Goal: Answer question/provide support: Share knowledge or assist other users

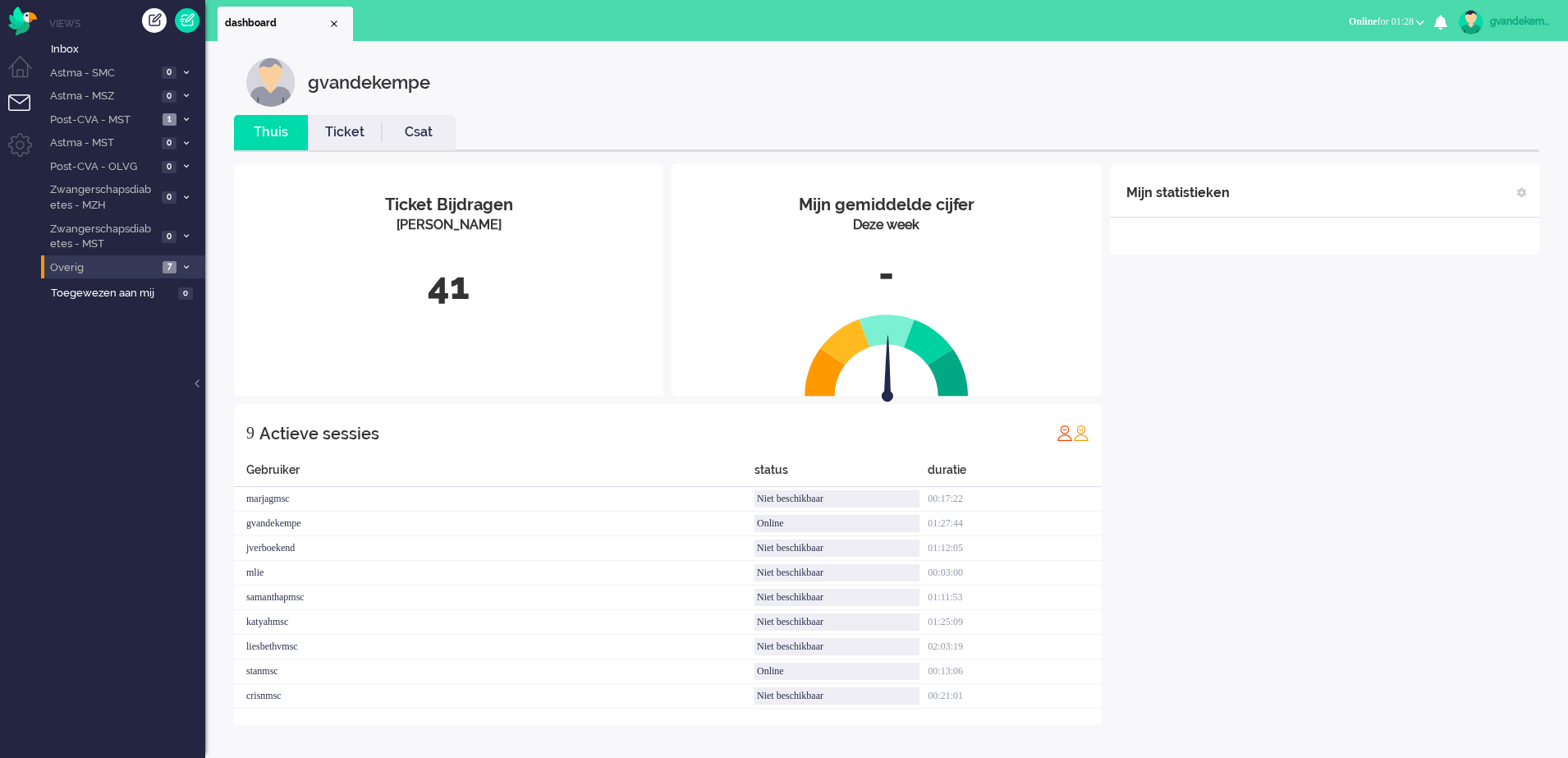
click at [184, 268] on icon at bounding box center [186, 267] width 5 height 6
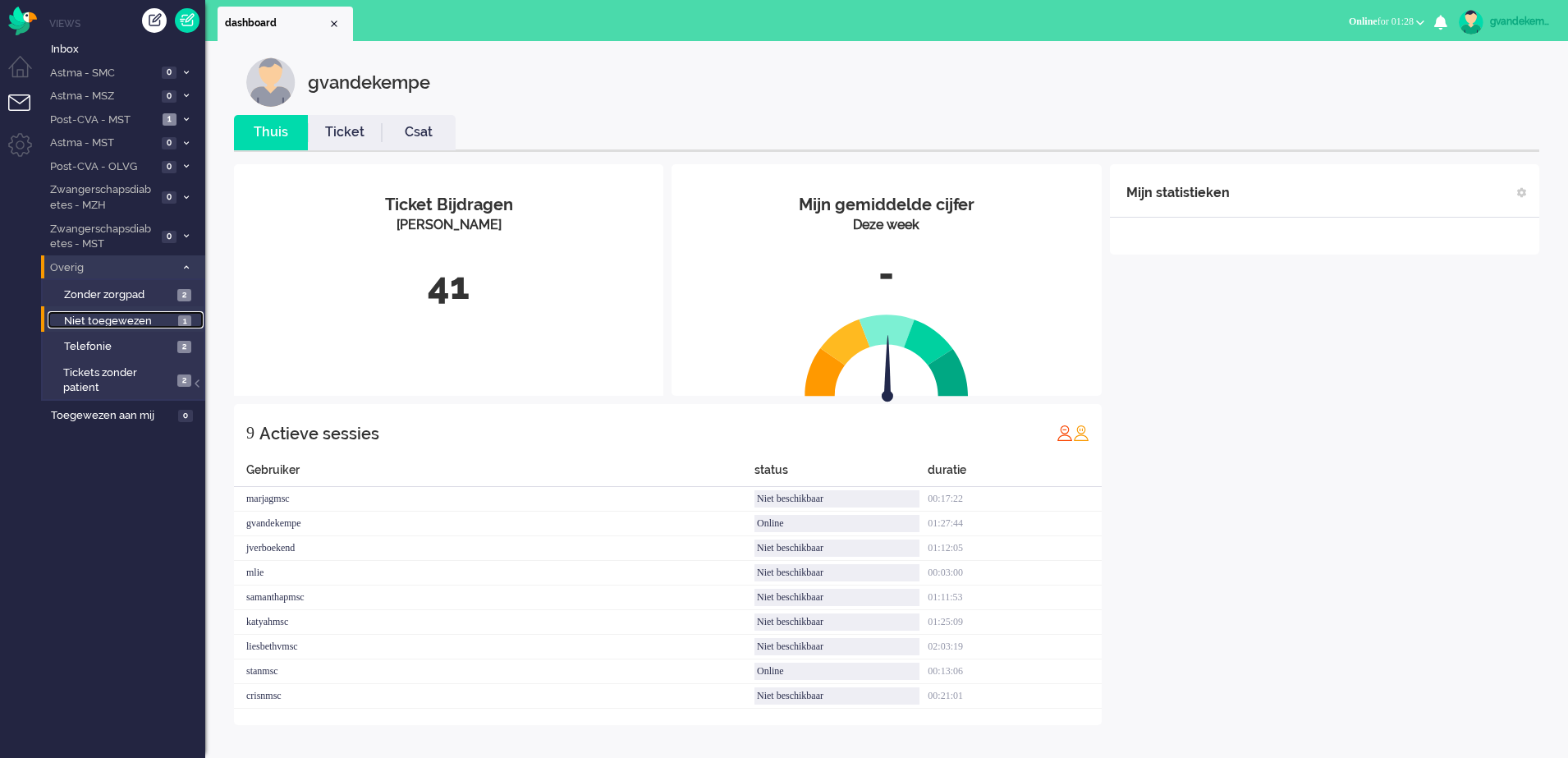
click at [168, 322] on span "Niet toegewezen" at bounding box center [118, 322] width 110 height 16
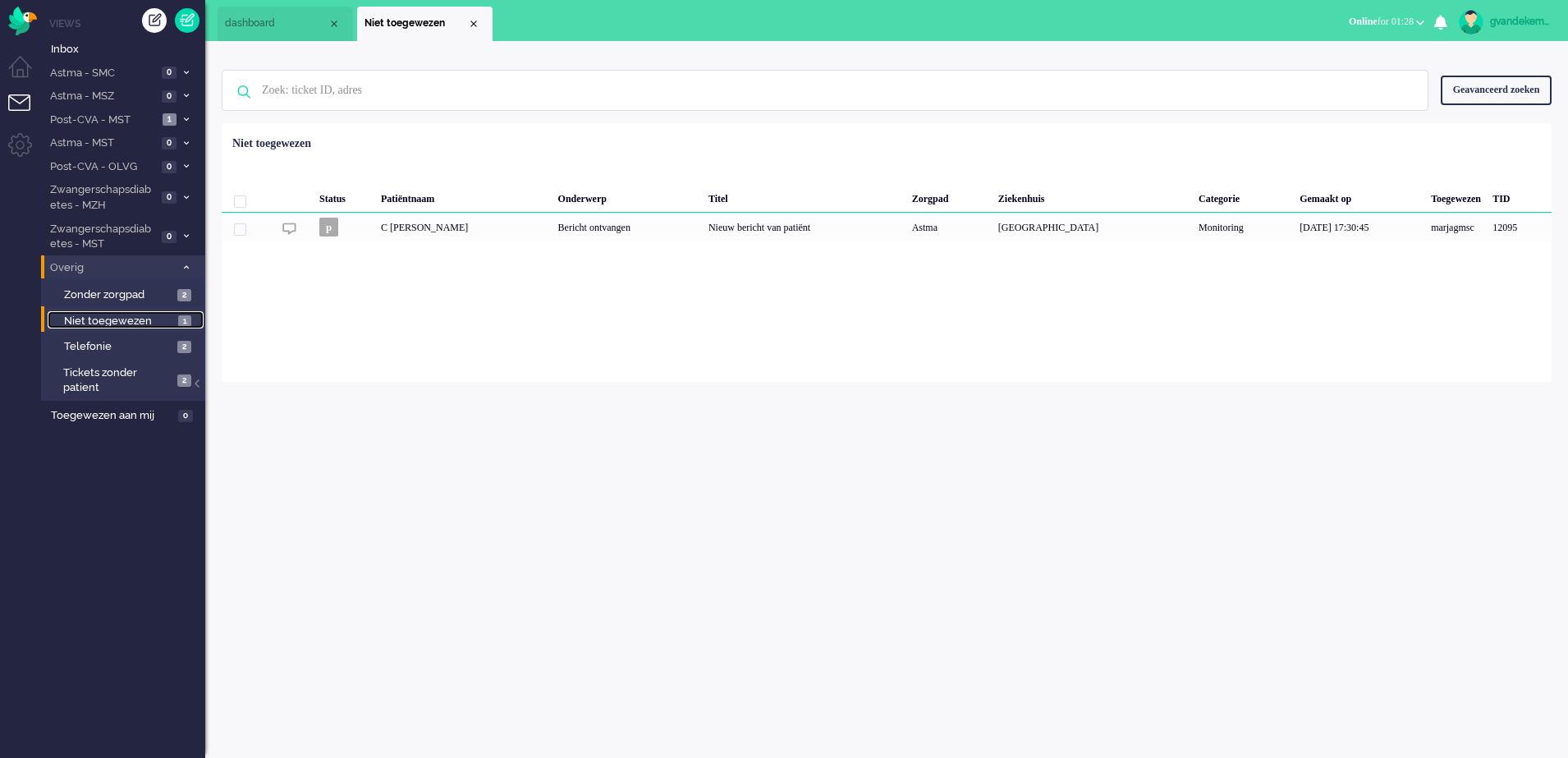
click at [168, 322] on span "Niet toegewezen" at bounding box center [118, 322] width 110 height 16
drag, startPoint x: 168, startPoint y: 322, endPoint x: 378, endPoint y: 358, distance: 213.1
click at [378, 358] on div "Thuis Dashboard Meldingen Volgen Kennisbank release_2.1.2 Views Inbox Astma - S…" at bounding box center [784, 379] width 1568 height 758
click at [133, 294] on span "Zonder zorgpad" at bounding box center [118, 295] width 109 height 16
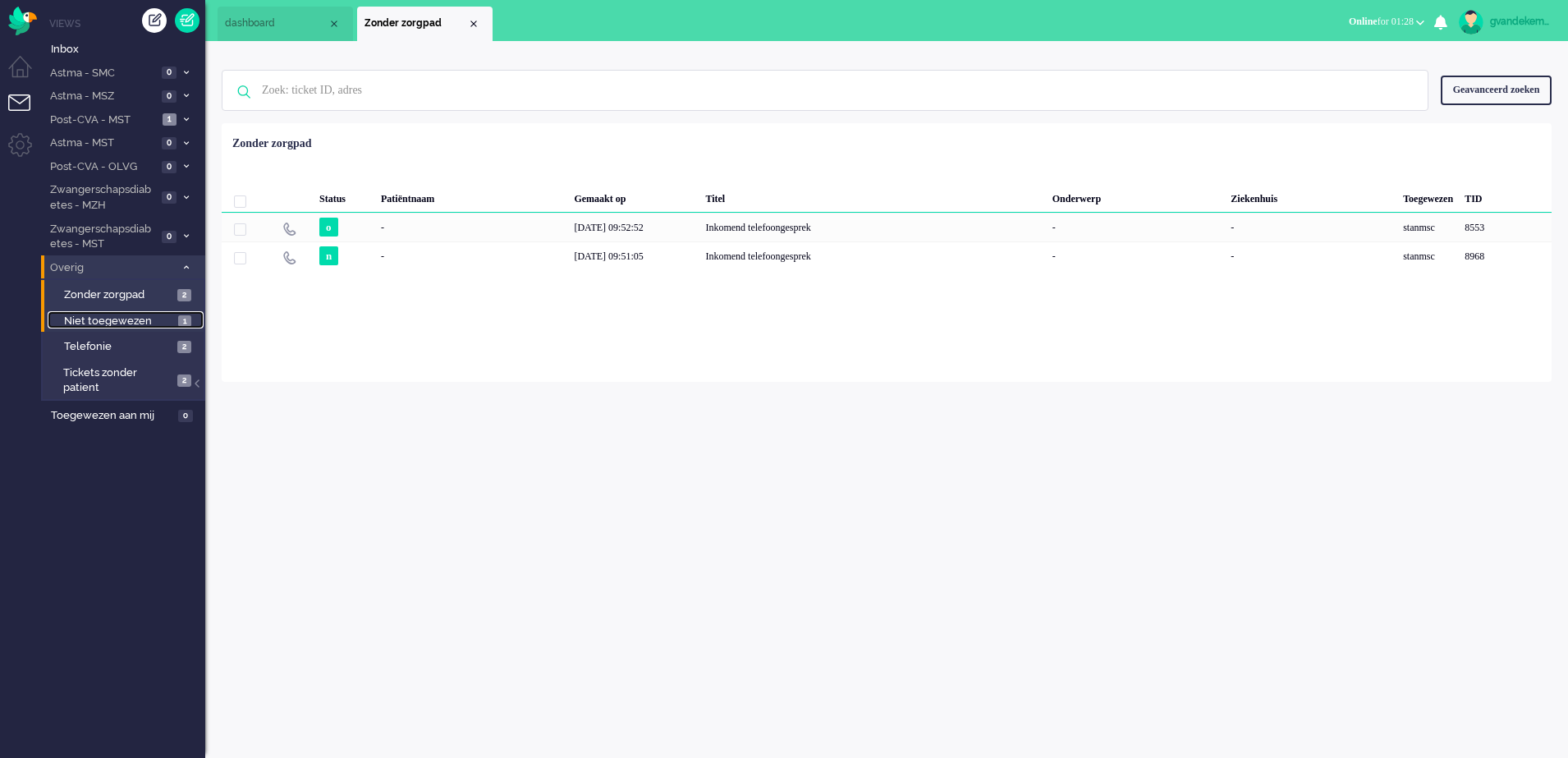
click at [139, 320] on span "Niet toegewezen" at bounding box center [118, 322] width 110 height 16
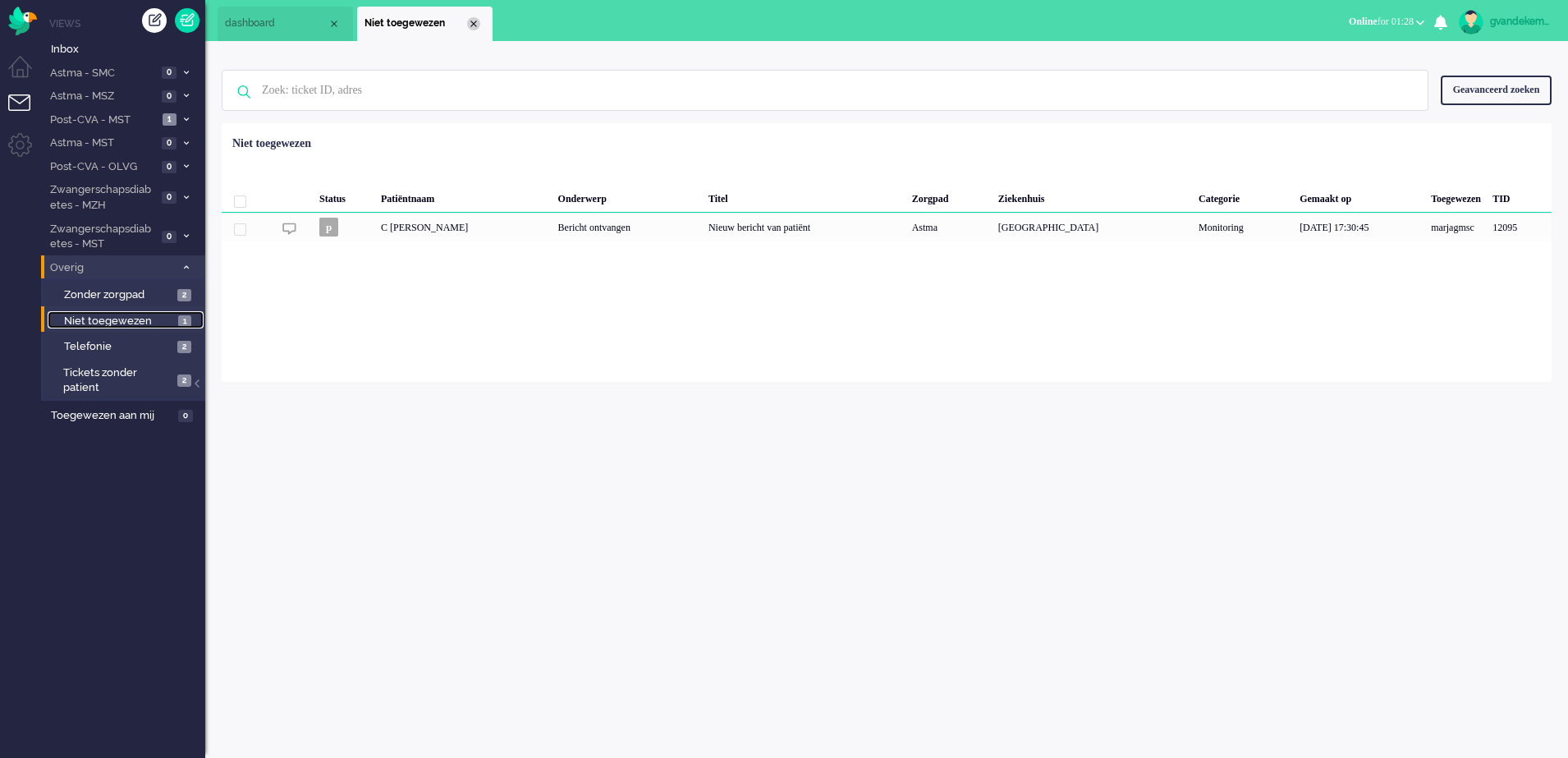
click at [470, 23] on div "Close tab" at bounding box center [473, 23] width 13 height 13
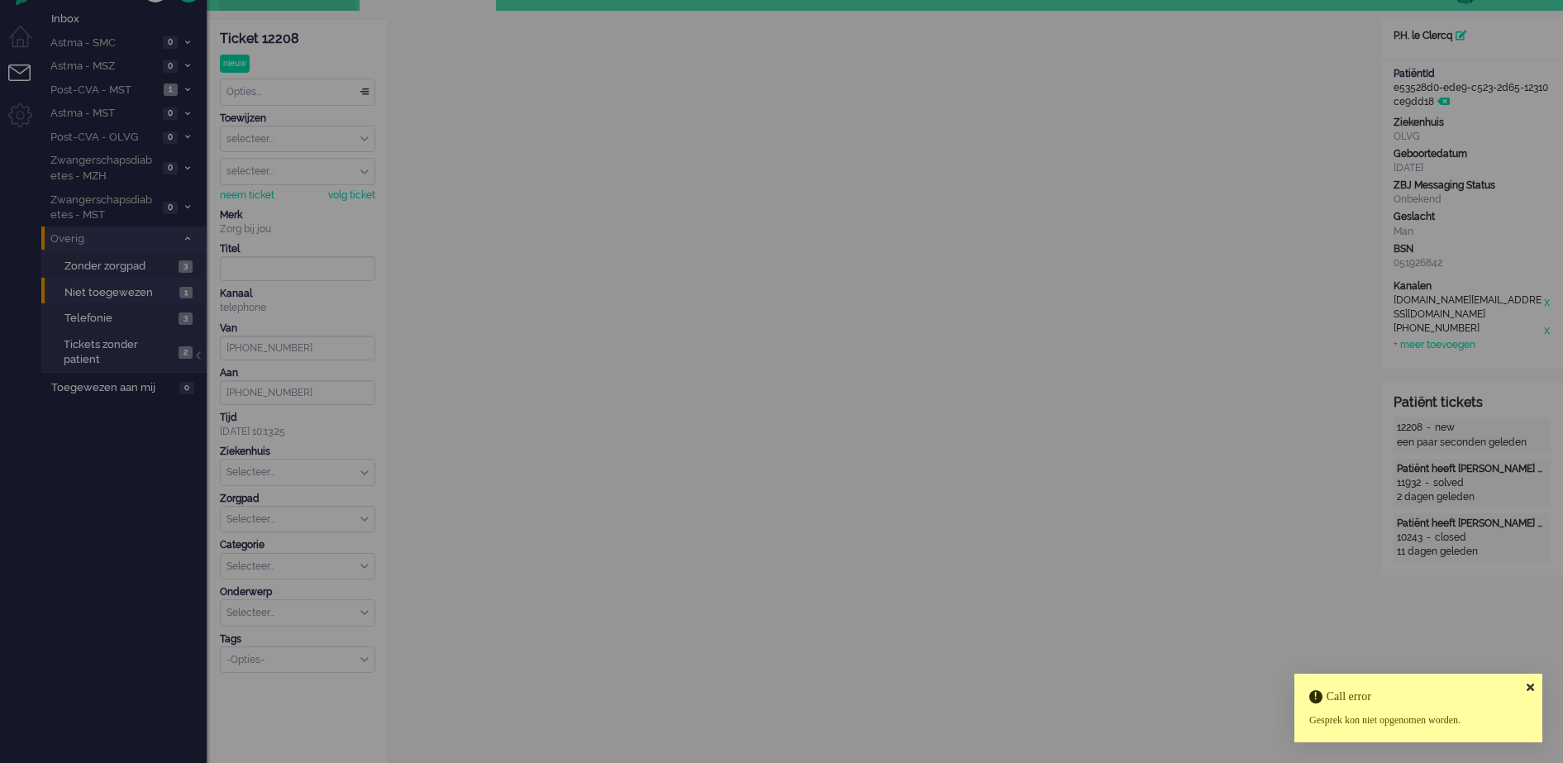
click at [1531, 683] on icon at bounding box center [1529, 687] width 7 height 11
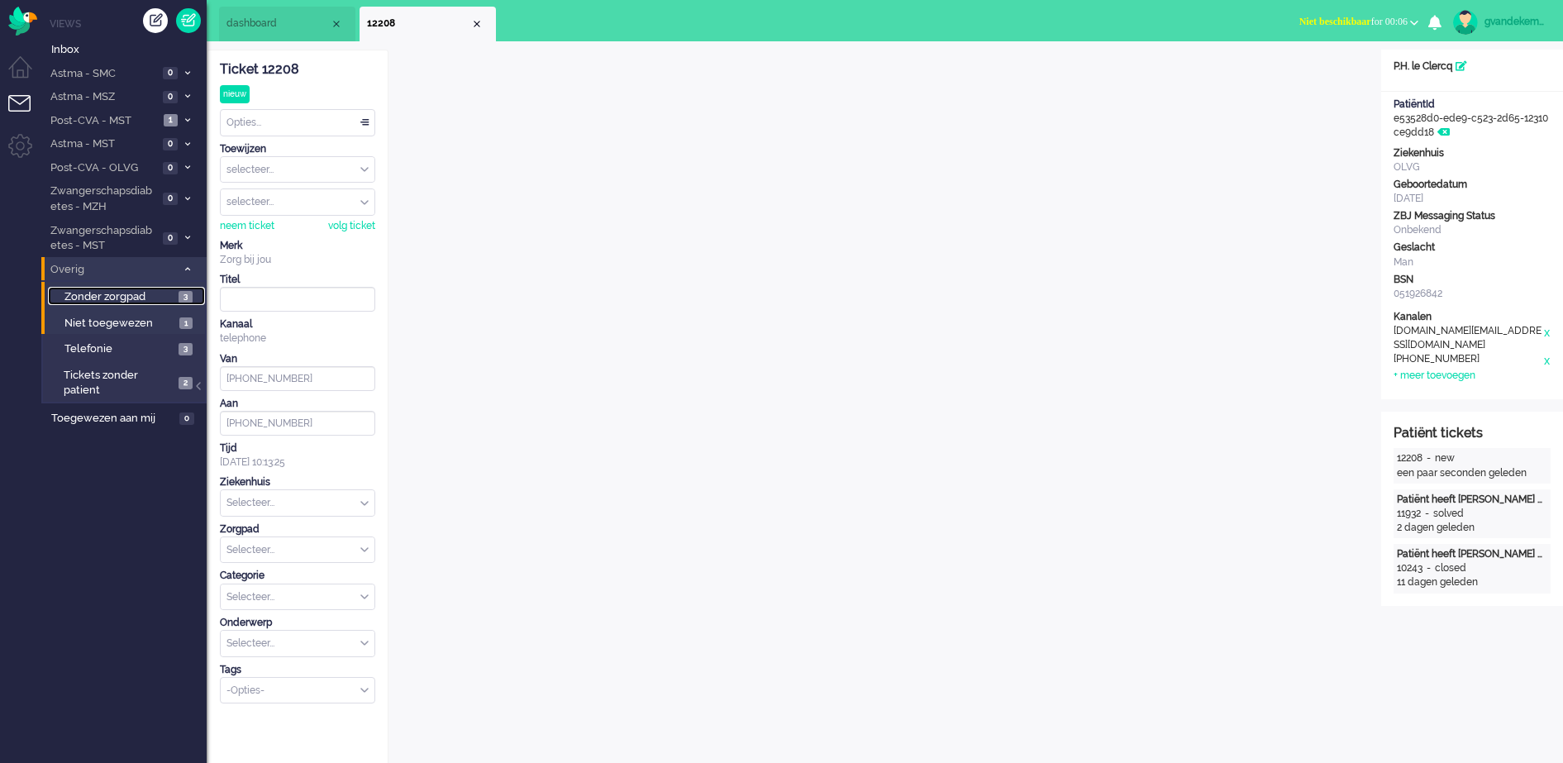
click at [129, 293] on span "Zonder zorgpad" at bounding box center [119, 297] width 110 height 16
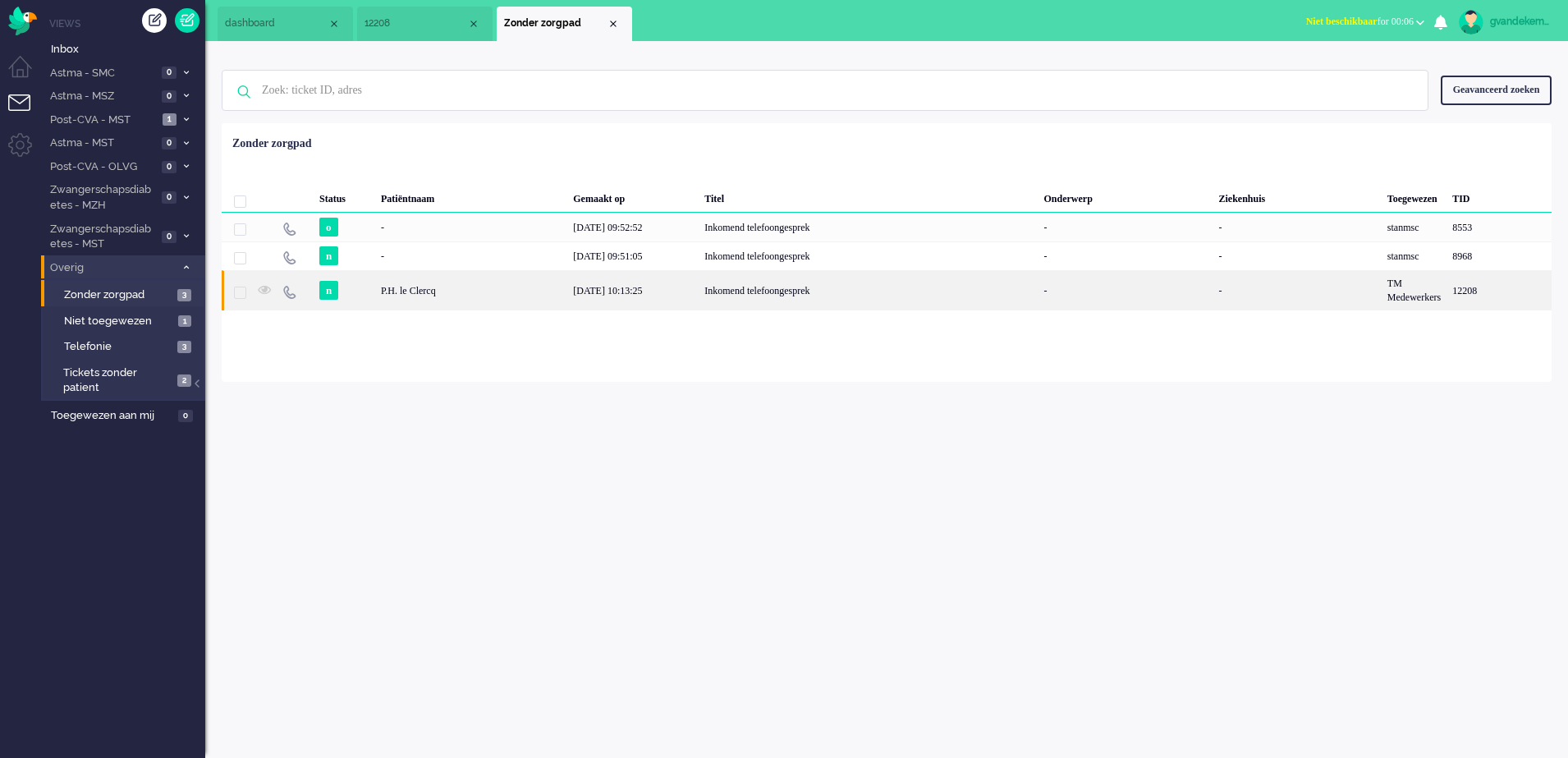
click at [661, 295] on div "[DATE] 10:13:25" at bounding box center [633, 290] width 131 height 40
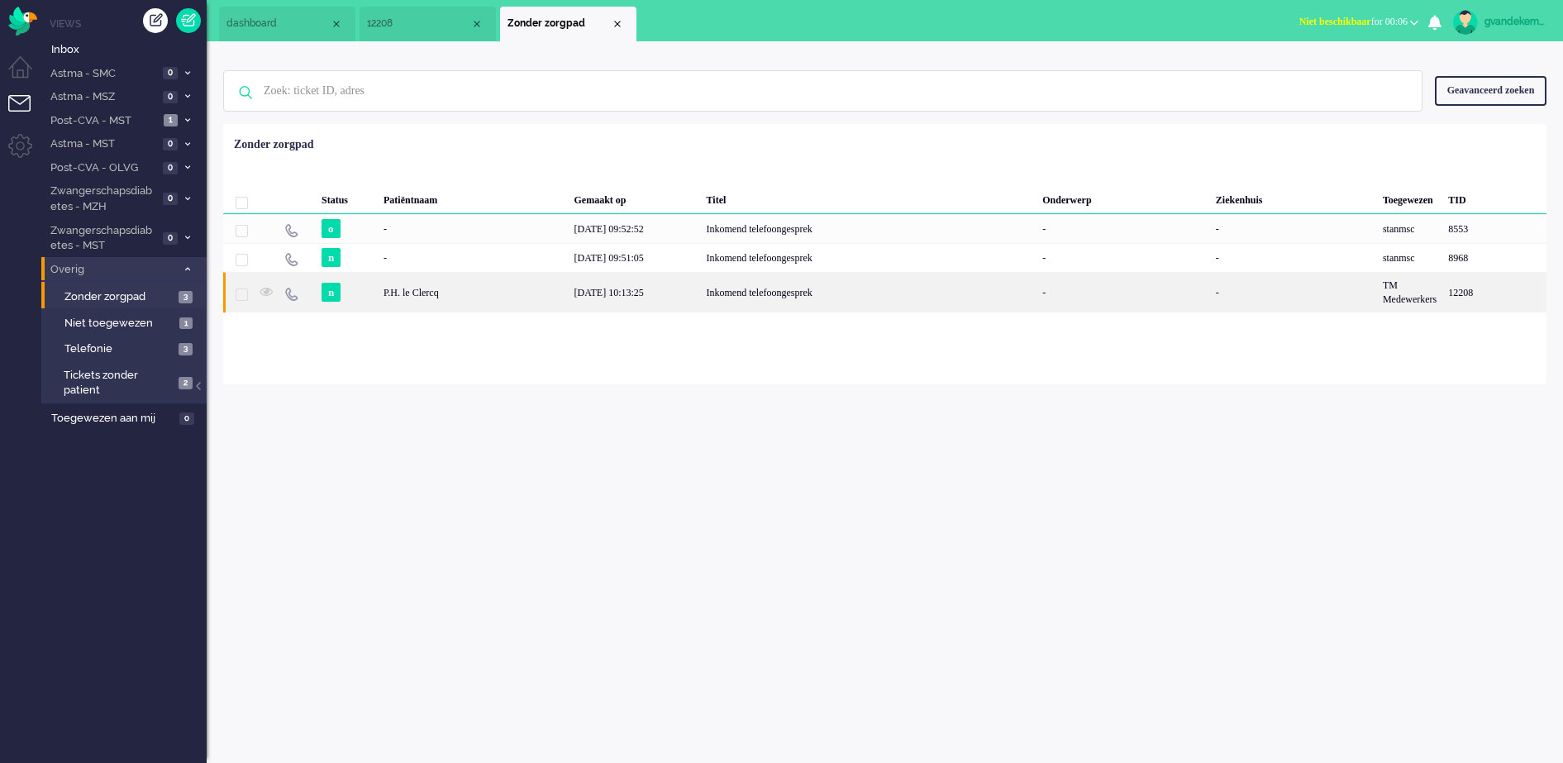
type input "Inkomend telefoongesprek"
type input "+31613253642"
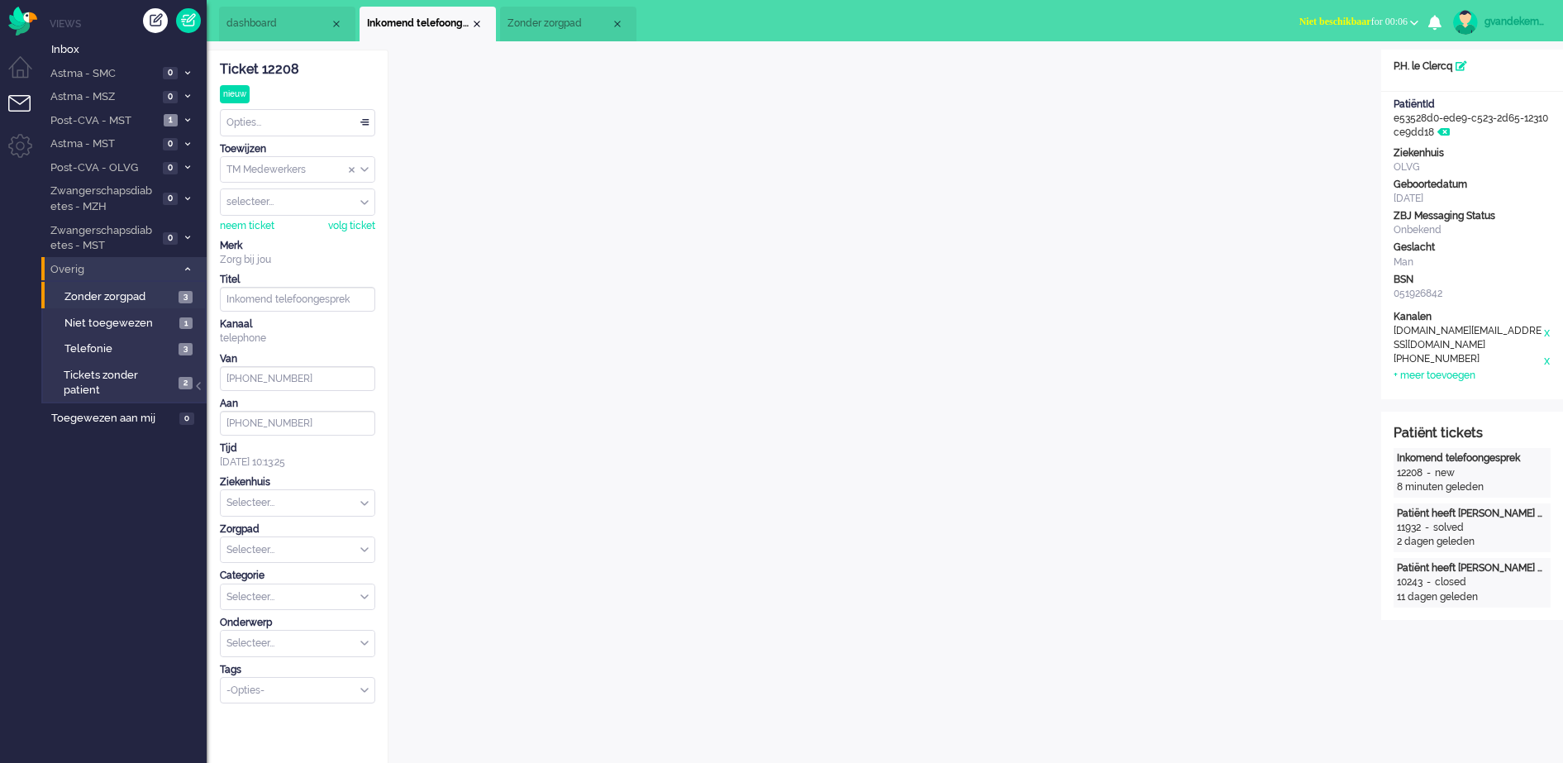
click at [556, 23] on span "Zonder zorgpad" at bounding box center [558, 24] width 103 height 14
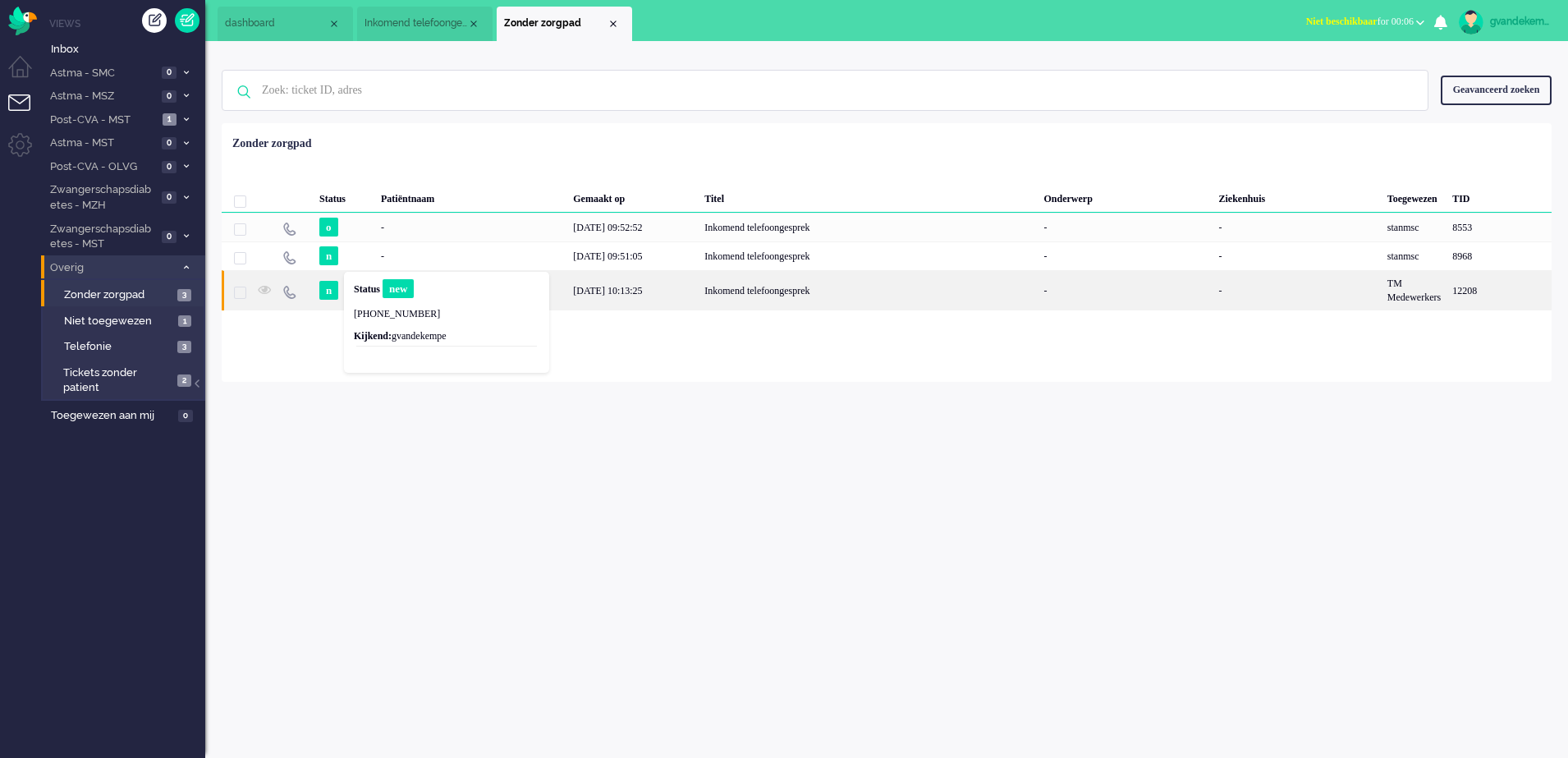
click at [324, 288] on span "n" at bounding box center [328, 290] width 19 height 19
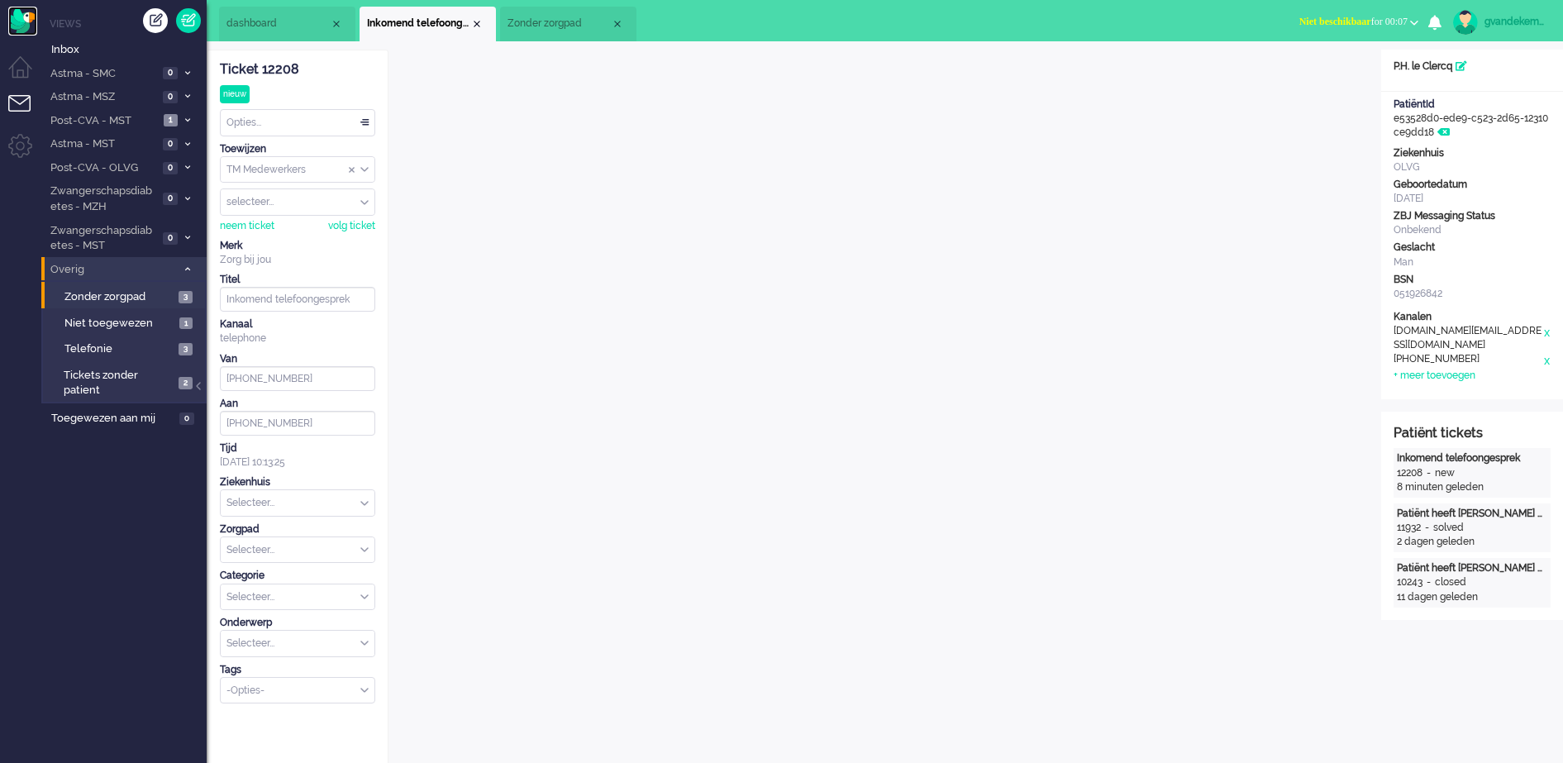
click at [21, 22] on img "Omnidesk" at bounding box center [22, 21] width 29 height 29
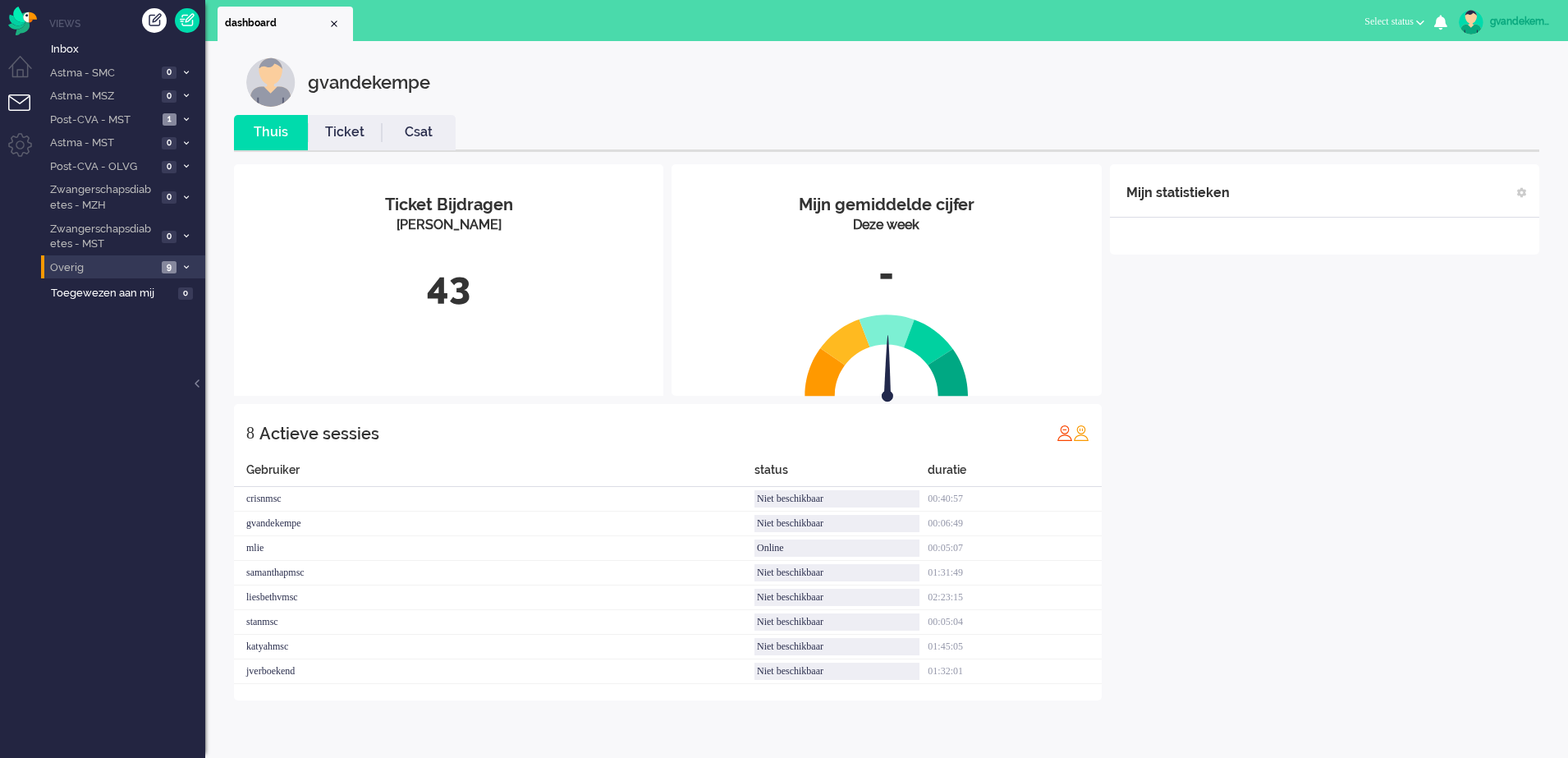
click at [175, 263] on span "9" at bounding box center [169, 267] width 15 height 12
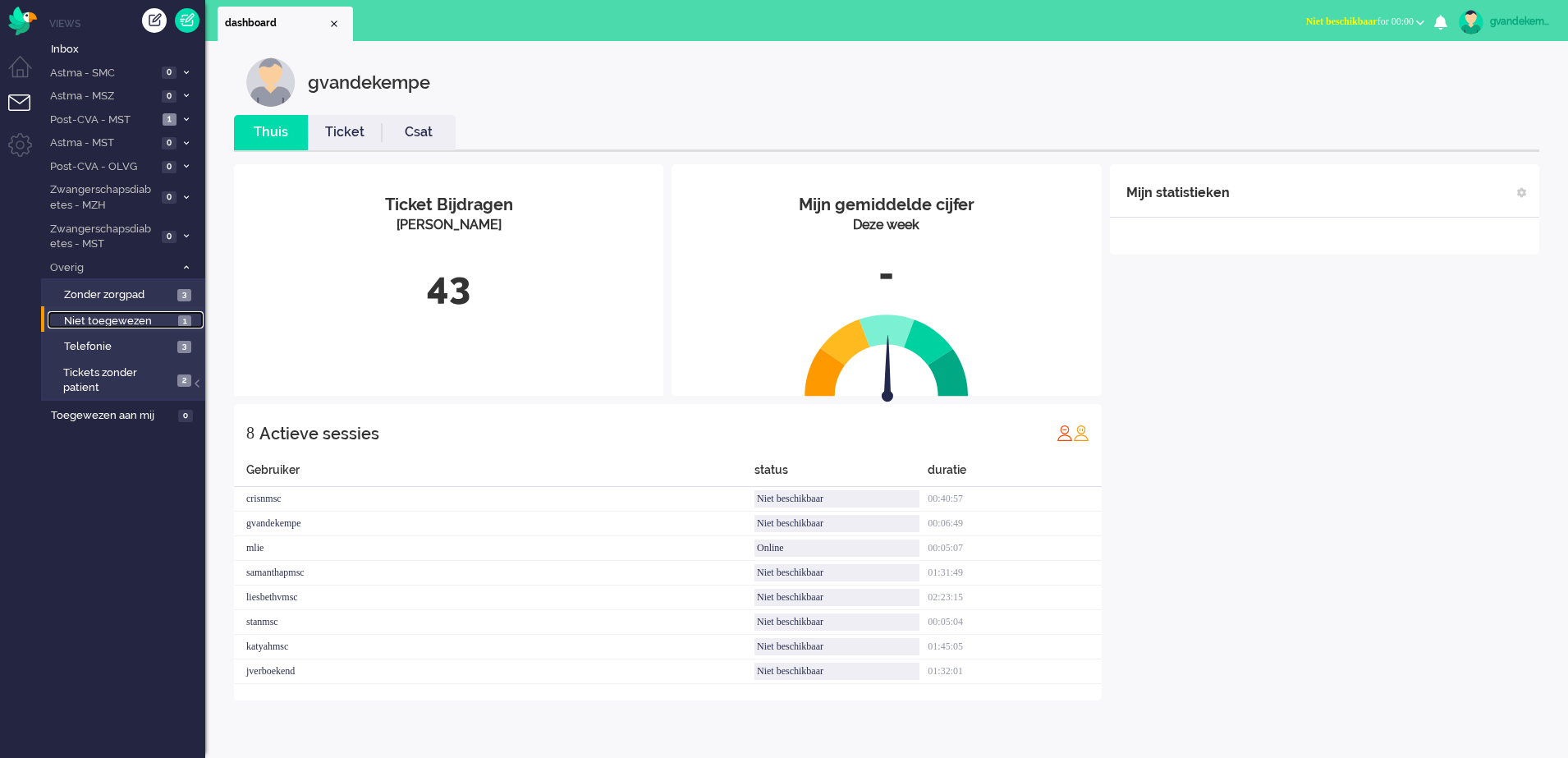
click at [176, 317] on link "Niet toegewezen 1" at bounding box center [125, 320] width 156 height 18
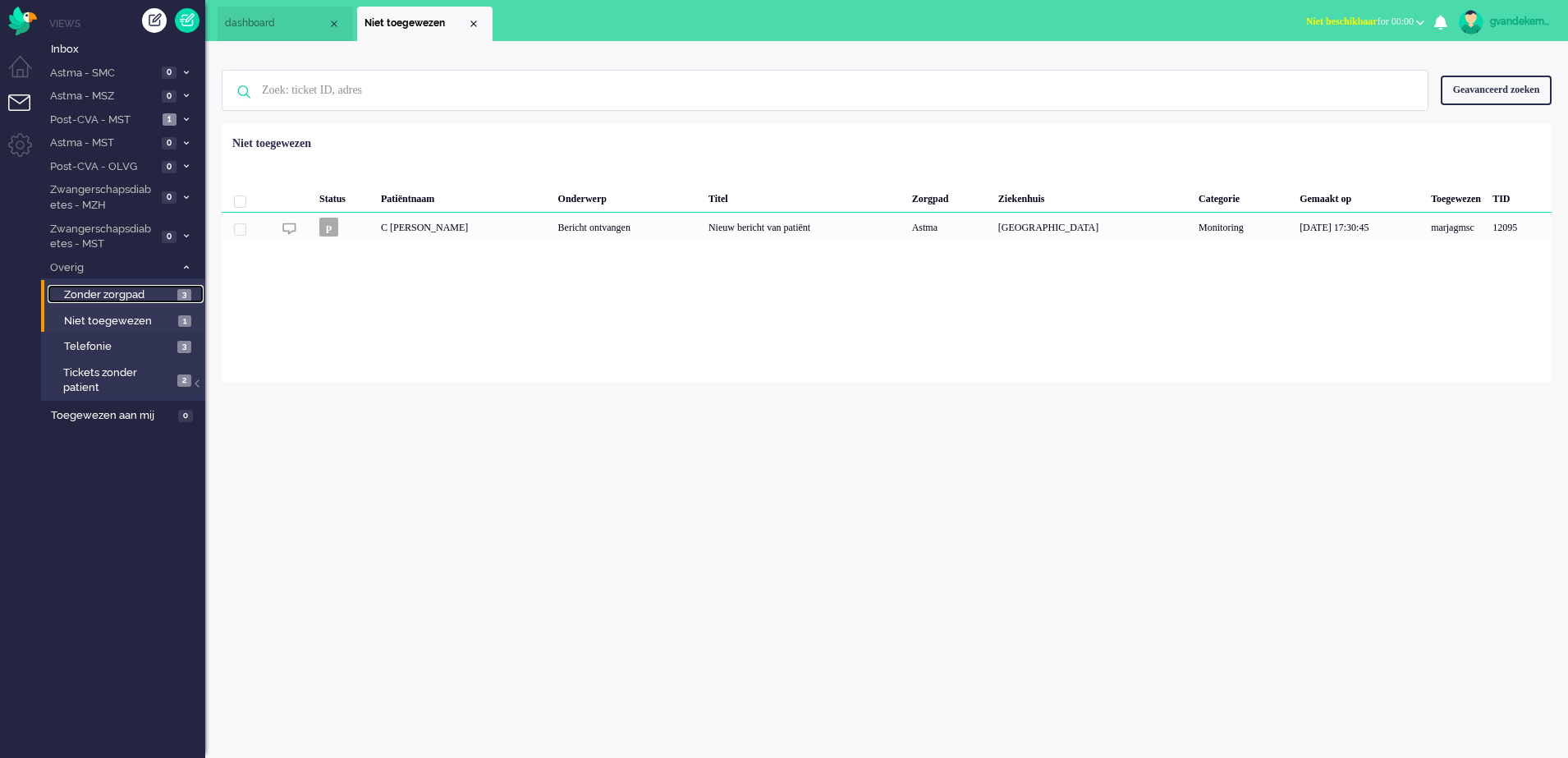
click at [181, 297] on span "3" at bounding box center [184, 295] width 14 height 12
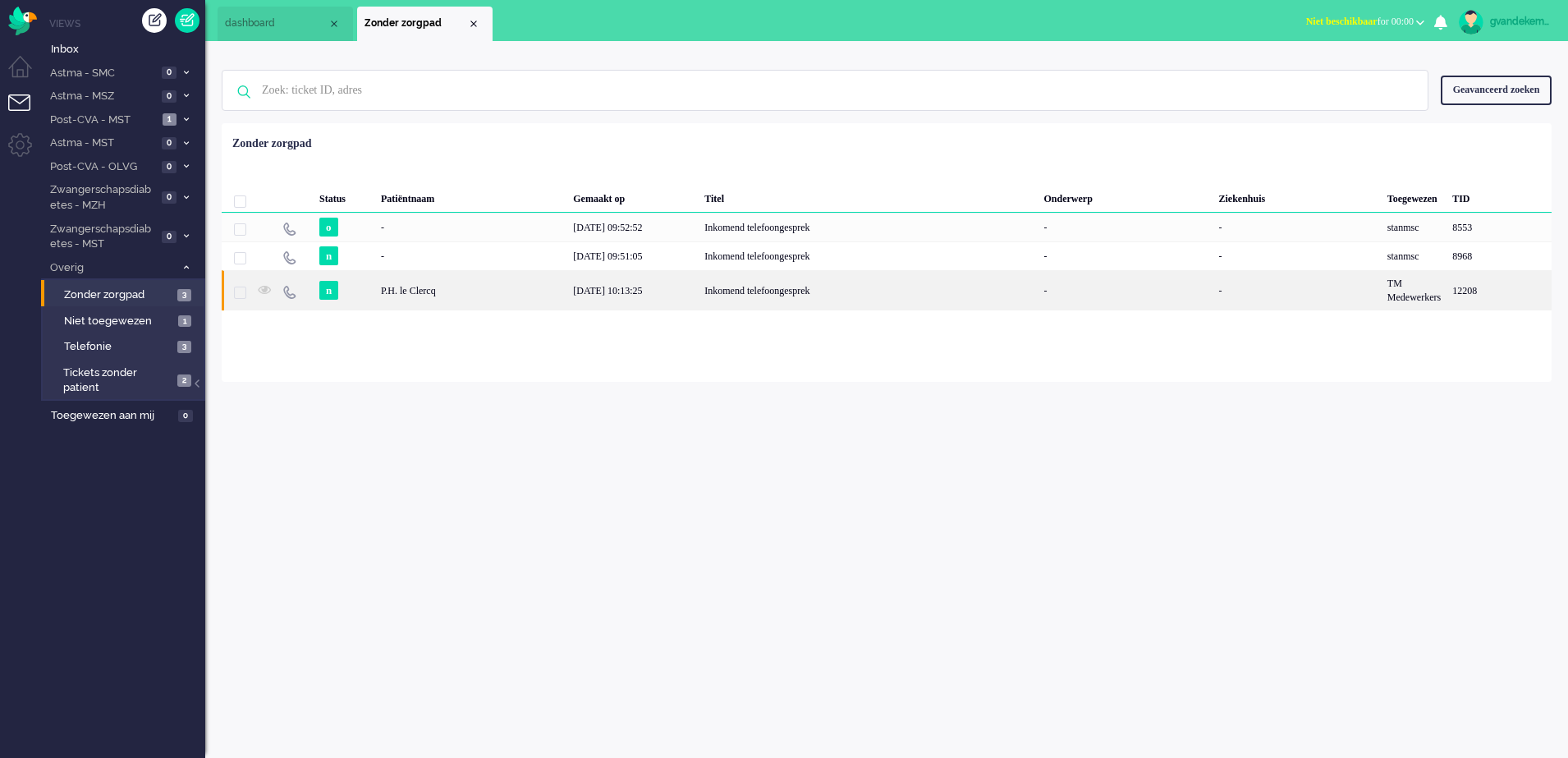
click at [808, 292] on div "Inkomend telefoongesprek" at bounding box center [867, 290] width 339 height 40
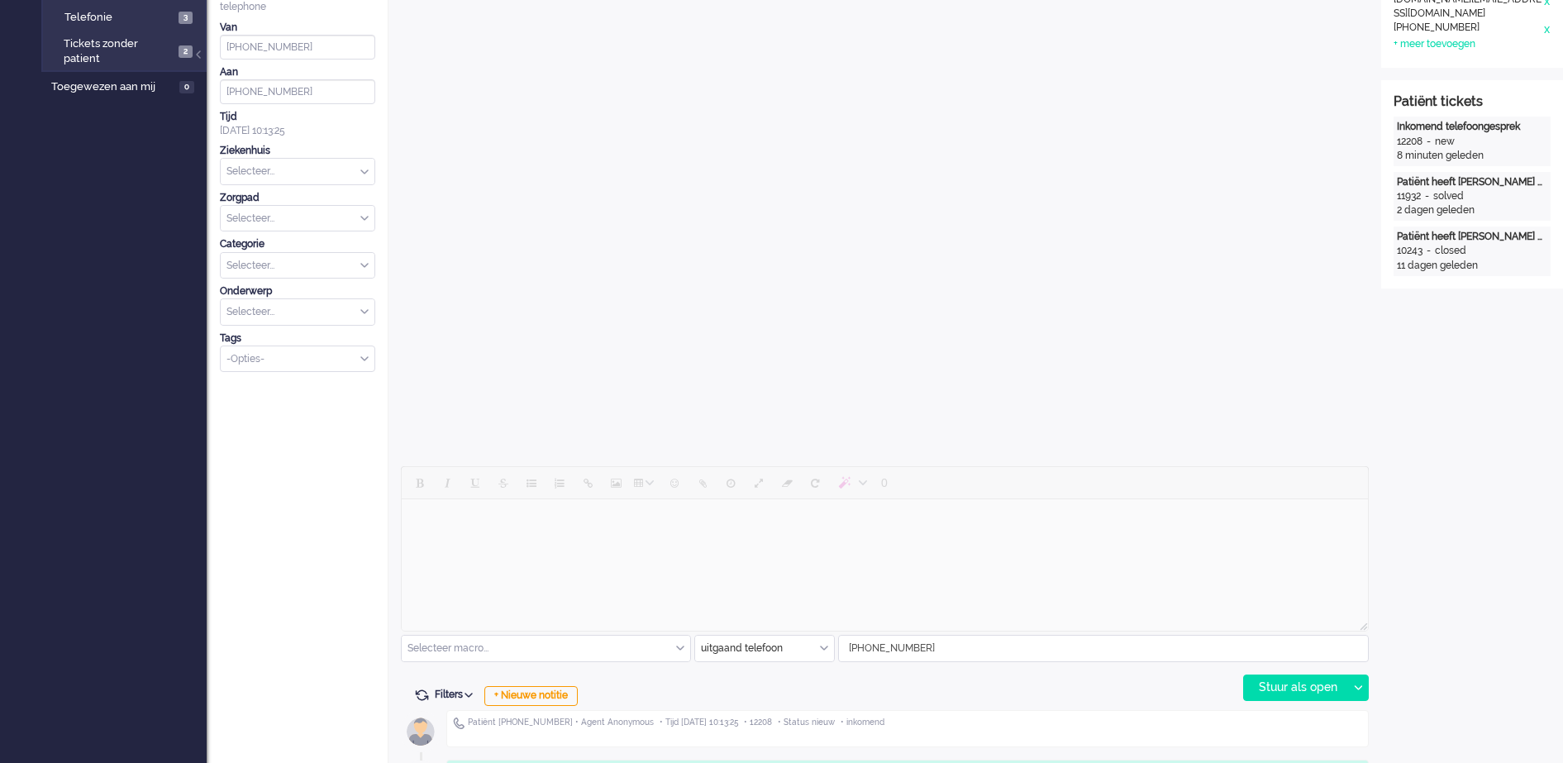
scroll to position [444, 0]
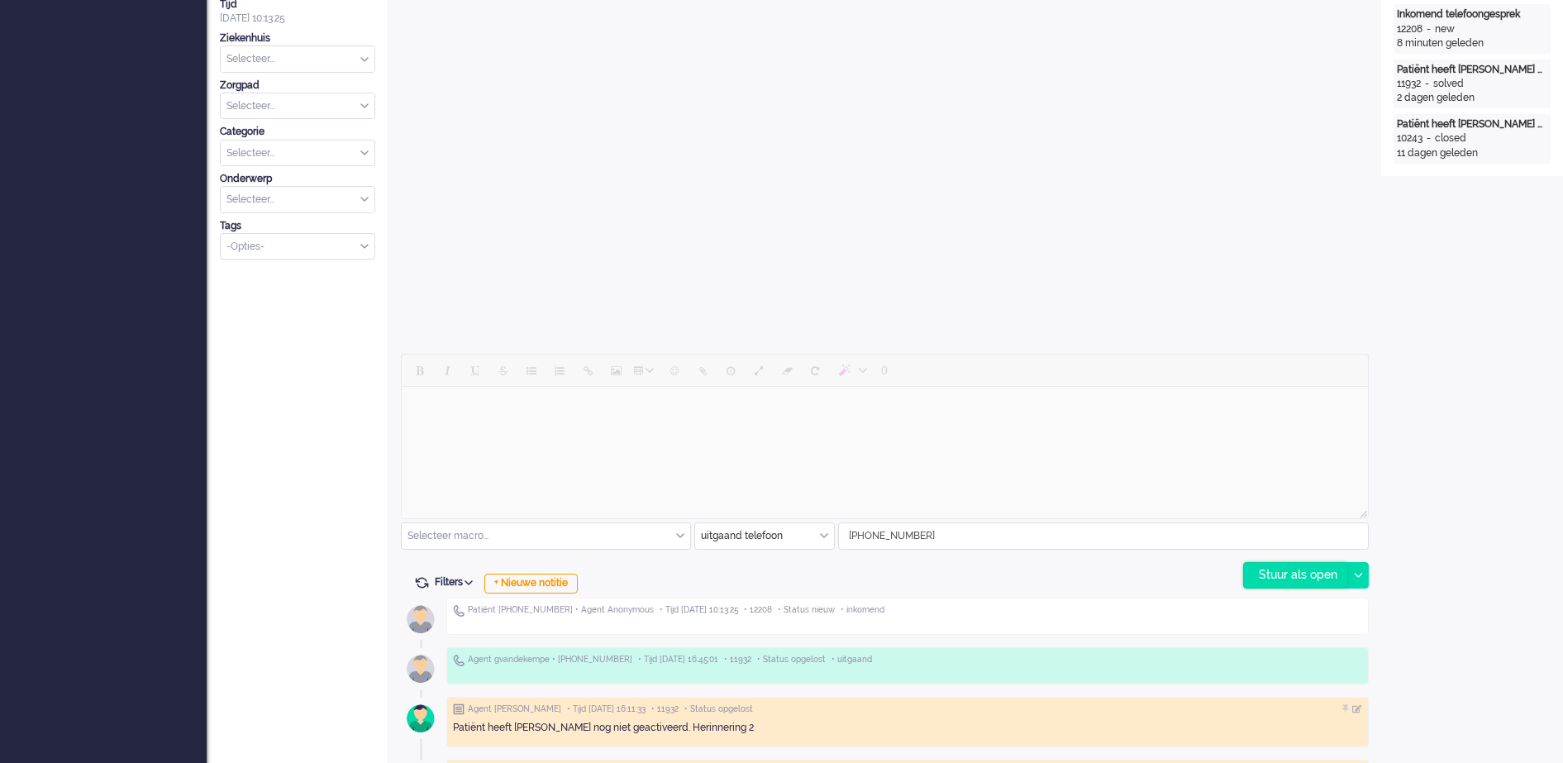
click at [1325, 571] on div "Stuur als open" at bounding box center [1295, 575] width 103 height 25
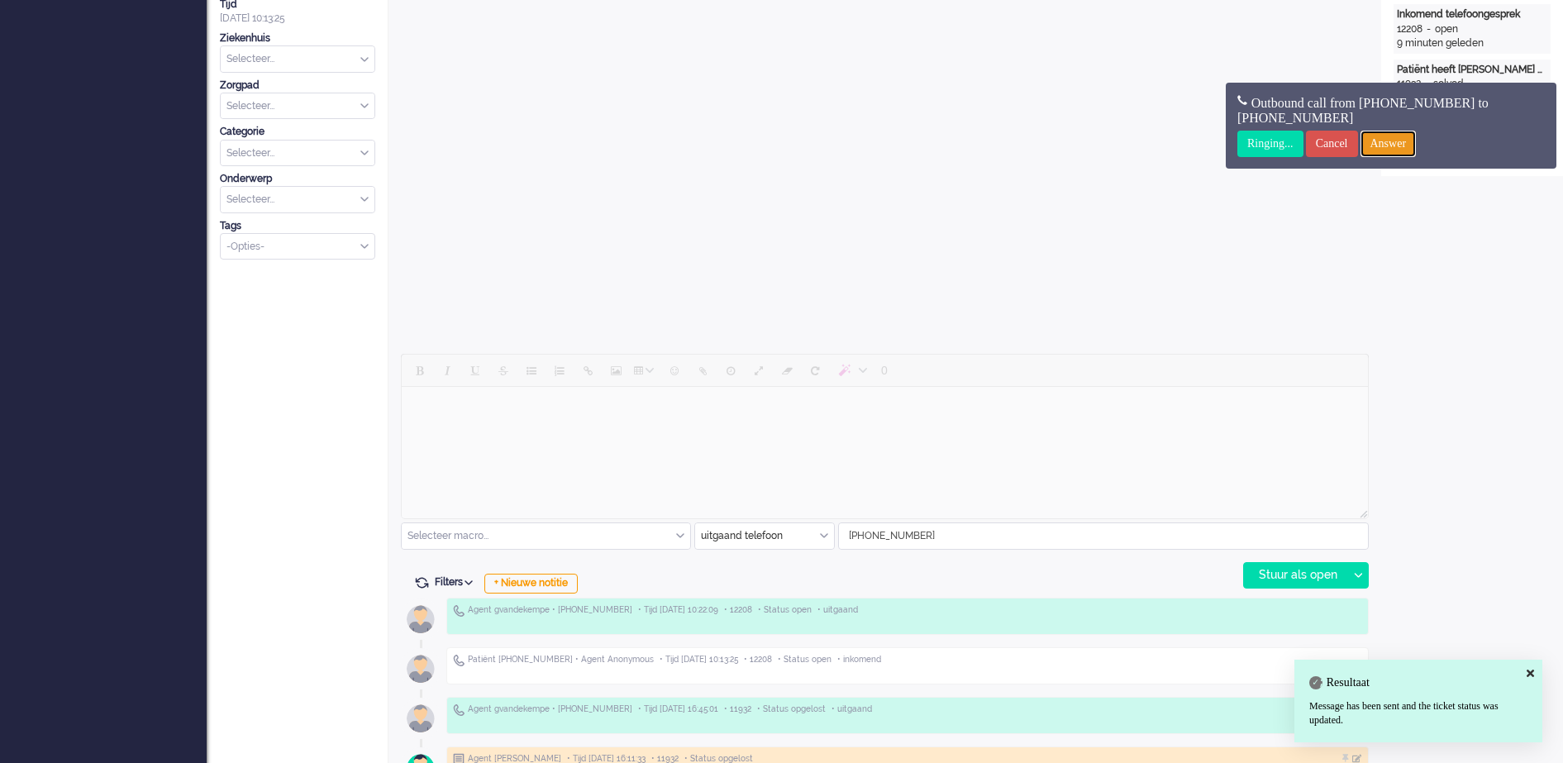
click at [1402, 136] on input "Answer" at bounding box center [1388, 144] width 56 height 26
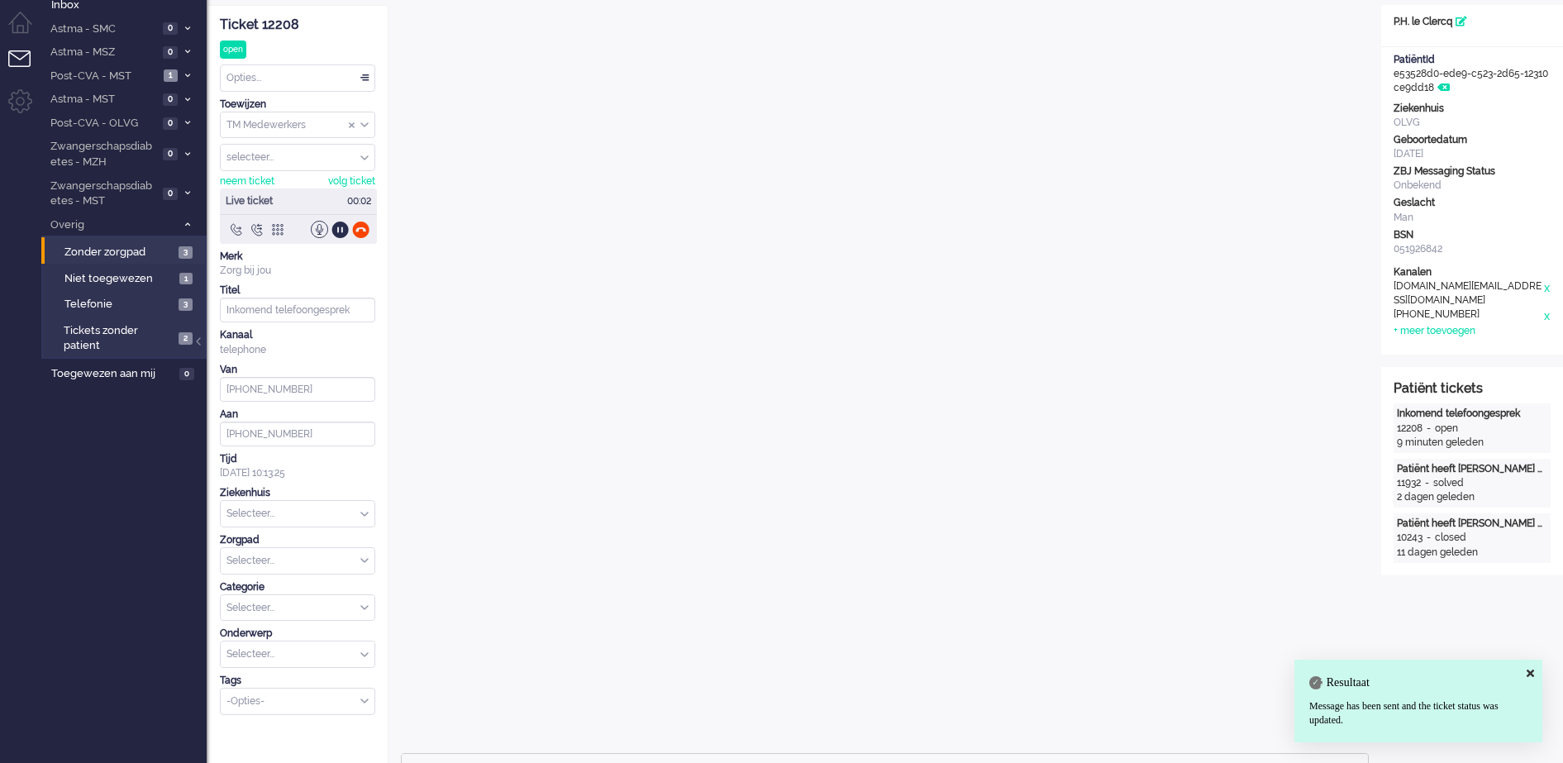
scroll to position [0, 0]
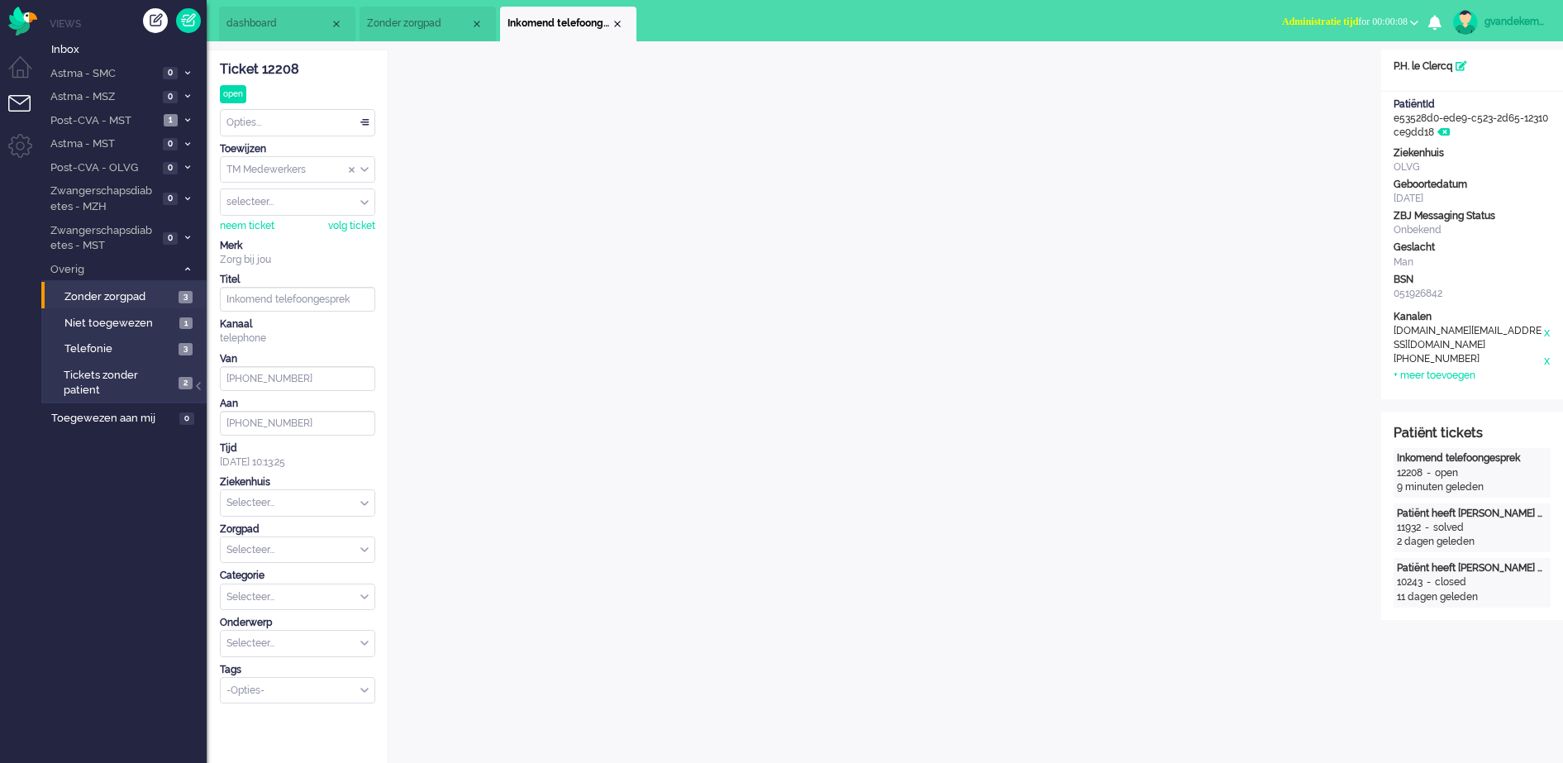
click at [1402, 20] on span "Administratie tijd for 00:00:08" at bounding box center [1345, 22] width 126 height 12
click at [1310, 72] on label "Online" at bounding box center [1349, 74] width 131 height 14
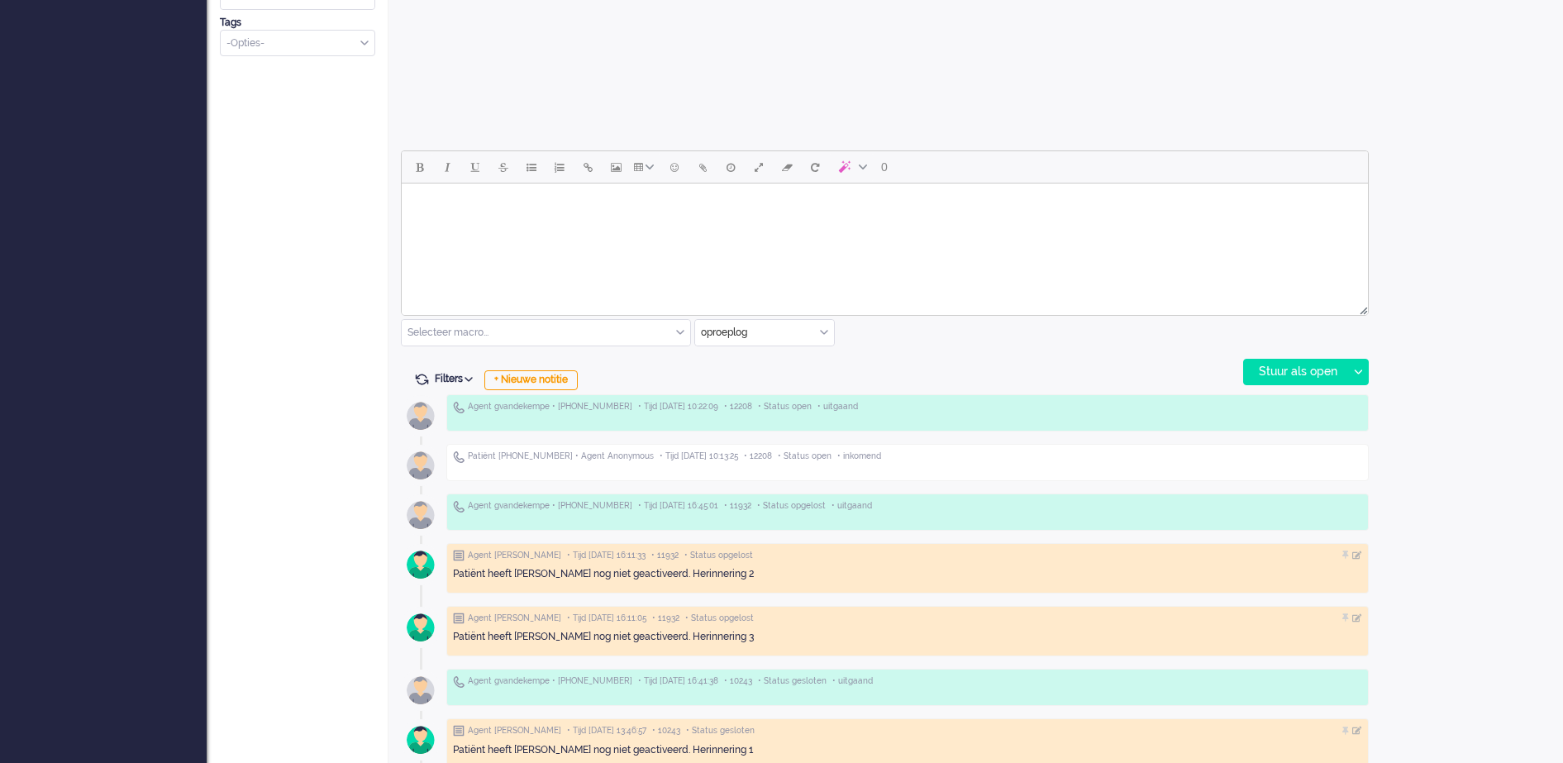
scroll to position [666, 0]
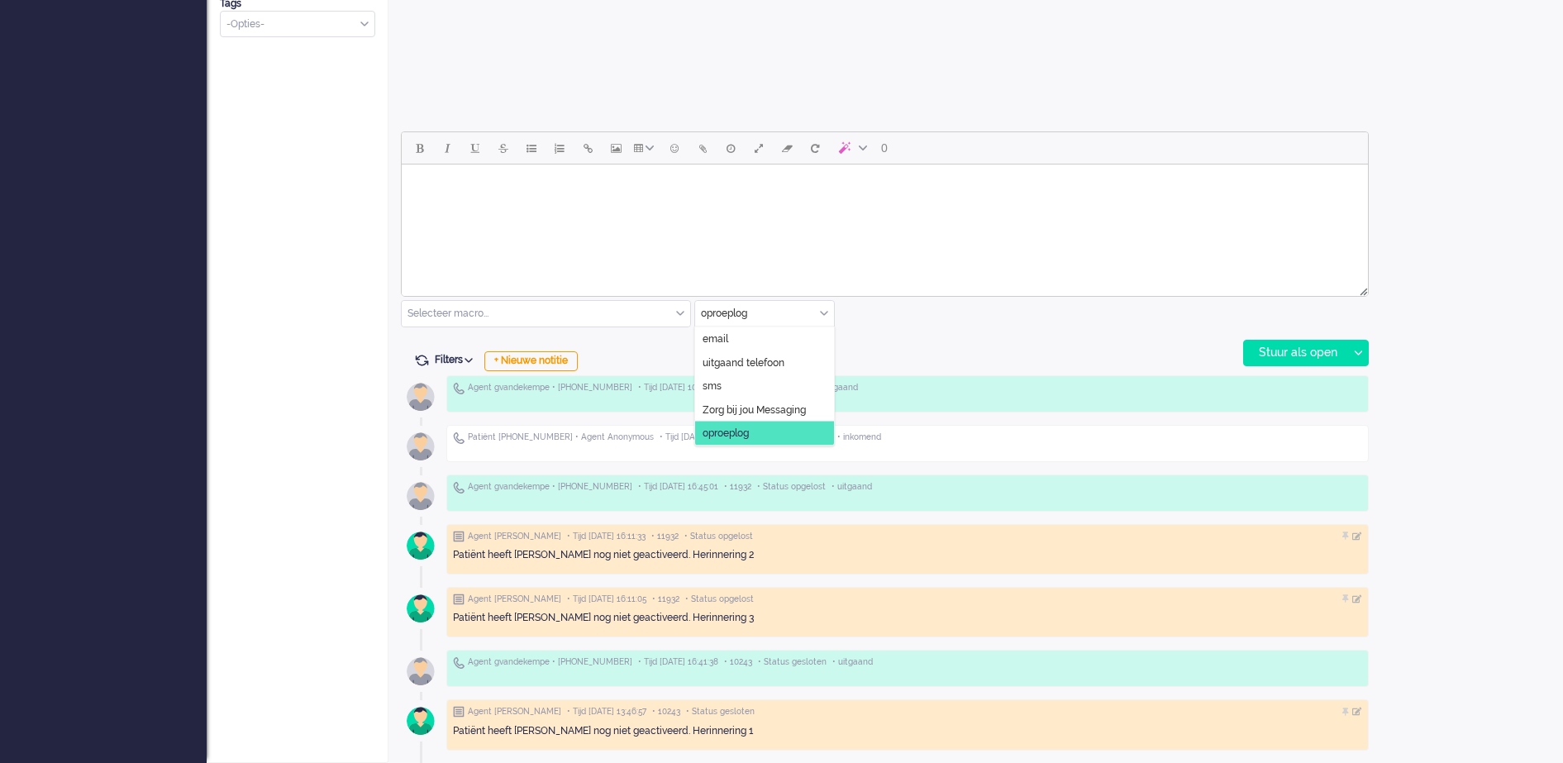
click at [827, 309] on div "oproeplog" at bounding box center [764, 314] width 139 height 26
click at [774, 359] on span "uitgaand telefoon" at bounding box center [743, 362] width 82 height 14
click at [1302, 352] on div "Stuur als open" at bounding box center [1295, 352] width 103 height 25
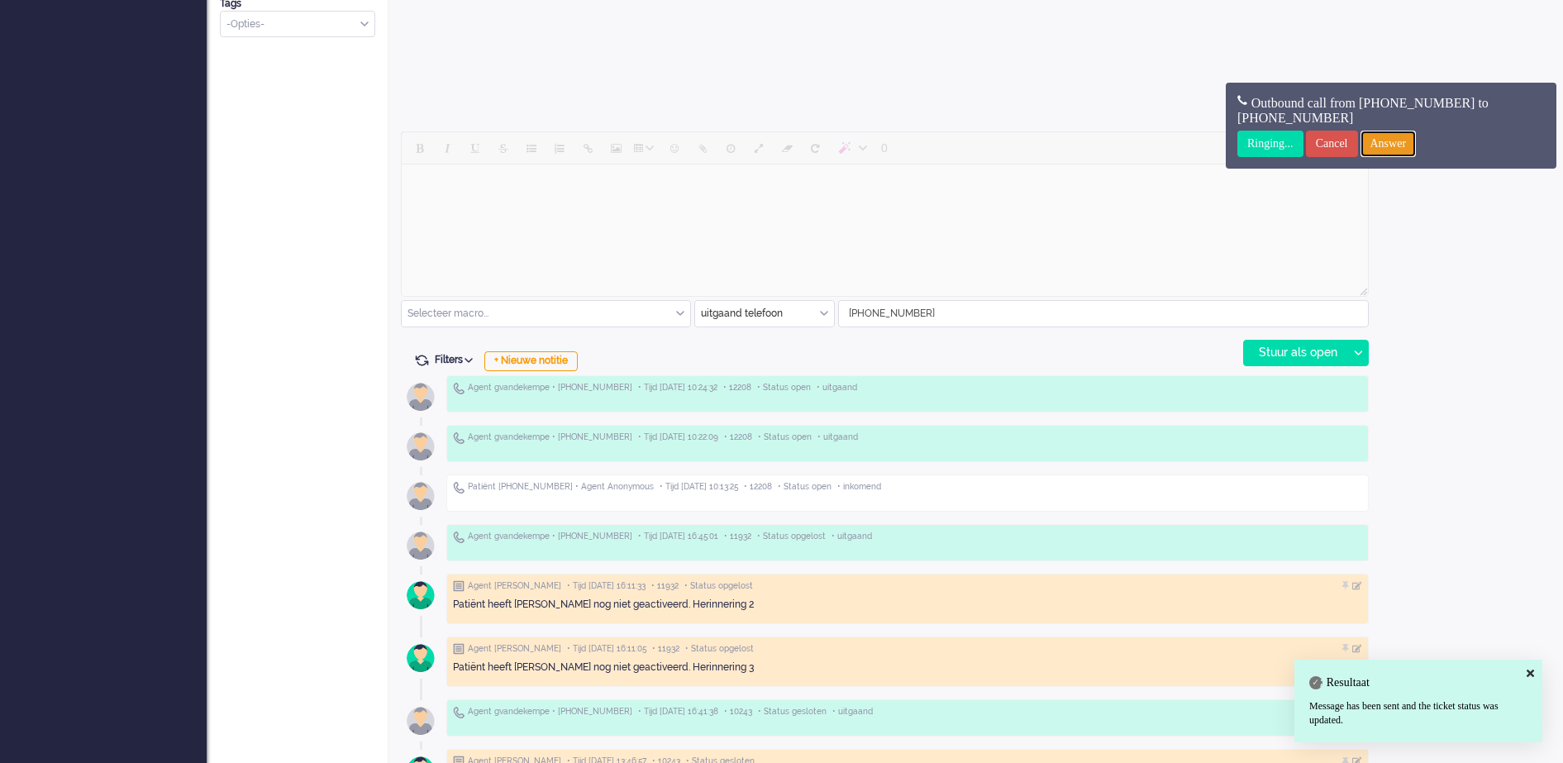
click at [1416, 147] on input "Answer" at bounding box center [1388, 144] width 56 height 26
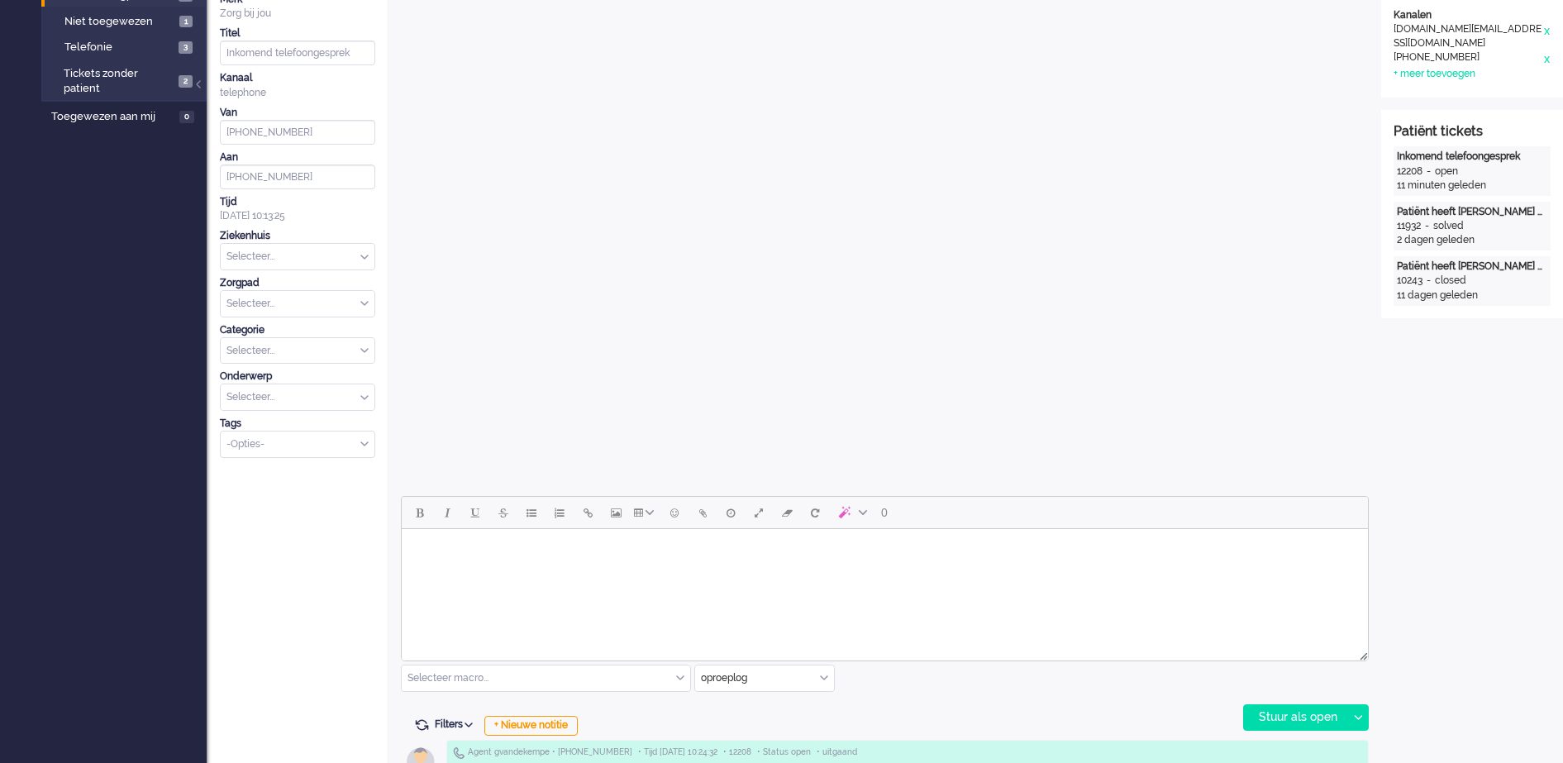
scroll to position [0, 0]
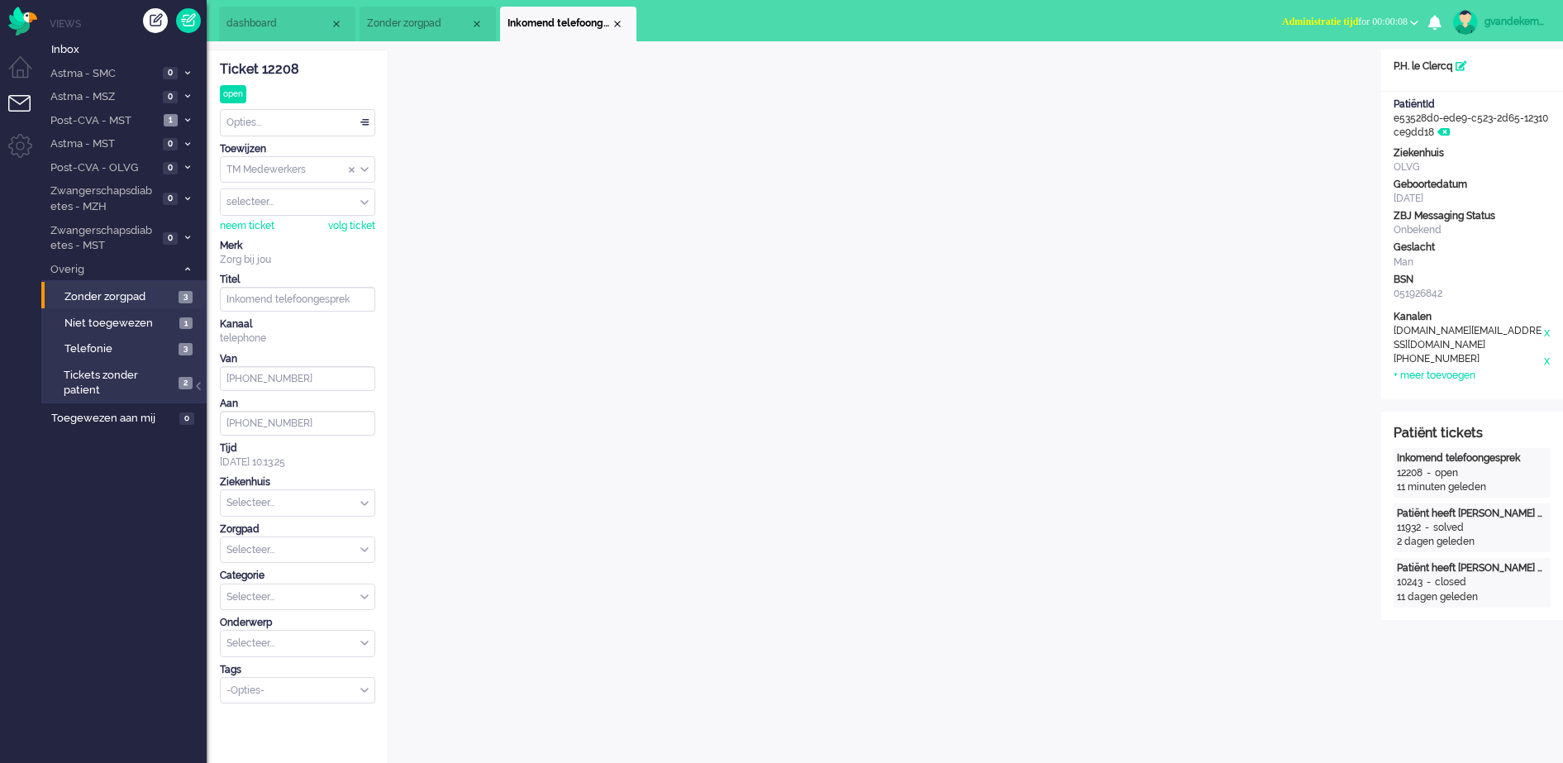
click at [1407, 26] on span "Administratie tijd for 00:00:08" at bounding box center [1345, 22] width 126 height 12
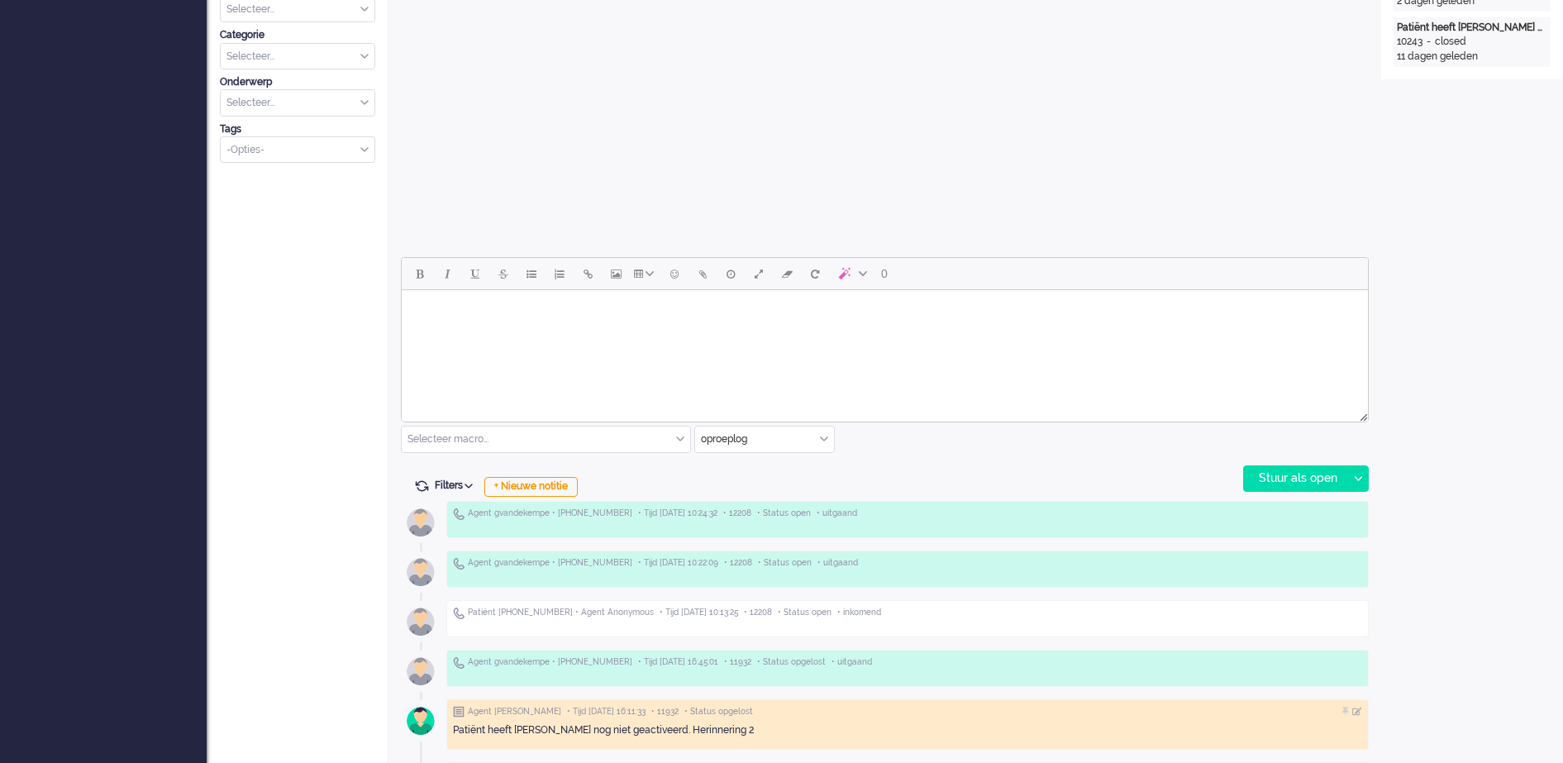
scroll to position [620, 0]
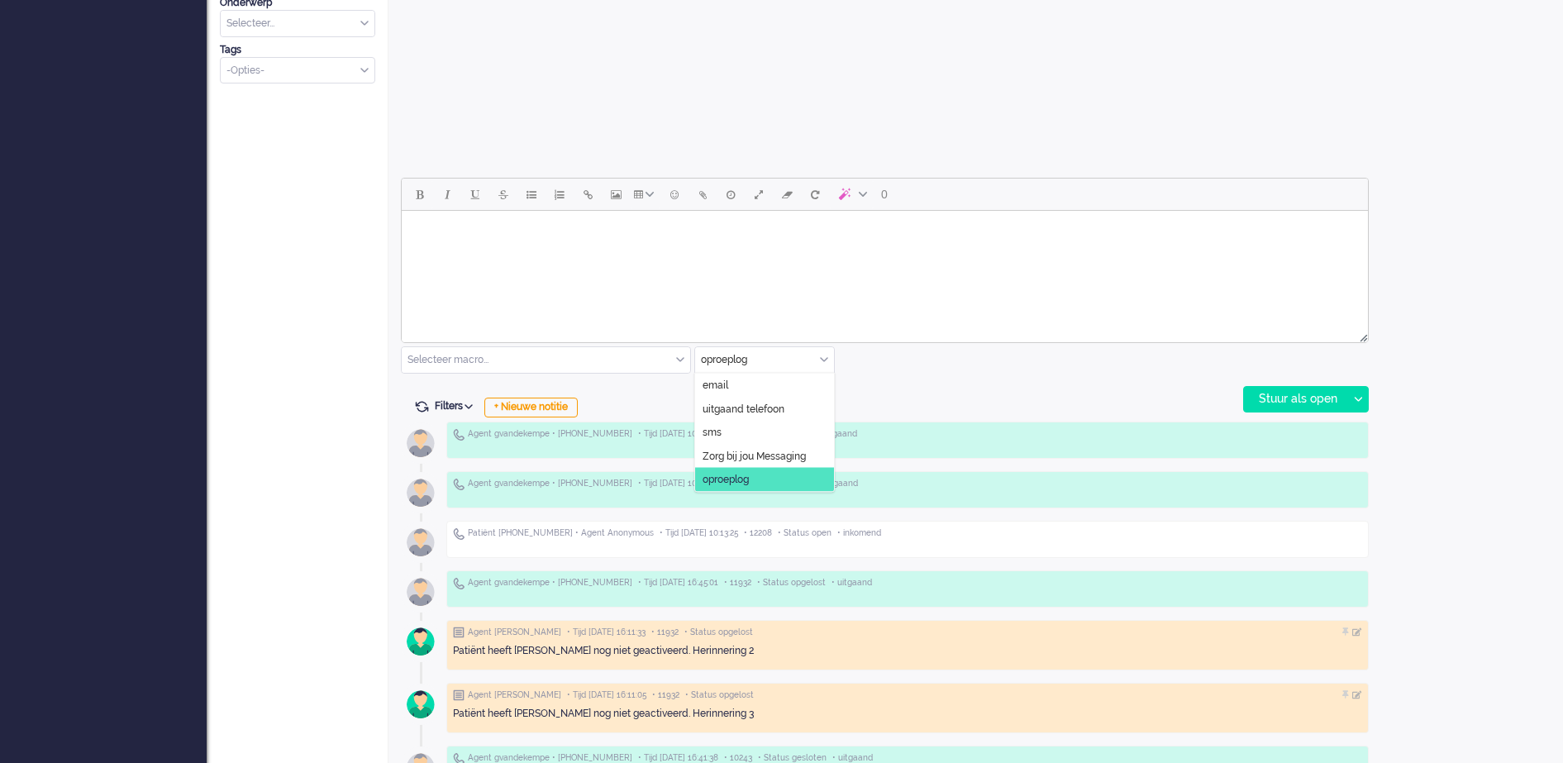
click at [821, 364] on div "oproeplog" at bounding box center [764, 360] width 139 height 26
click at [783, 405] on span "uitgaand telefoon" at bounding box center [743, 409] width 82 height 14
click at [1311, 402] on div "Stuur als open" at bounding box center [1295, 399] width 103 height 25
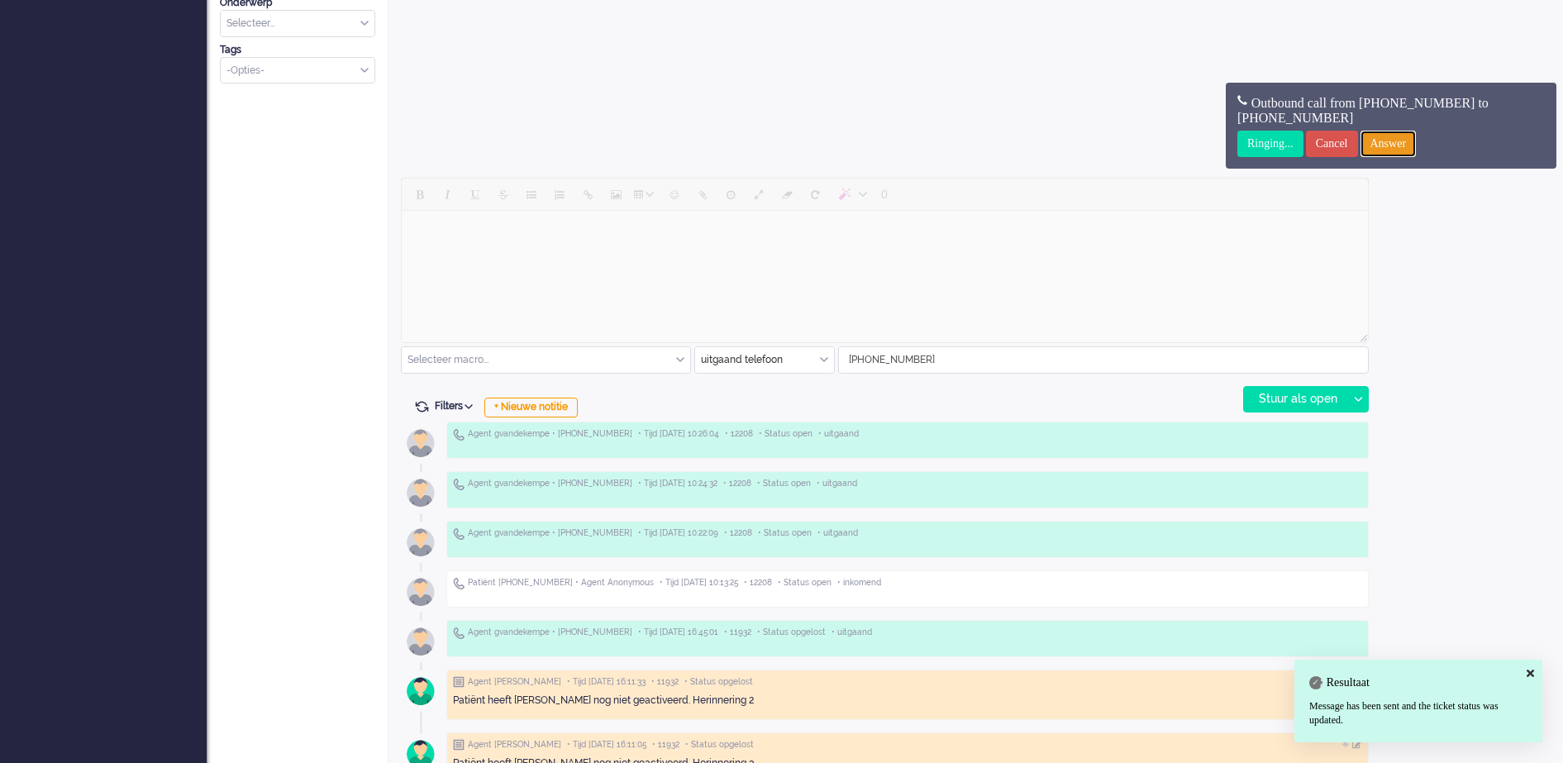
click at [1416, 143] on input "Answer" at bounding box center [1388, 144] width 56 height 26
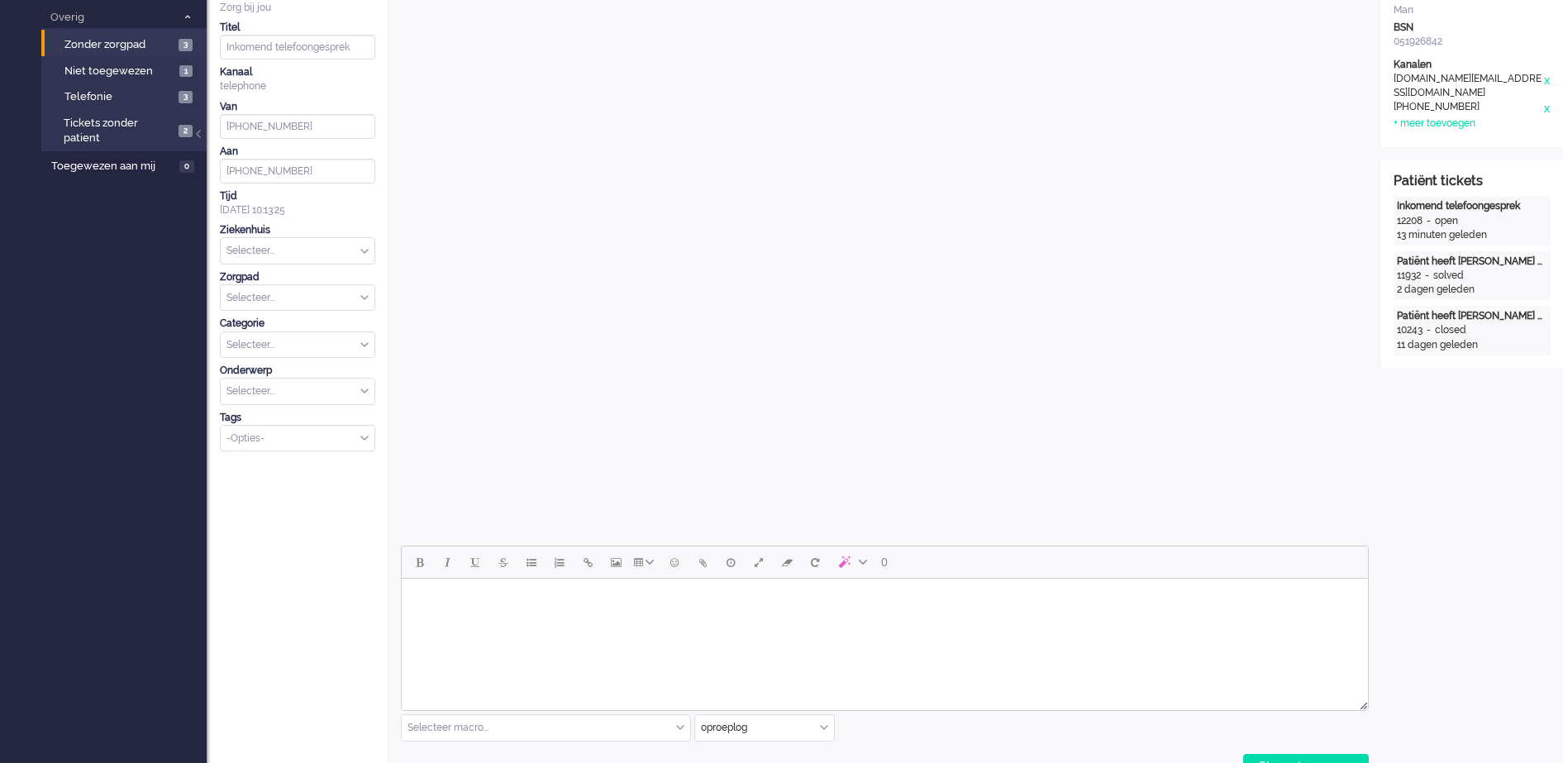
scroll to position [723, 0]
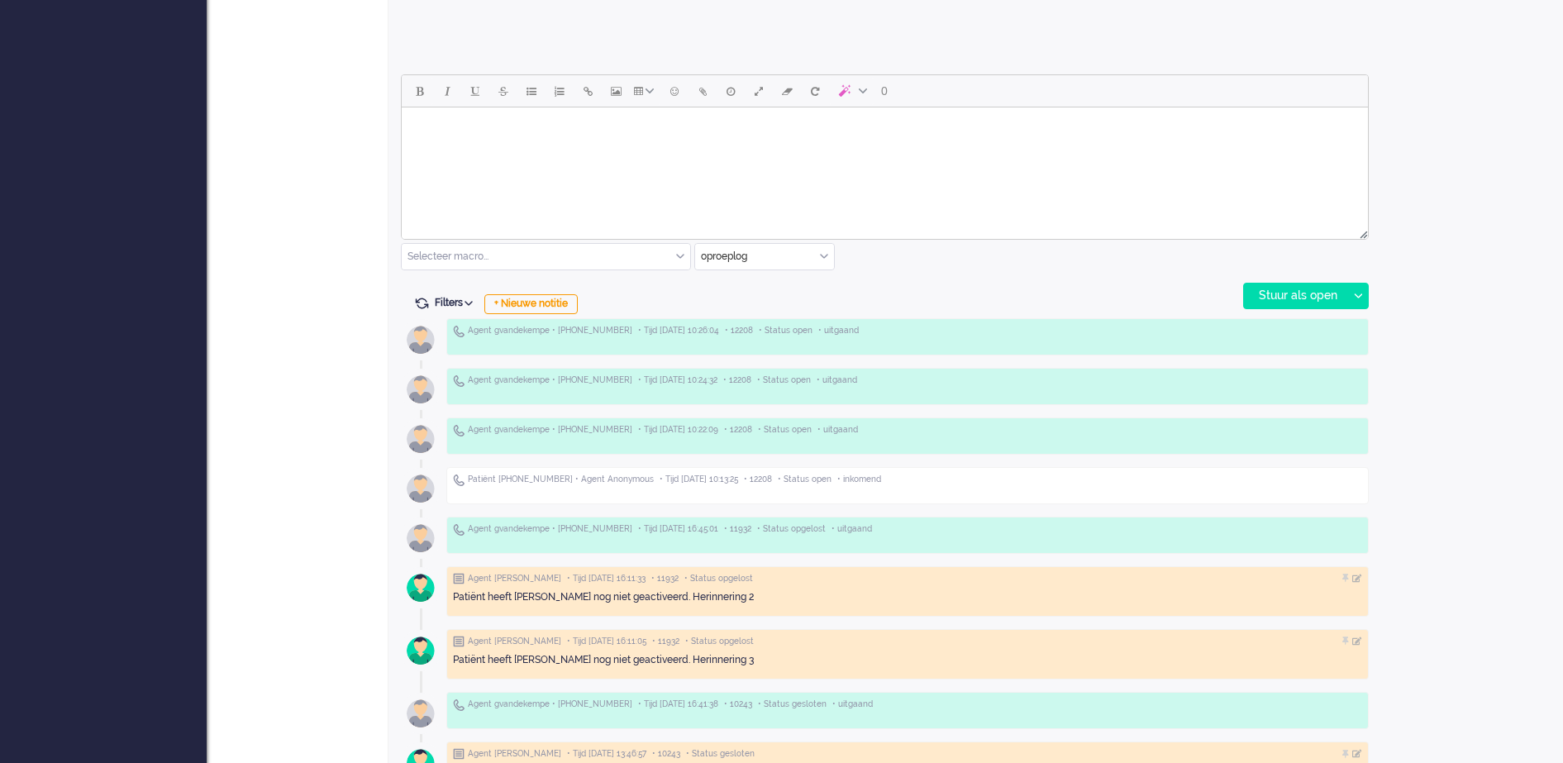
click at [821, 256] on div "oproeplog" at bounding box center [764, 257] width 139 height 26
click at [760, 302] on span "uitgaand telefoon" at bounding box center [743, 305] width 82 height 14
click at [1283, 292] on div "Stuur als open" at bounding box center [1295, 295] width 103 height 25
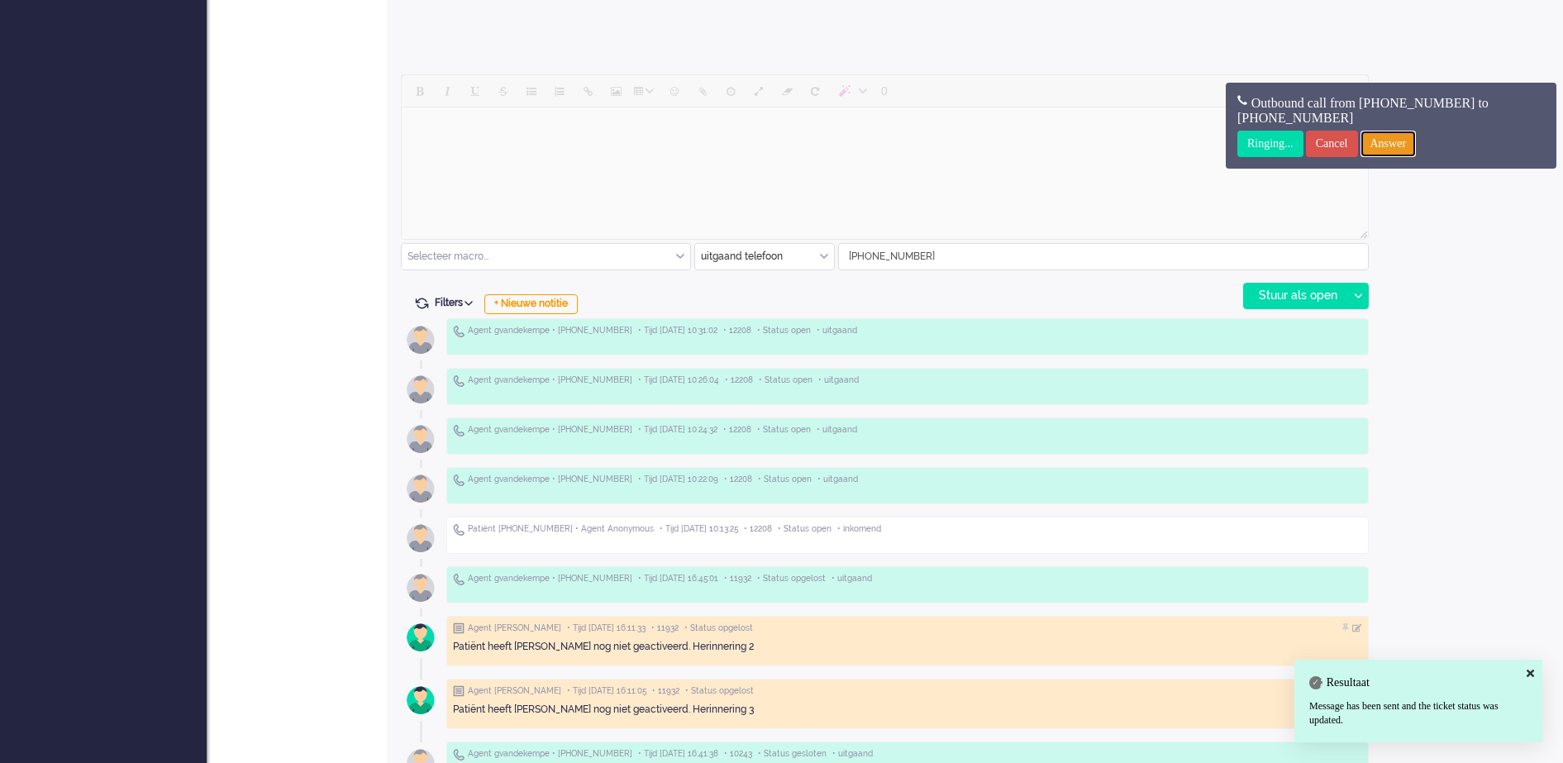
click at [1410, 145] on input "Answer" at bounding box center [1388, 144] width 56 height 26
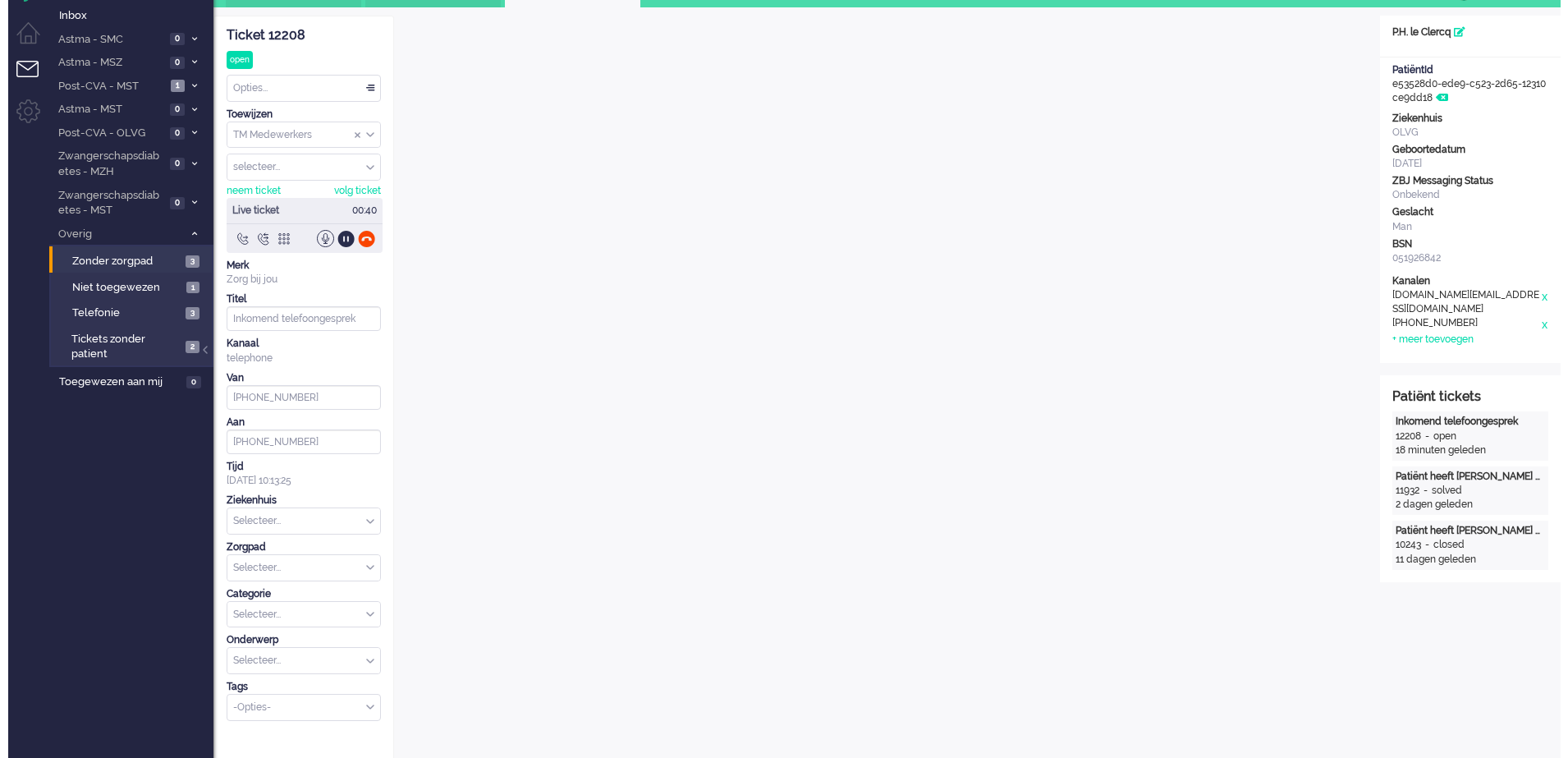
scroll to position [0, 0]
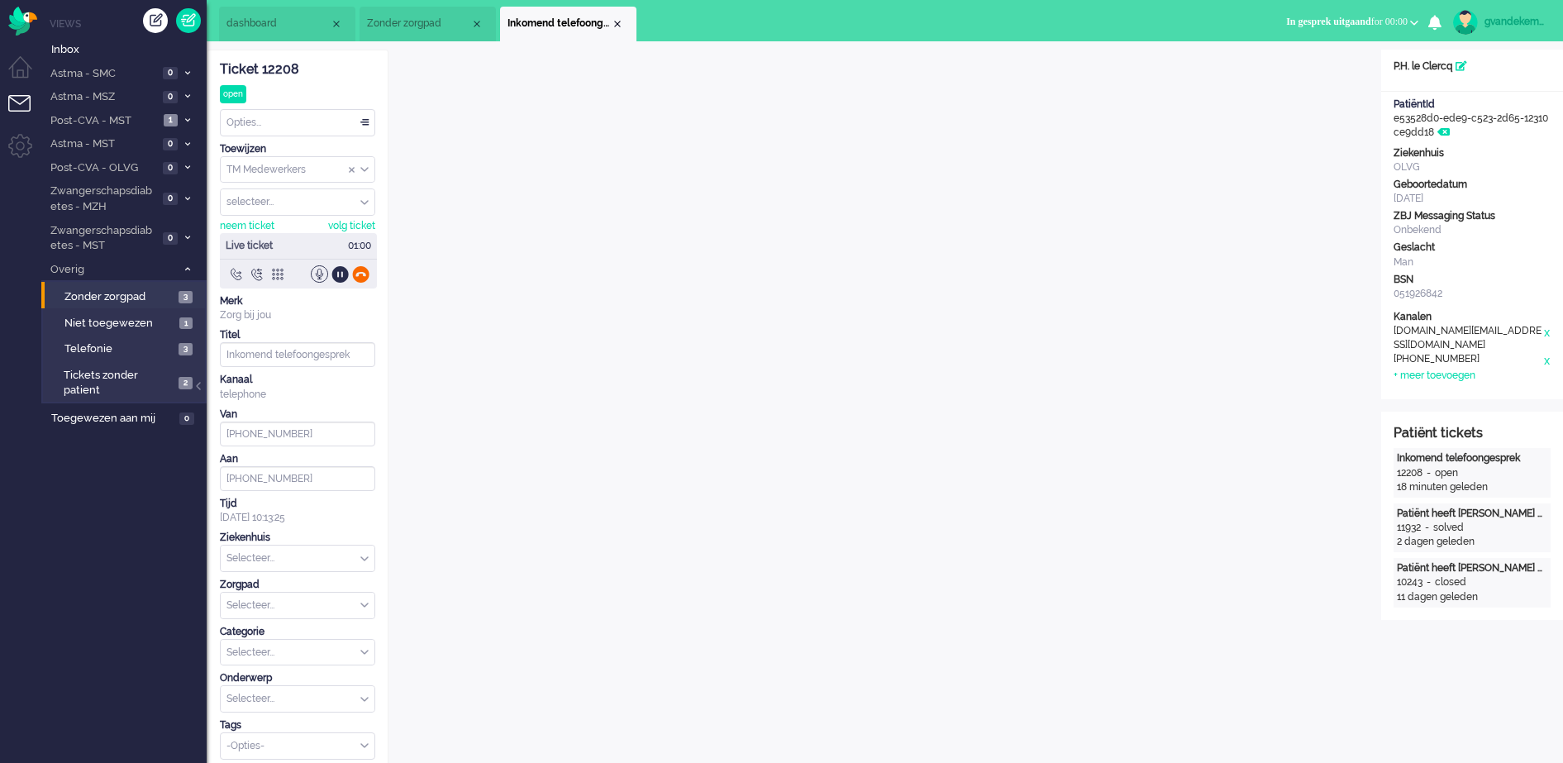
click at [361, 274] on div at bounding box center [360, 273] width 17 height 17
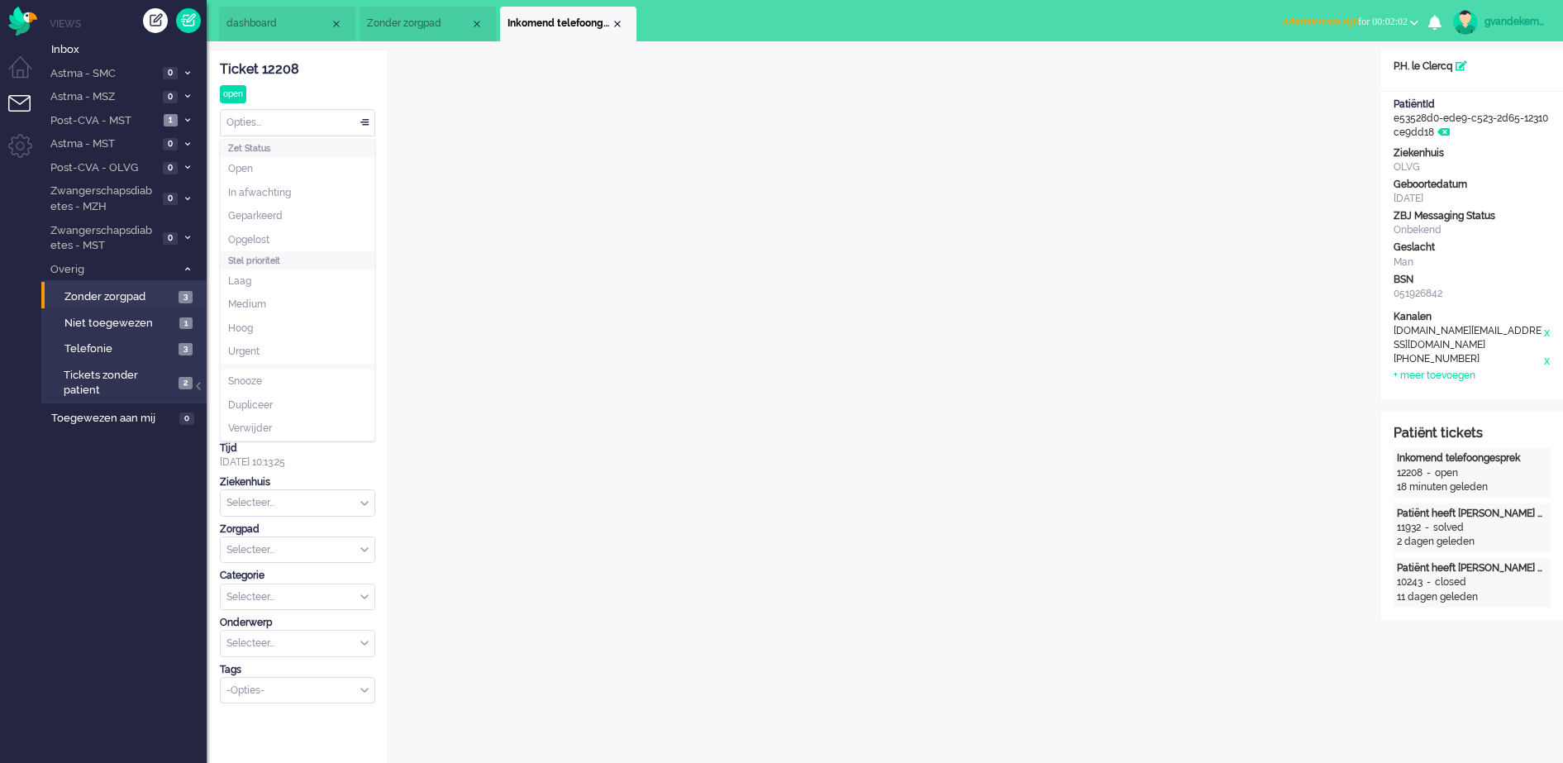
click at [364, 120] on div "Opties..." at bounding box center [298, 123] width 154 height 26
click at [369, 117] on span at bounding box center [364, 123] width 17 height 12
click at [369, 117] on div "Opties..." at bounding box center [298, 123] width 154 height 26
click at [278, 237] on li "Opgelost" at bounding box center [298, 240] width 154 height 24
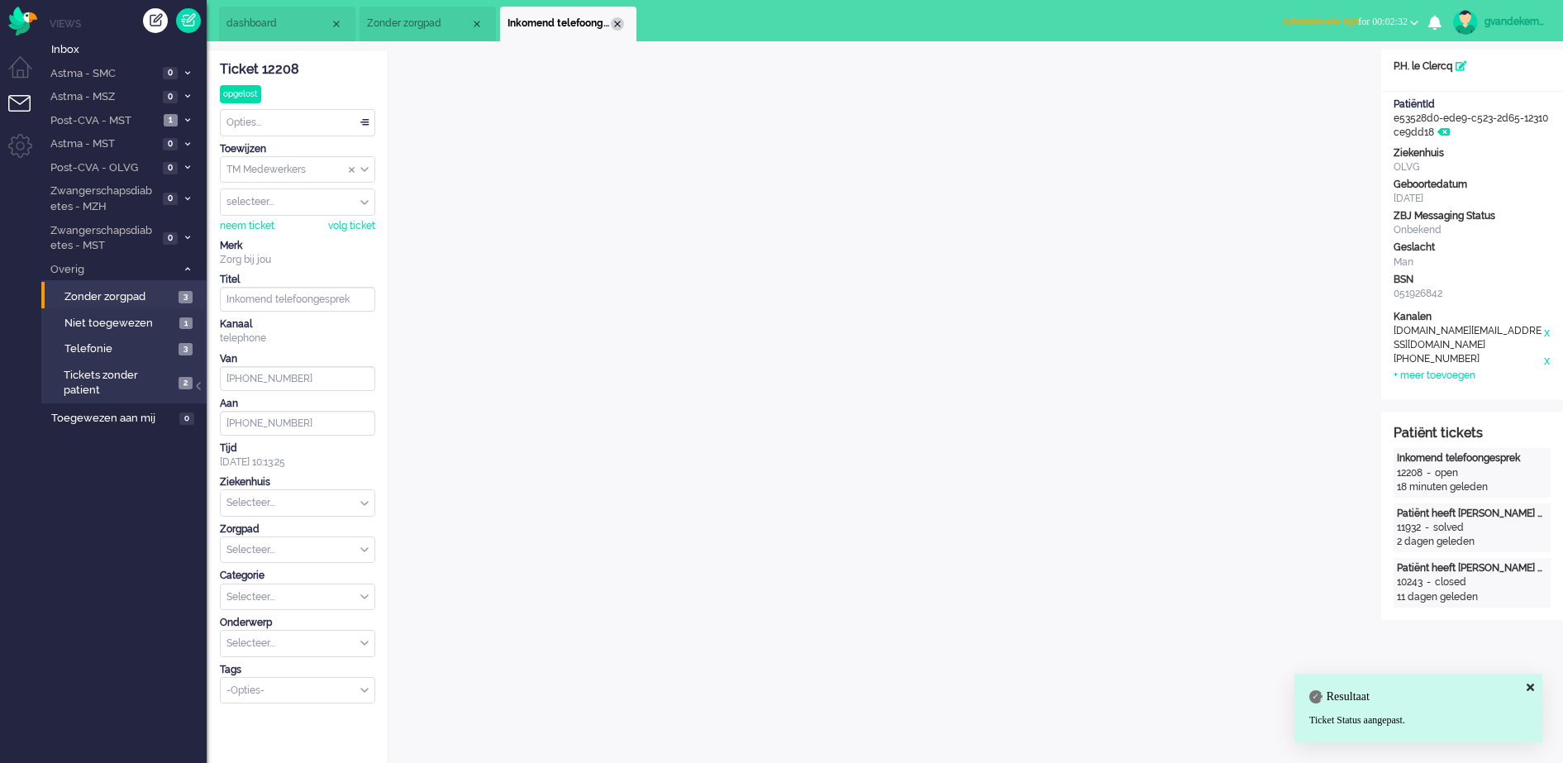
click at [621, 21] on div "Close tab" at bounding box center [617, 23] width 13 height 13
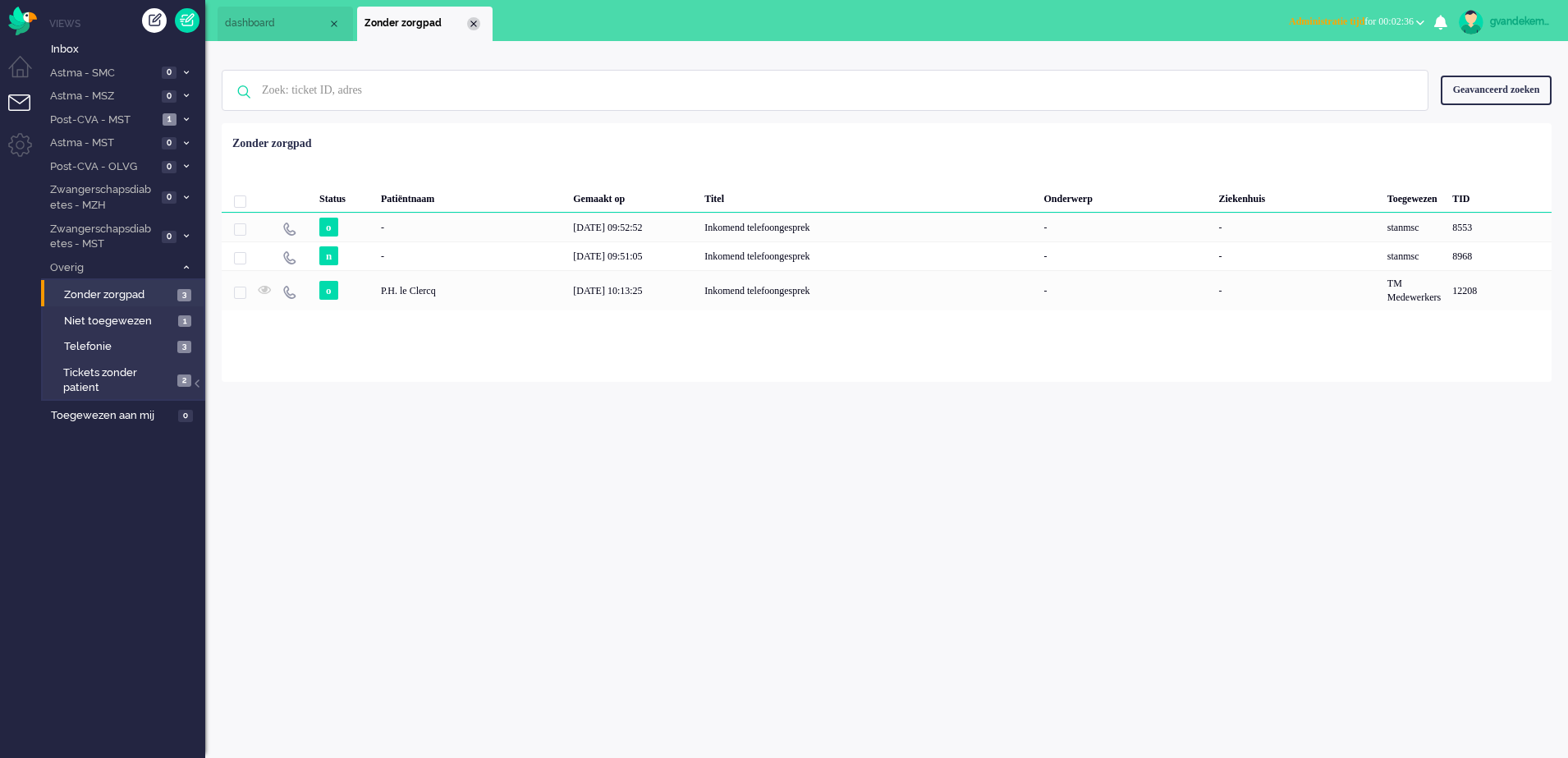
click at [473, 17] on div "Close tab" at bounding box center [473, 23] width 13 height 13
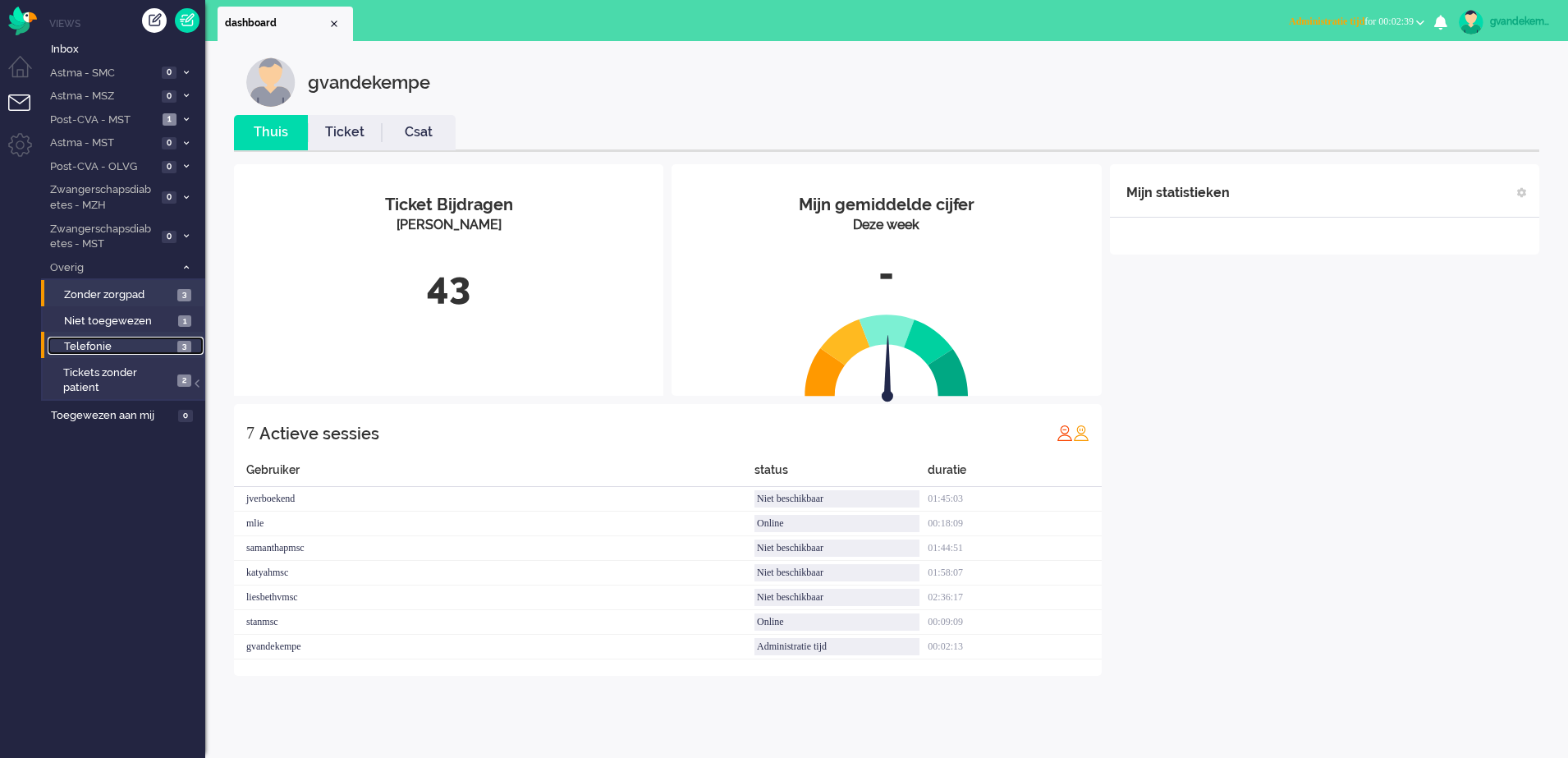
click at [158, 348] on span "Telefonie" at bounding box center [118, 347] width 109 height 16
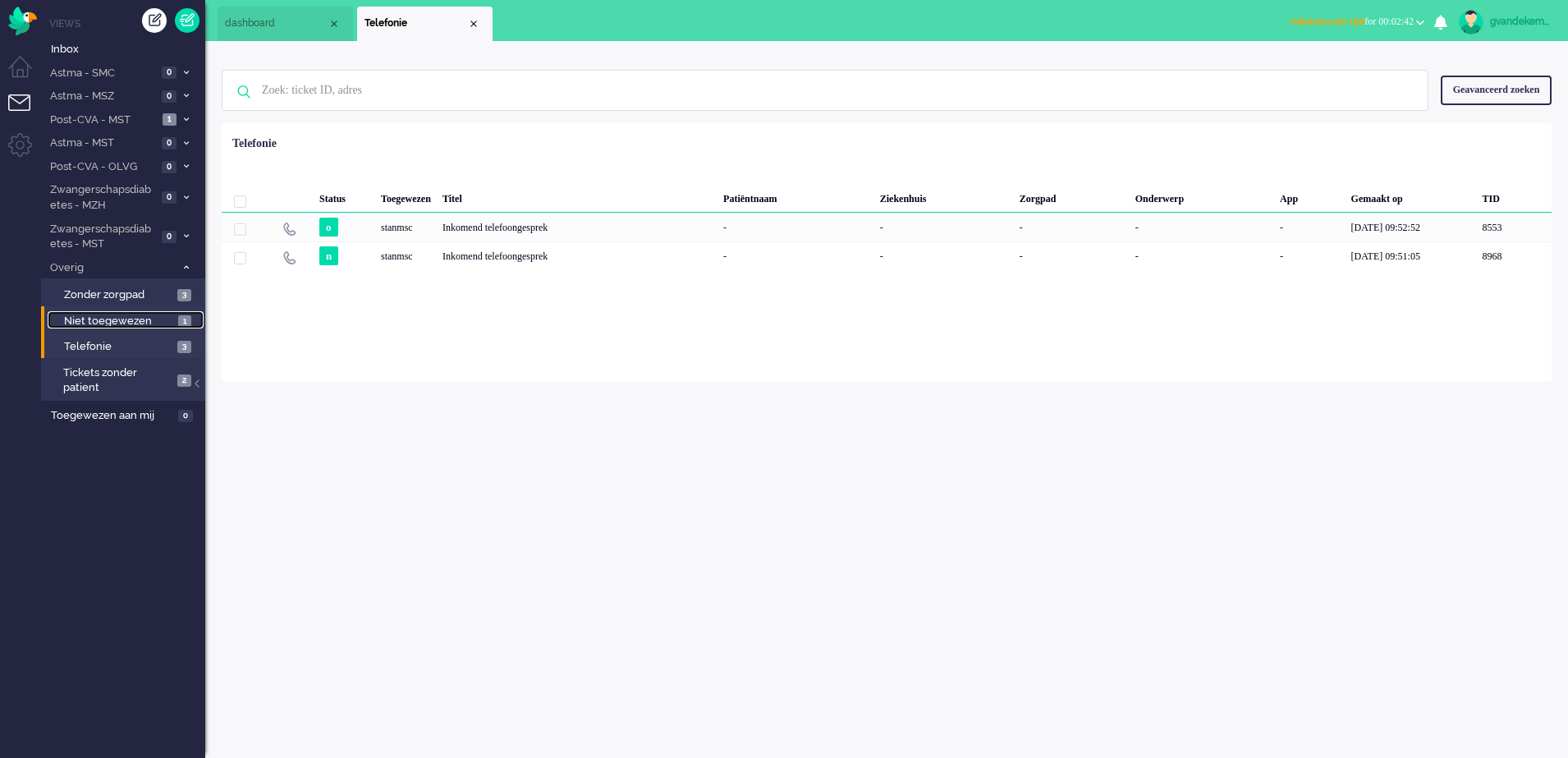
click at [158, 321] on span "Niet toegewezen" at bounding box center [118, 322] width 110 height 16
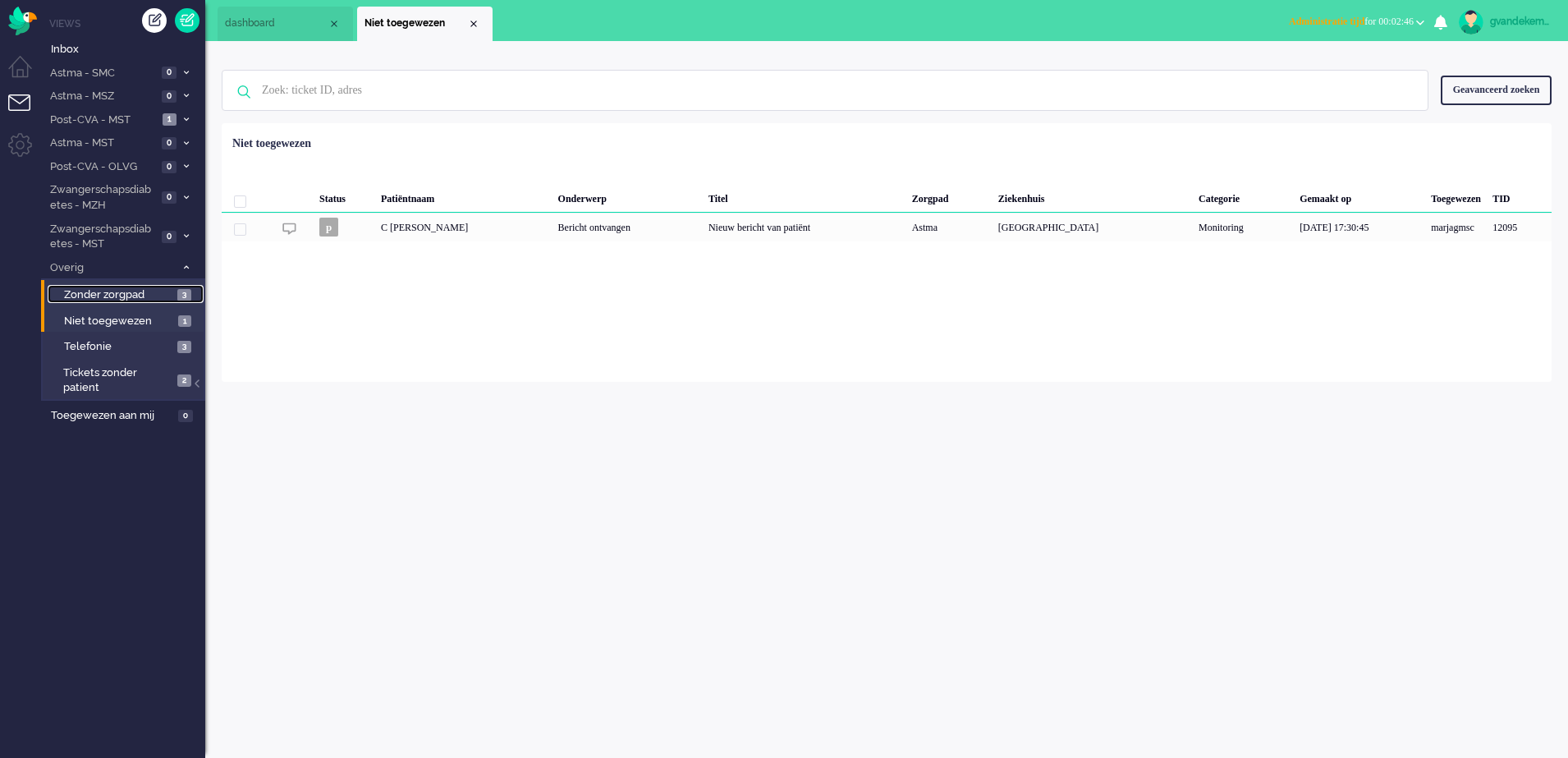
click at [158, 296] on span "Zonder zorgpad" at bounding box center [118, 295] width 109 height 16
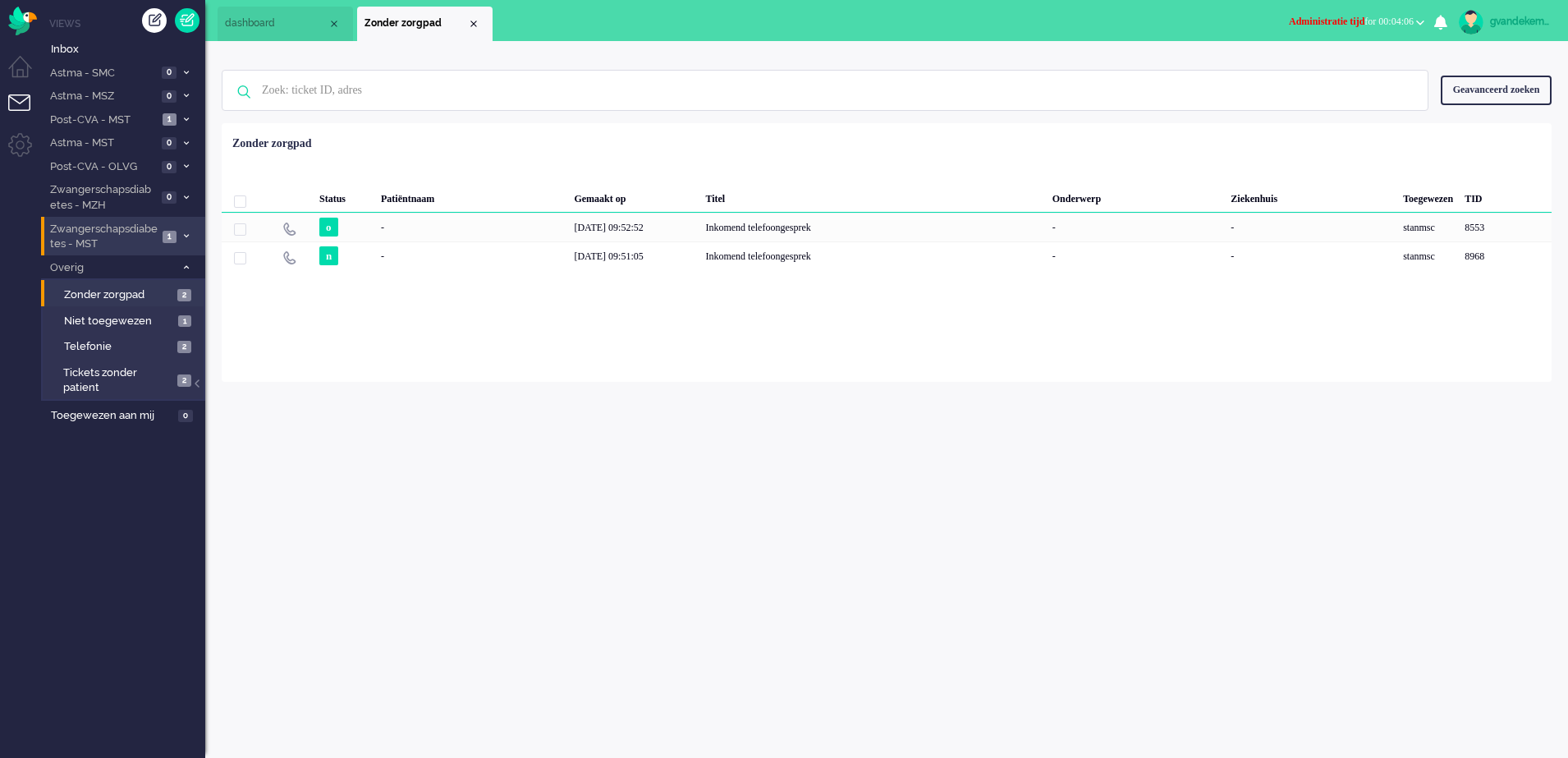
click at [129, 229] on span "Zwangerschapsdiabetes - MST" at bounding box center [102, 236] width 110 height 31
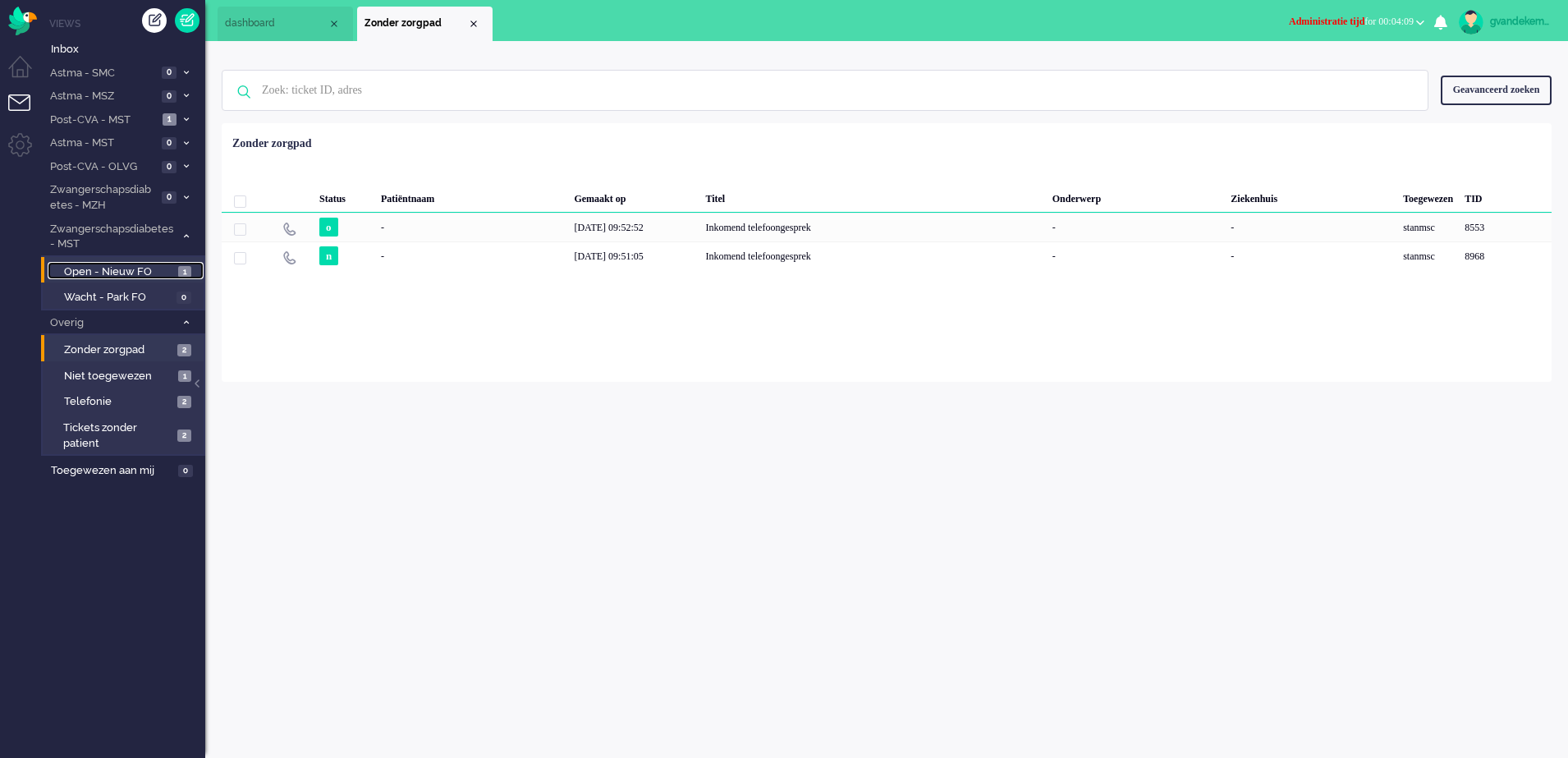
click at [144, 268] on span "Open - Nieuw FO" at bounding box center [118, 272] width 110 height 16
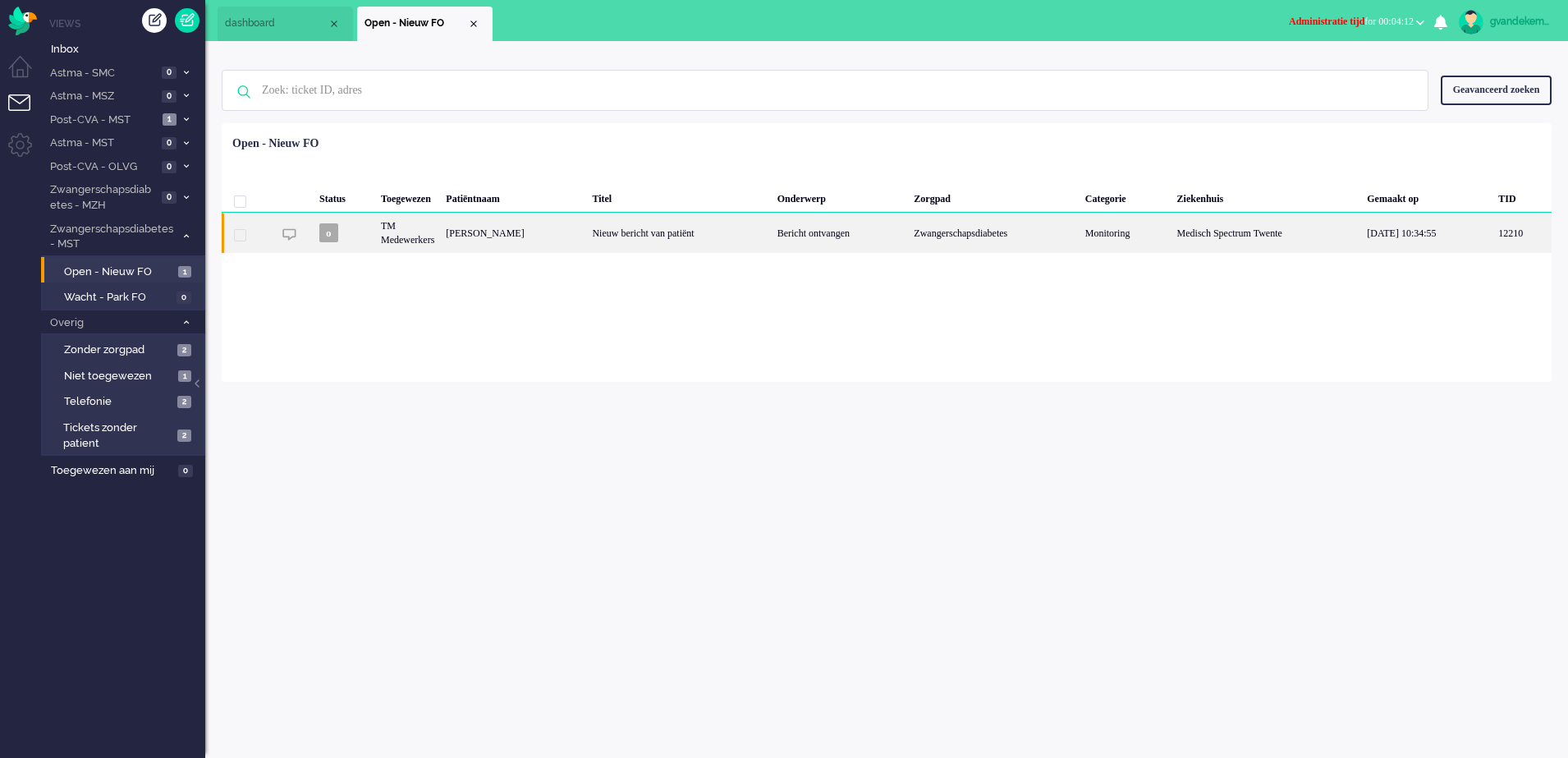
click at [771, 231] on div "Nieuw bericht van patiënt" at bounding box center [679, 232] width 185 height 40
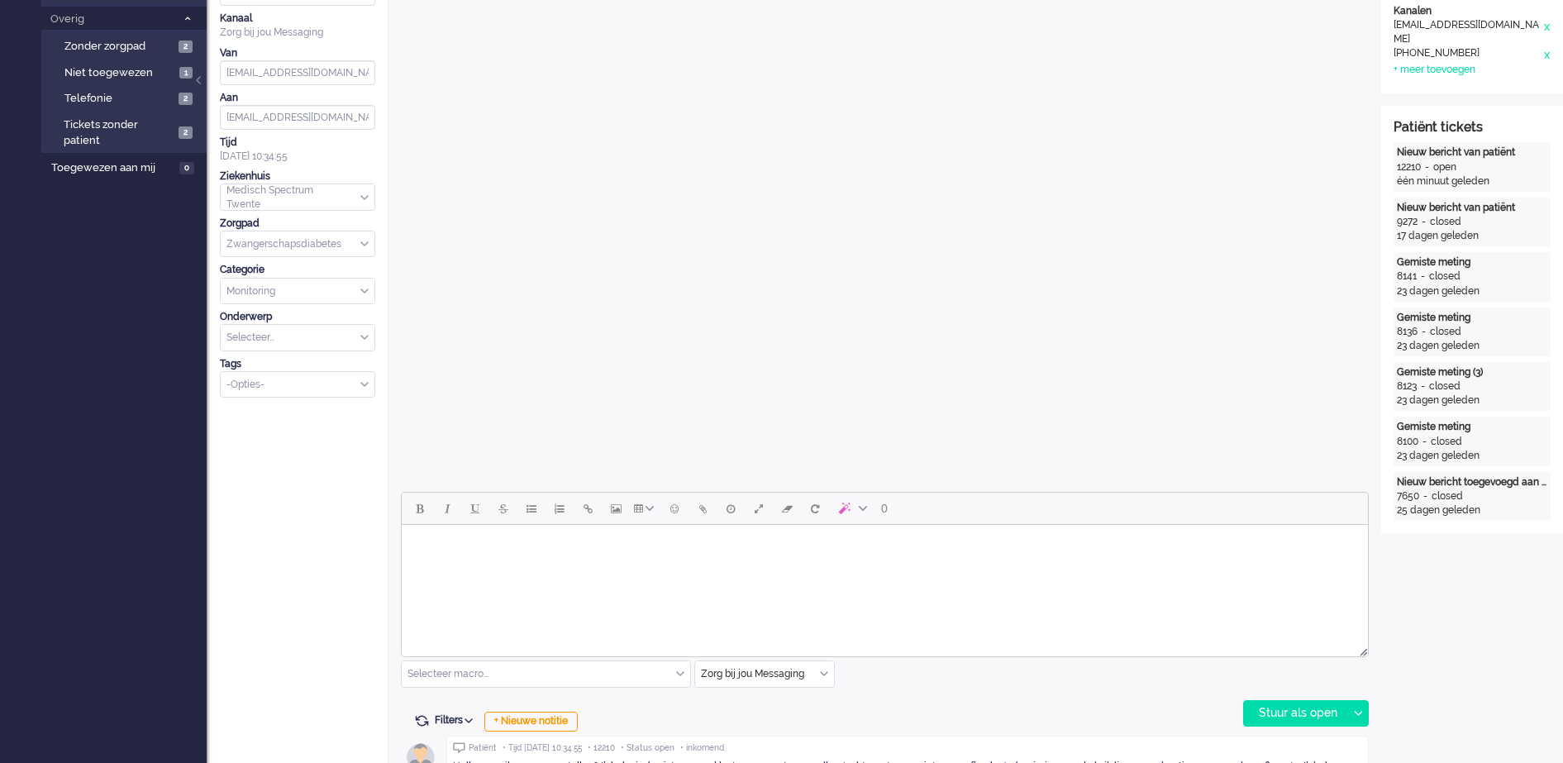
scroll to position [566, 0]
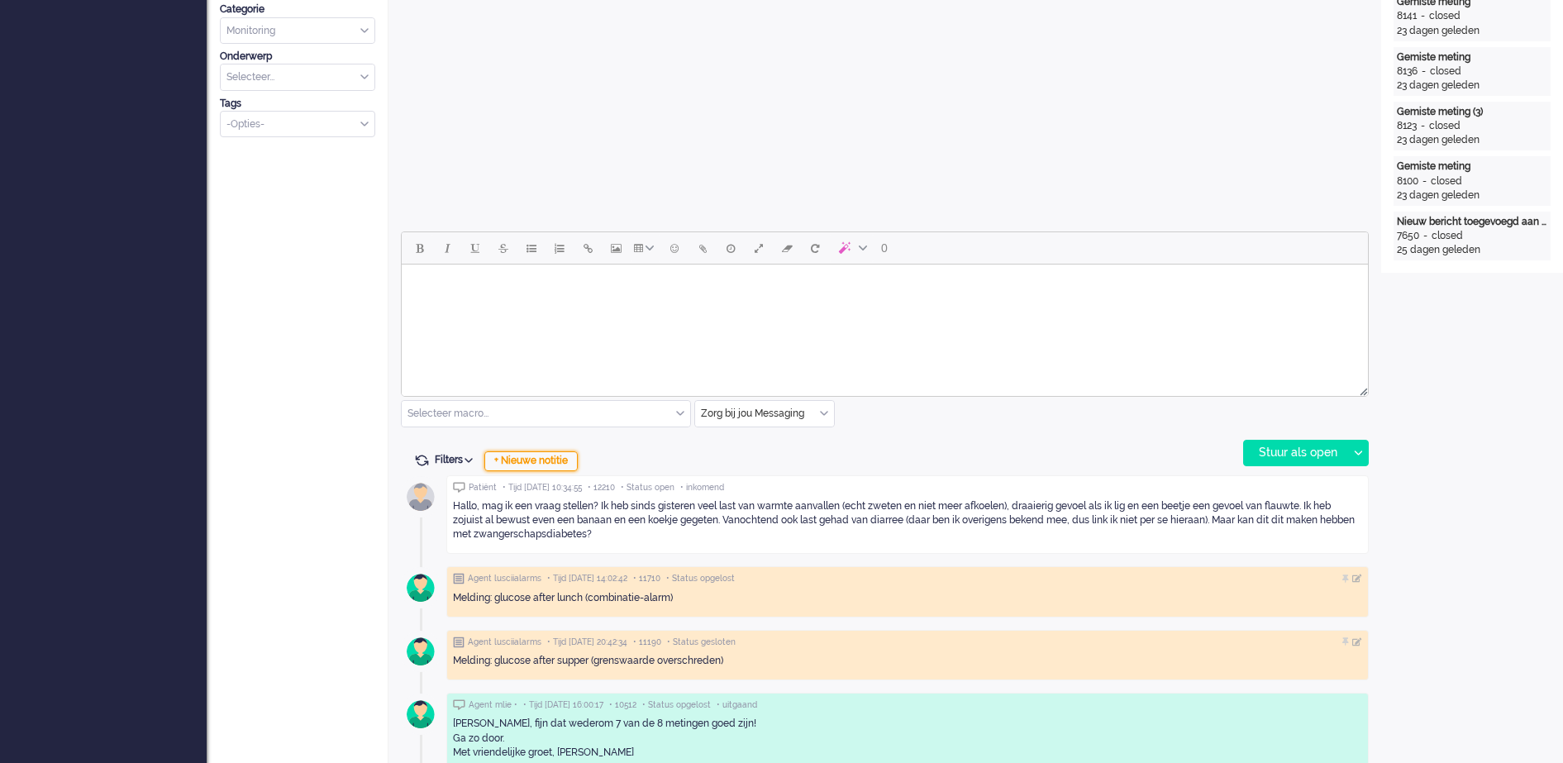
click at [557, 463] on div "+ Nieuwe notitie" at bounding box center [530, 461] width 93 height 20
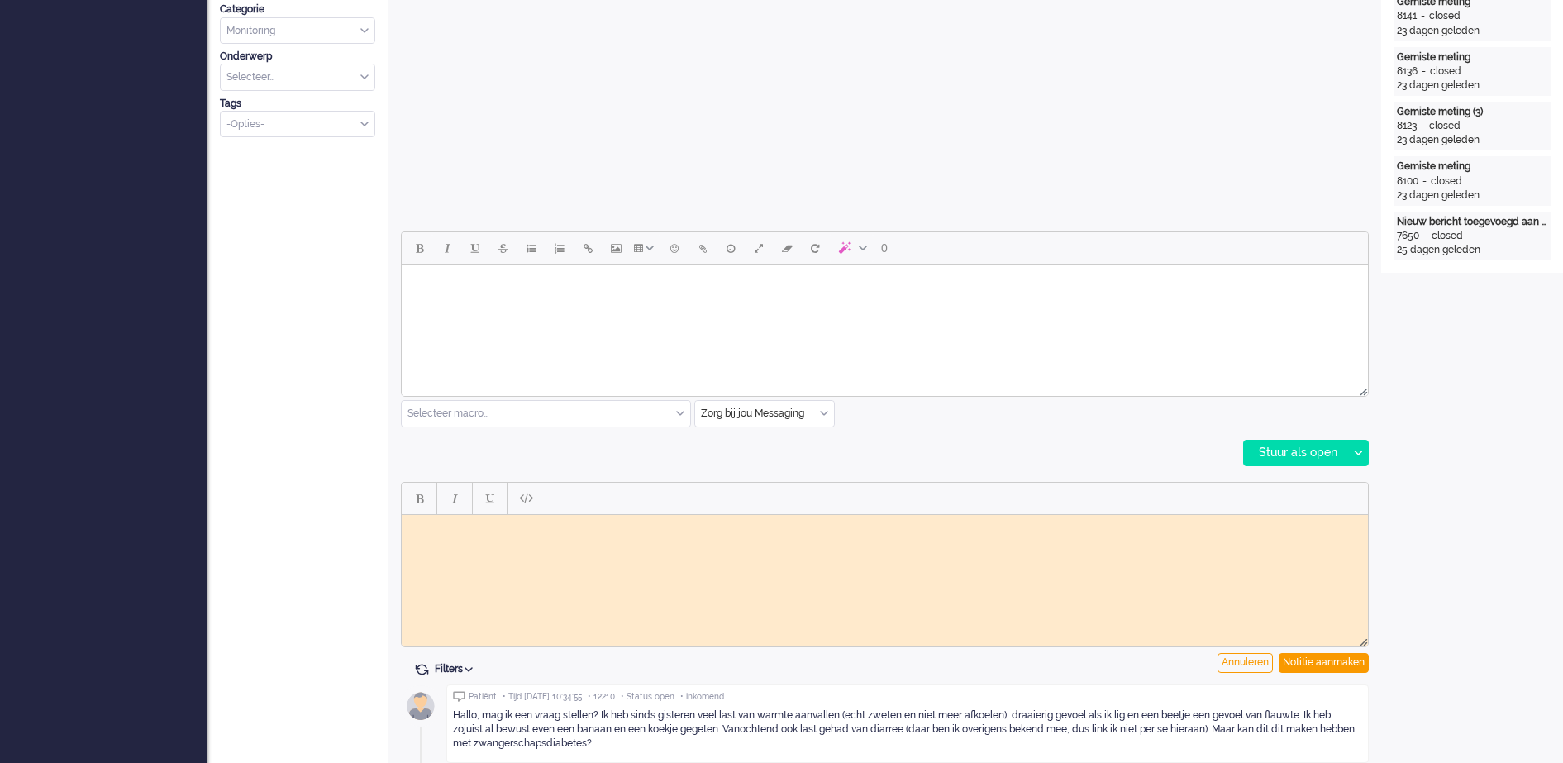
scroll to position [0, 0]
click at [552, 522] on body "Rich Text Area. Press ALT-0 for help." at bounding box center [884, 527] width 953 height 12
click at [1325, 660] on div "Notitie aanmaken" at bounding box center [1323, 663] width 90 height 20
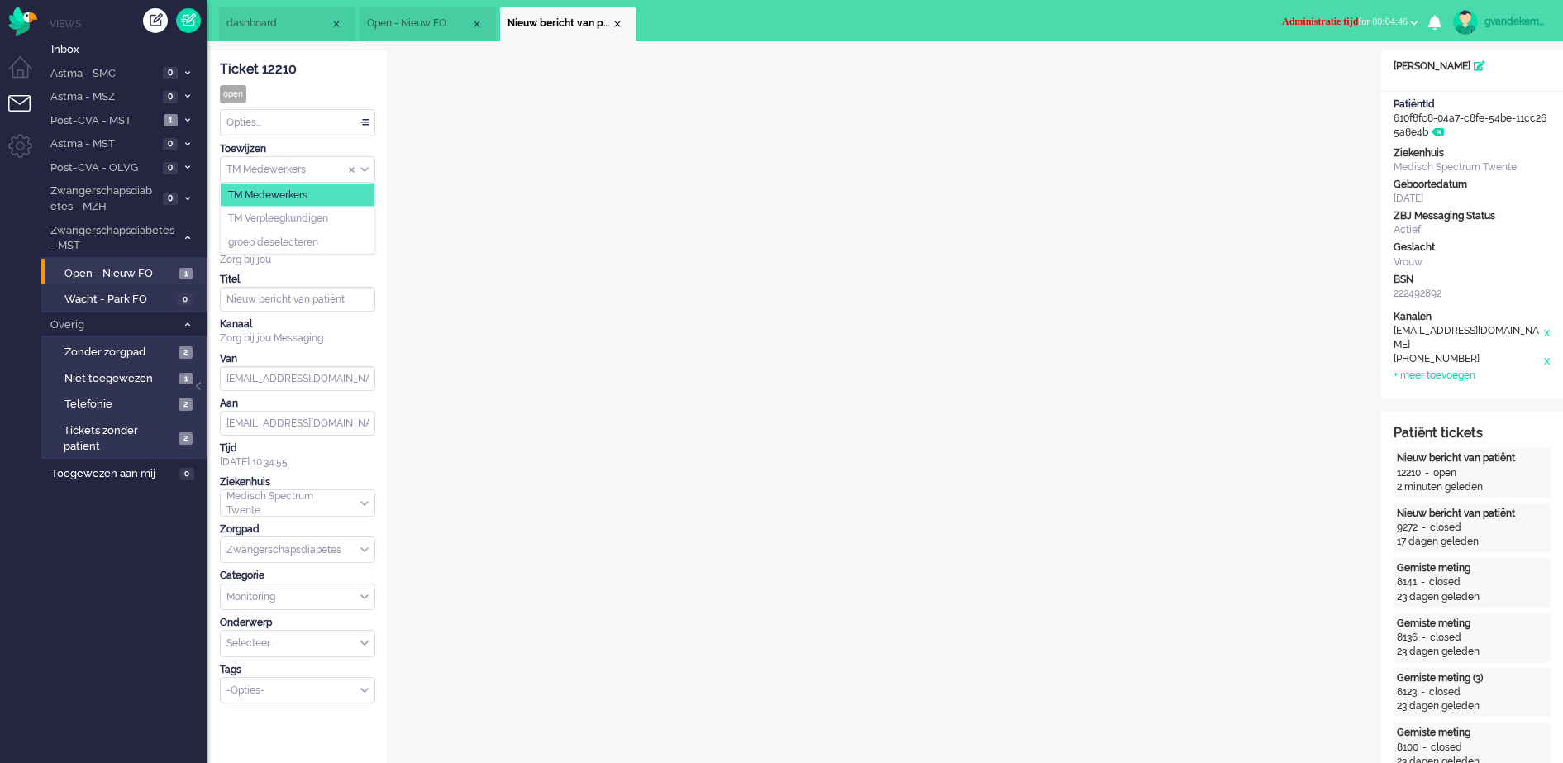
click at [368, 169] on div "TM Medewerkers" at bounding box center [298, 170] width 154 height 26
click at [333, 216] on li "TM Verpleegkundigen" at bounding box center [298, 219] width 154 height 24
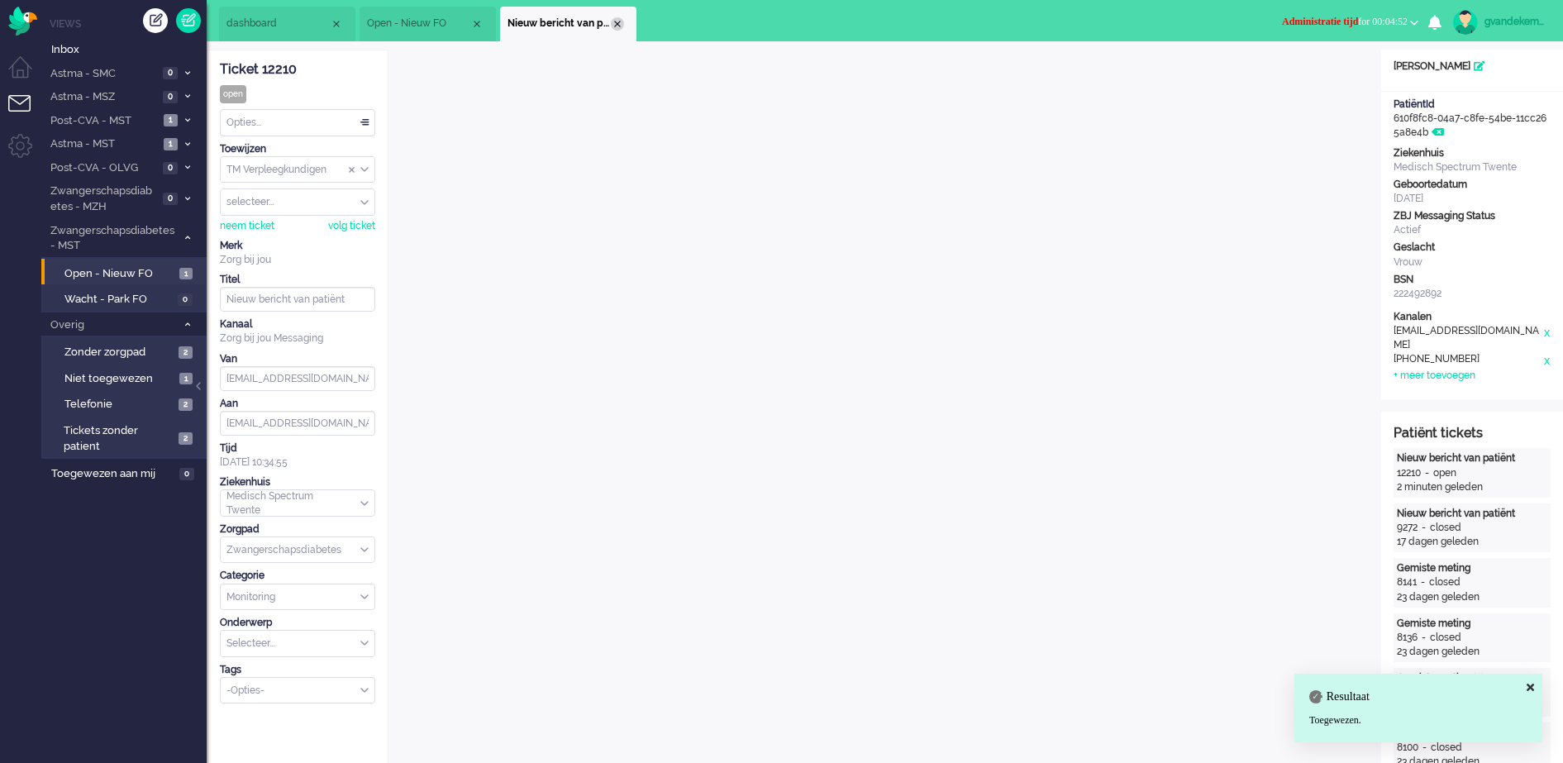
click at [612, 20] on div "Close tab" at bounding box center [617, 23] width 13 height 13
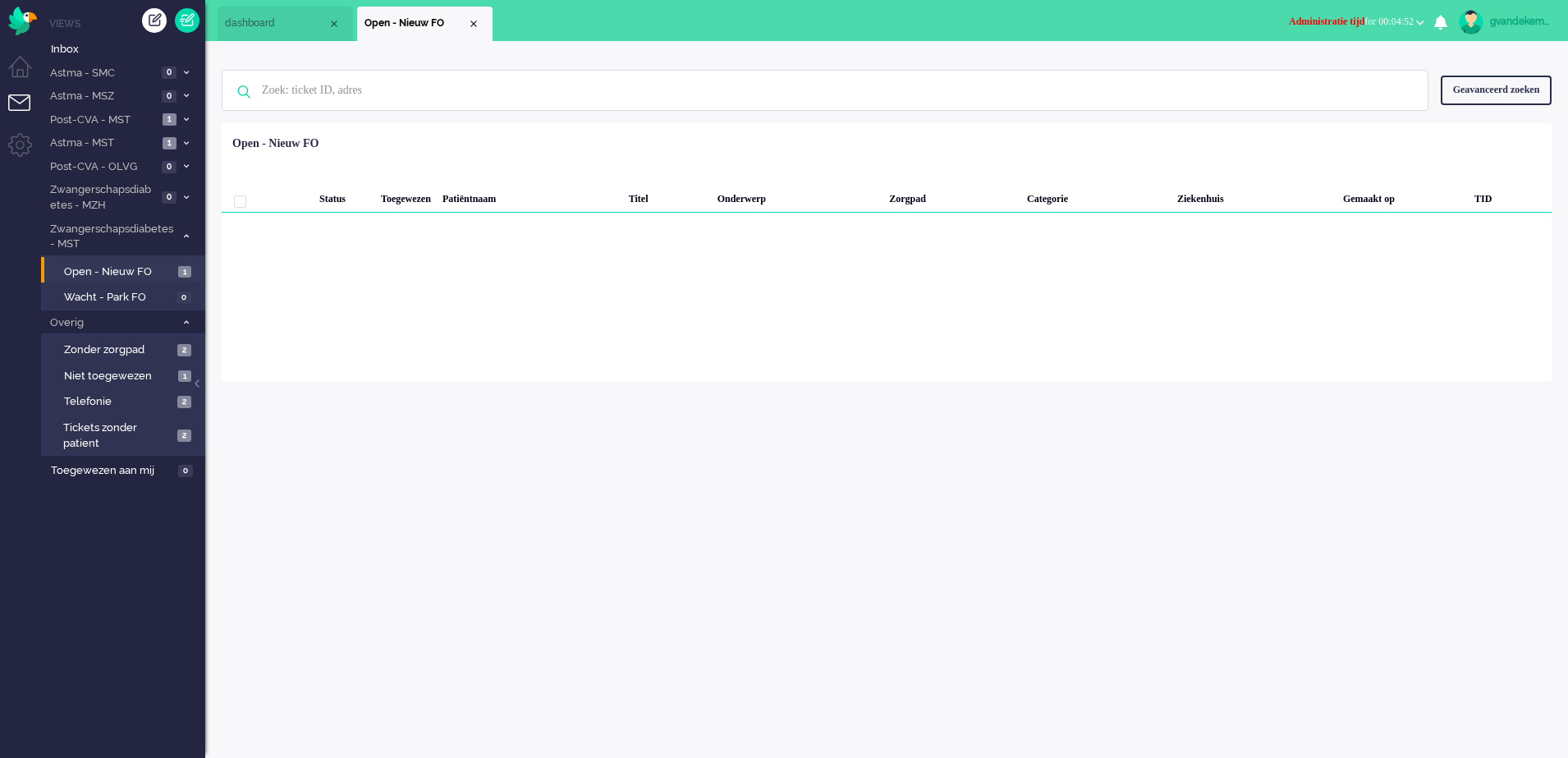
click at [1419, 12] on button "Administratie tijd for 00:04:52" at bounding box center [1356, 22] width 155 height 24
click at [1310, 67] on label "Online" at bounding box center [1356, 74] width 130 height 14
click at [476, 25] on div "Close tab" at bounding box center [473, 23] width 13 height 13
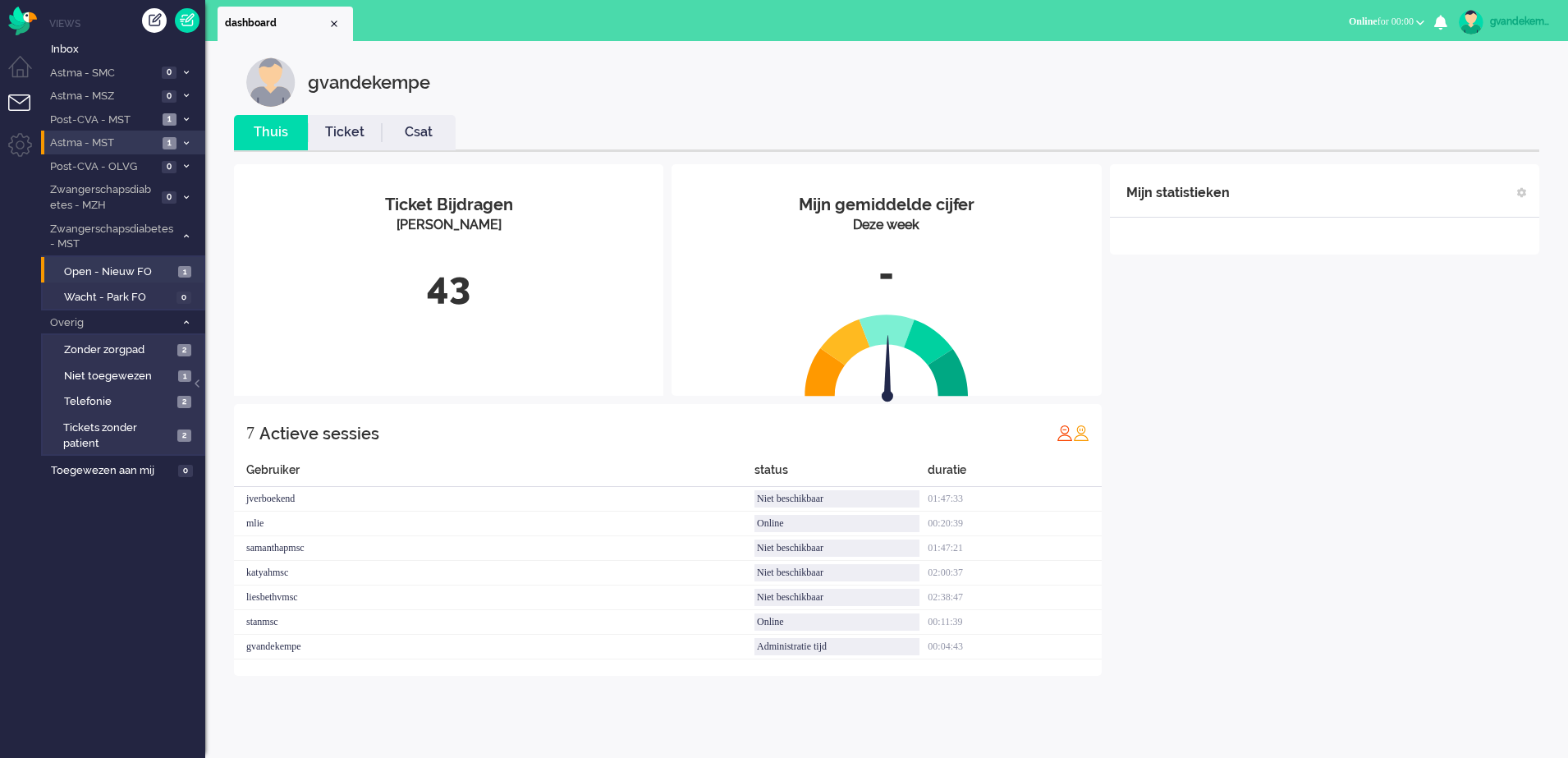
click at [163, 137] on li "Astma - MST 1" at bounding box center [122, 142] width 164 height 24
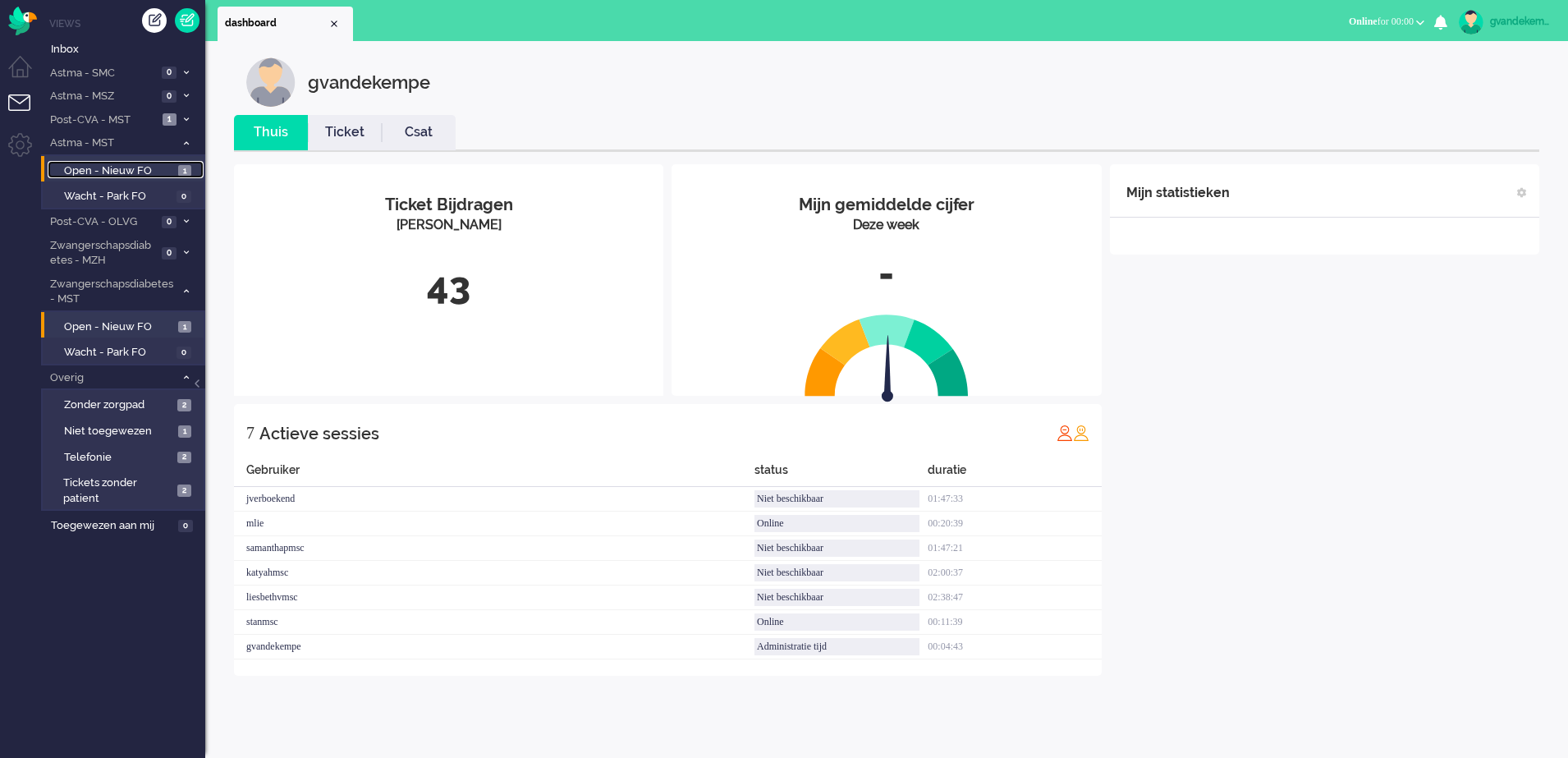
click at [146, 167] on span "Open - Nieuw FO" at bounding box center [118, 171] width 110 height 16
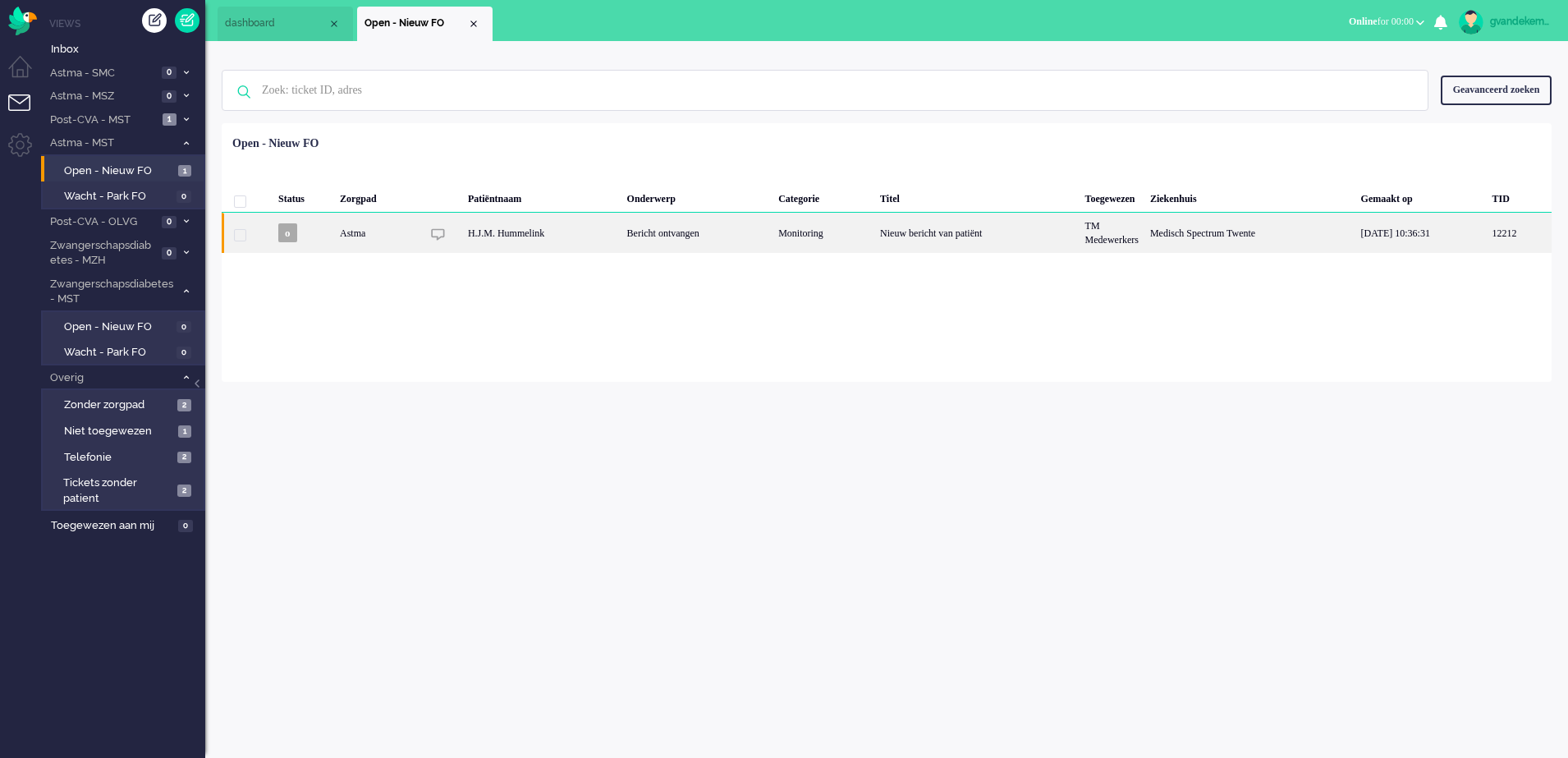
click at [841, 229] on div "Monitoring" at bounding box center [824, 232] width 101 height 40
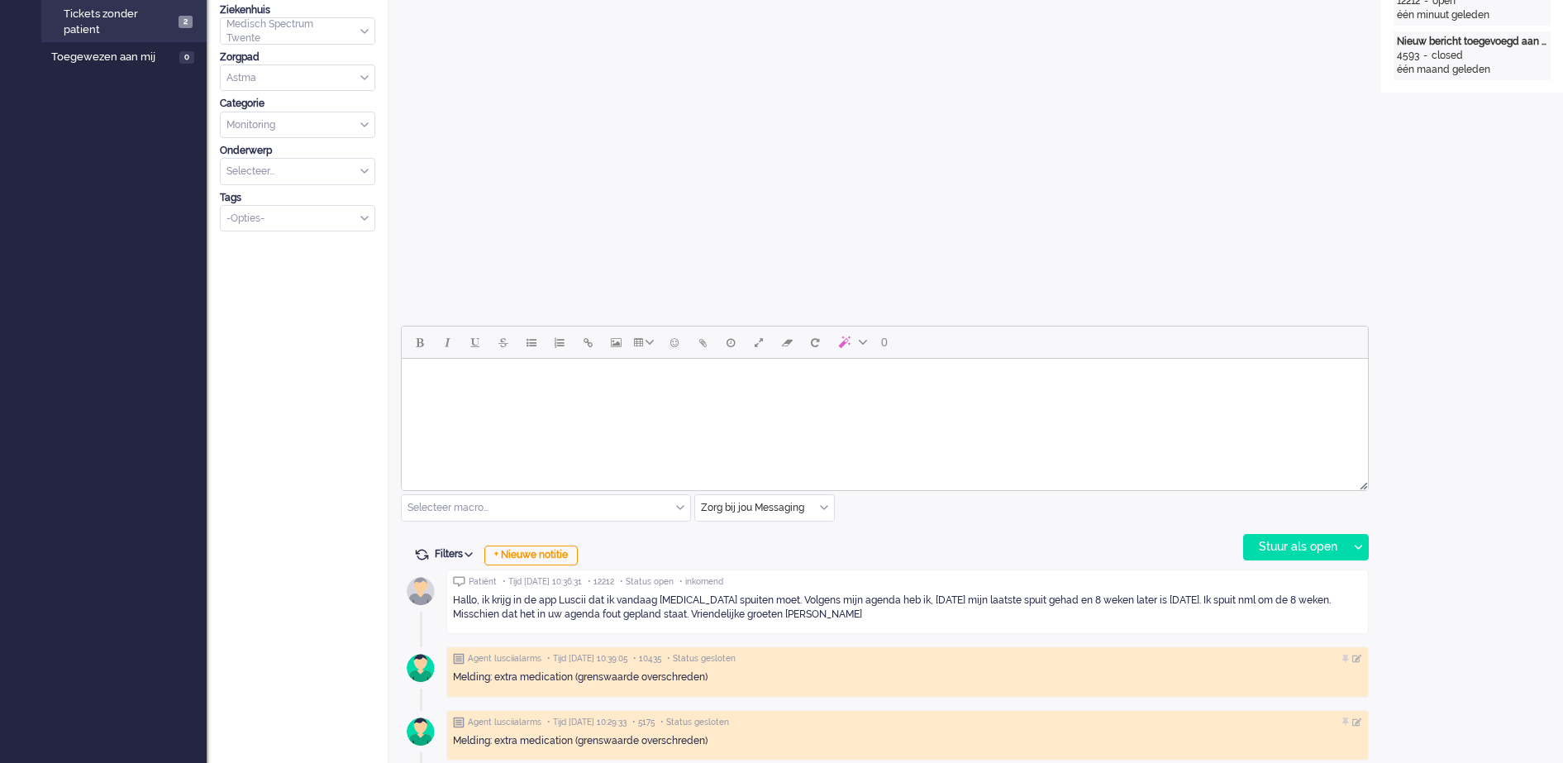
scroll to position [650, 0]
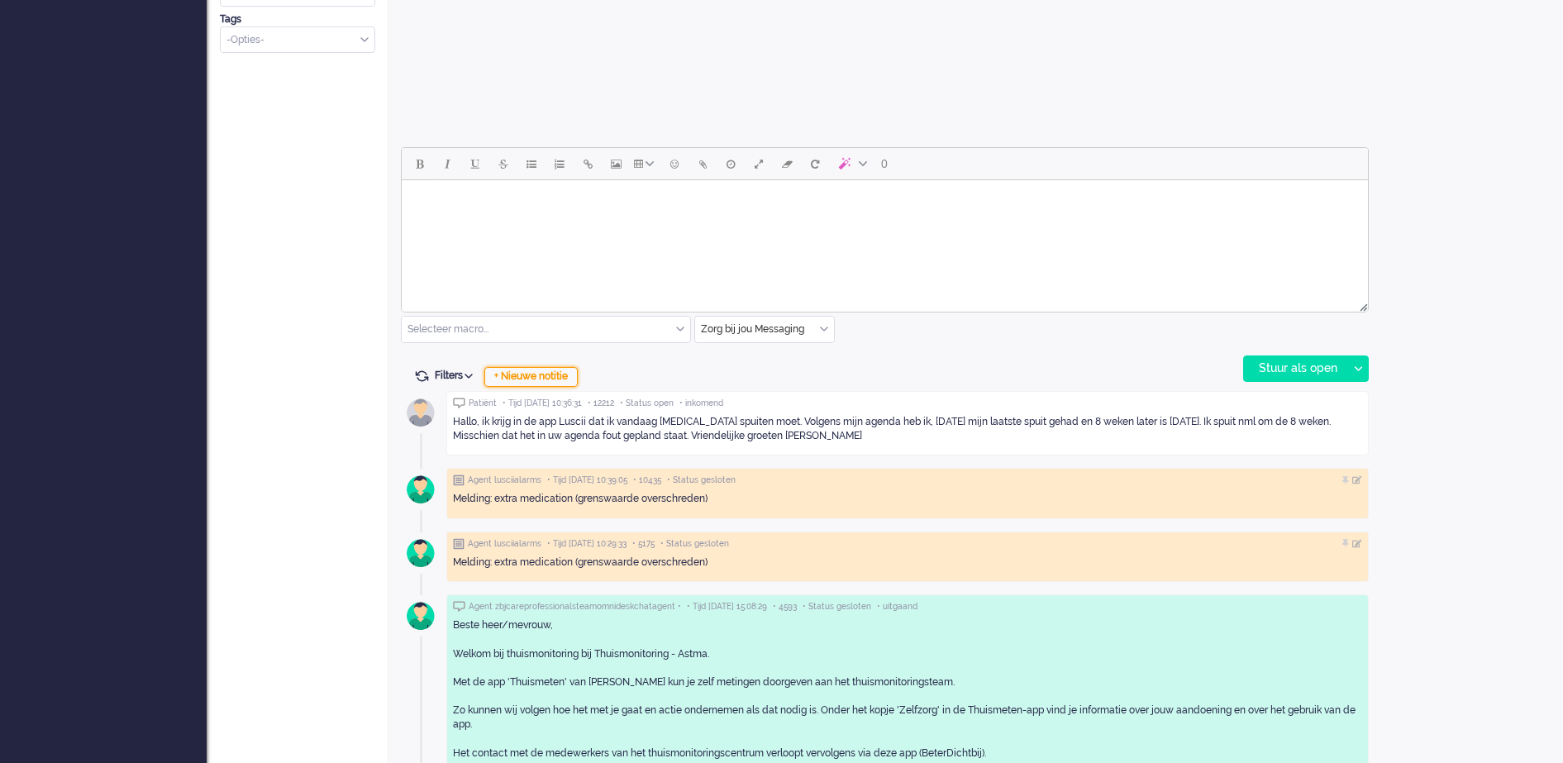
click at [563, 379] on div "+ Nieuwe notitie" at bounding box center [530, 377] width 93 height 20
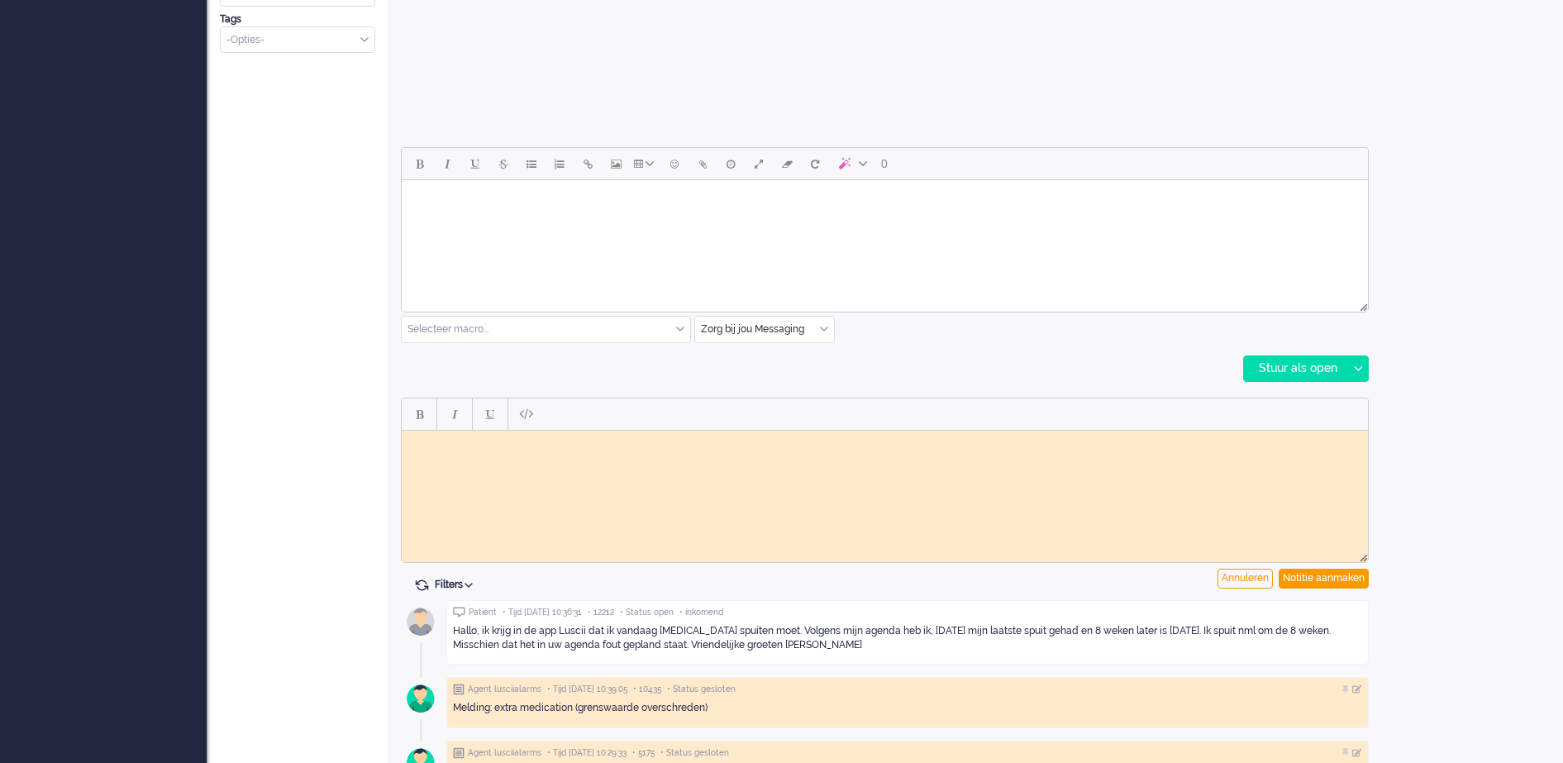
scroll to position [0, 0]
click at [493, 441] on body "Rich Text Area. Press ALT-0 for help." at bounding box center [884, 442] width 953 height 12
click at [1314, 577] on div "Notitie aanmaken" at bounding box center [1323, 579] width 90 height 20
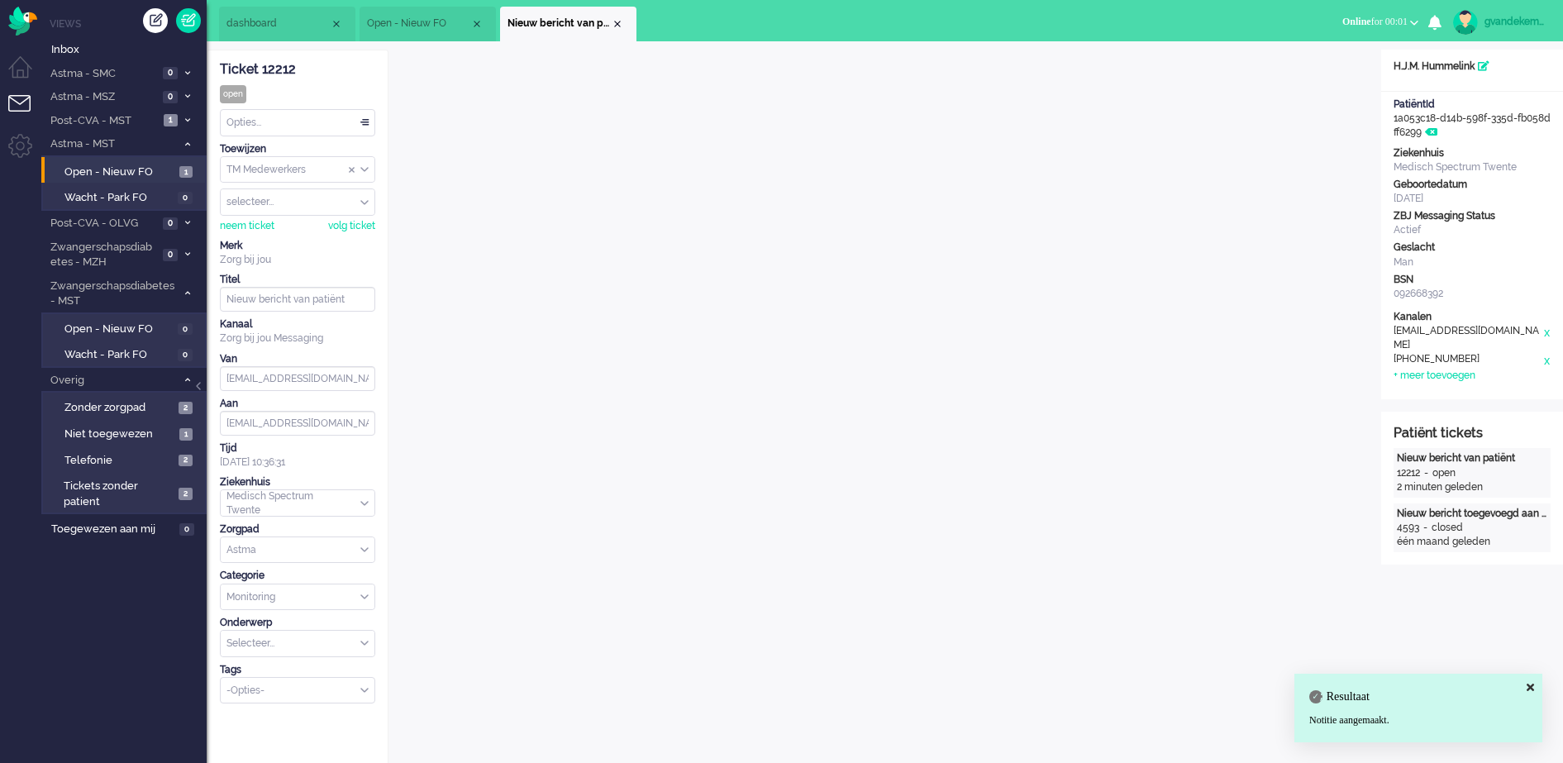
click at [361, 169] on div "TM Medewerkers" at bounding box center [298, 170] width 154 height 26
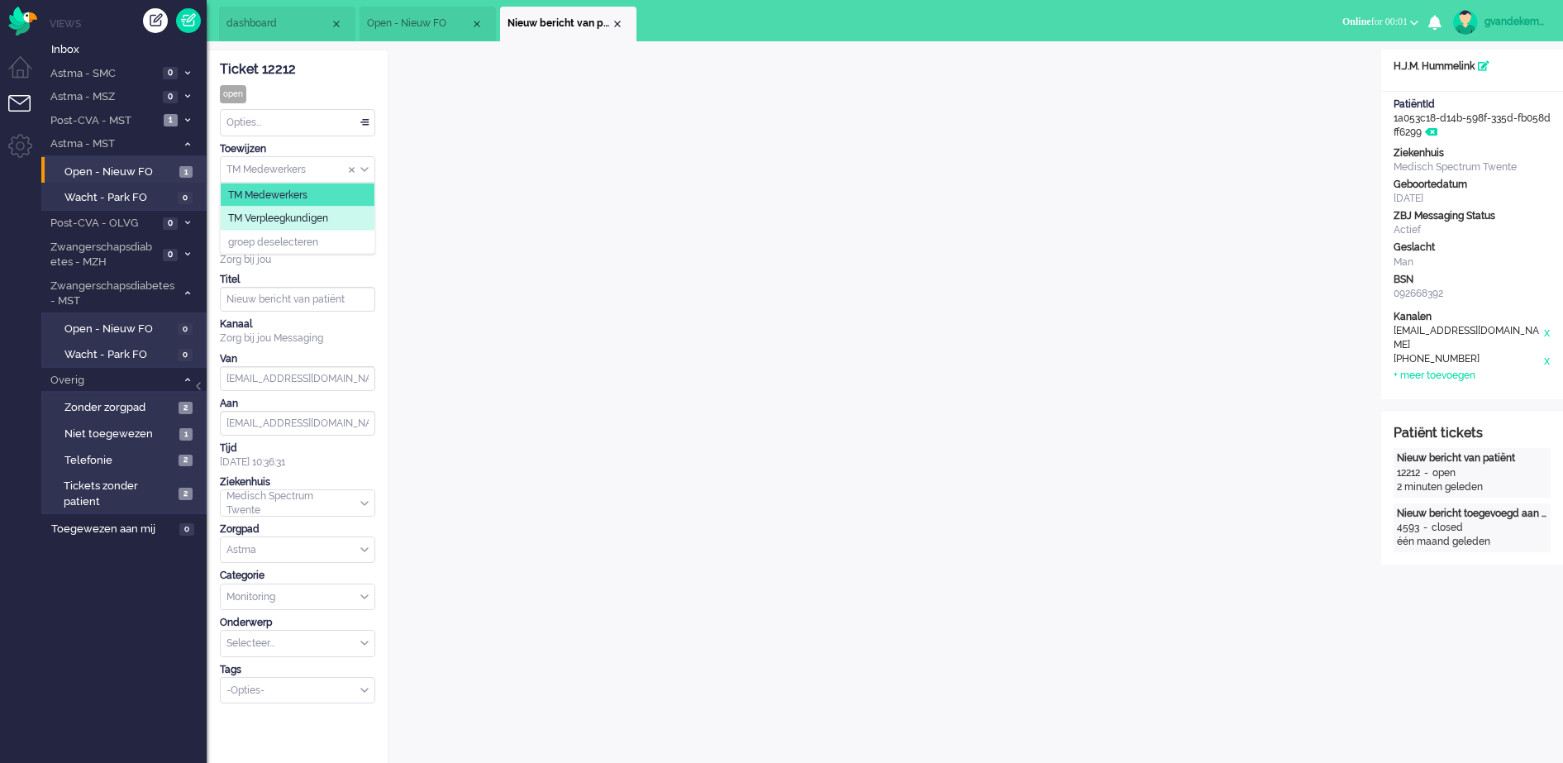
click at [336, 213] on li "TM Verpleegkundigen" at bounding box center [298, 219] width 154 height 24
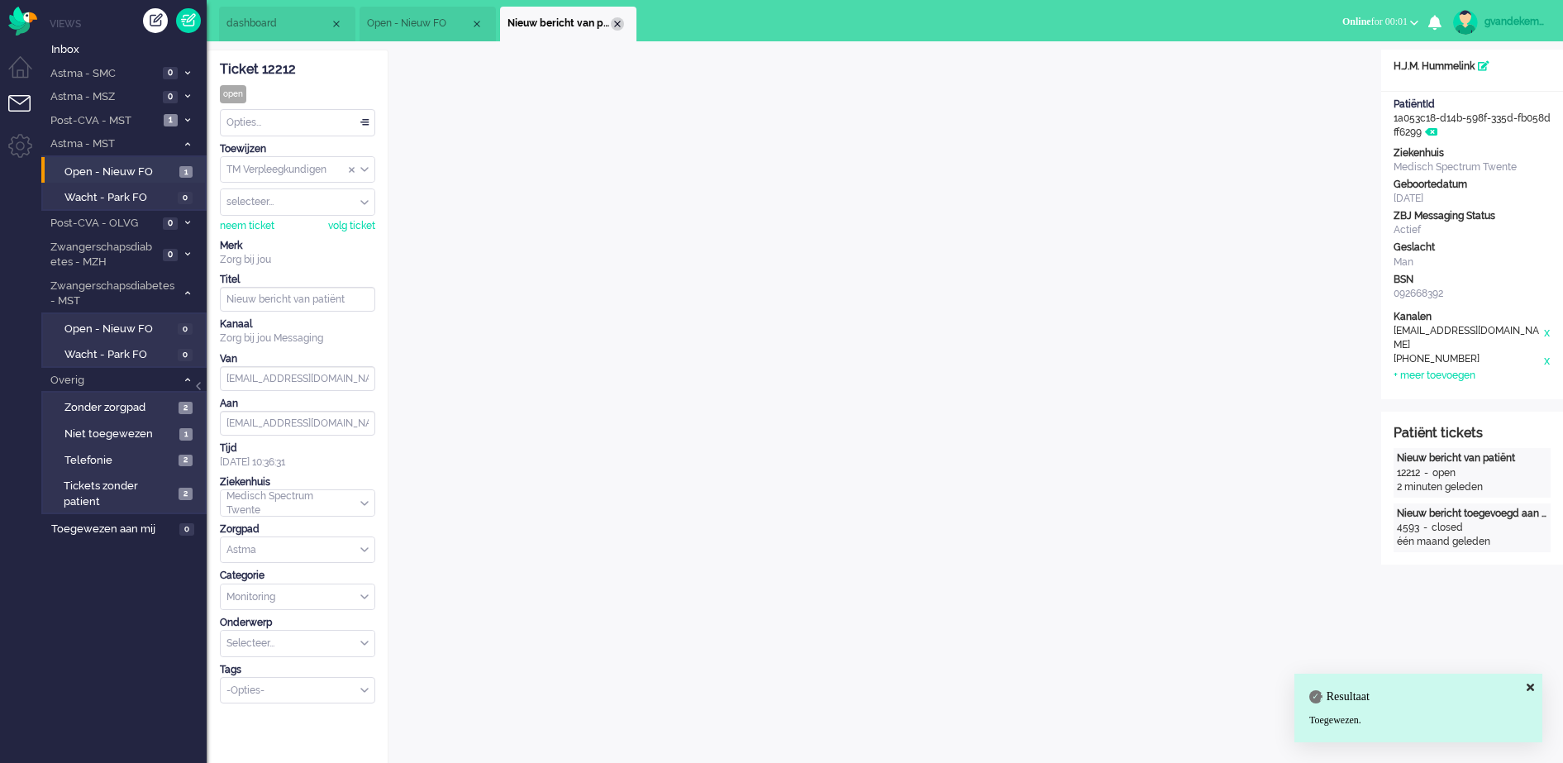
click at [622, 22] on div "Close tab" at bounding box center [617, 23] width 13 height 13
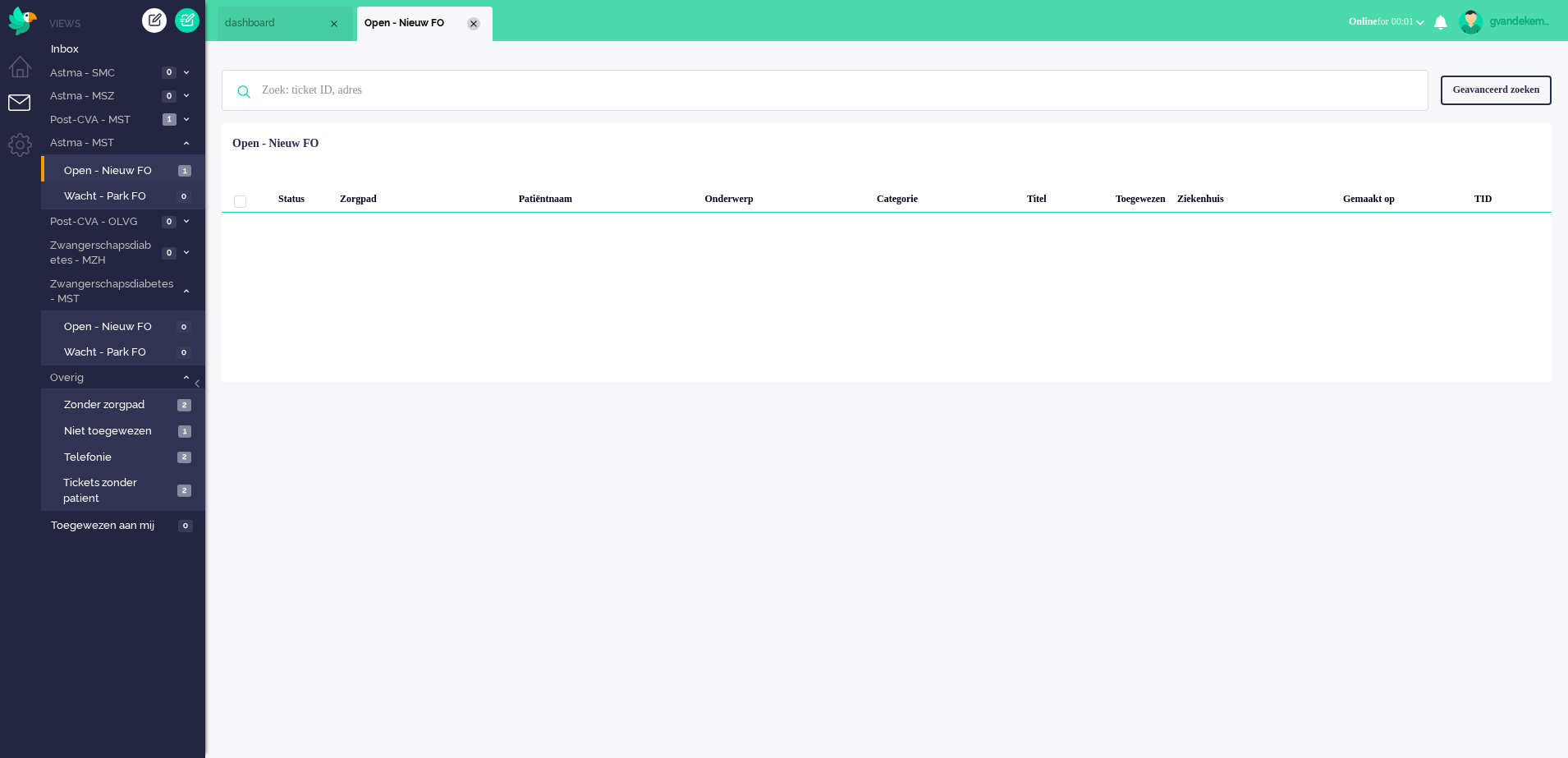
click at [471, 23] on div "Close tab" at bounding box center [473, 23] width 13 height 13
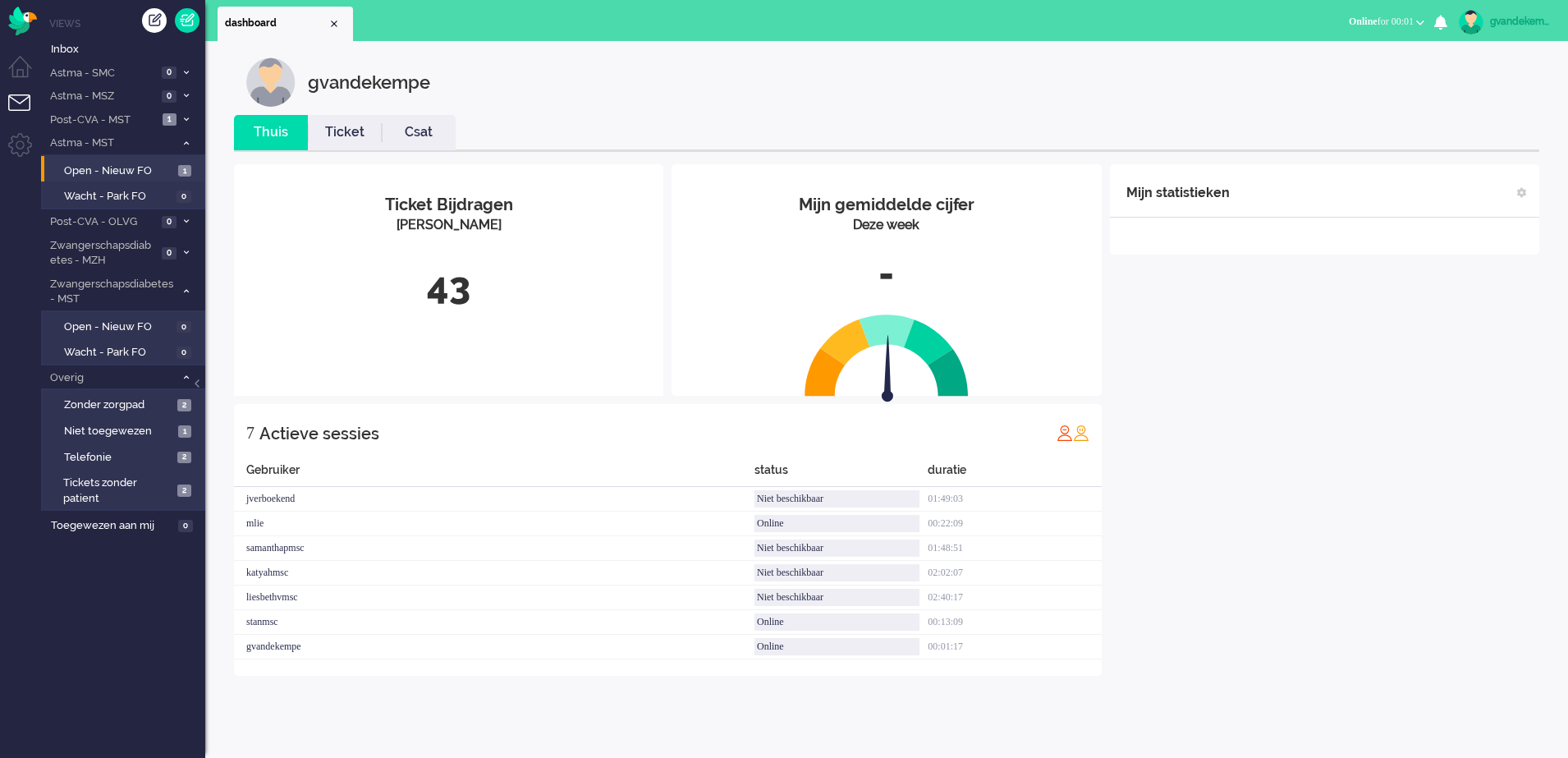
click at [1360, 485] on div "Mijn statistieken + Statistieken toevoegen Bel tijd (gemiddelde dag) Wrapup tij…" at bounding box center [1325, 419] width 429 height 512
click at [178, 117] on li "Post-CVA - MST 1" at bounding box center [122, 119] width 164 height 24
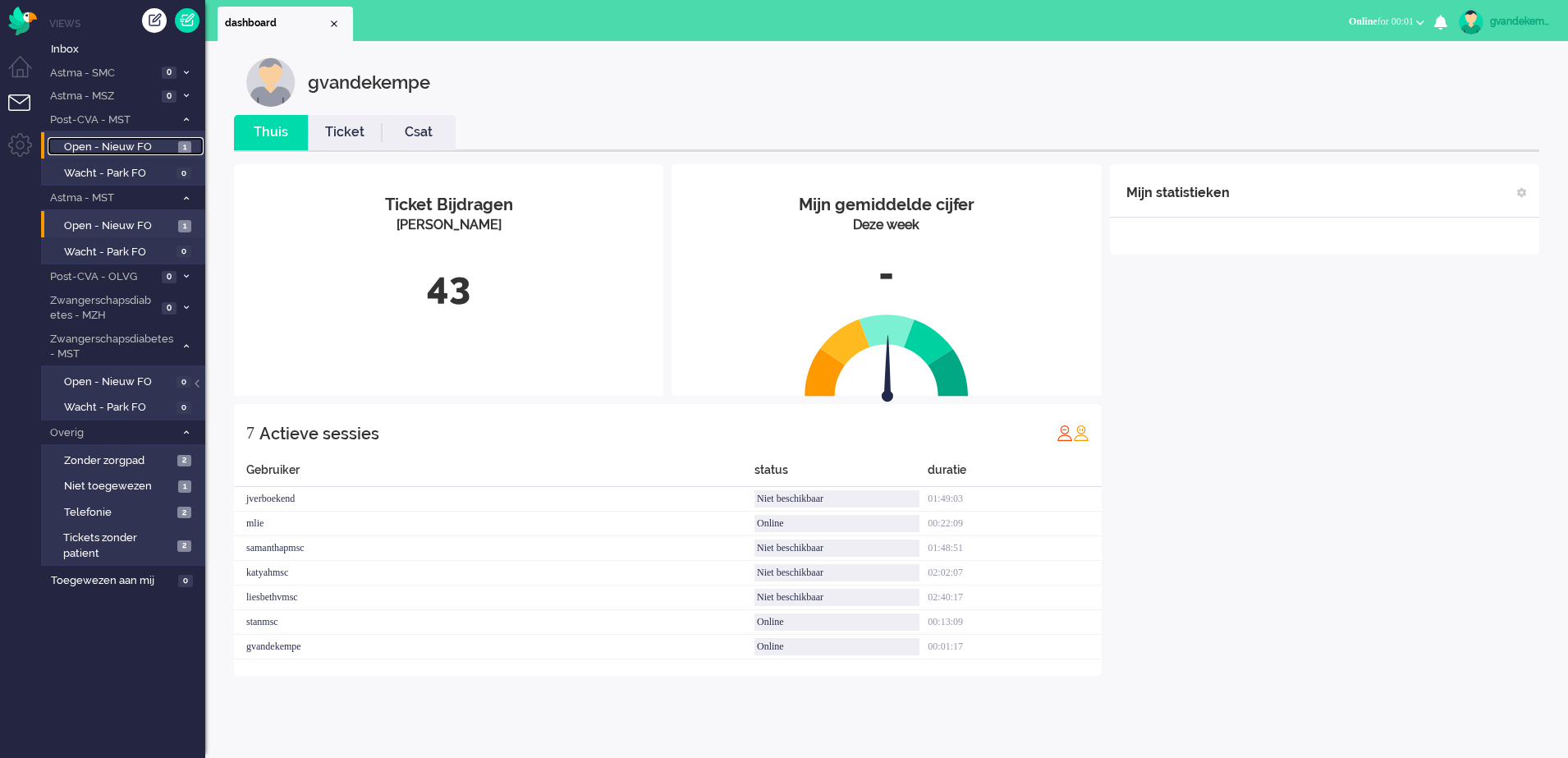
click at [136, 148] on span "Open - Nieuw FO" at bounding box center [118, 147] width 110 height 16
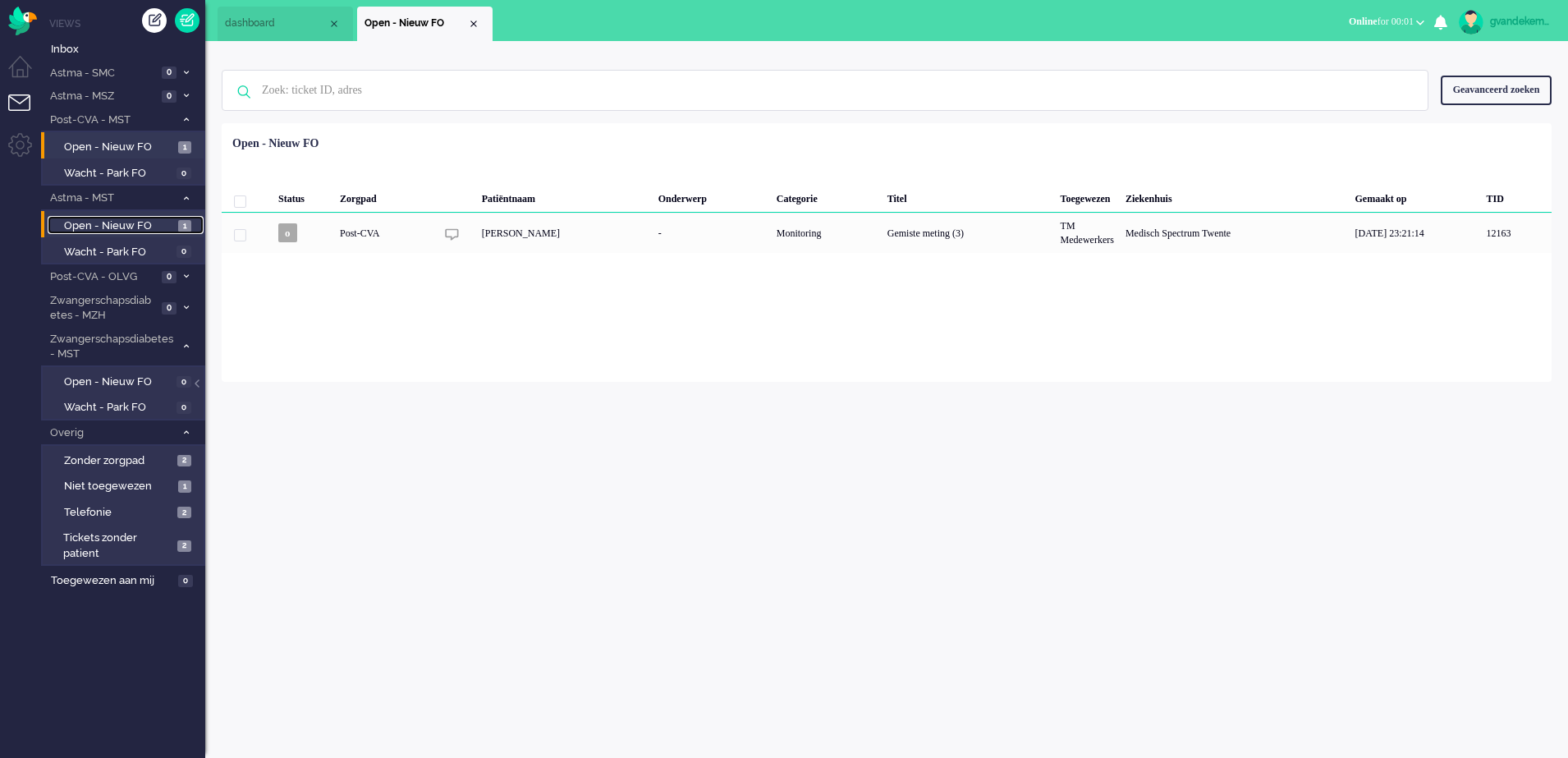
click at [165, 226] on span "Open - Nieuw FO" at bounding box center [118, 227] width 110 height 16
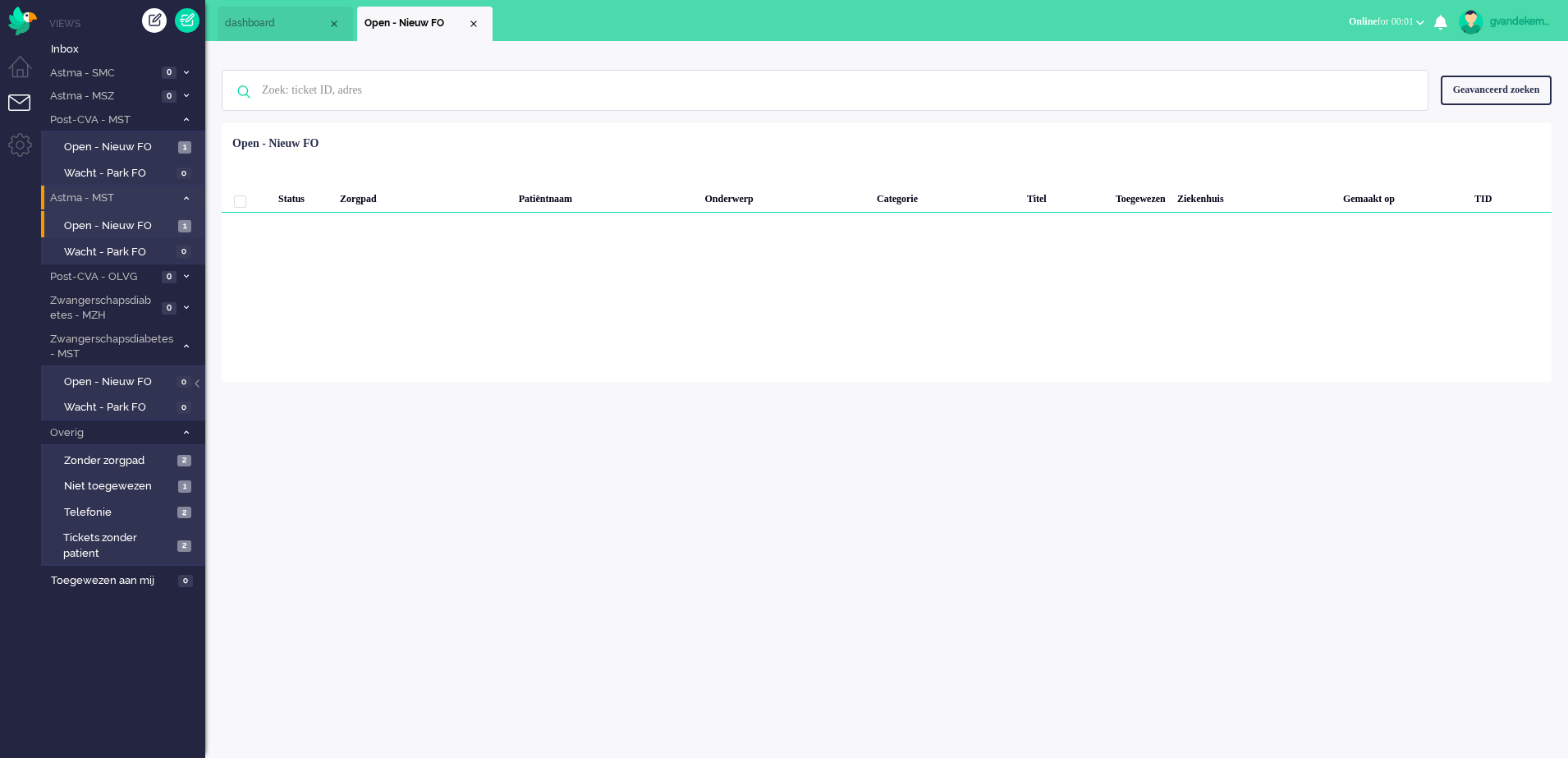
click at [186, 197] on icon at bounding box center [186, 199] width 5 height 6
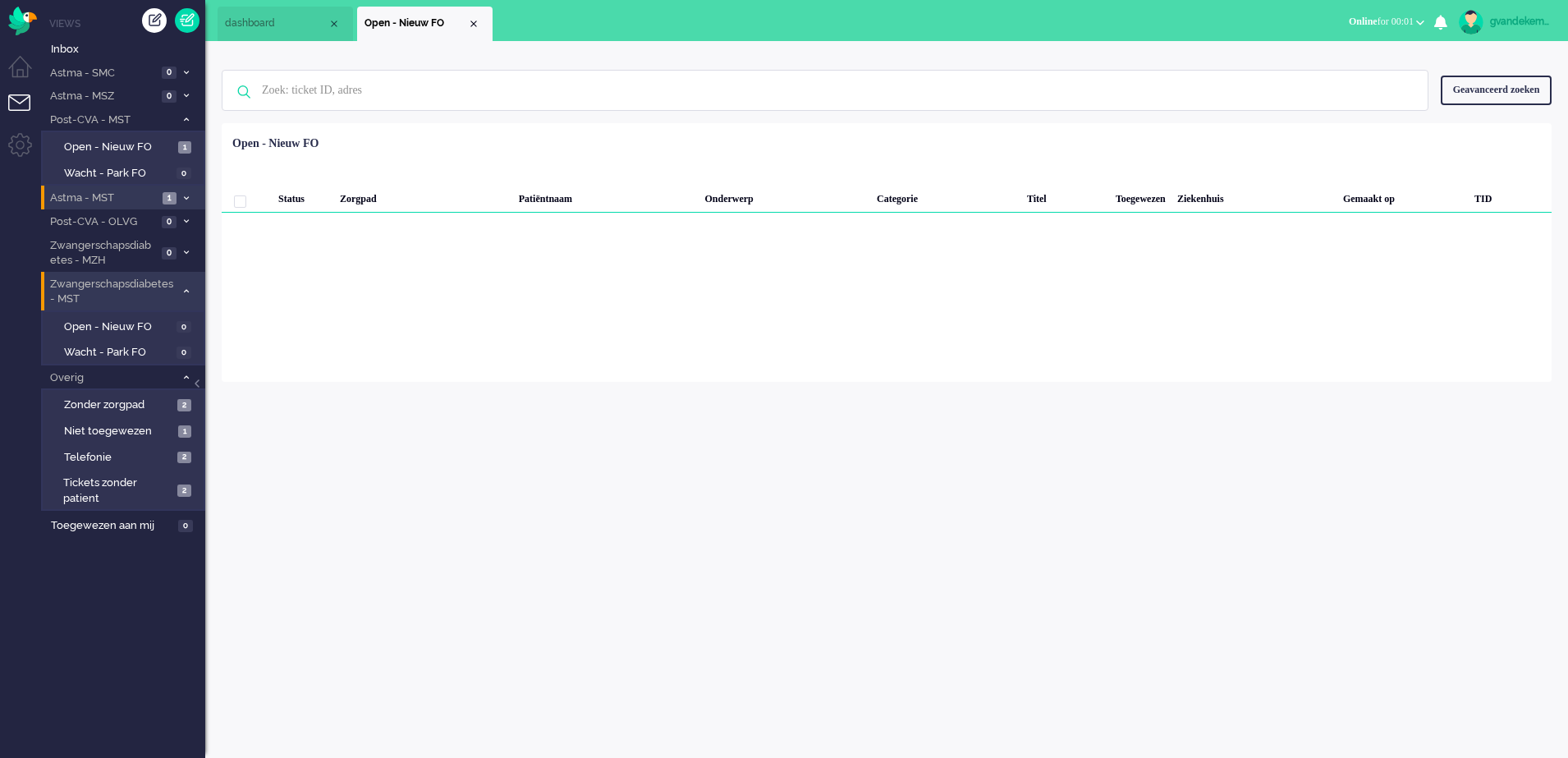
click at [189, 291] on span at bounding box center [186, 291] width 12 height 9
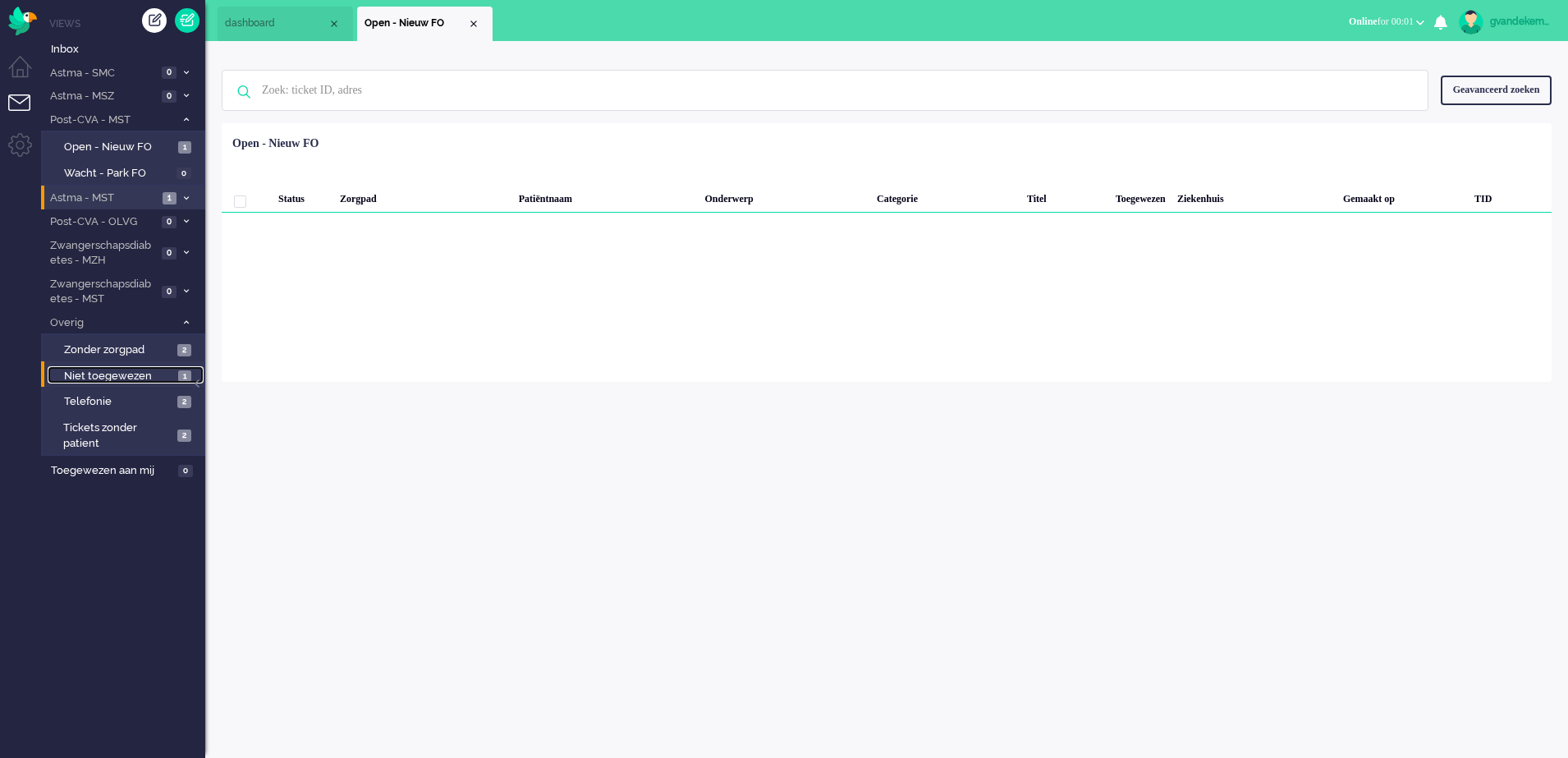
click at [154, 376] on span "Niet toegewezen" at bounding box center [118, 377] width 110 height 16
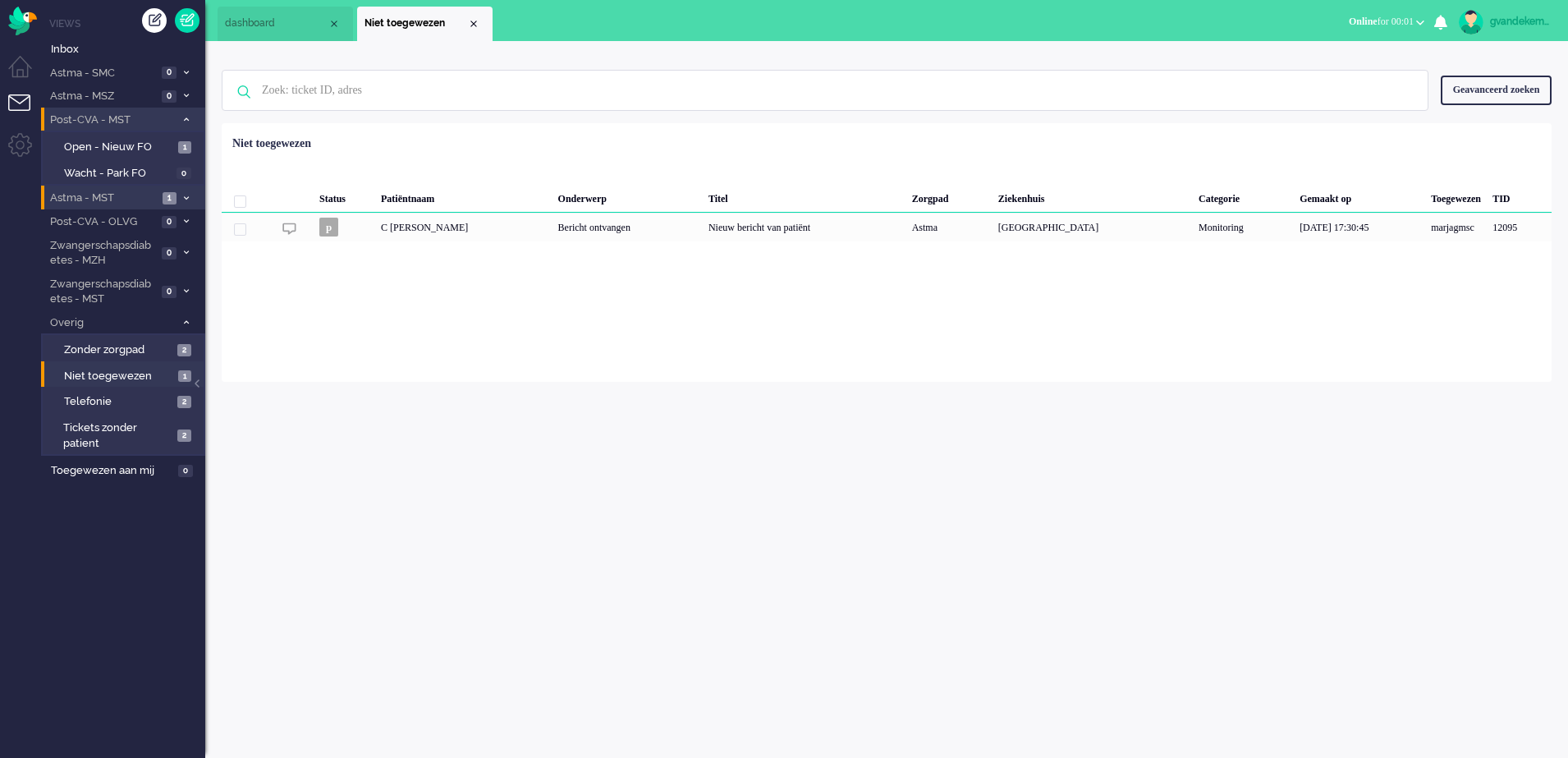
click at [185, 121] on icon at bounding box center [186, 119] width 5 height 6
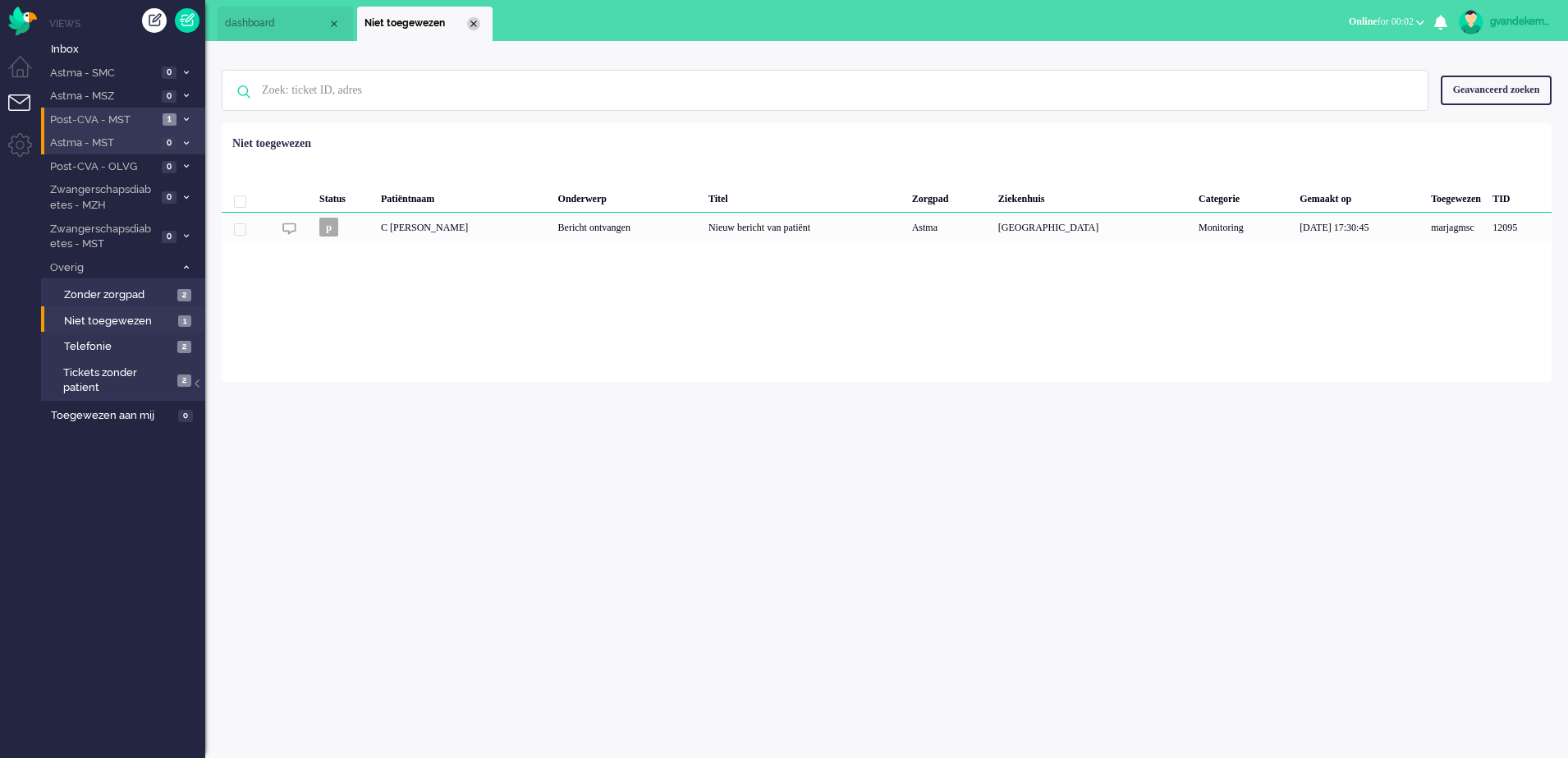
click at [473, 21] on div "Close tab" at bounding box center [473, 23] width 13 height 13
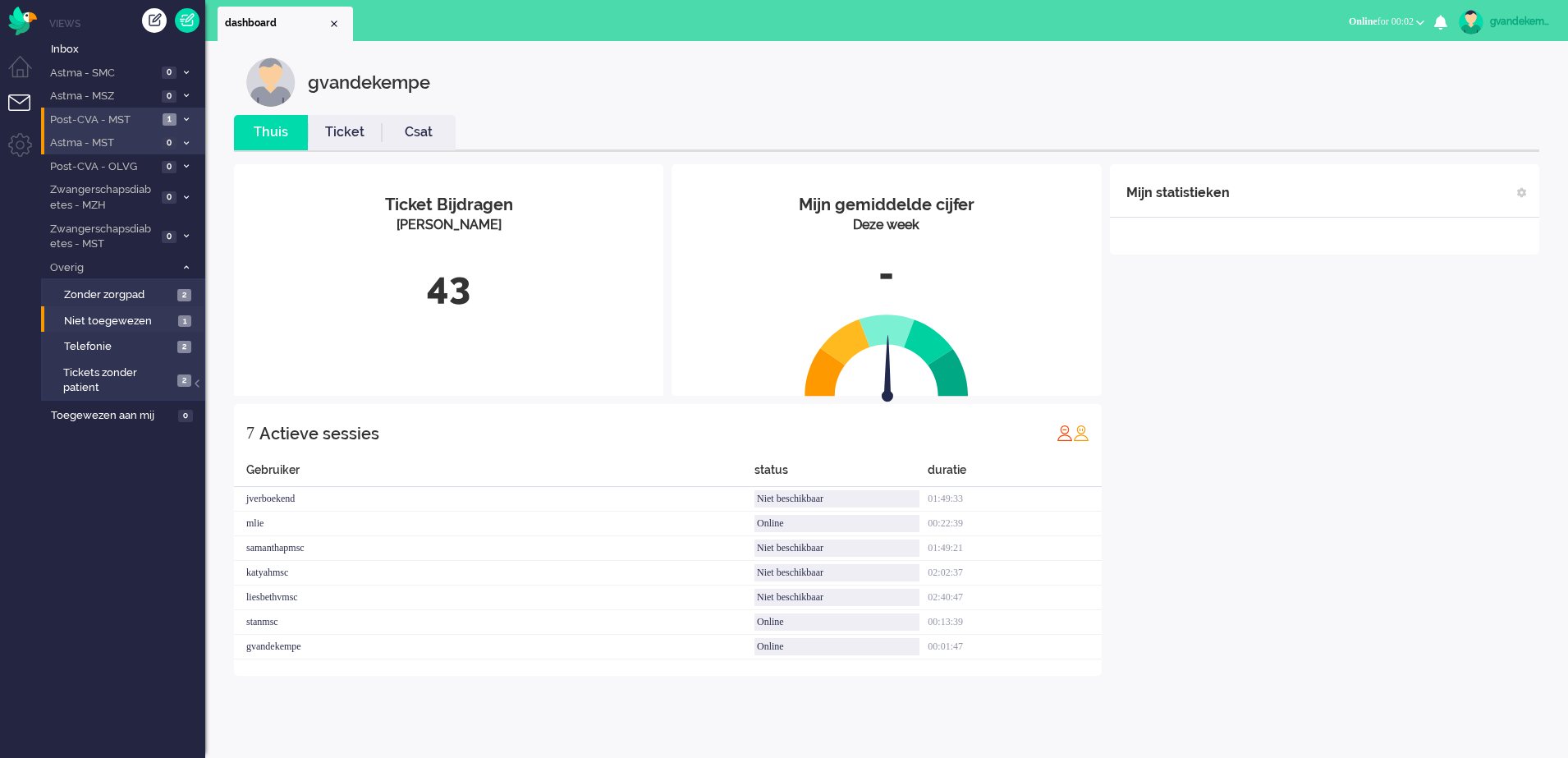
click at [1385, 404] on div "Mijn statistieken + Statistieken toevoegen Bel tijd (gemiddelde dag) Wrapup tij…" at bounding box center [1325, 419] width 429 height 512
click at [18, 17] on img "Omnidesk" at bounding box center [22, 21] width 29 height 29
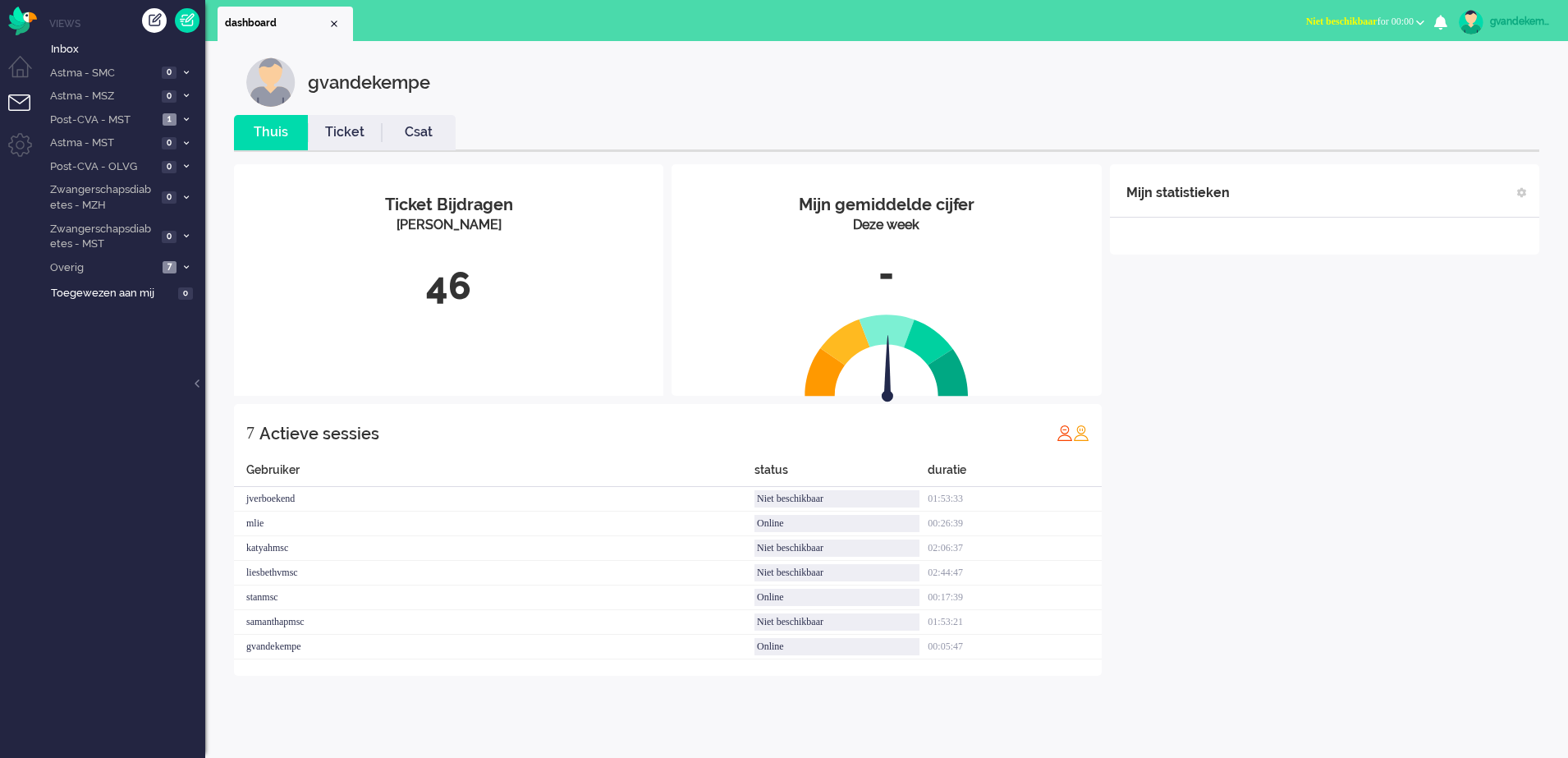
click at [1421, 20] on b "button" at bounding box center [1420, 23] width 8 height 6
click at [1313, 67] on label "Online" at bounding box center [1356, 74] width 130 height 14
click at [180, 261] on li "Overig 7" at bounding box center [122, 267] width 164 height 24
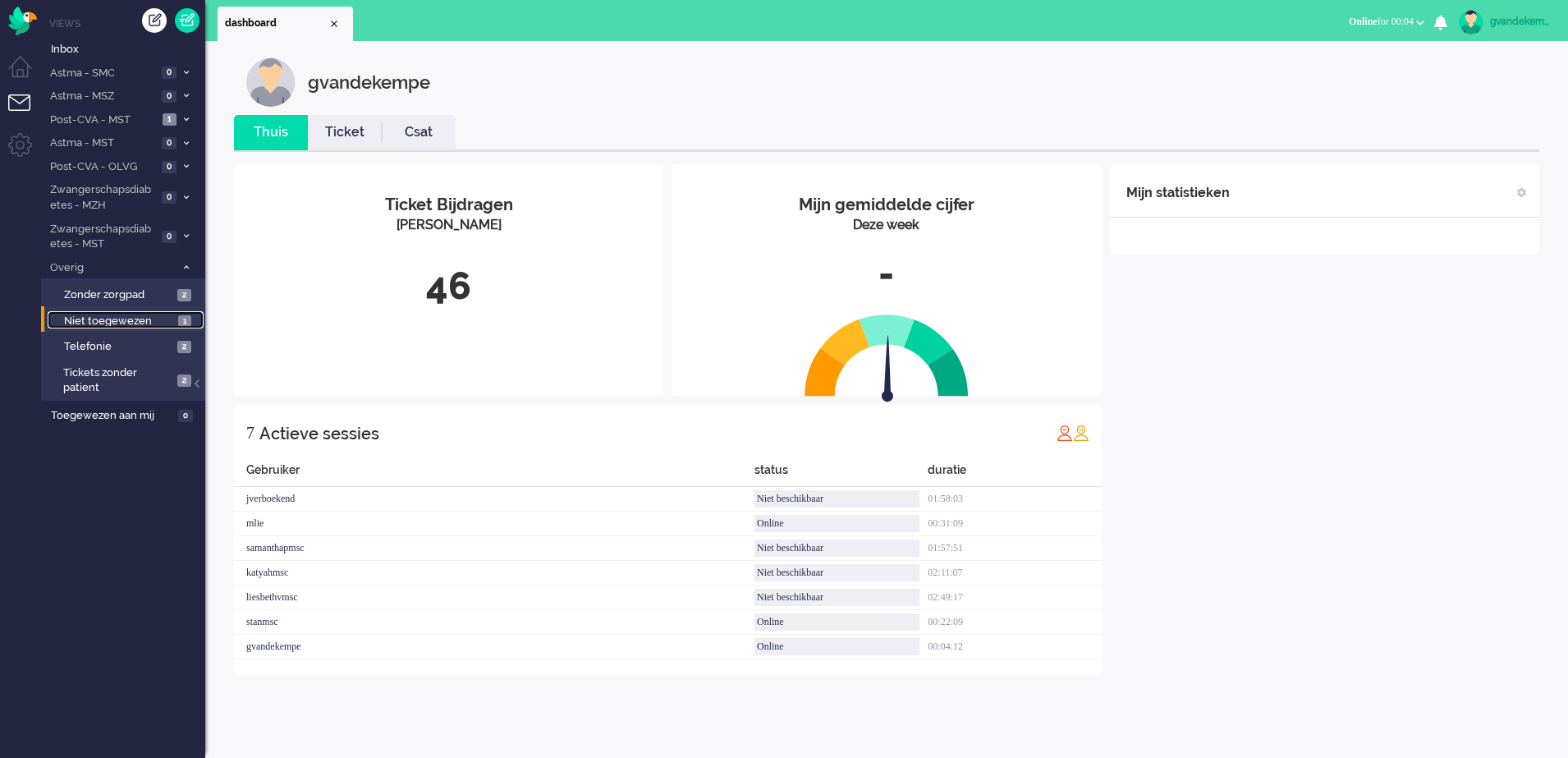
click at [179, 319] on span "1" at bounding box center [184, 321] width 13 height 12
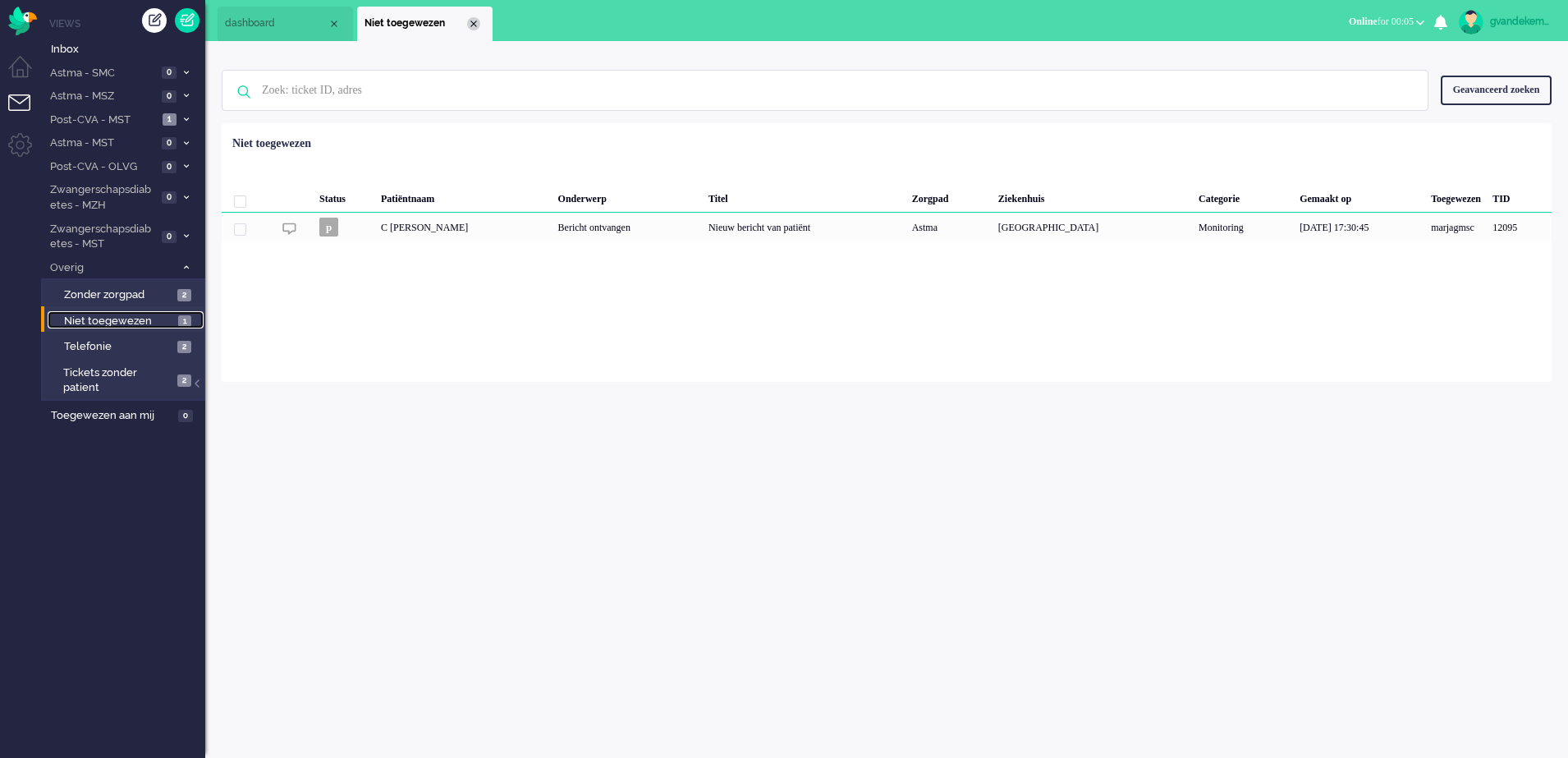
click at [475, 26] on div "Close tab" at bounding box center [473, 23] width 13 height 13
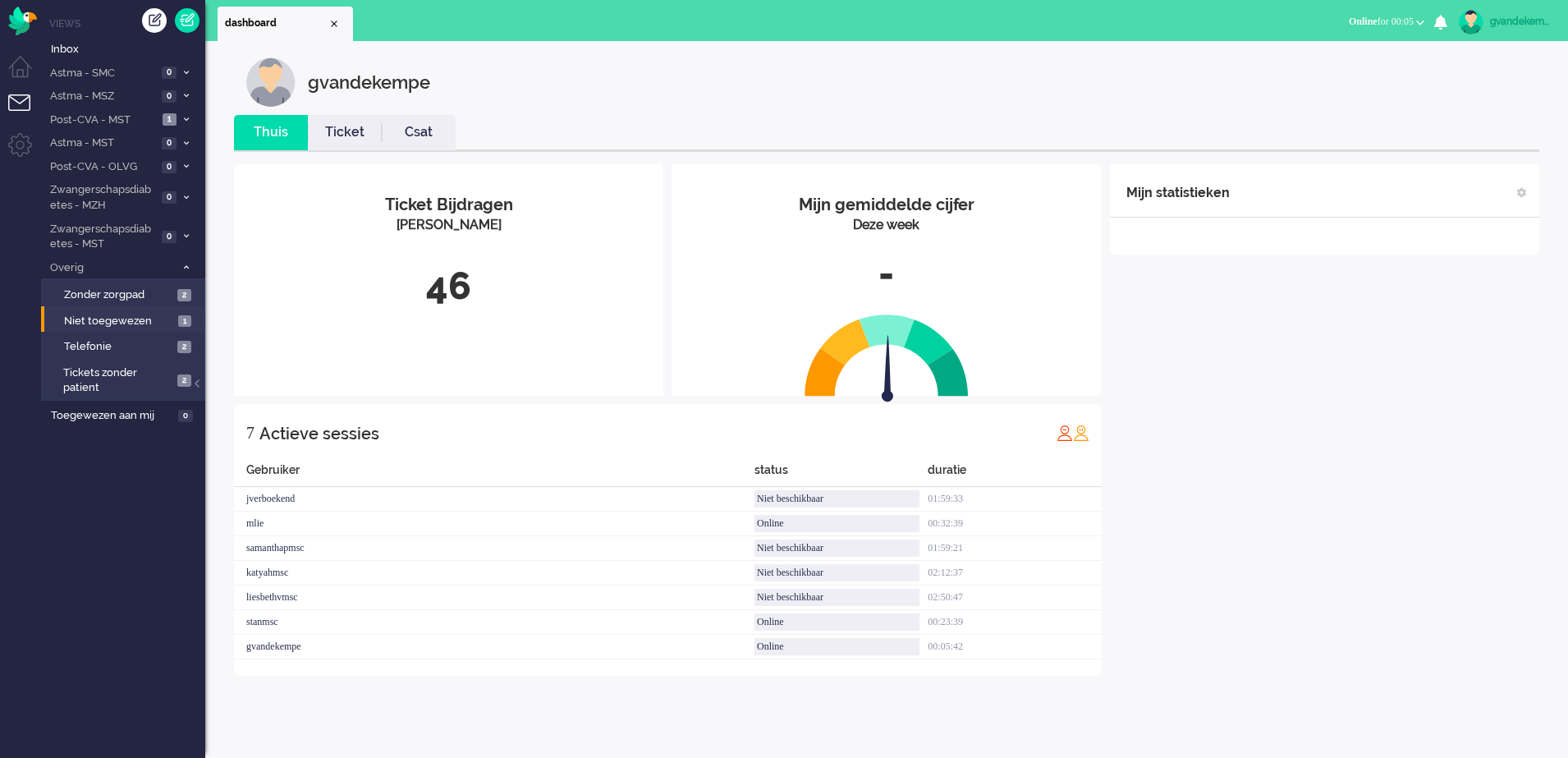
click at [1269, 348] on div "Mijn statistieken + Statistieken toevoegen Bel tijd (gemiddelde dag) Wrapup tij…" at bounding box center [1325, 419] width 429 height 512
click at [1422, 362] on div "Mijn statistieken + Statistieken toevoegen Bel tijd (gemiddelde dag) Wrapup tij…" at bounding box center [1325, 419] width 429 height 512
click at [27, 24] on img "Omnidesk" at bounding box center [22, 21] width 29 height 29
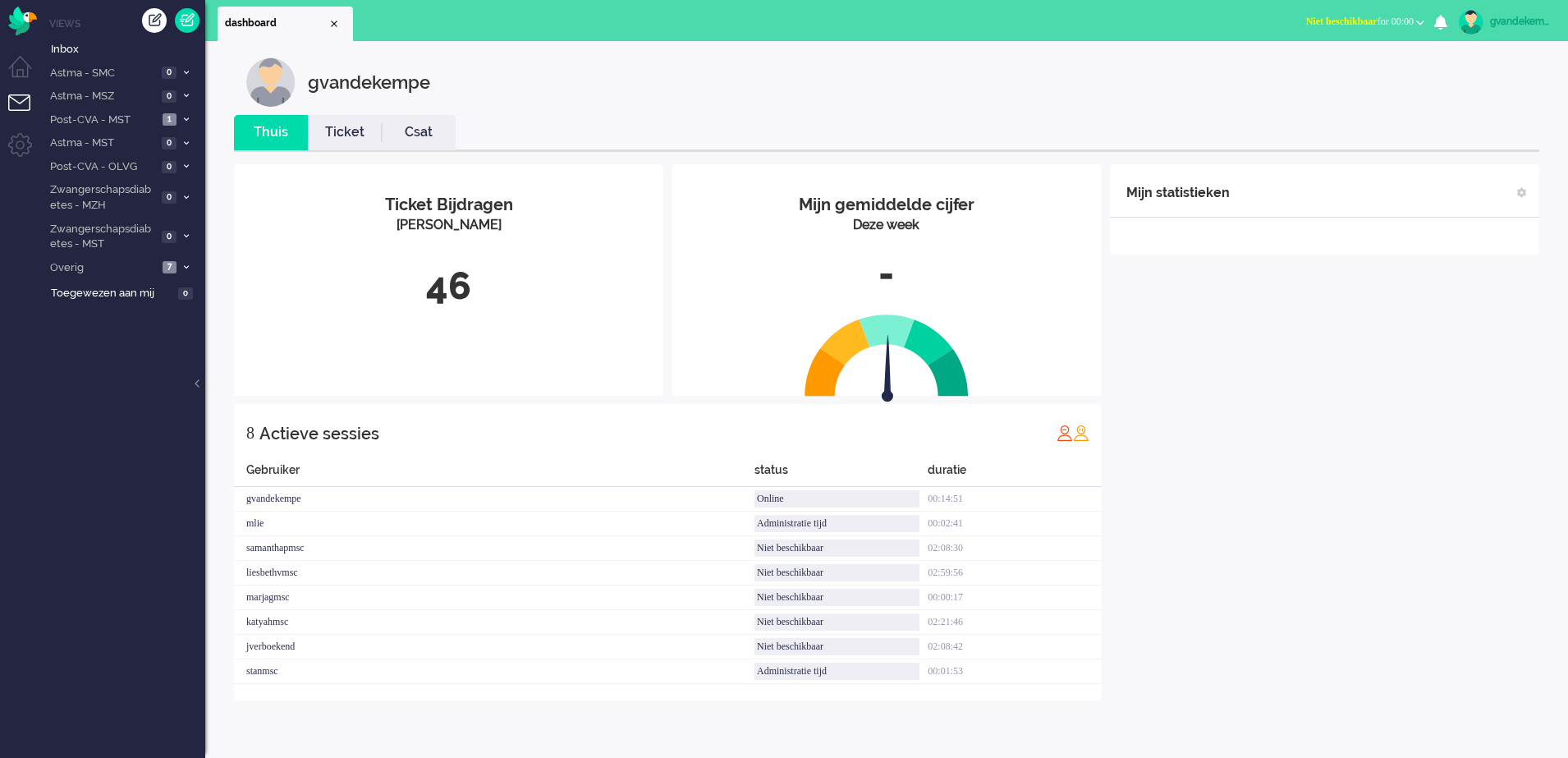
click at [1403, 19] on span "Niet beschikbaar for 00:00" at bounding box center [1360, 22] width 107 height 12
click at [1305, 69] on label "Online" at bounding box center [1356, 74] width 130 height 14
click at [184, 116] on icon at bounding box center [186, 119] width 5 height 6
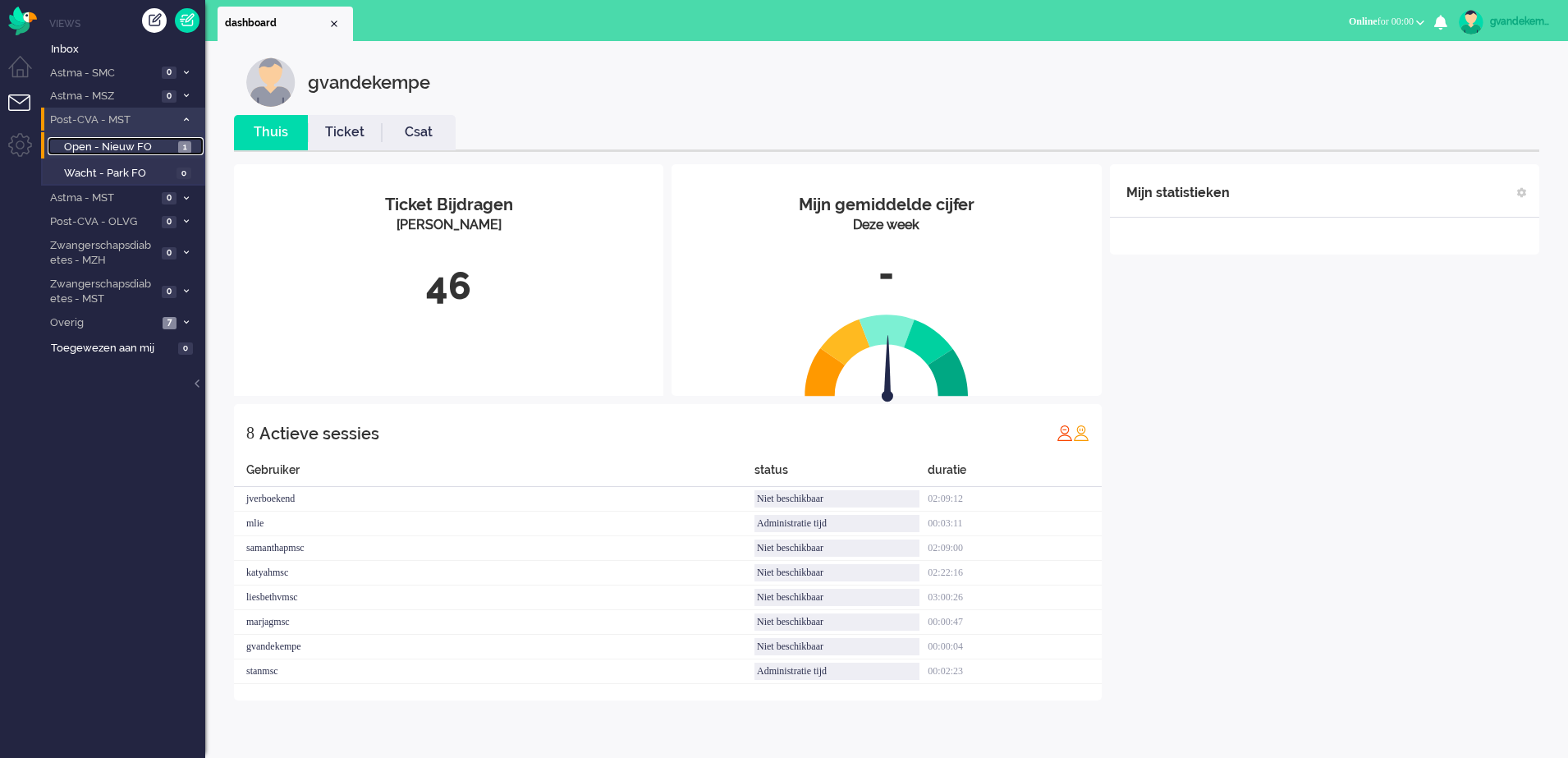
click at [158, 148] on span "Open - Nieuw FO" at bounding box center [118, 147] width 110 height 16
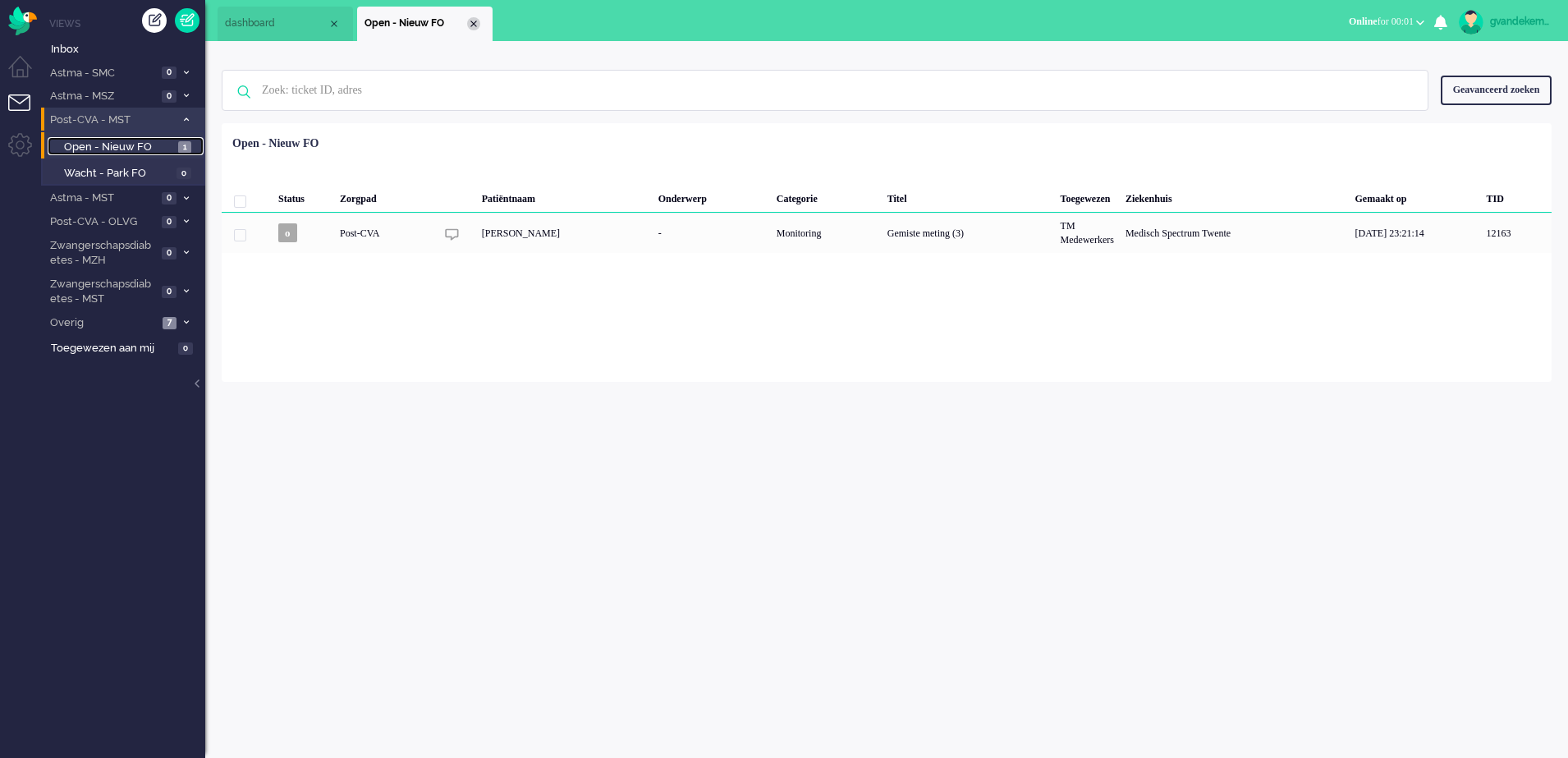
click at [476, 26] on div "Close tab" at bounding box center [473, 23] width 13 height 13
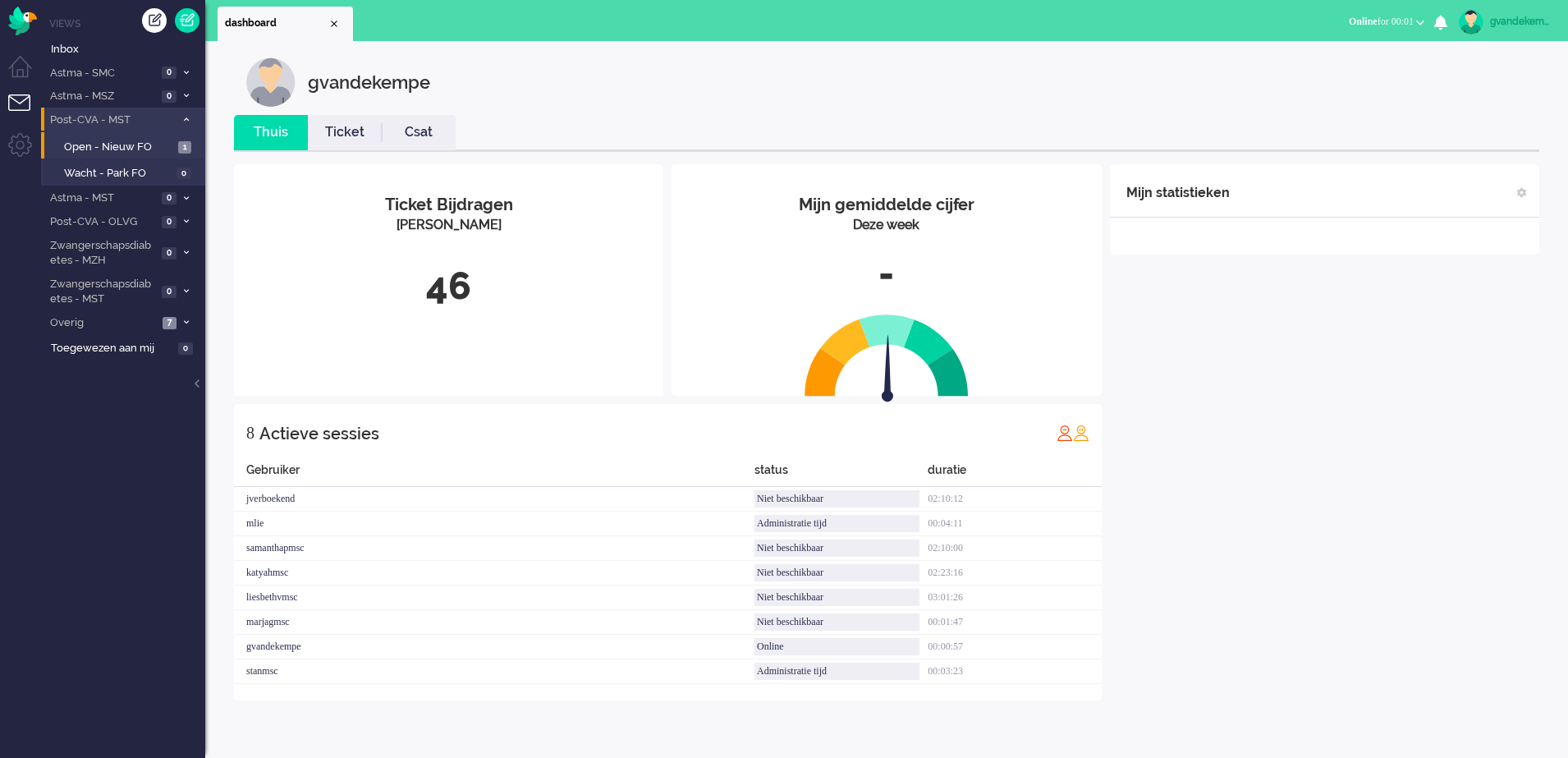
click at [1360, 466] on div "Mijn statistieken + Statistieken toevoegen Bel tijd (gemiddelde dag) Wrapup tij…" at bounding box center [1325, 432] width 429 height 536
click at [1166, 395] on div "Mijn statistieken + Statistieken toevoegen Bel tijd (gemiddelde dag) Wrapup tij…" at bounding box center [1325, 432] width 429 height 536
click at [1164, 420] on div "Mijn statistieken + Statistieken toevoegen Bel tijd (gemiddelde dag) Wrapup tij…" at bounding box center [1325, 432] width 429 height 536
click at [1410, 438] on div "Mijn statistieken + Statistieken toevoegen Bel tijd (gemiddelde dag) Wrapup tij…" at bounding box center [1325, 432] width 429 height 536
click at [1286, 430] on div "Mijn statistieken + Statistieken toevoegen Bel tijd (gemiddelde dag) Wrapup tij…" at bounding box center [1325, 432] width 429 height 536
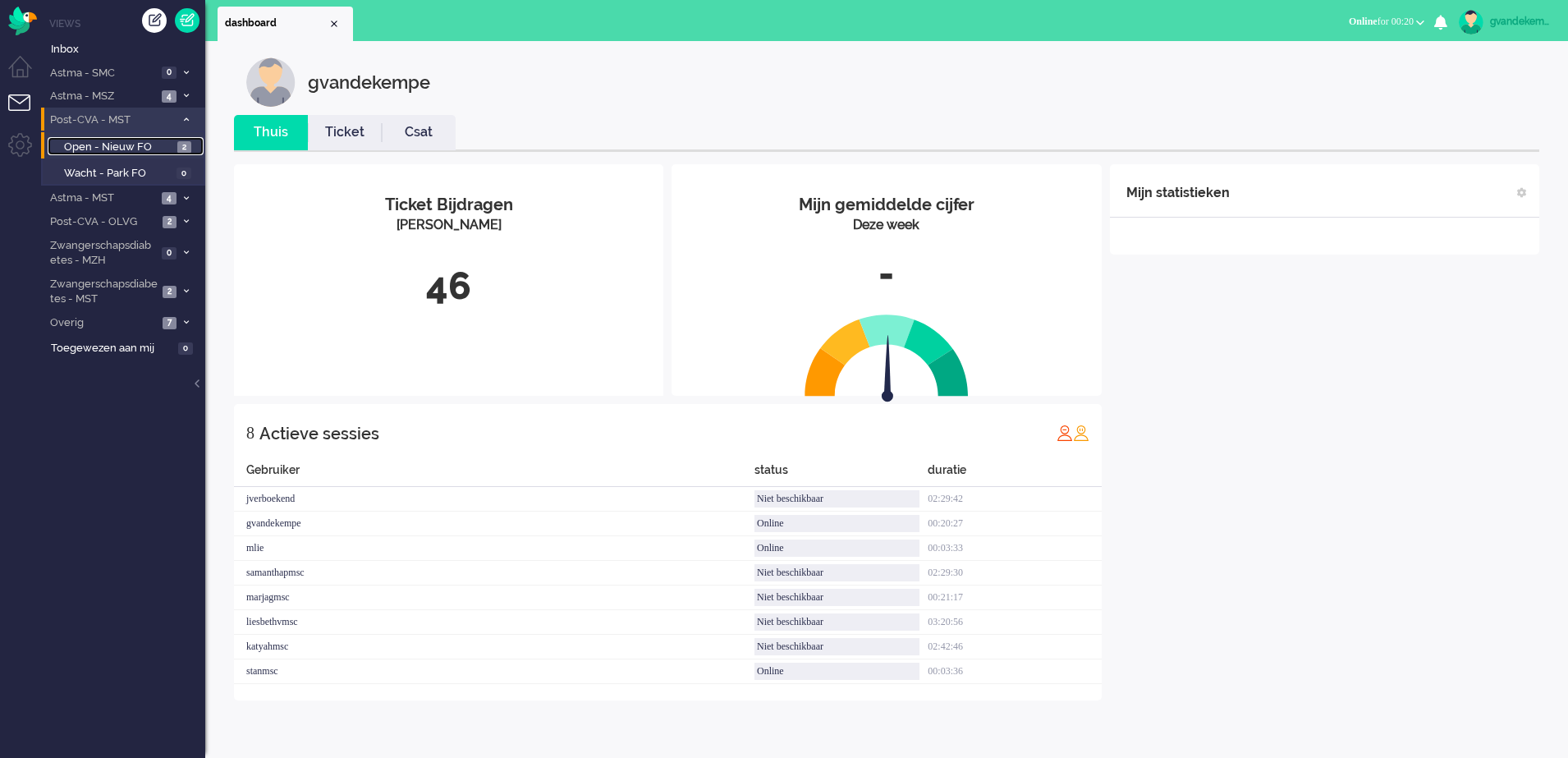
click at [170, 147] on span "Open - Nieuw FO" at bounding box center [118, 147] width 109 height 16
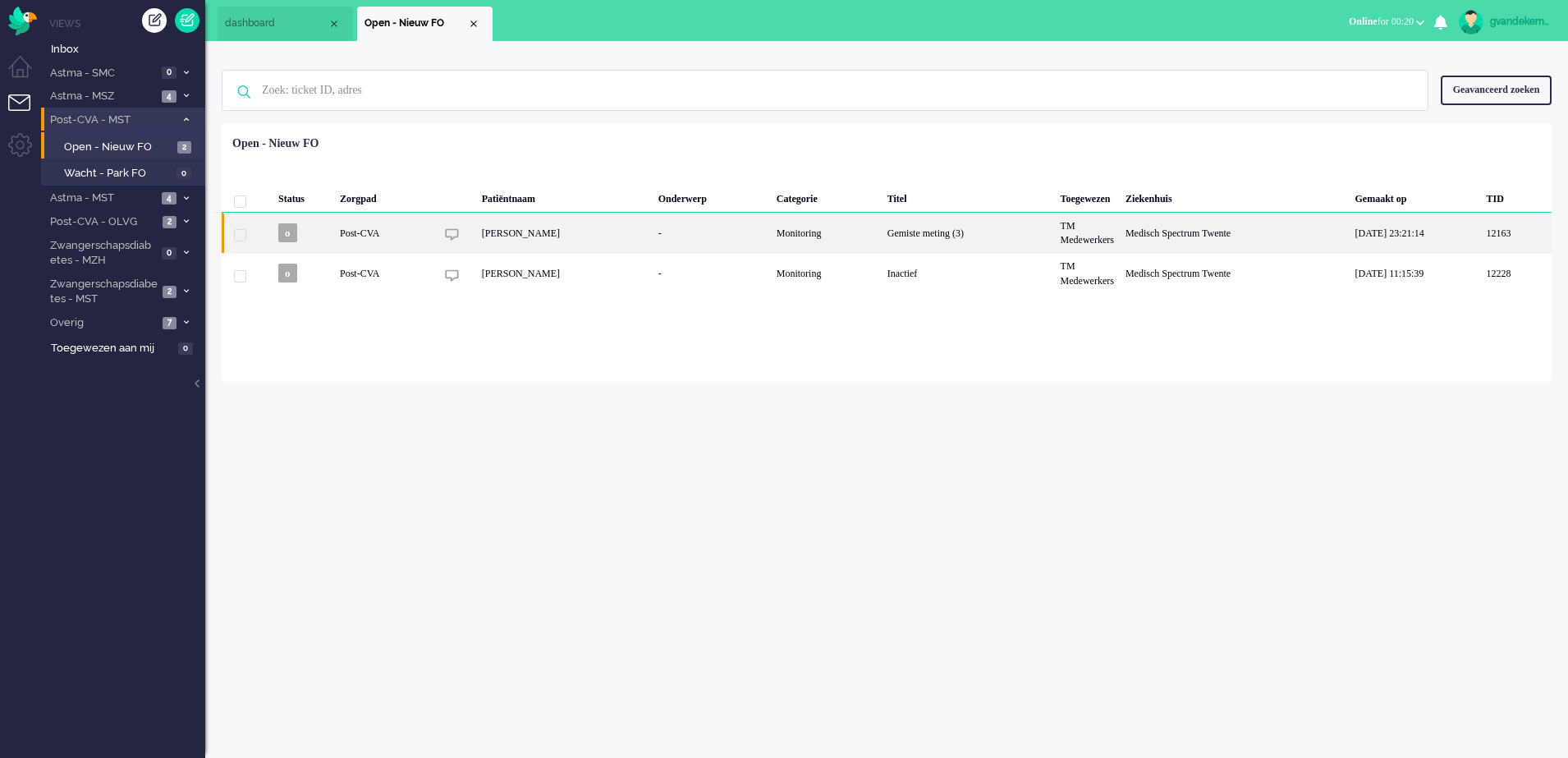
click at [803, 234] on div "Monitoring" at bounding box center [827, 232] width 111 height 40
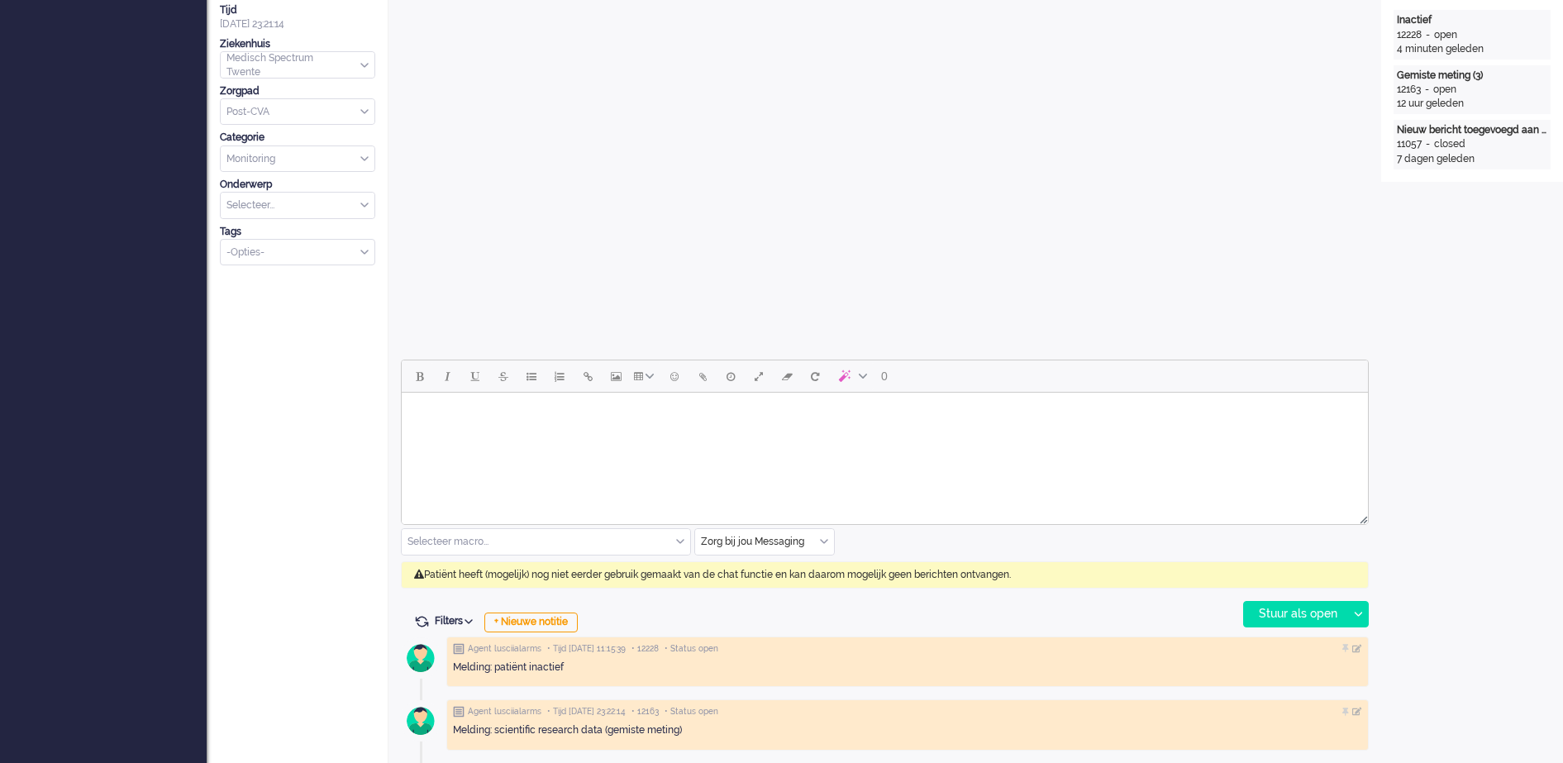
scroll to position [50, 0]
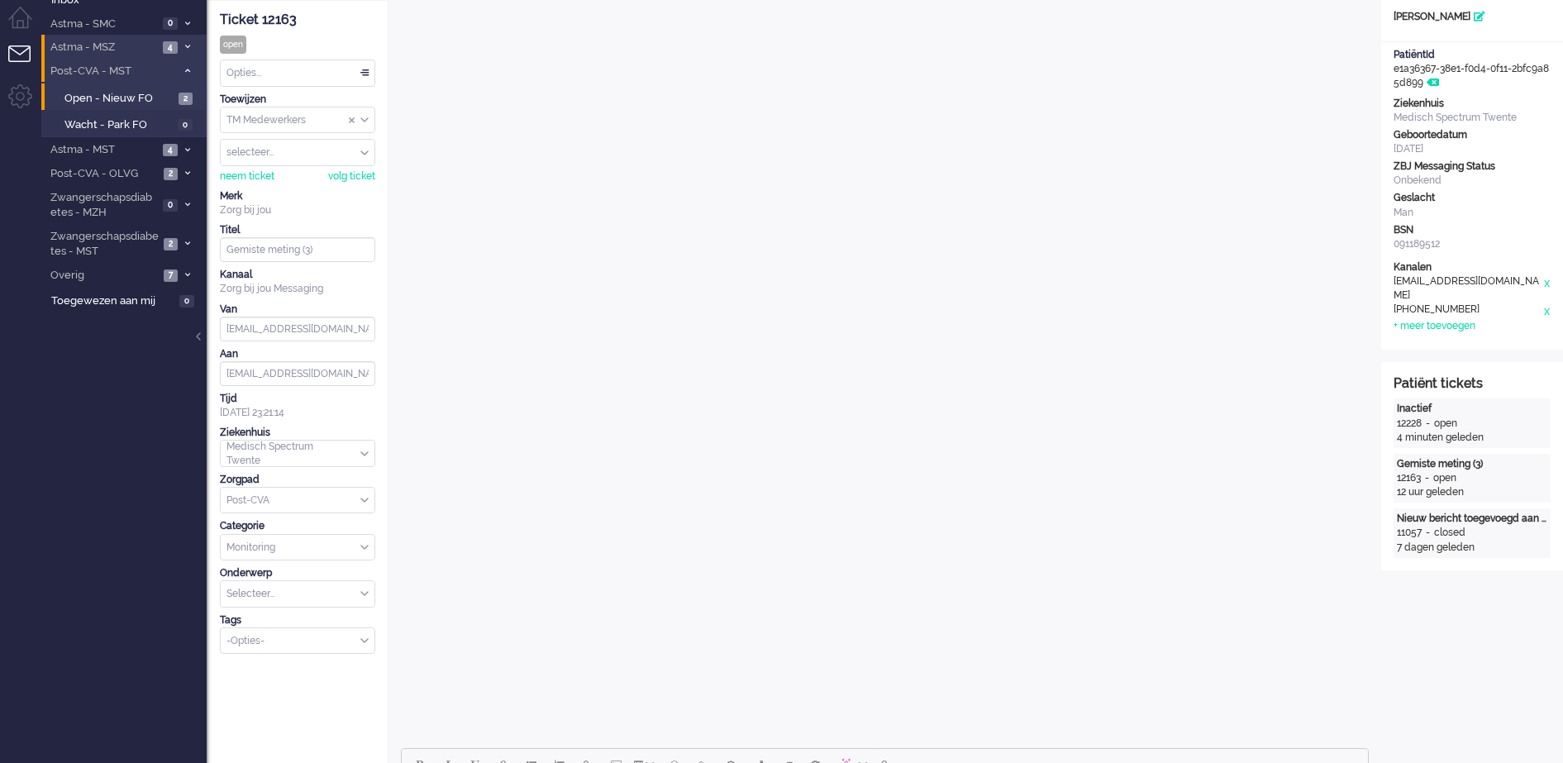
click at [185, 50] on icon at bounding box center [187, 47] width 5 height 6
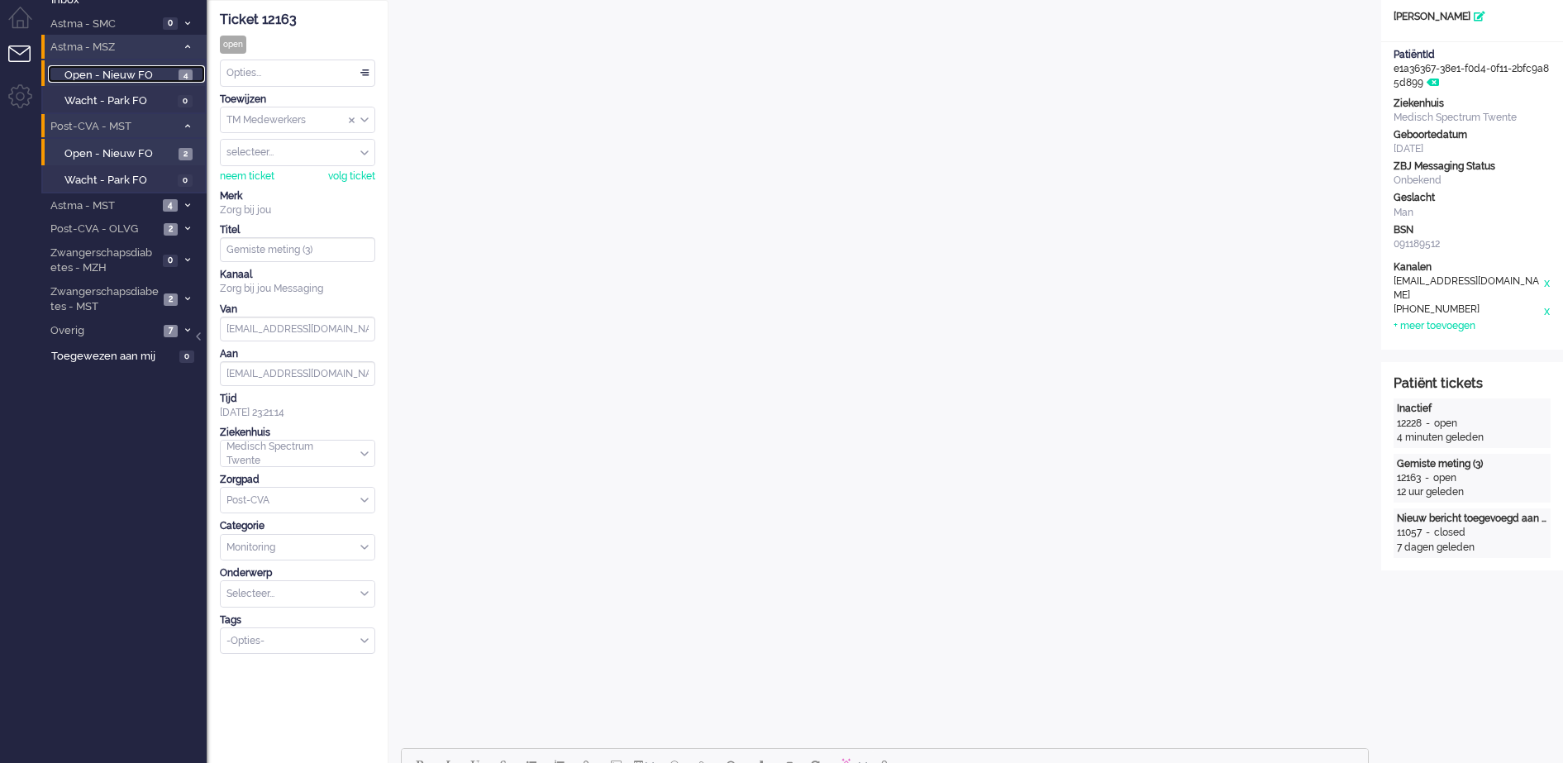
click at [150, 71] on span "Open - Nieuw FO" at bounding box center [119, 76] width 110 height 16
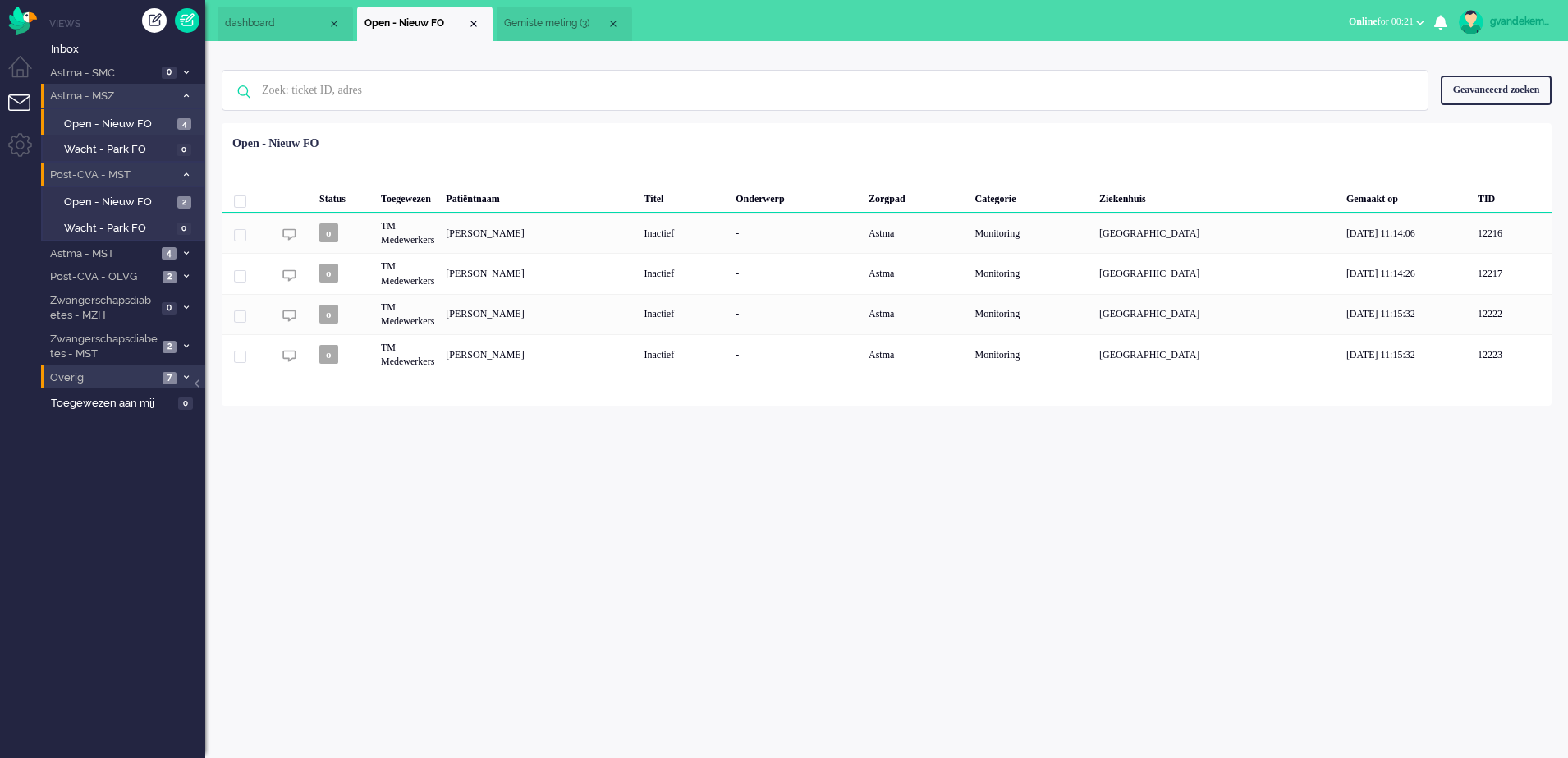
click at [178, 374] on li "Overig 7" at bounding box center [122, 378] width 164 height 24
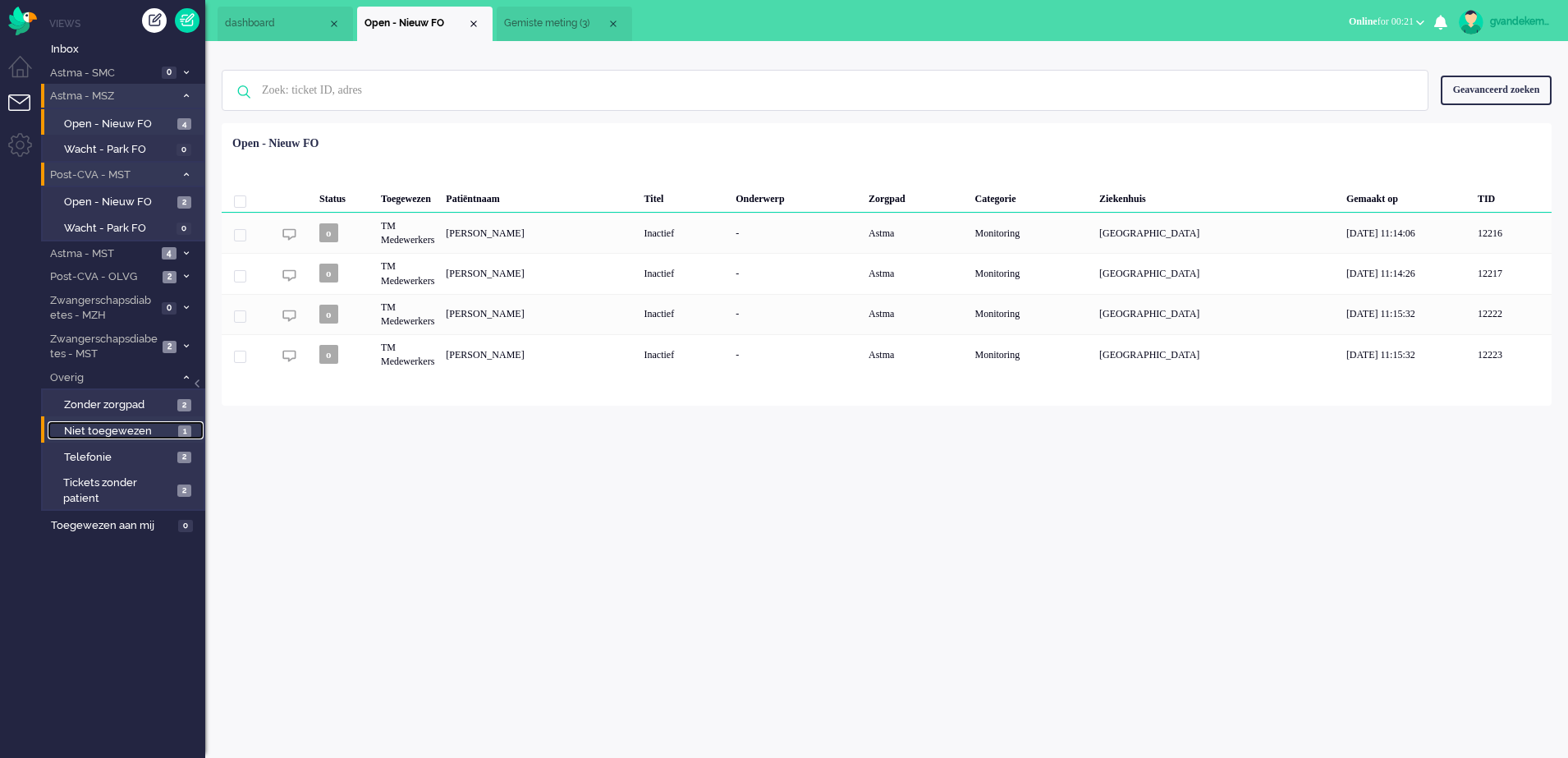
click at [154, 432] on span "Niet toegewezen" at bounding box center [118, 431] width 110 height 16
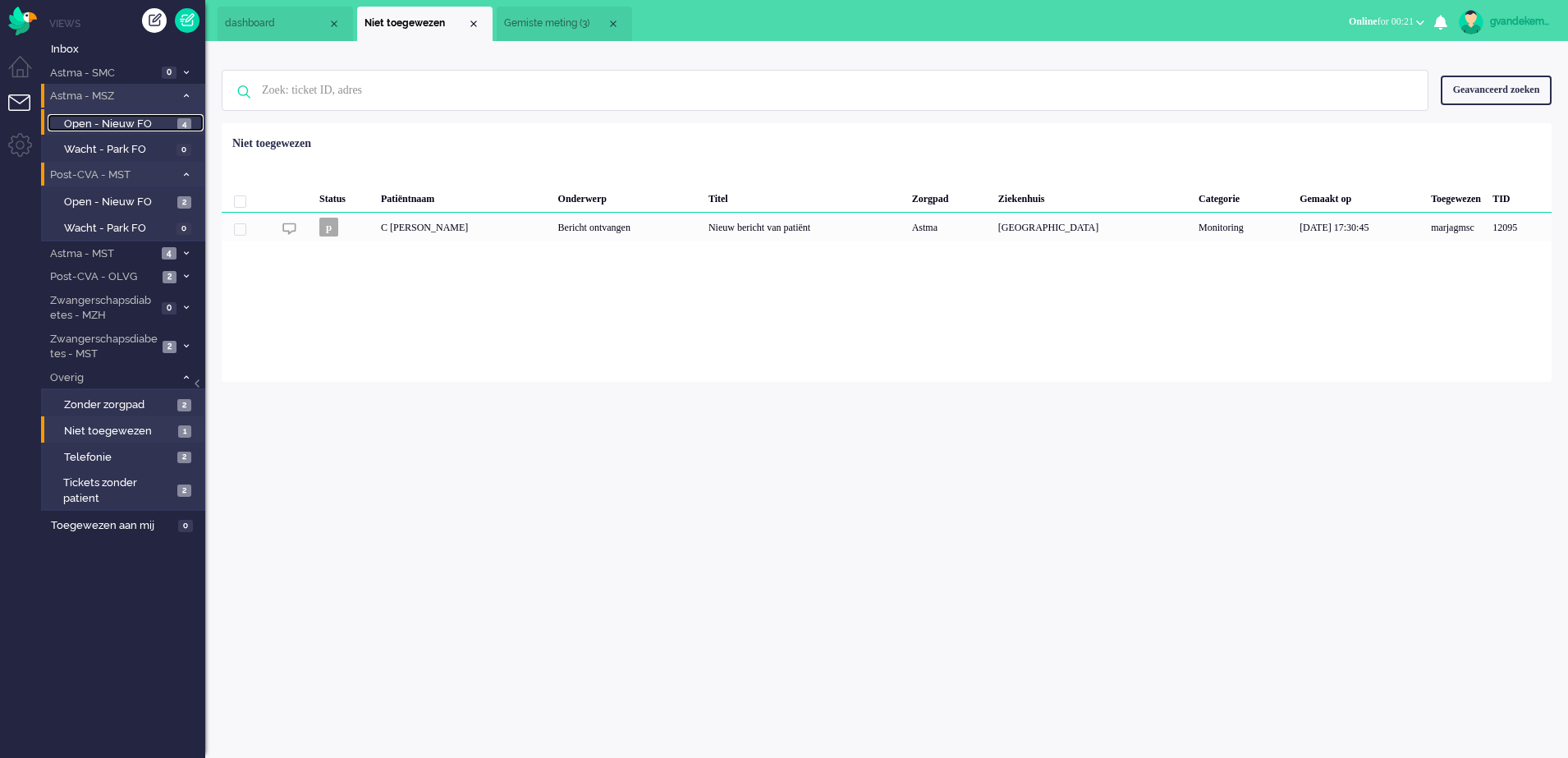
click at [165, 126] on span "Open - Nieuw FO" at bounding box center [118, 124] width 109 height 16
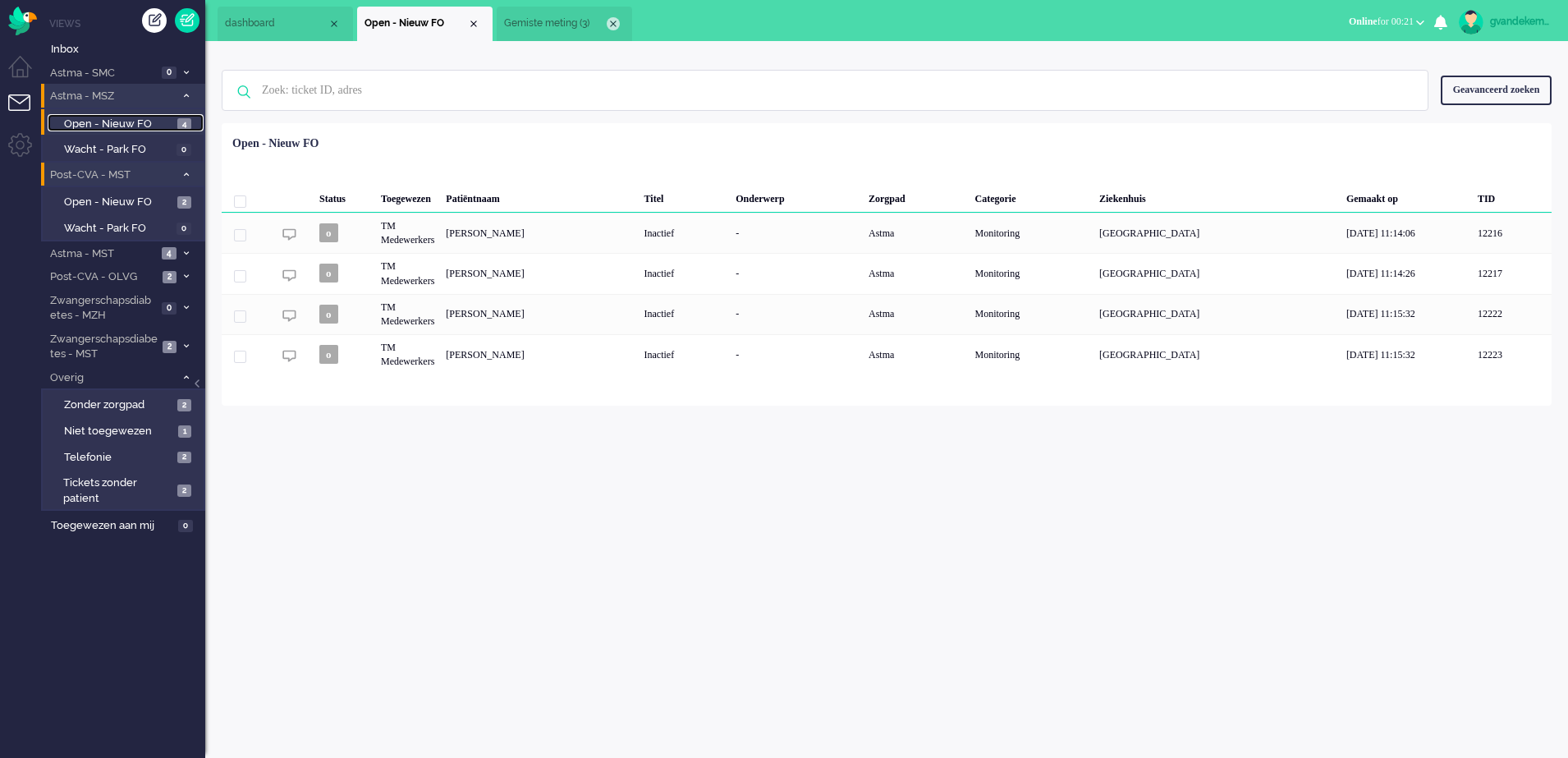
click at [612, 21] on div "Close tab" at bounding box center [613, 23] width 13 height 13
click at [474, 24] on div "Close tab" at bounding box center [473, 23] width 13 height 13
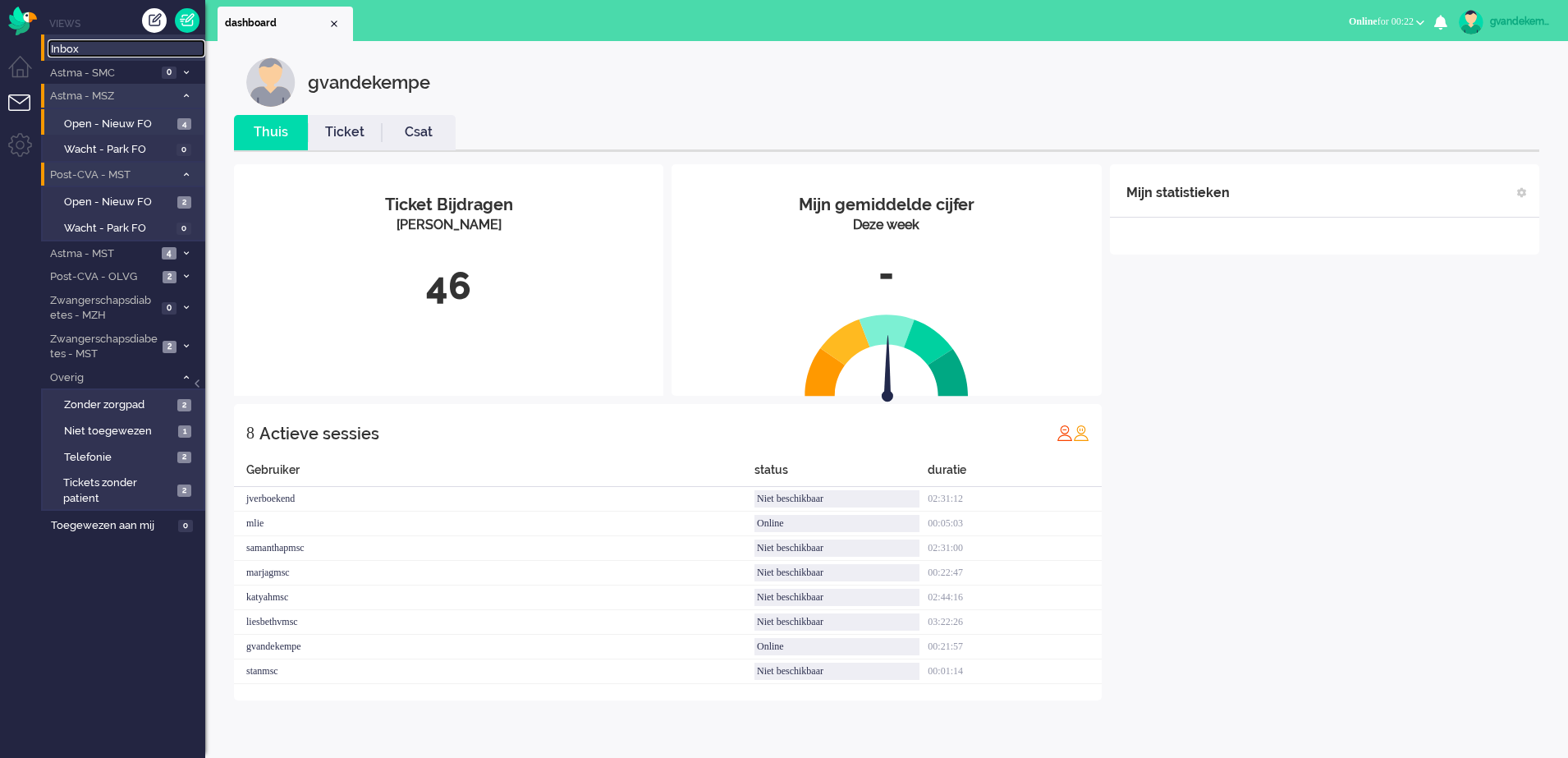
click at [92, 51] on span "Inbox" at bounding box center [127, 50] width 154 height 16
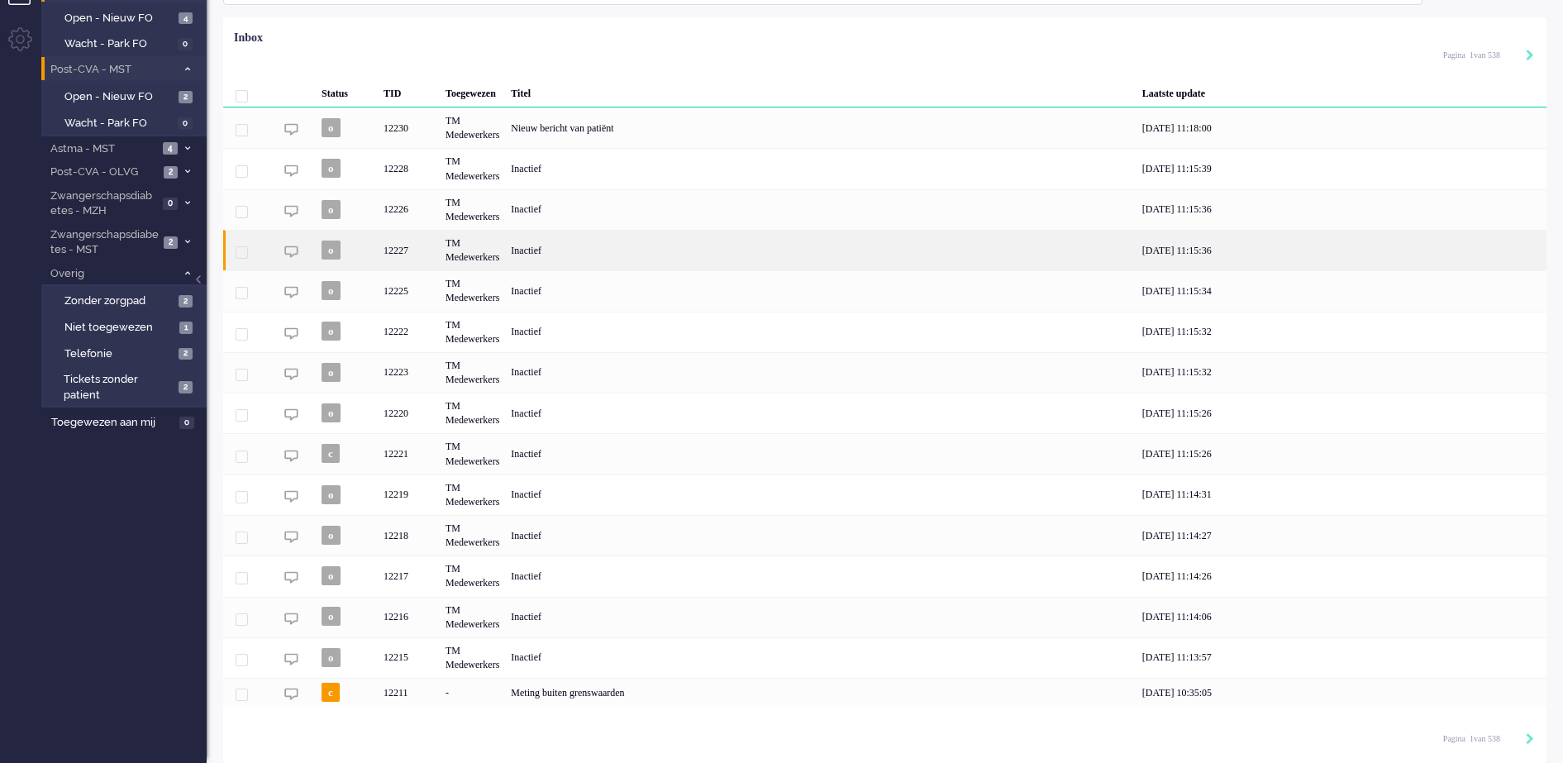
scroll to position [108, 0]
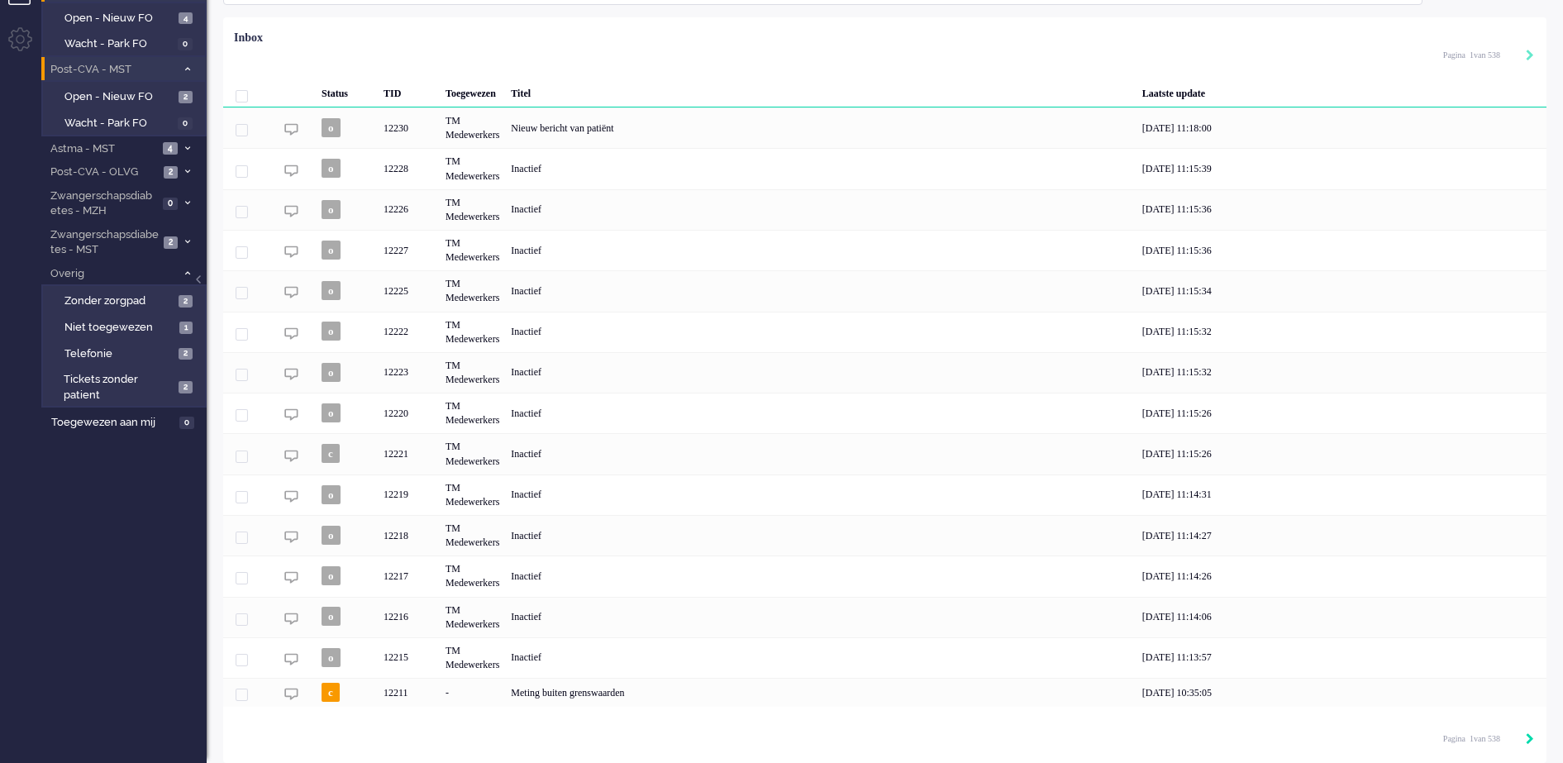
click at [1527, 740] on icon "Next" at bounding box center [1529, 739] width 8 height 12
type input "2"
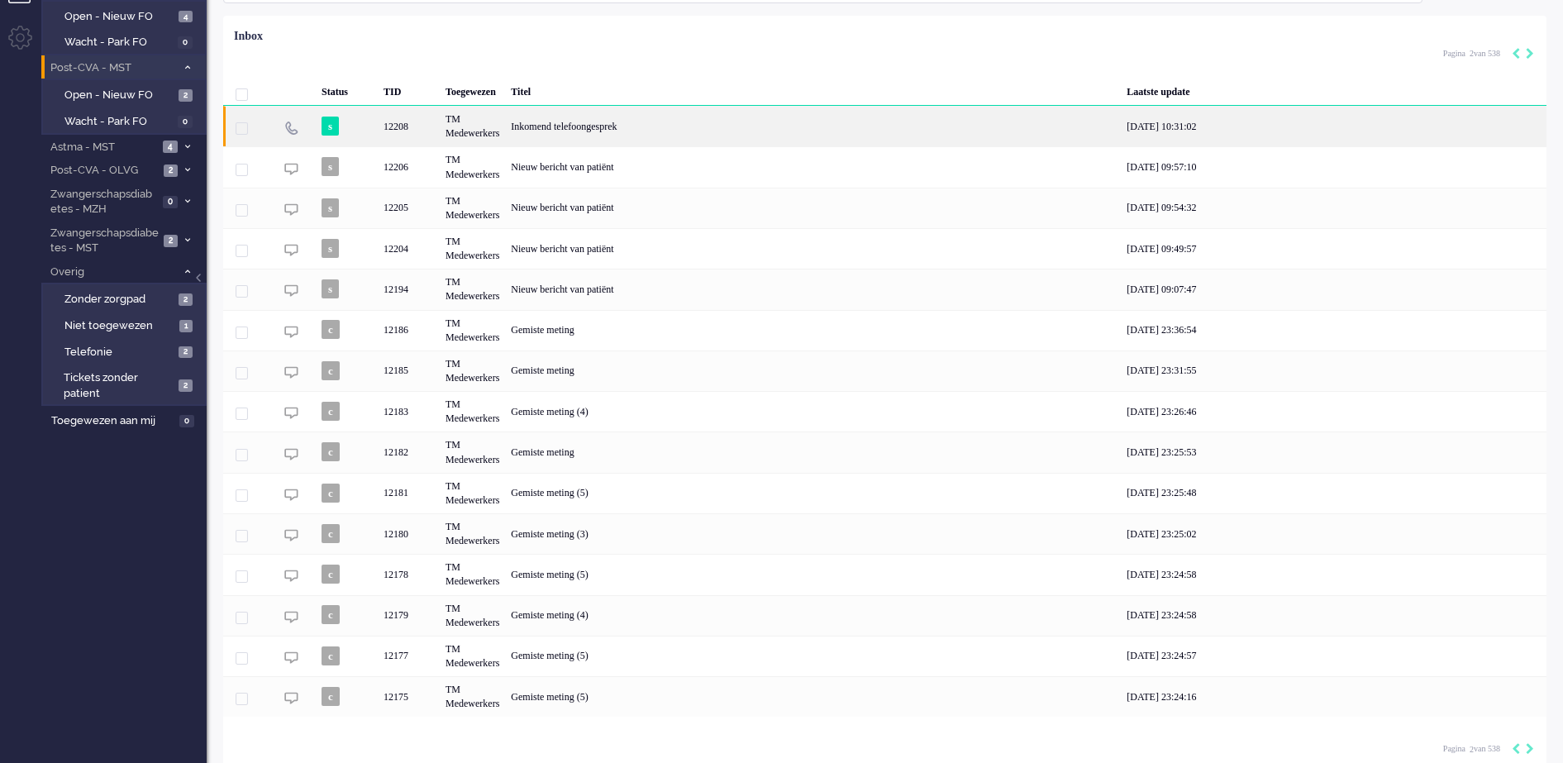
click at [607, 131] on div "Inkomend telefoongesprek" at bounding box center [813, 126] width 616 height 40
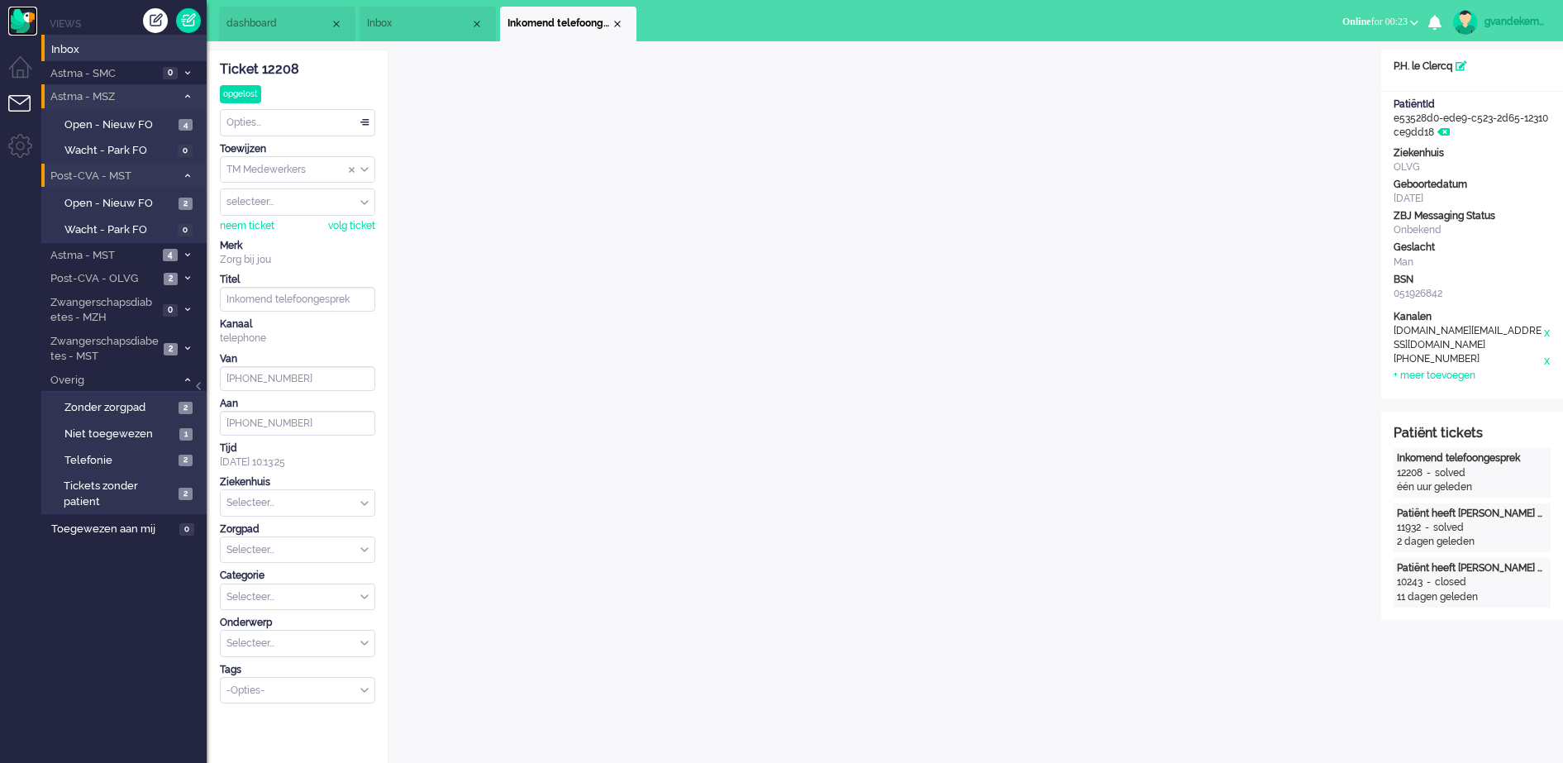
click at [18, 21] on img "Omnidesk" at bounding box center [22, 21] width 29 height 29
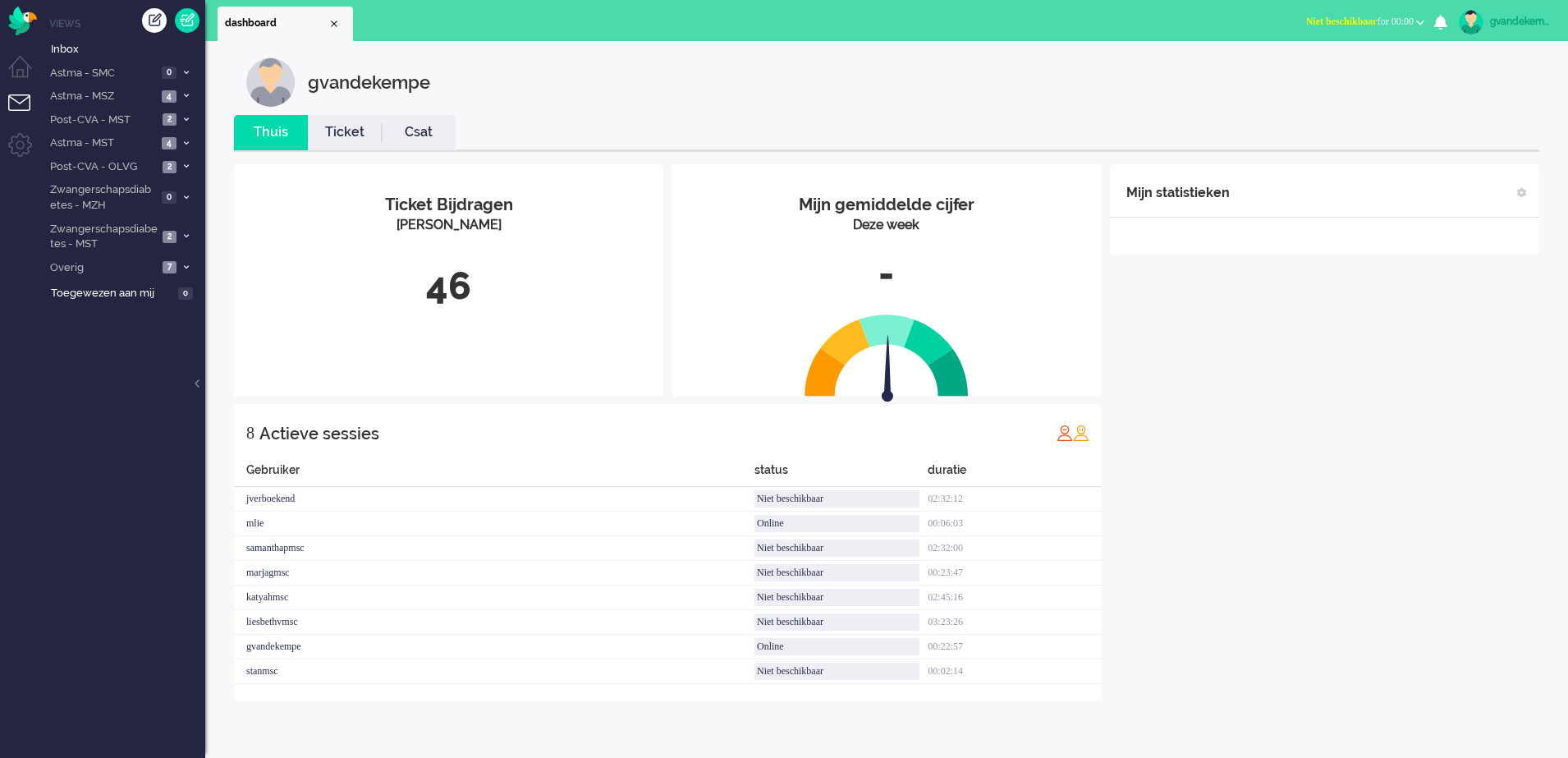
click at [1419, 21] on b "button" at bounding box center [1420, 23] width 8 height 6
click at [1311, 72] on label "Online" at bounding box center [1356, 74] width 130 height 14
click at [78, 50] on span "Inbox" at bounding box center [127, 50] width 154 height 16
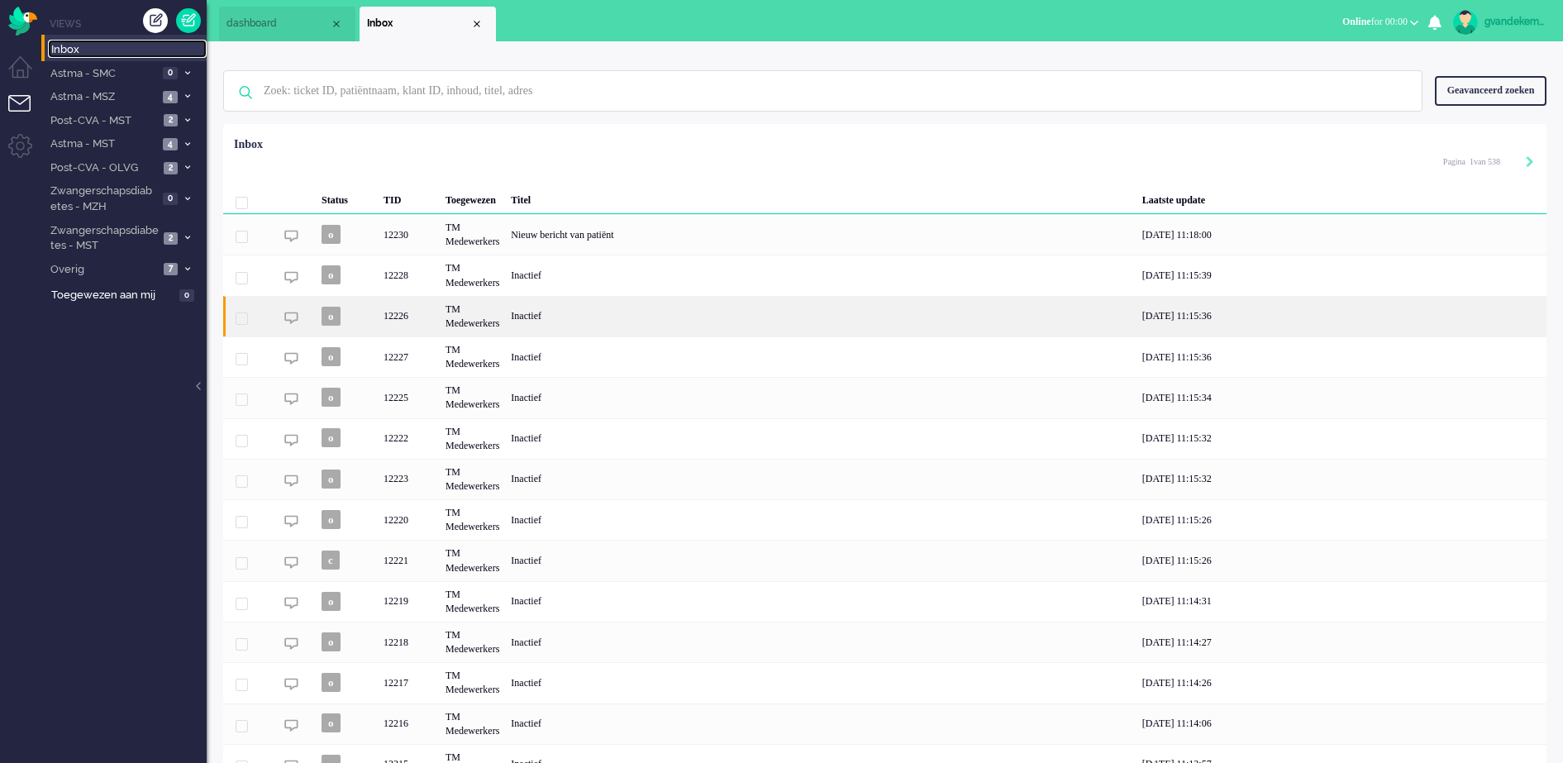
scroll to position [108, 0]
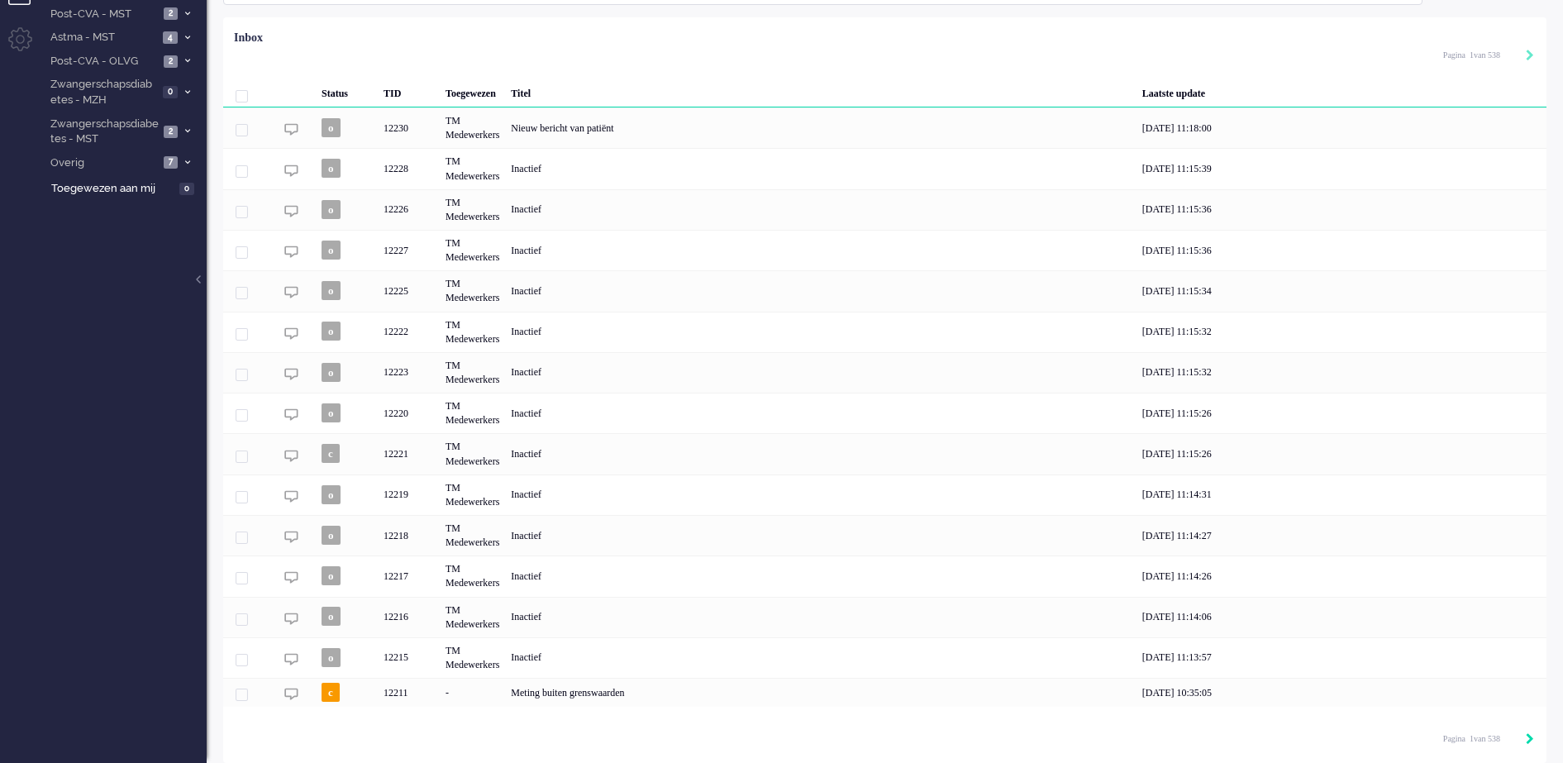
click at [1530, 739] on icon "Next" at bounding box center [1529, 739] width 8 height 12
type input "2"
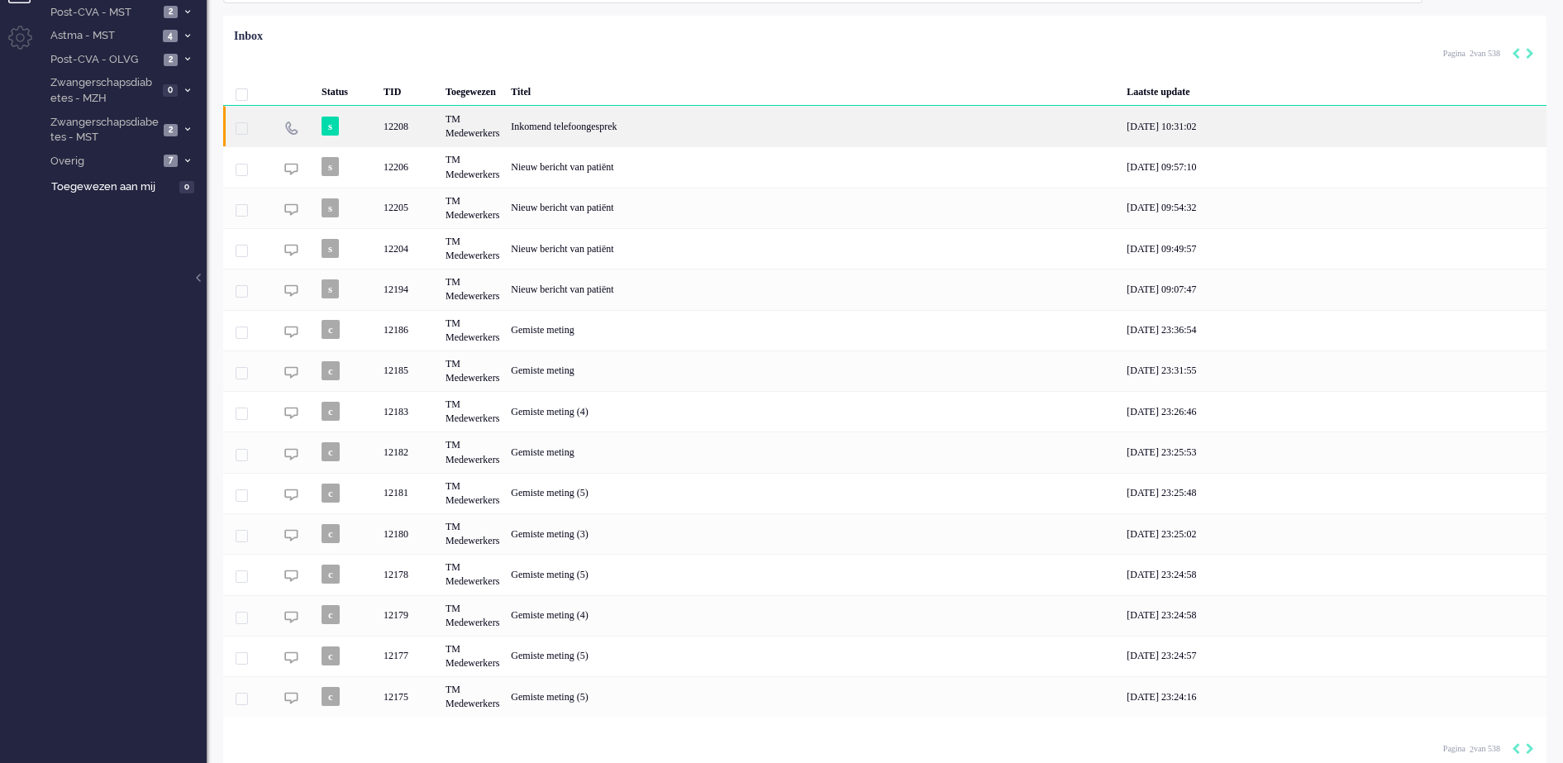
click at [402, 130] on div "12208" at bounding box center [409, 126] width 62 height 40
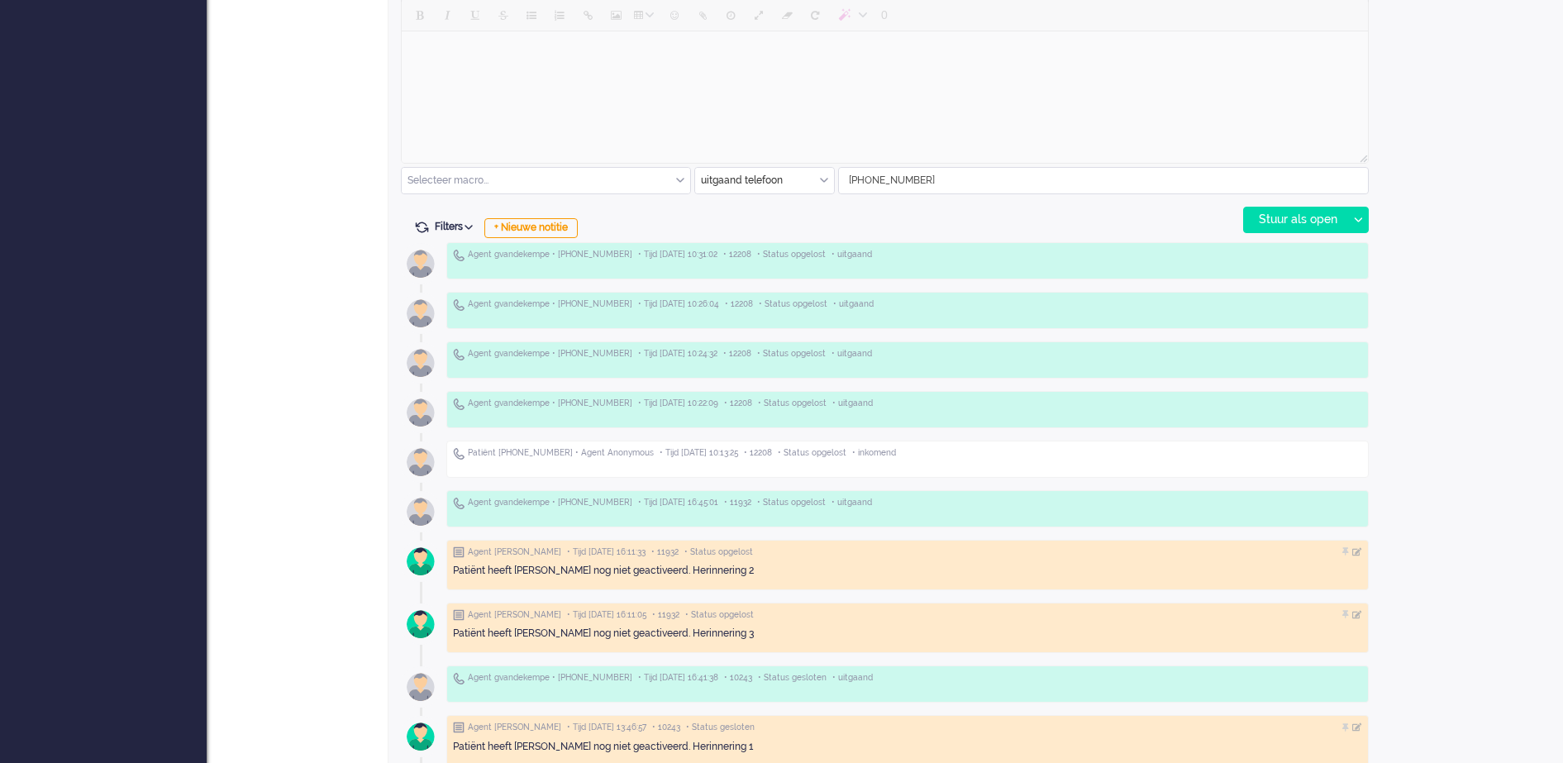
scroll to position [815, 0]
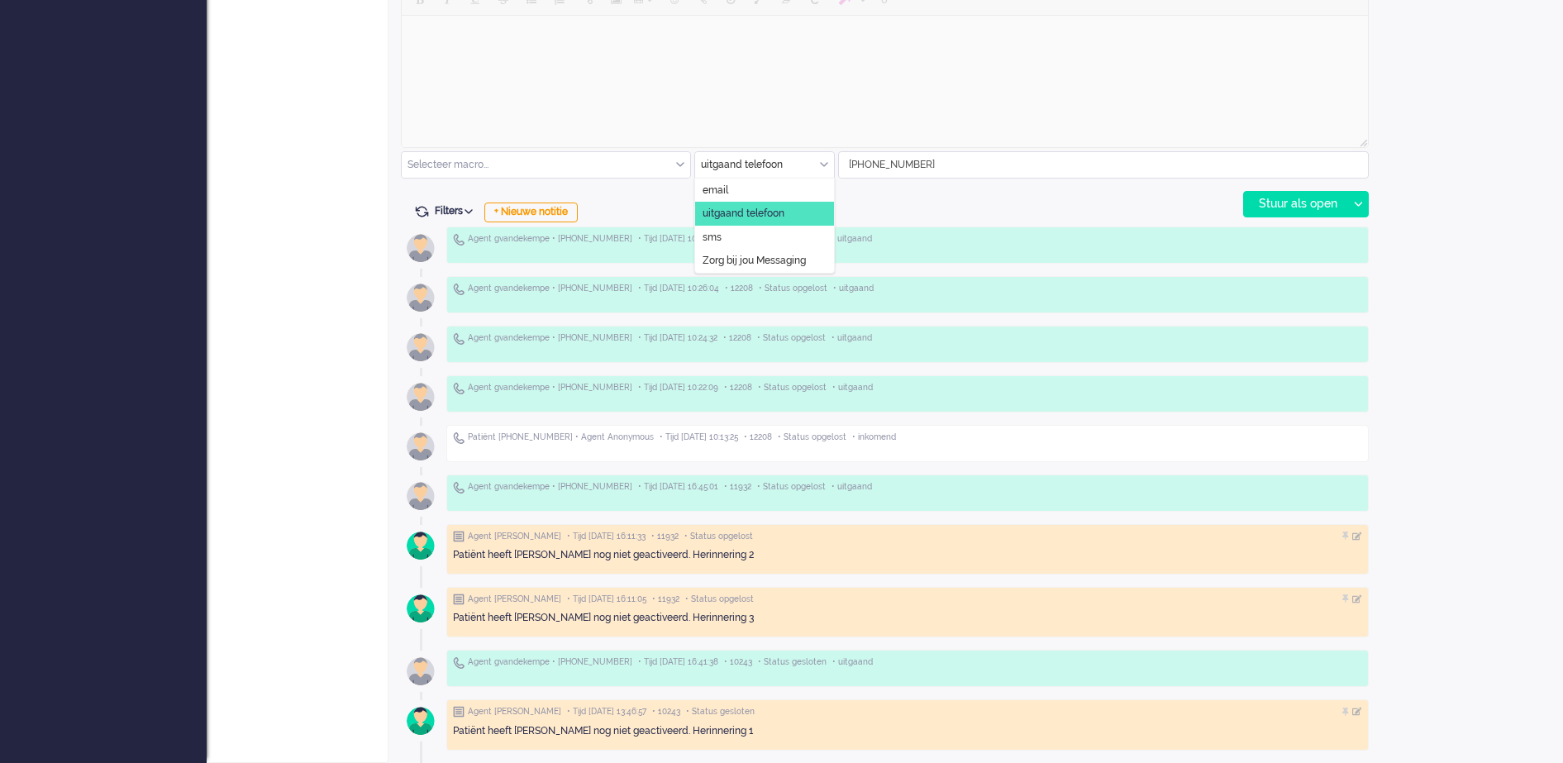
click at [824, 165] on div "uitgaand telefoon" at bounding box center [764, 165] width 139 height 26
click at [794, 211] on li "uitgaand telefoon" at bounding box center [764, 214] width 139 height 24
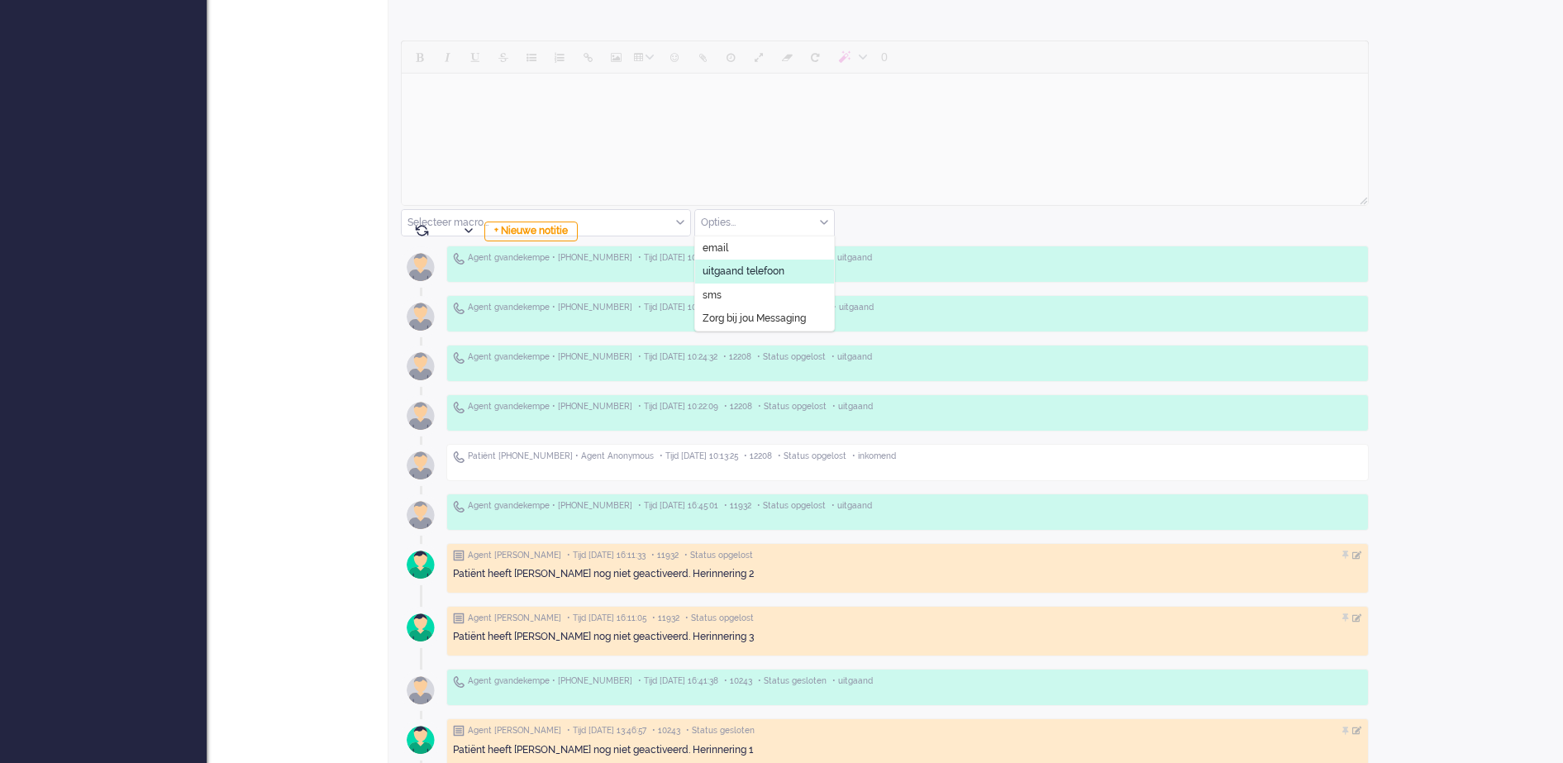
scroll to position [776, 0]
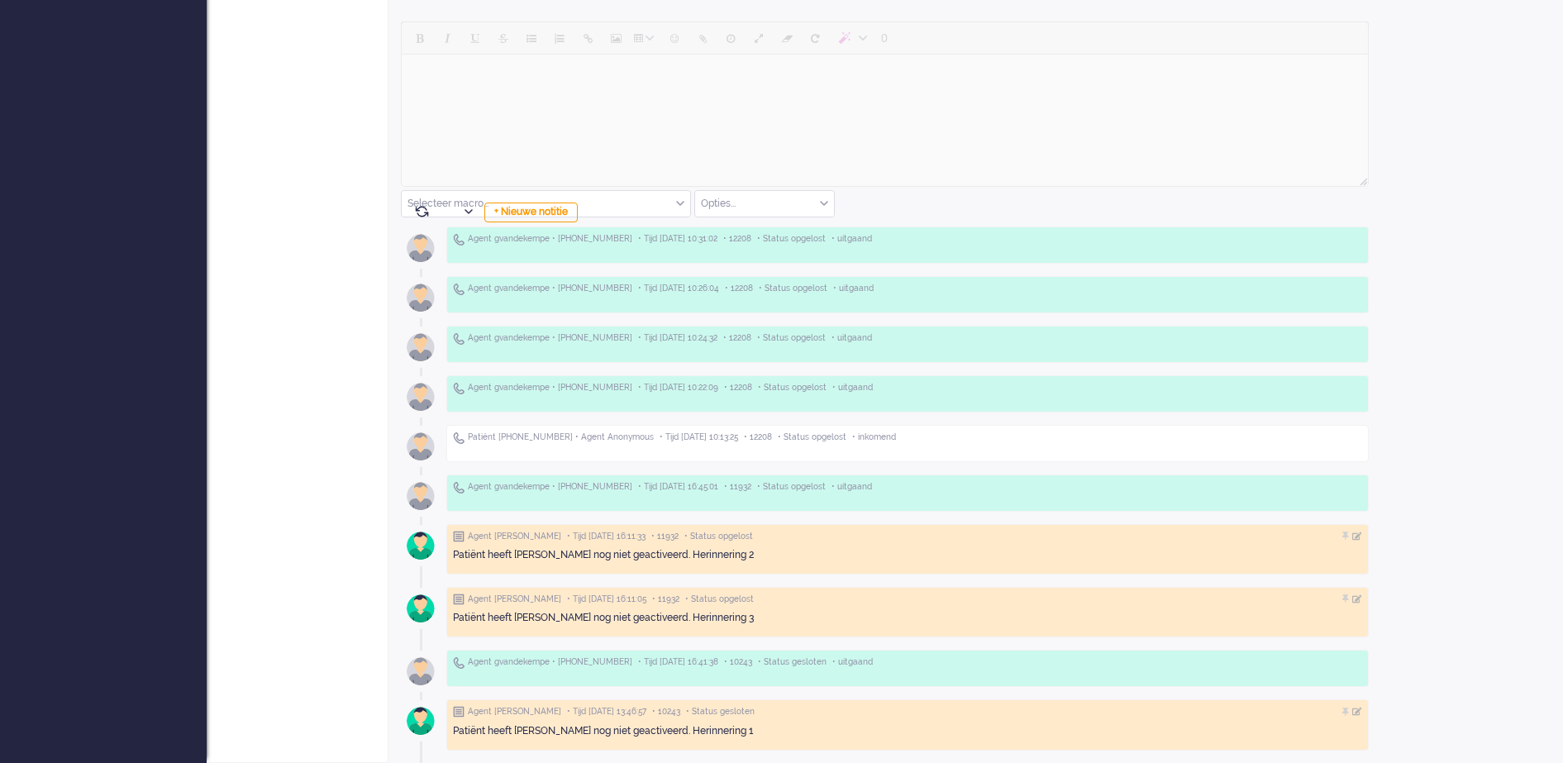
click at [1443, 193] on div "Open custom software Patiëntnaam P.H. le Clercq PatiëntId e53528d0-ede9-c523-2d…" at bounding box center [1472, 18] width 182 height 1489
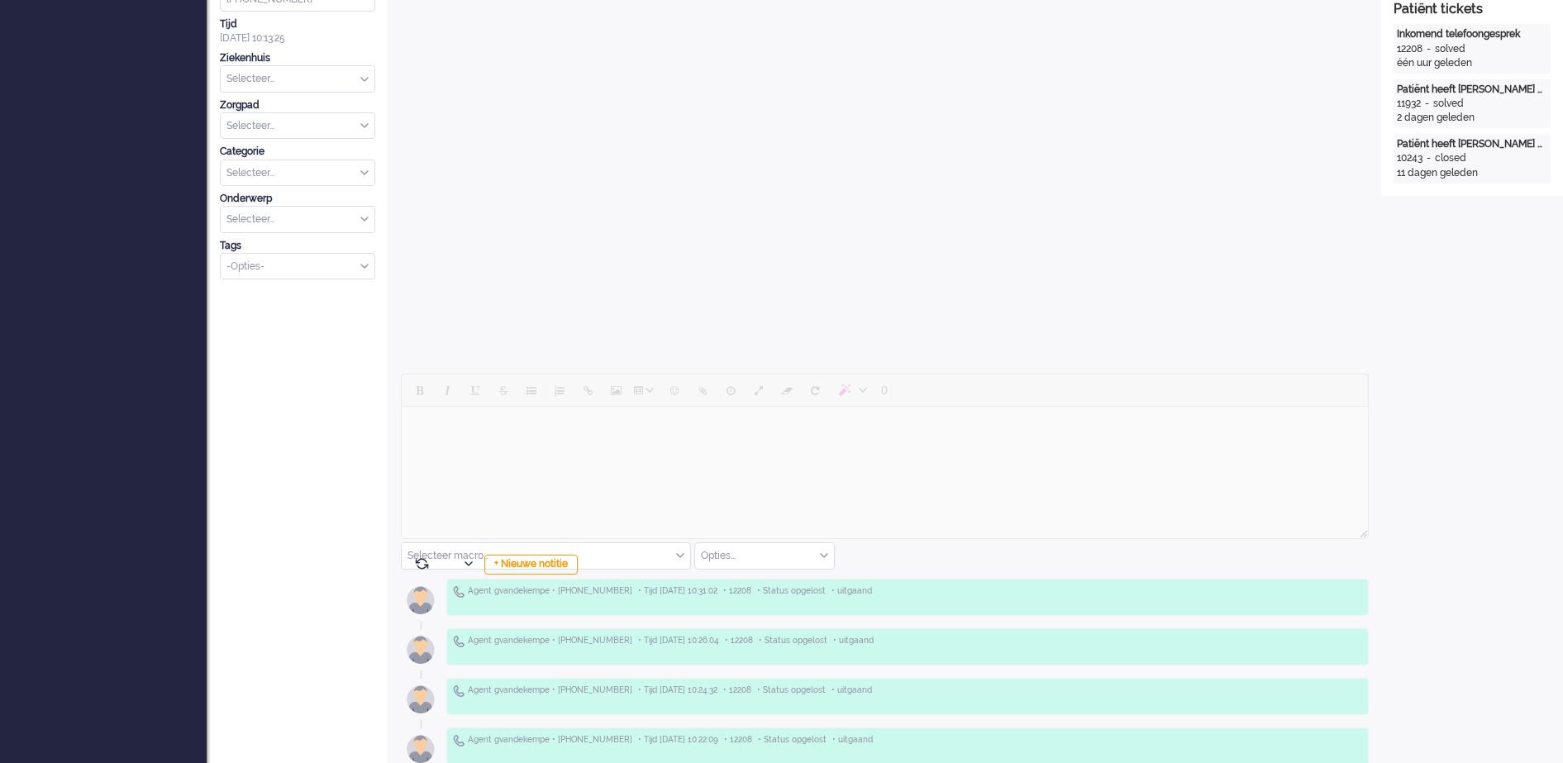
scroll to position [0, 0]
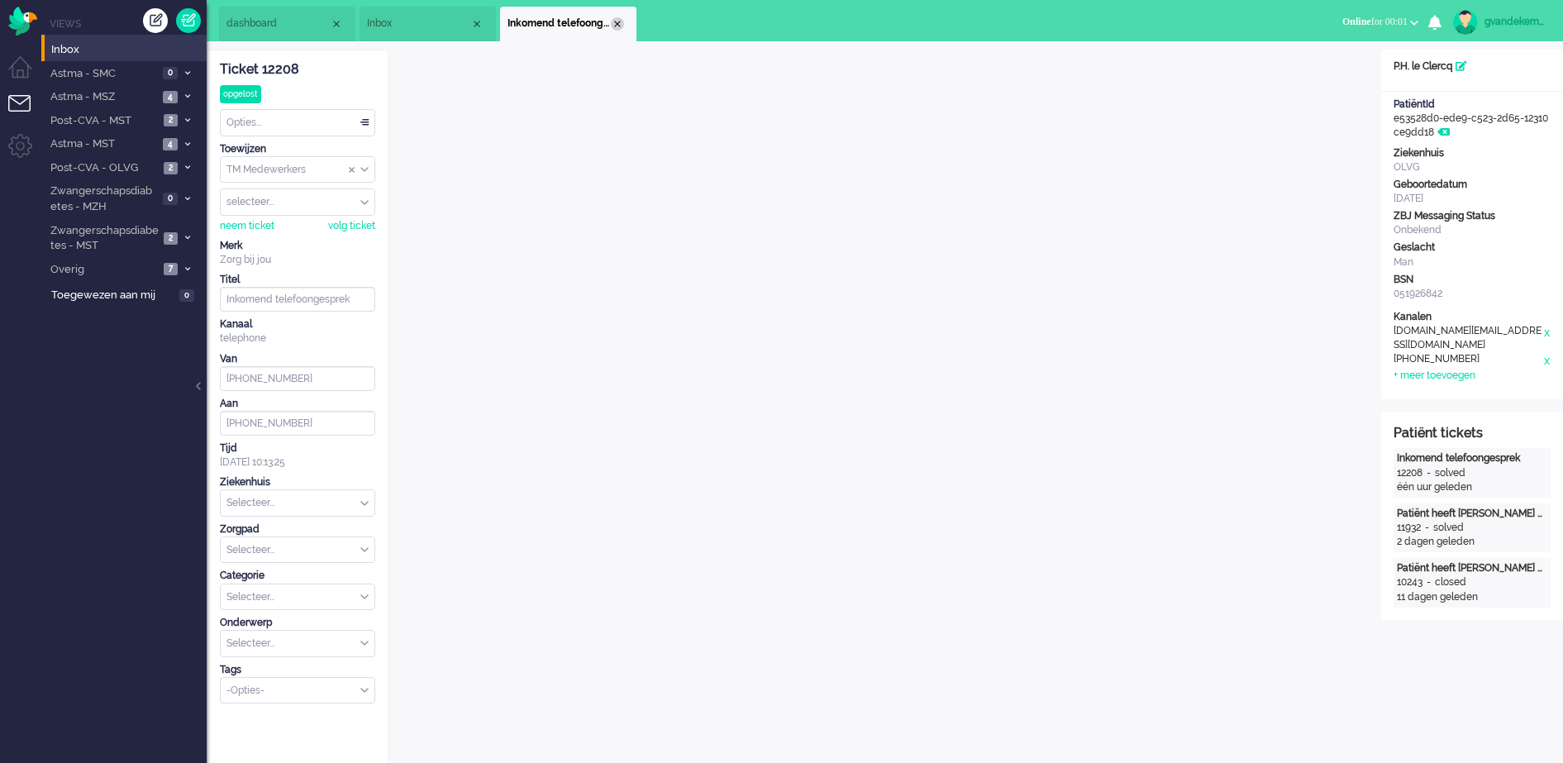
click at [612, 22] on div "Close tab" at bounding box center [617, 23] width 13 height 13
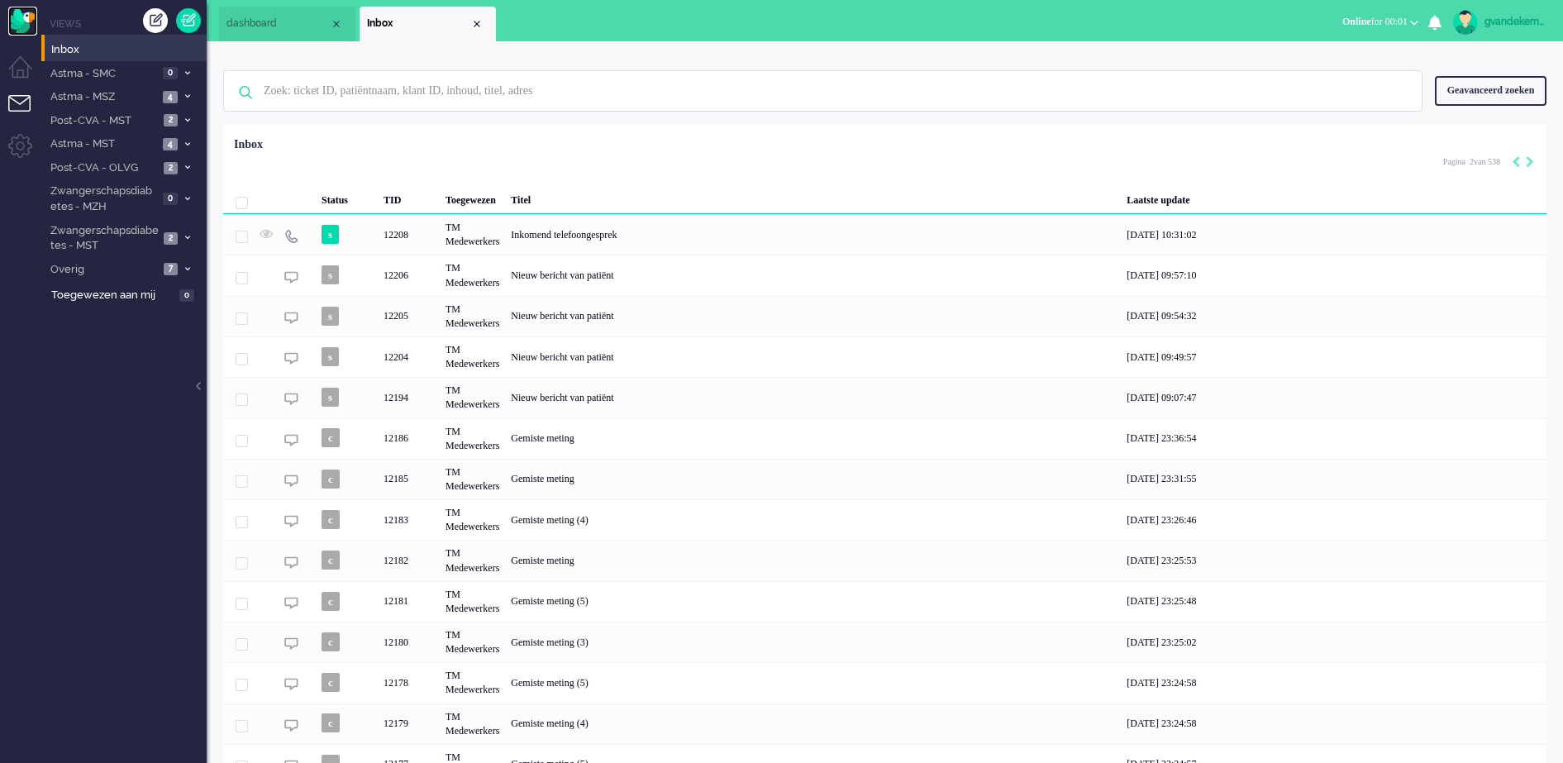
click at [22, 19] on img "Omnidesk" at bounding box center [22, 21] width 29 height 29
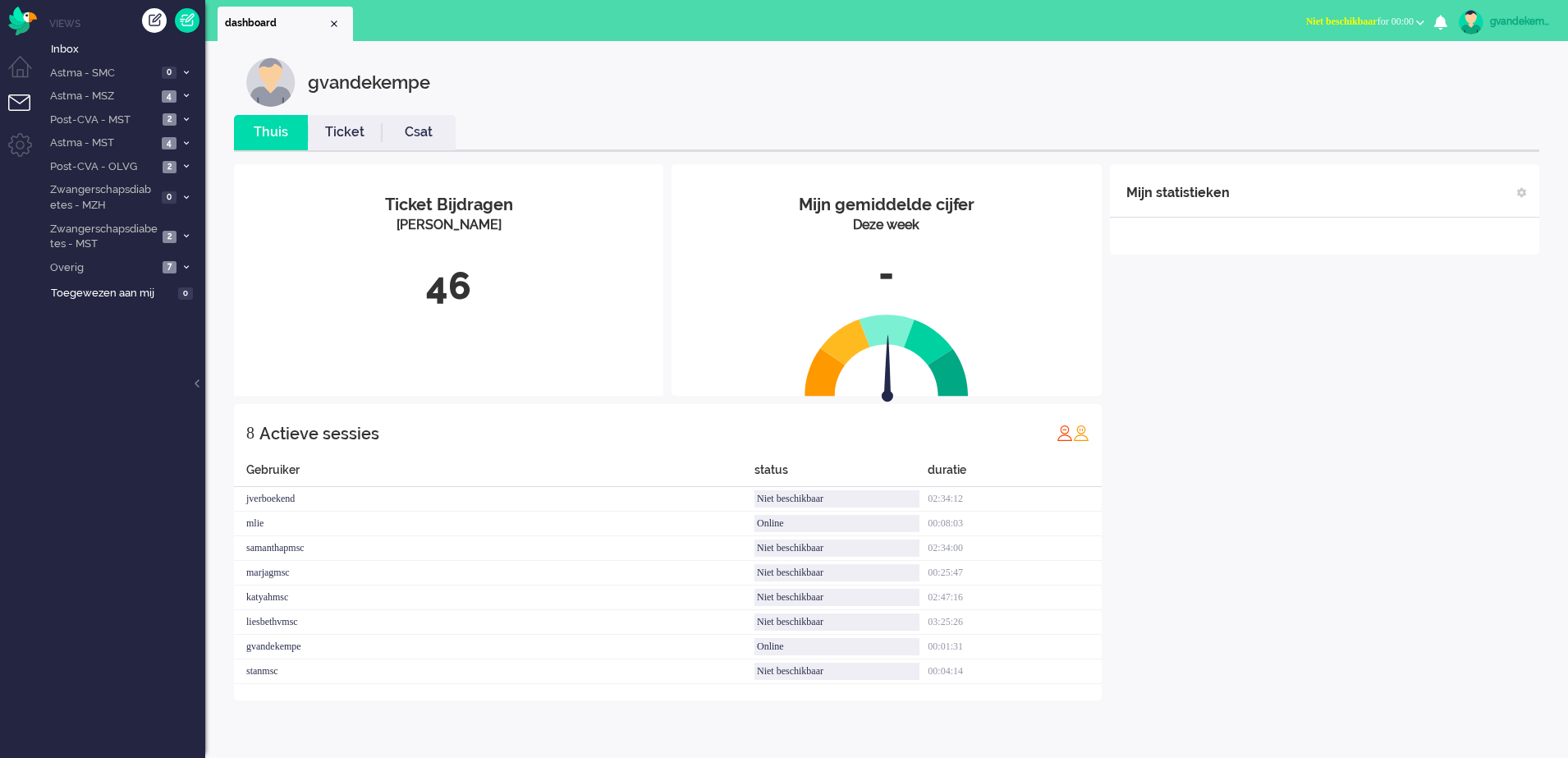
click at [1407, 21] on span "Niet beschikbaar for 00:00" at bounding box center [1360, 22] width 107 height 12
click at [1309, 74] on label "Online" at bounding box center [1356, 74] width 130 height 14
click at [78, 47] on span "Inbox" at bounding box center [127, 50] width 154 height 16
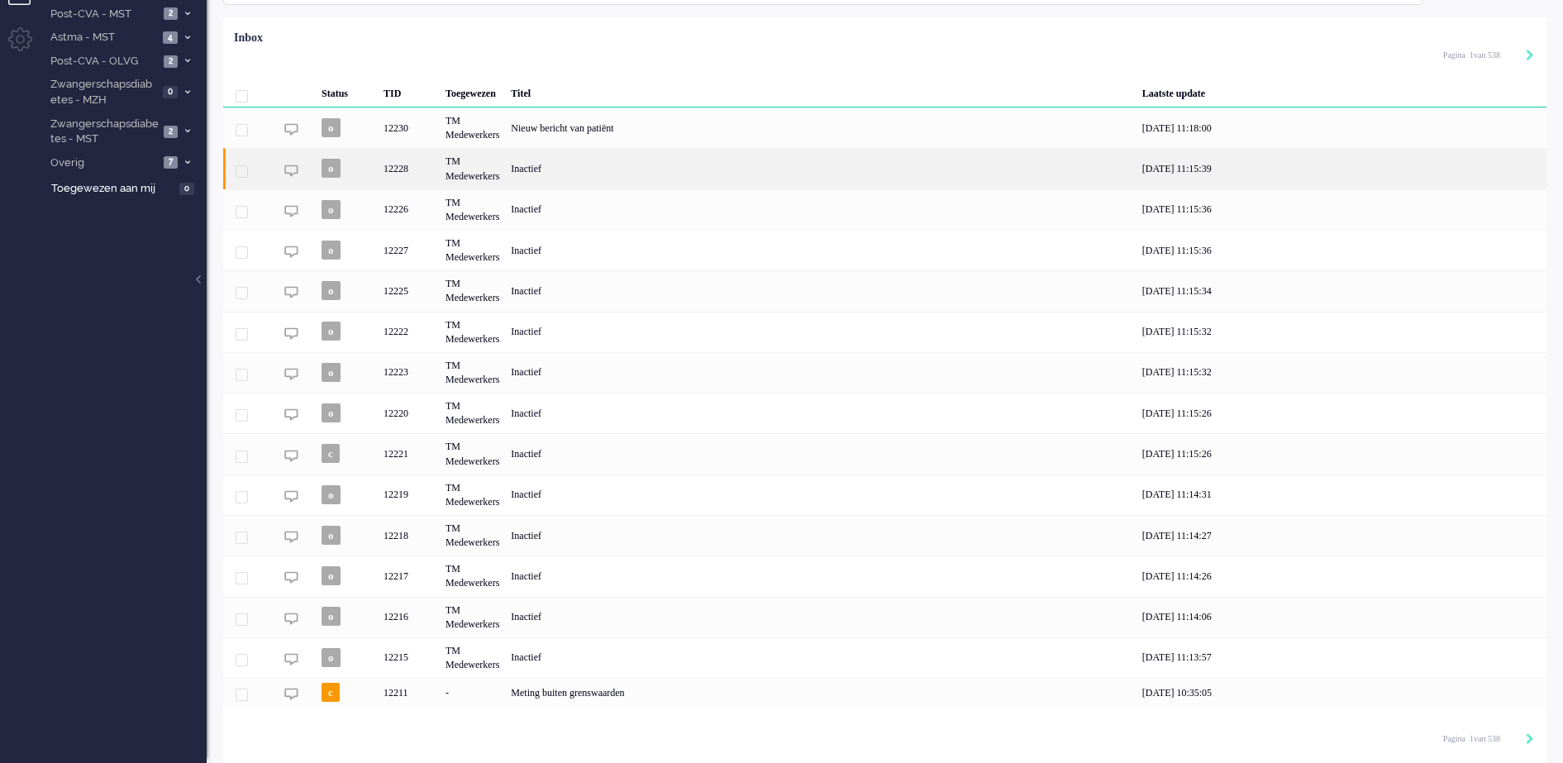
scroll to position [108, 0]
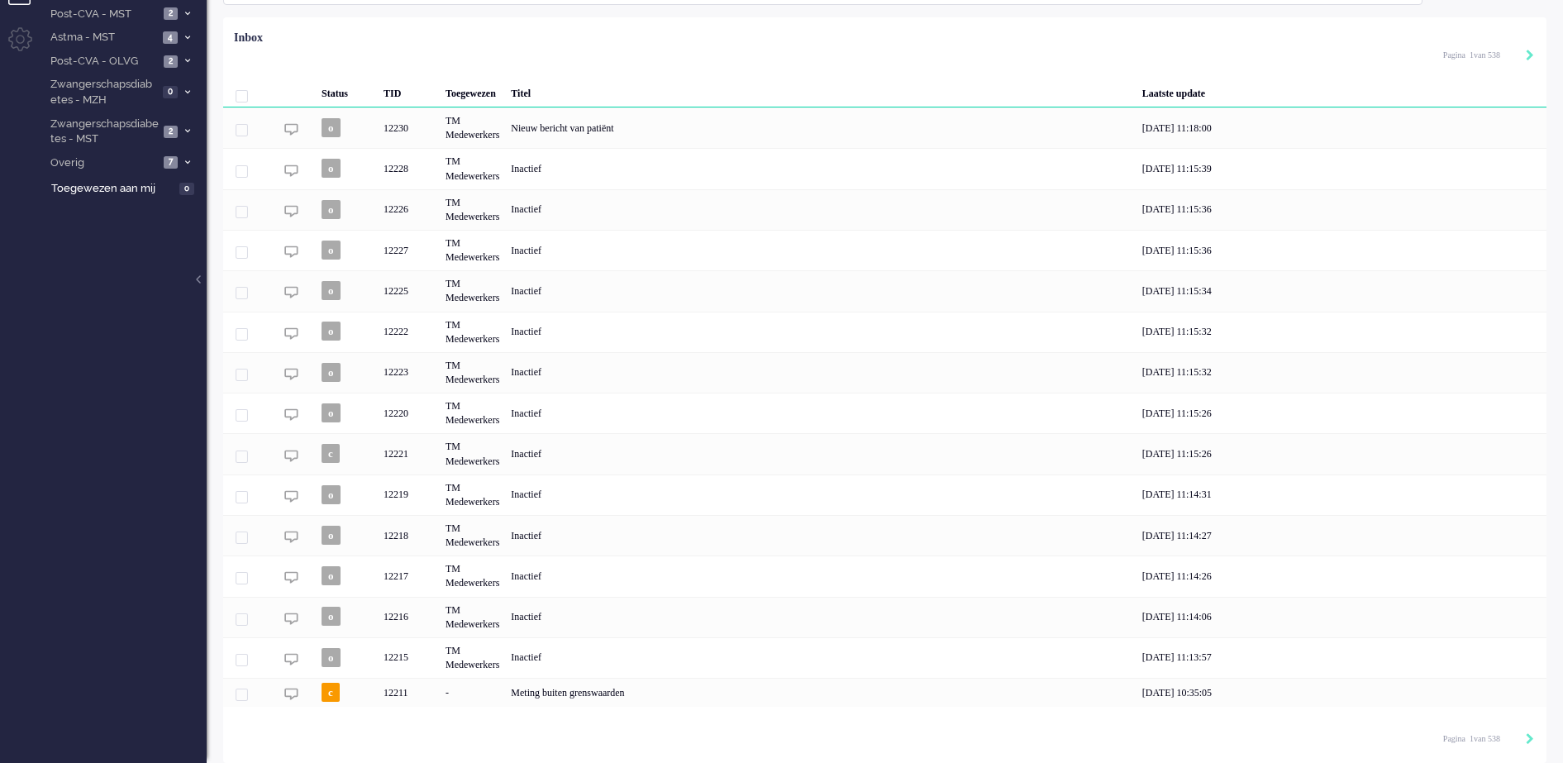
click at [1525, 735] on div "Pagination" at bounding box center [1520, 739] width 28 height 17
click at [1530, 738] on icon "Next" at bounding box center [1529, 739] width 8 height 12
type input "2"
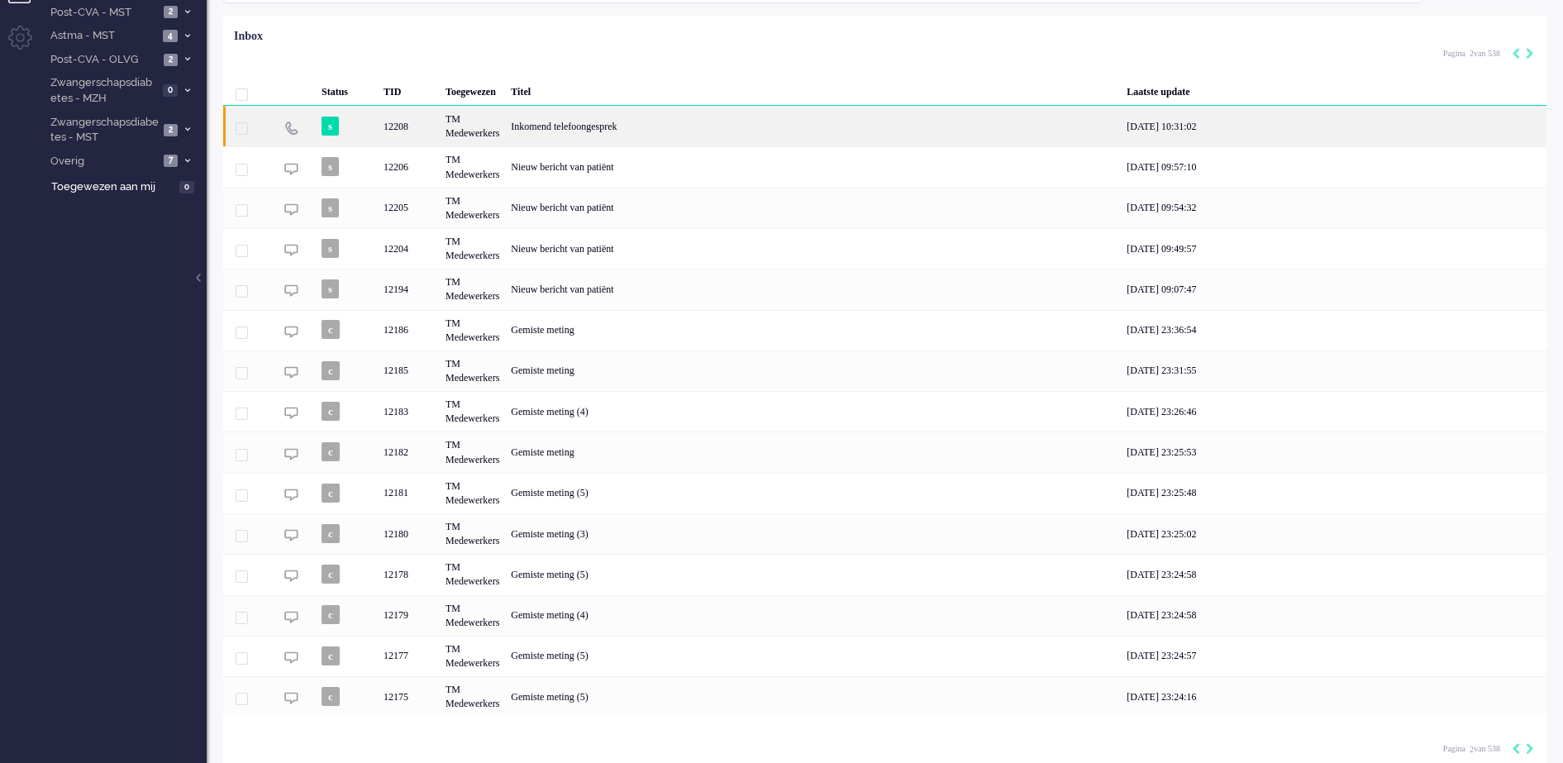
click at [628, 126] on div "Inkomend telefoongesprek" at bounding box center [813, 126] width 616 height 40
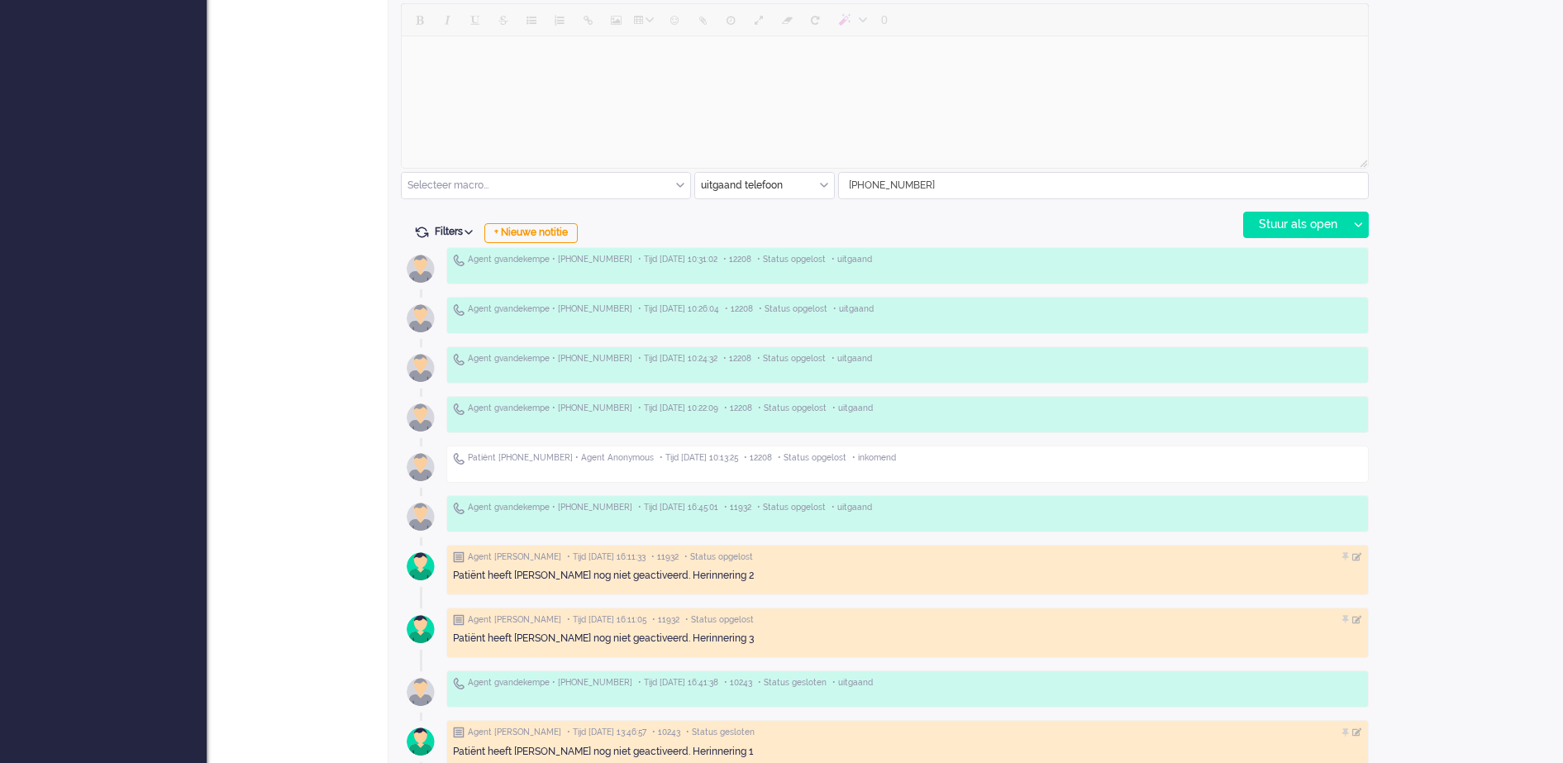
scroll to position [815, 0]
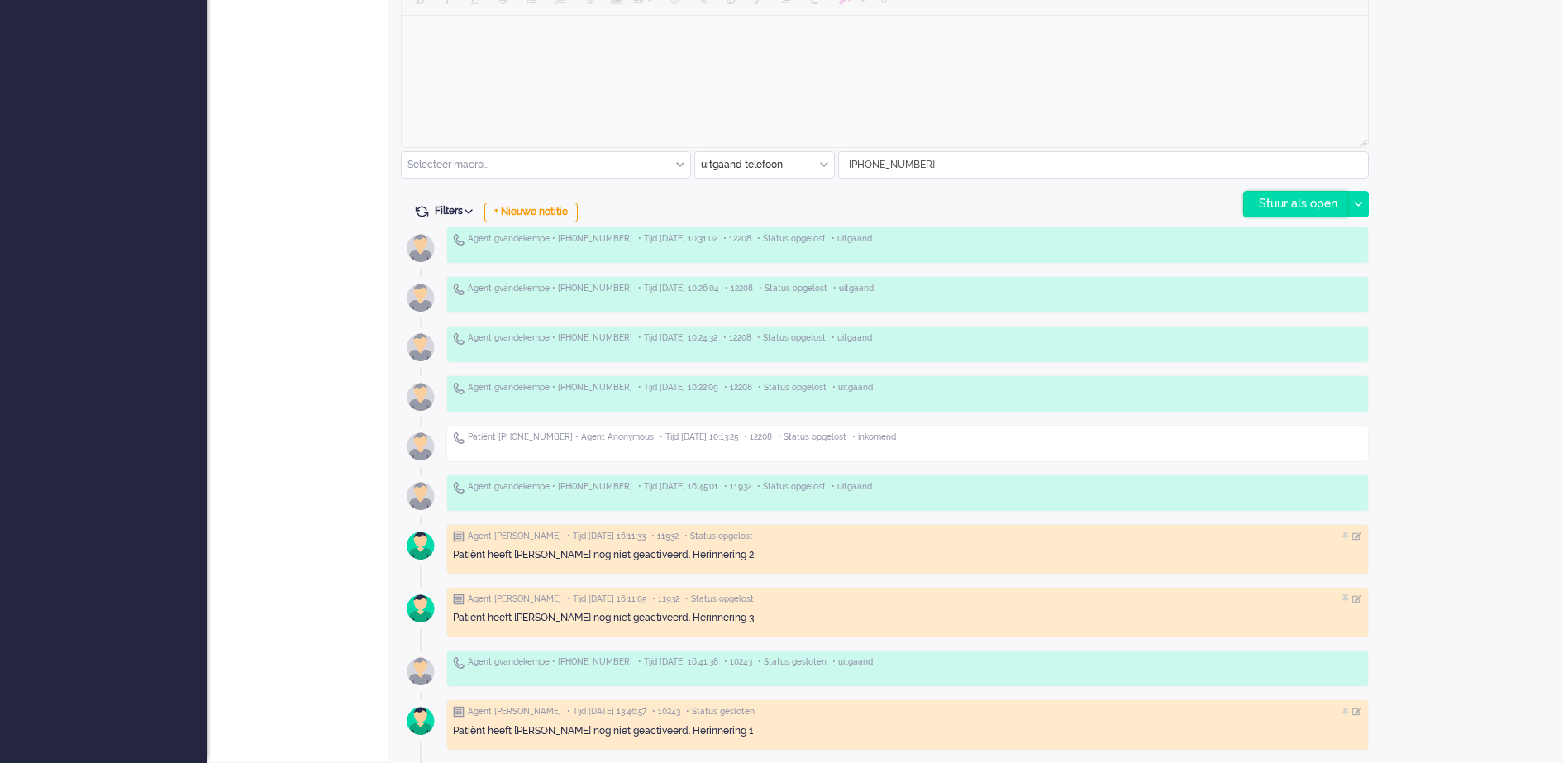
click at [1277, 200] on div "Stuur als open" at bounding box center [1295, 204] width 103 height 25
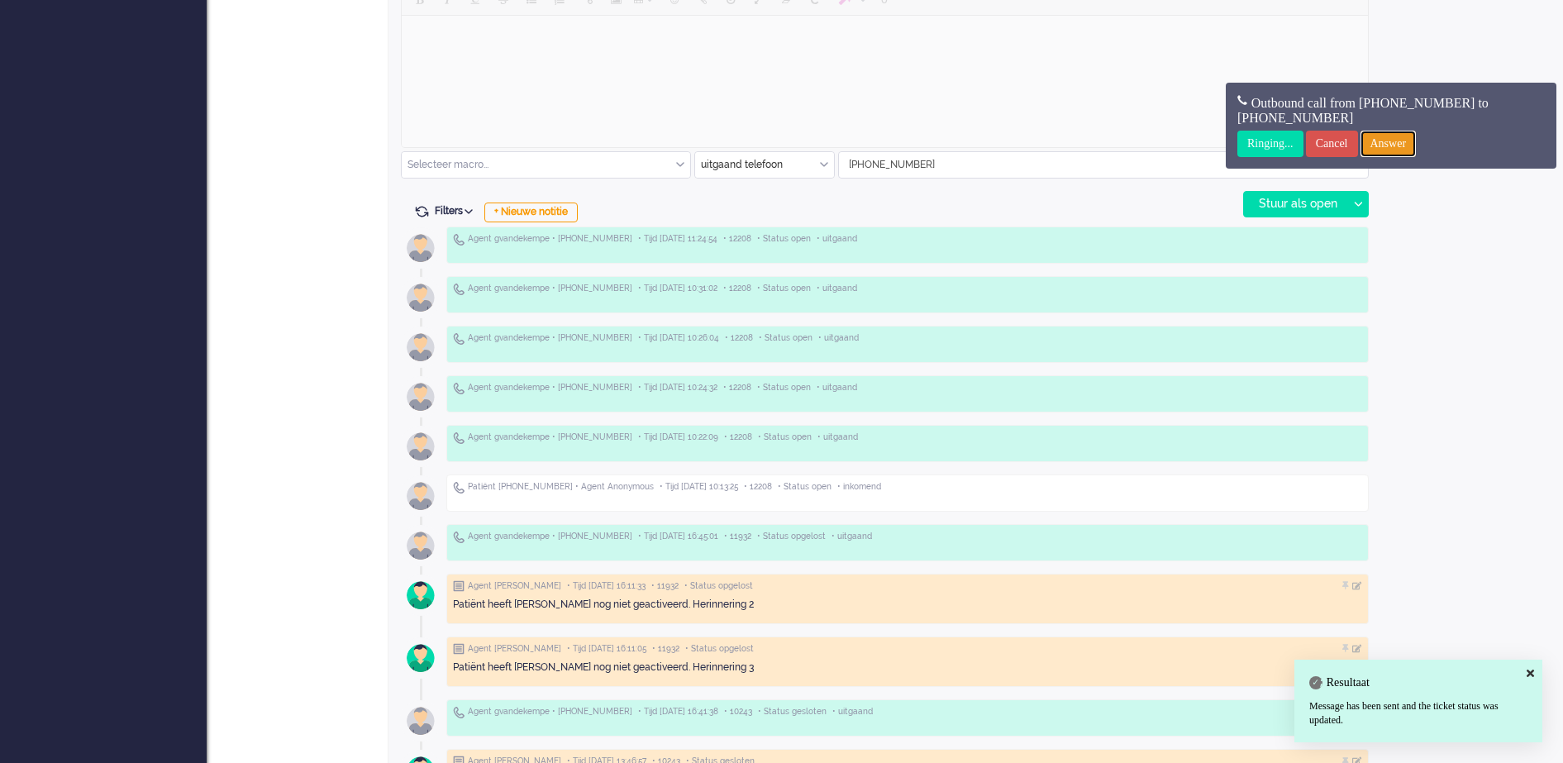
click at [1403, 139] on input "Answer" at bounding box center [1388, 144] width 56 height 26
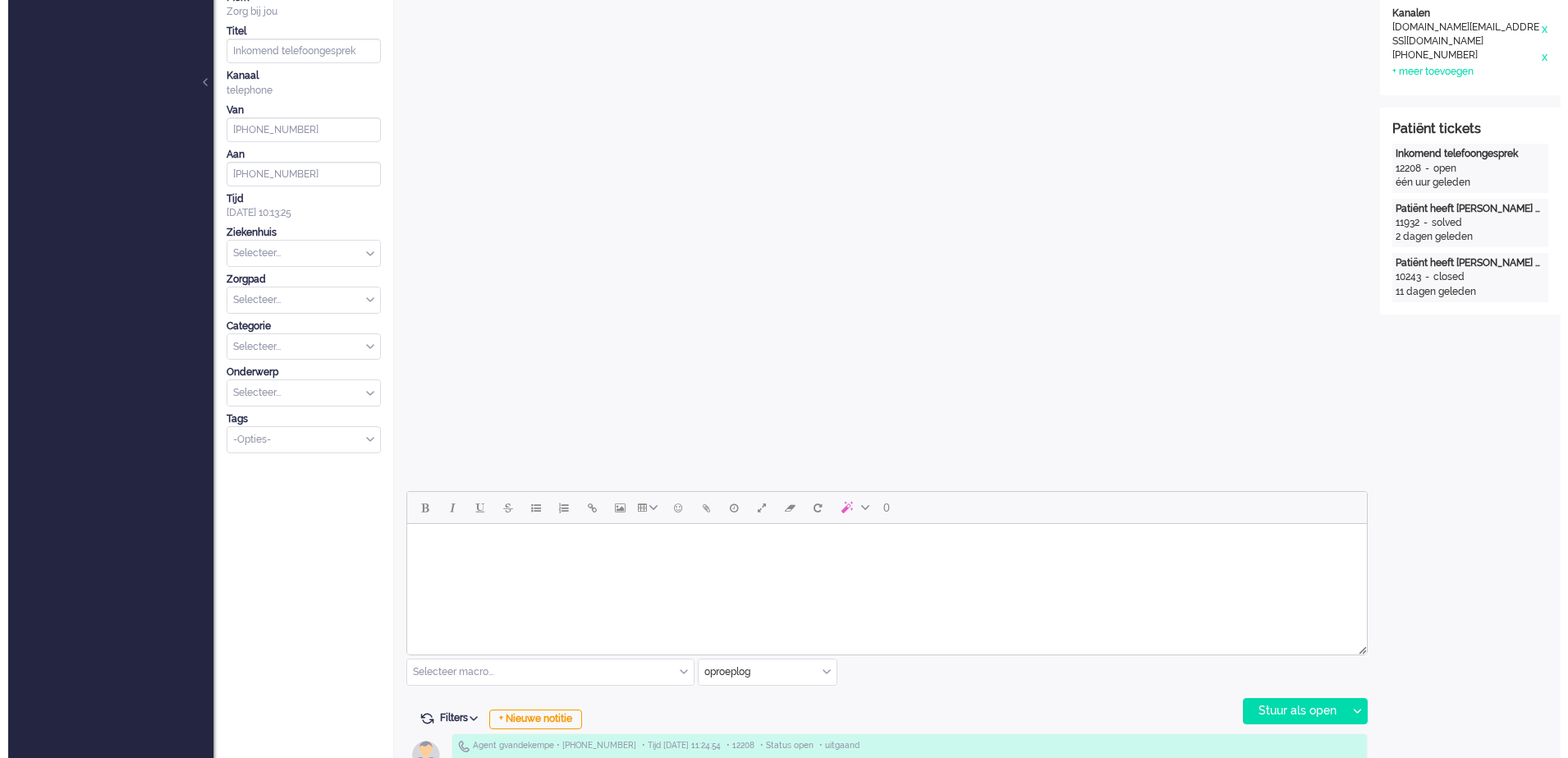
scroll to position [0, 0]
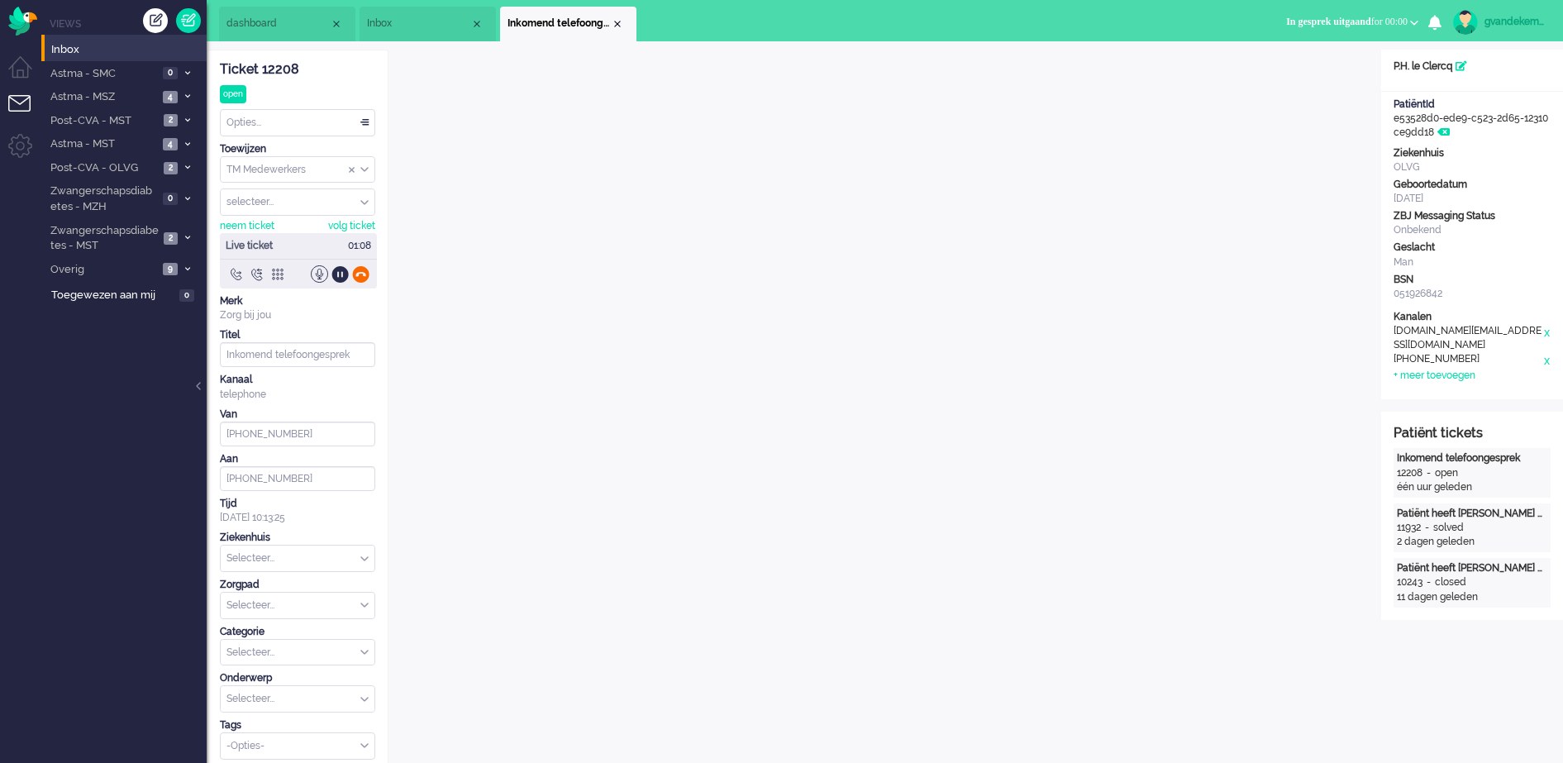
click at [358, 274] on div at bounding box center [360, 273] width 17 height 17
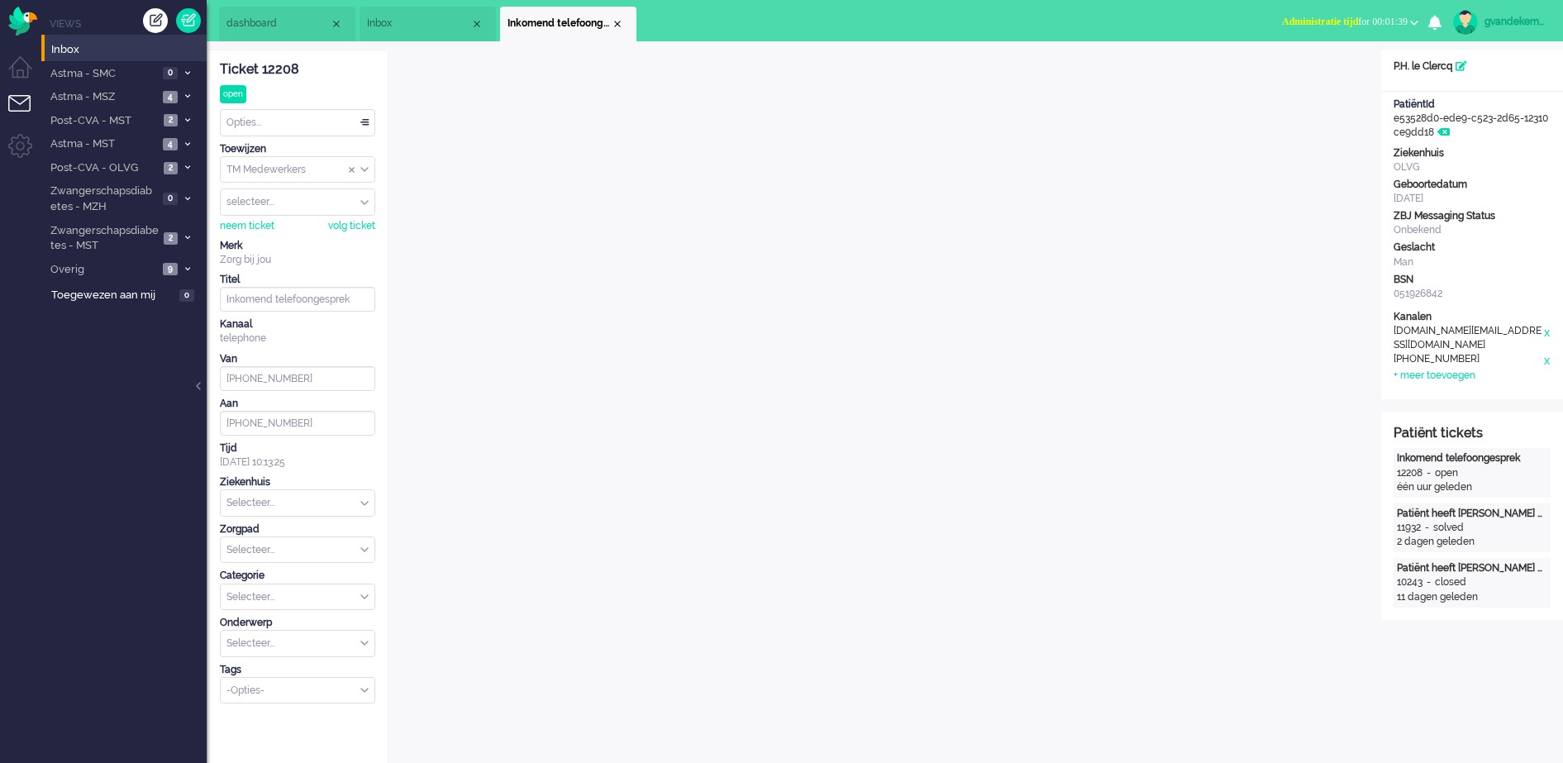
click at [364, 120] on div "Opties..." at bounding box center [298, 123] width 154 height 26
click at [250, 240] on span "Opgelost" at bounding box center [248, 240] width 41 height 14
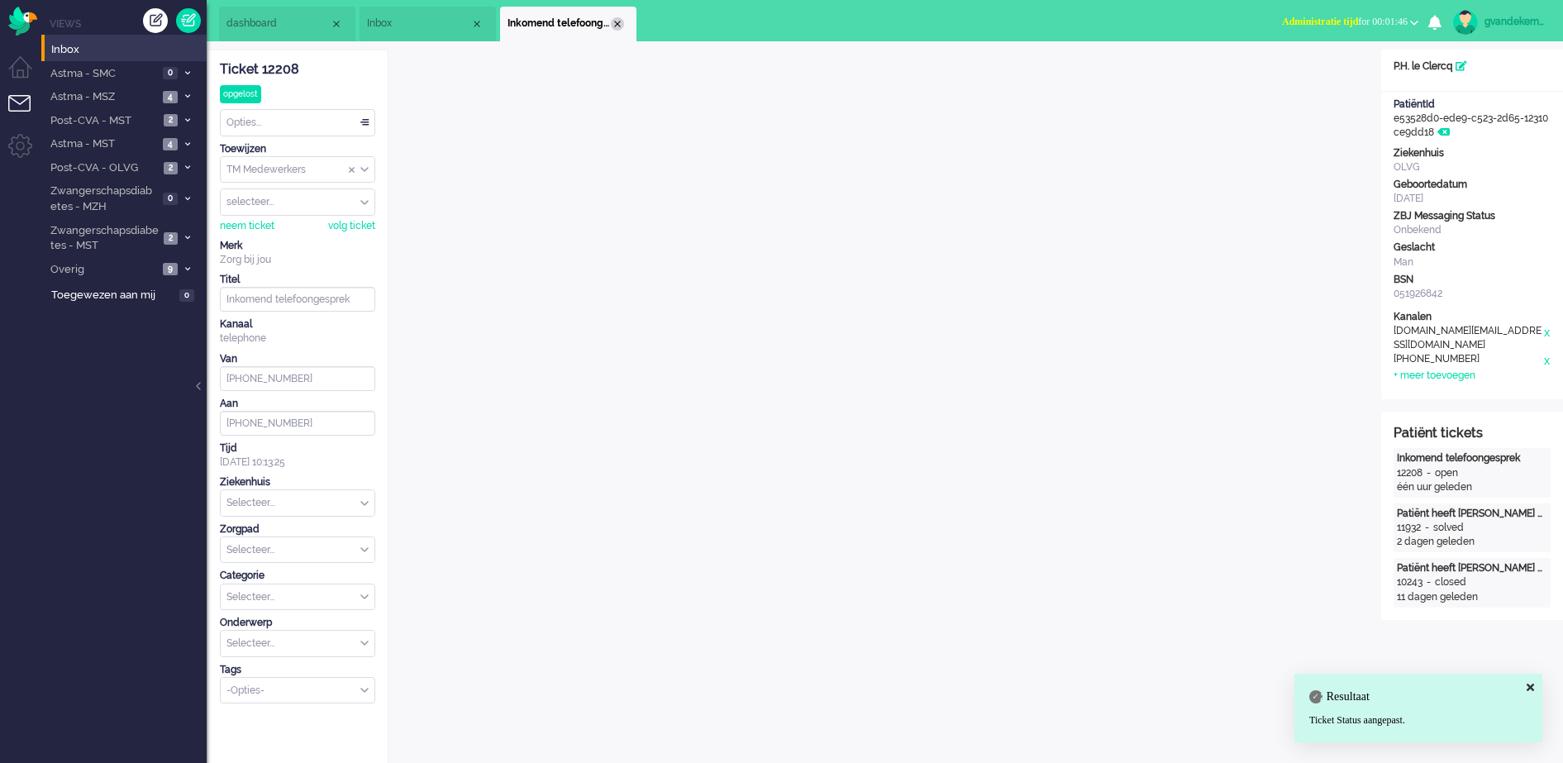
click at [616, 21] on div "Close tab" at bounding box center [617, 23] width 13 height 13
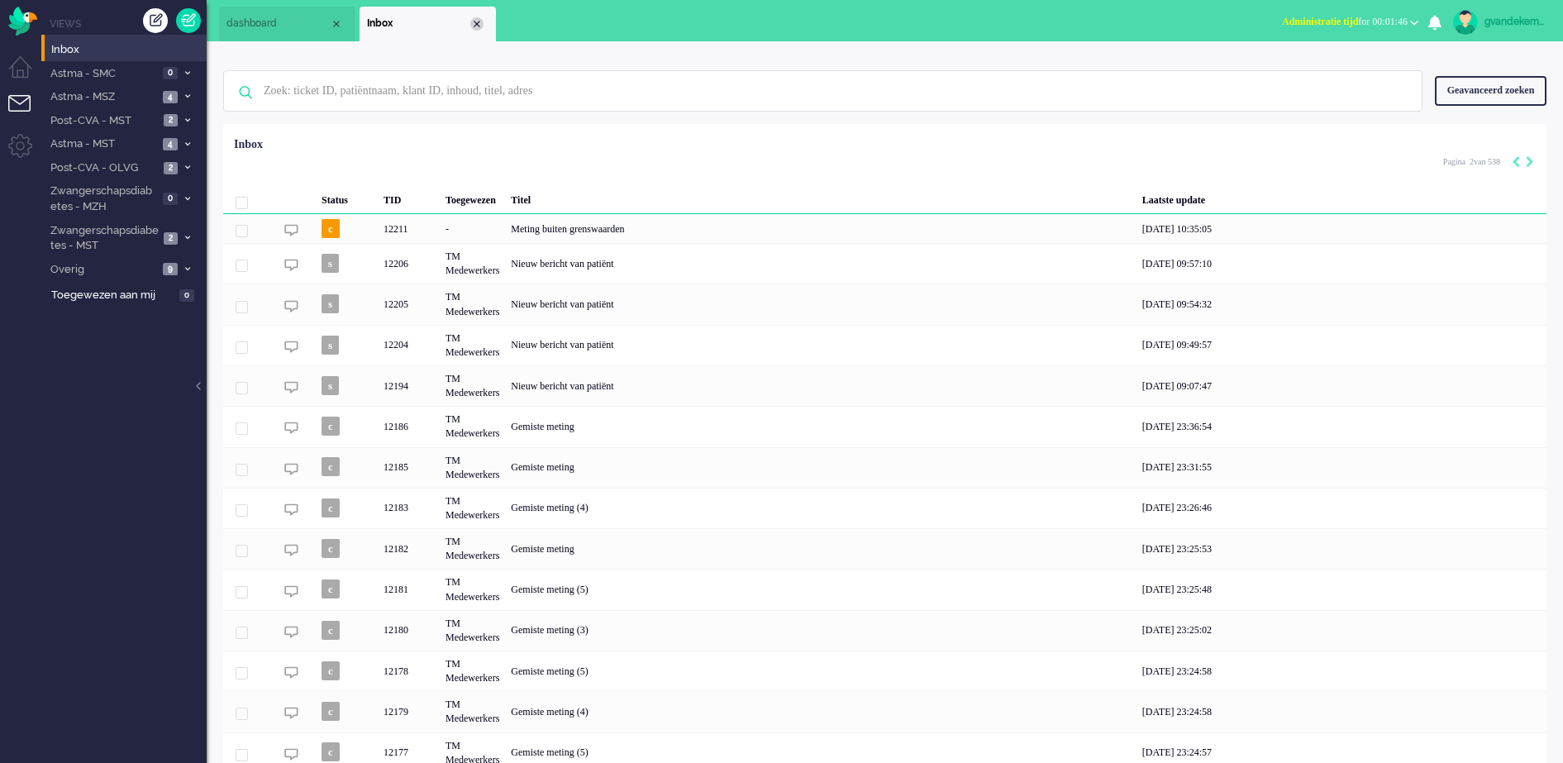
click at [479, 21] on div "Close tab" at bounding box center [476, 23] width 13 height 13
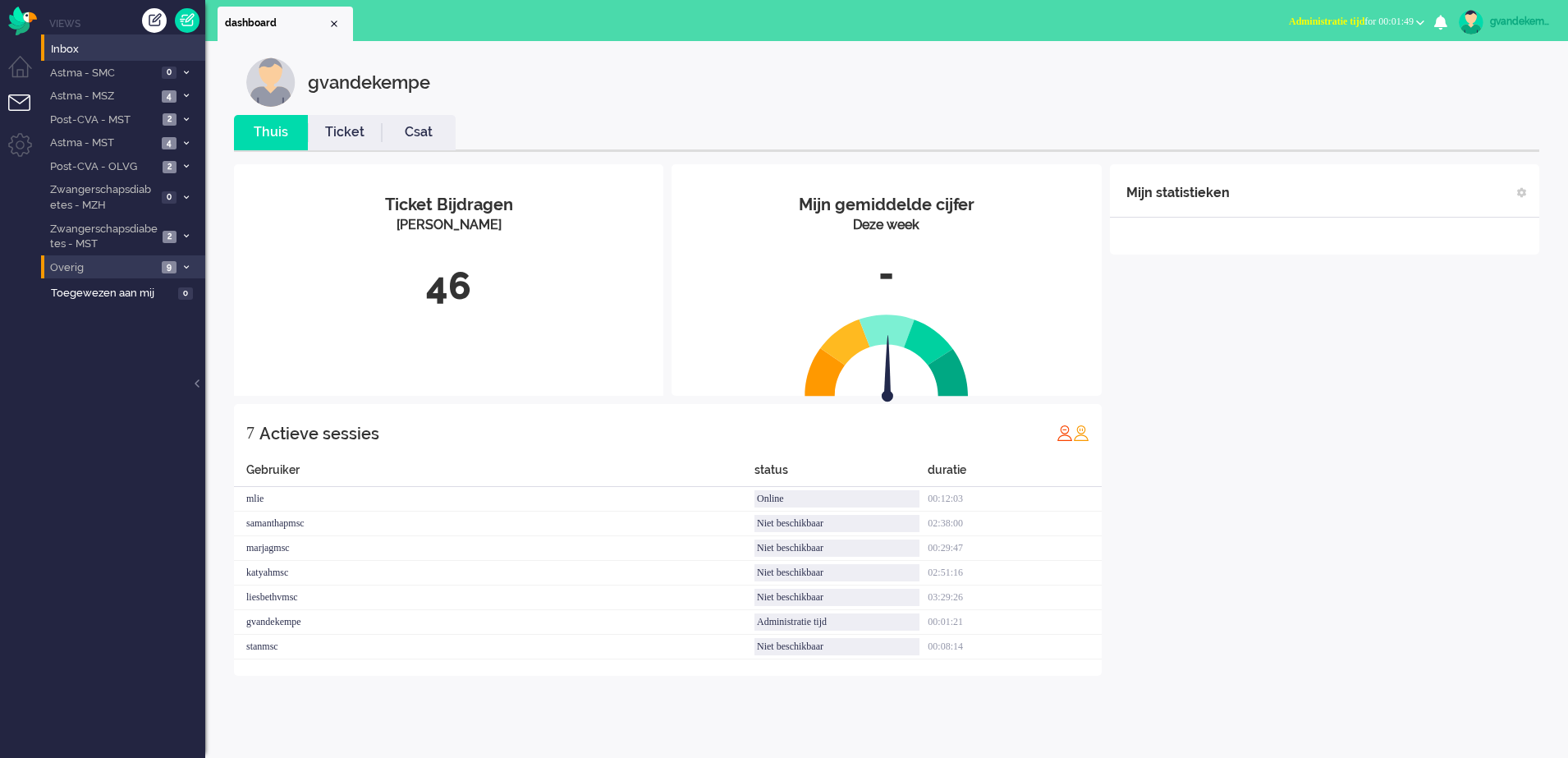
click at [115, 267] on span "Overig" at bounding box center [102, 268] width 109 height 16
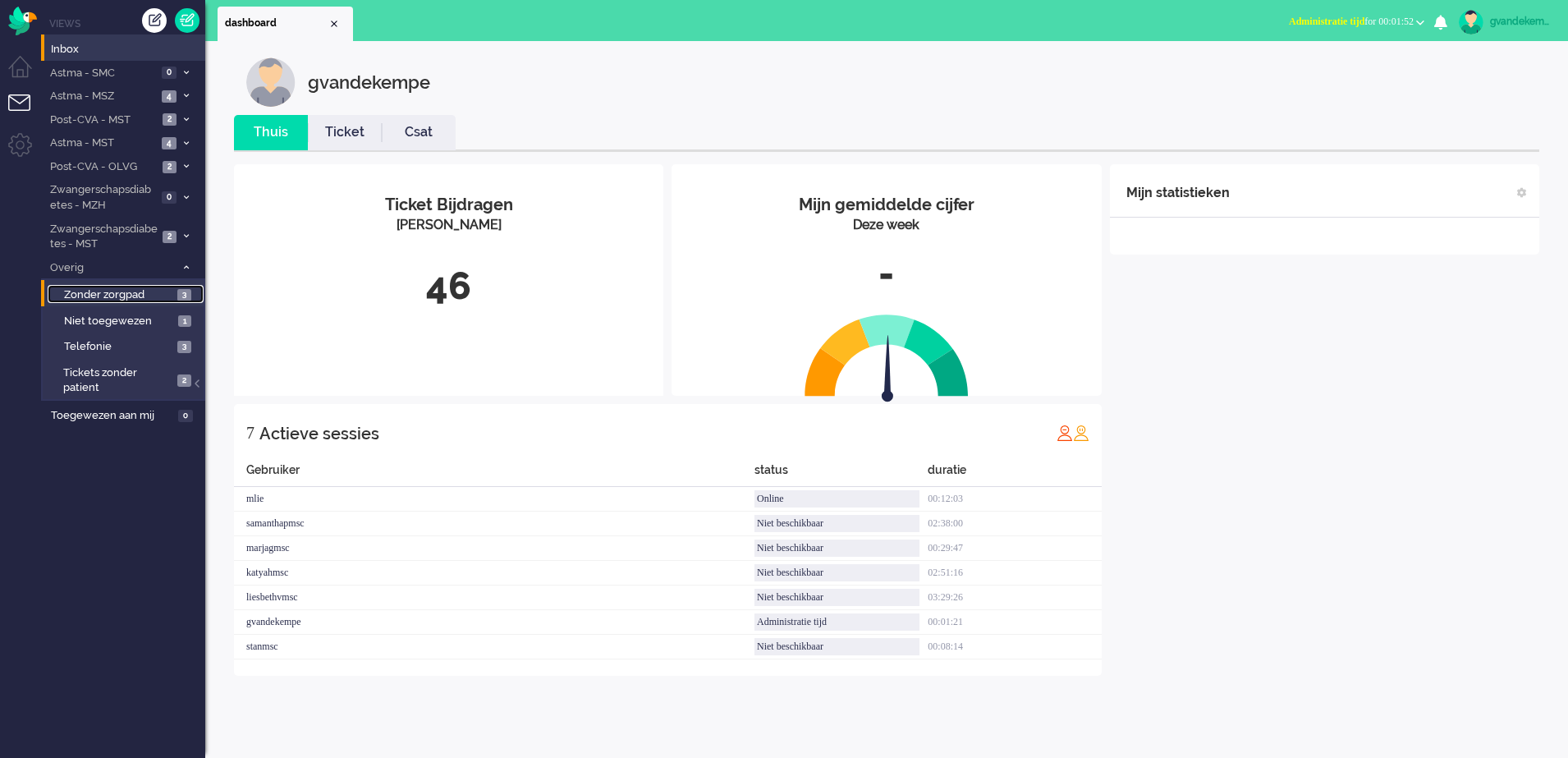
click at [158, 297] on span "Zonder zorgpad" at bounding box center [118, 295] width 109 height 16
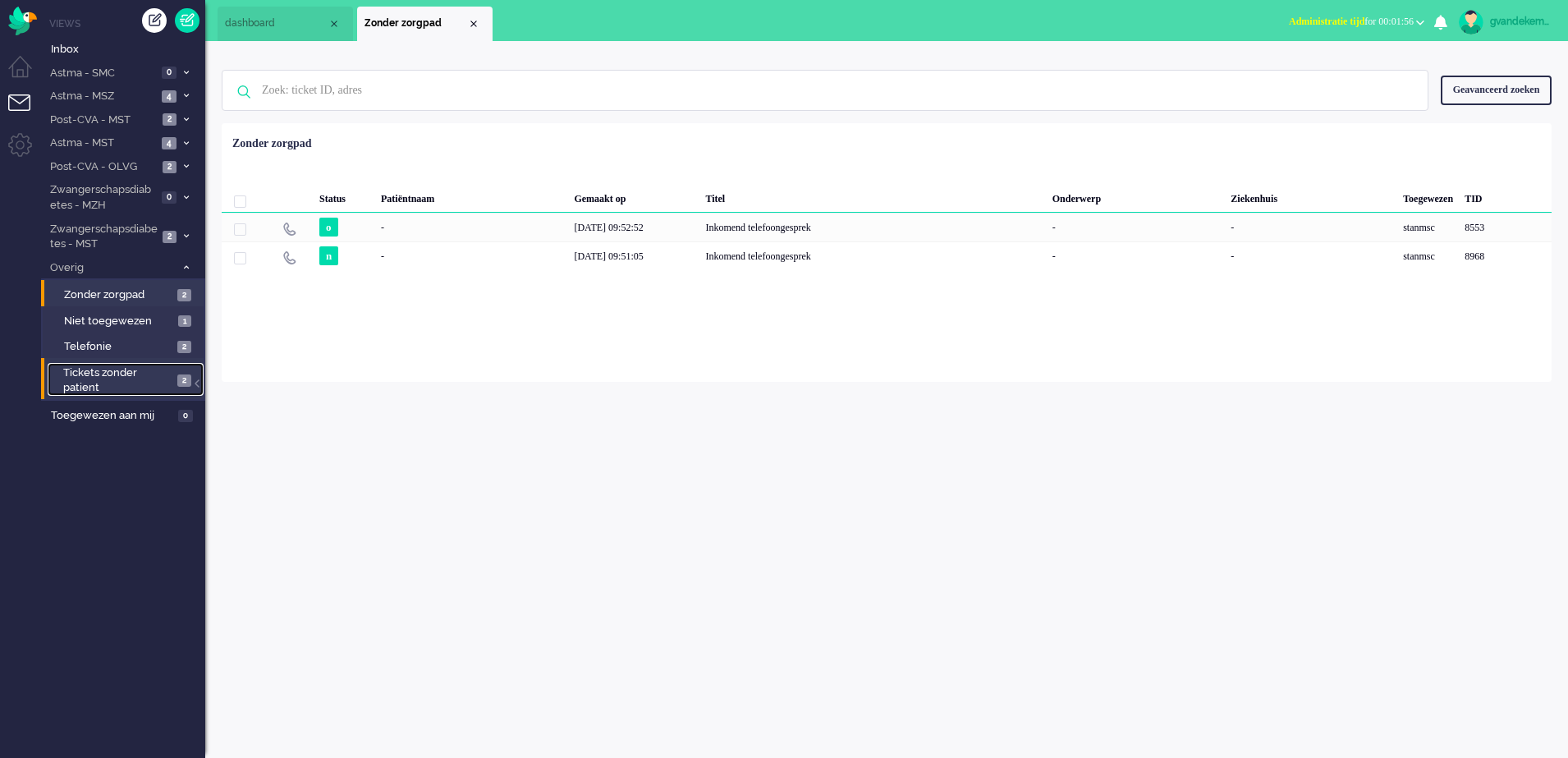
click at [158, 379] on span "Tickets zonder patient" at bounding box center [118, 380] width 109 height 31
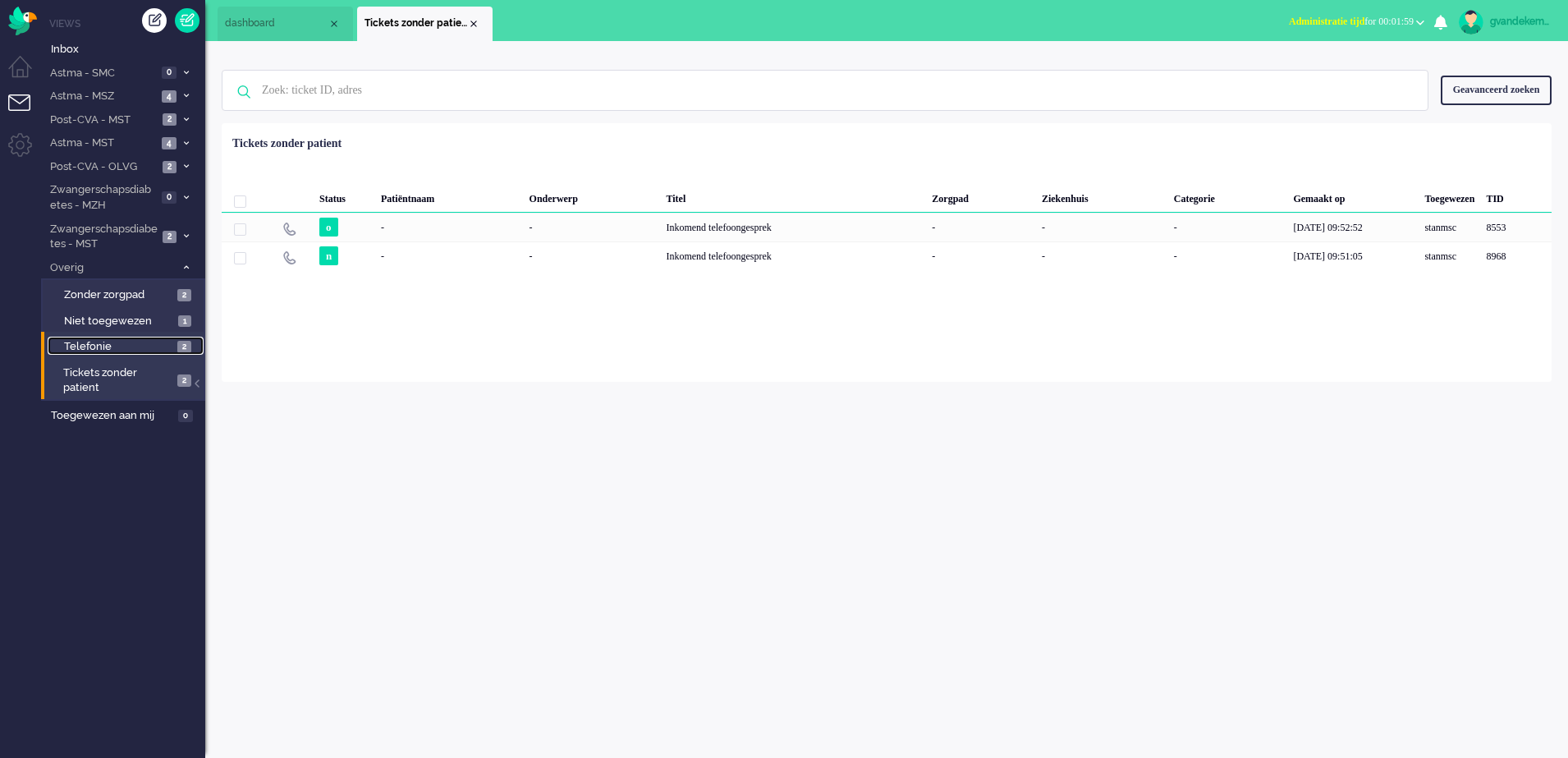
click at [163, 349] on span "Telefonie" at bounding box center [118, 347] width 109 height 16
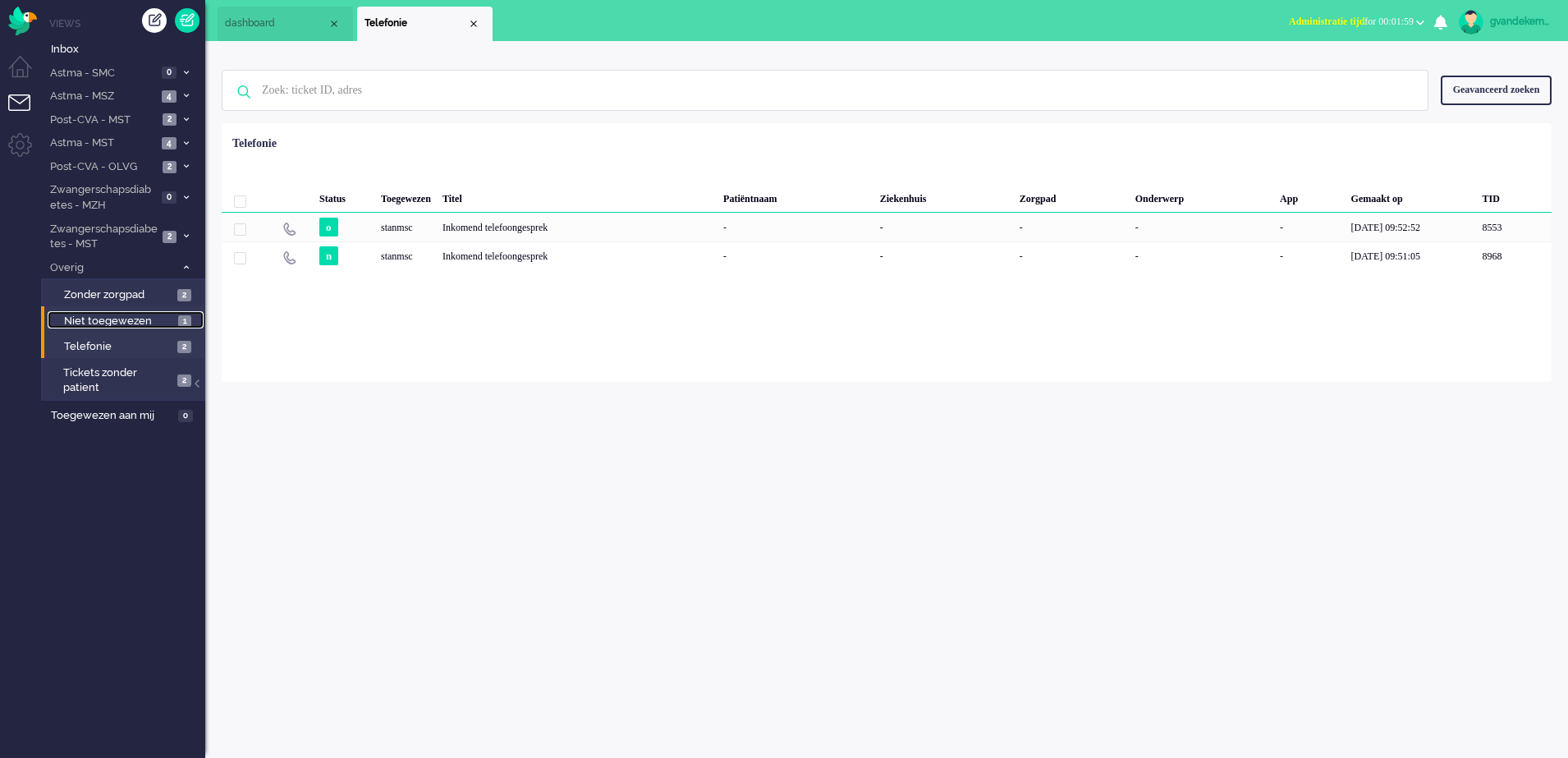
click at [139, 315] on span "Niet toegewezen" at bounding box center [118, 322] width 110 height 16
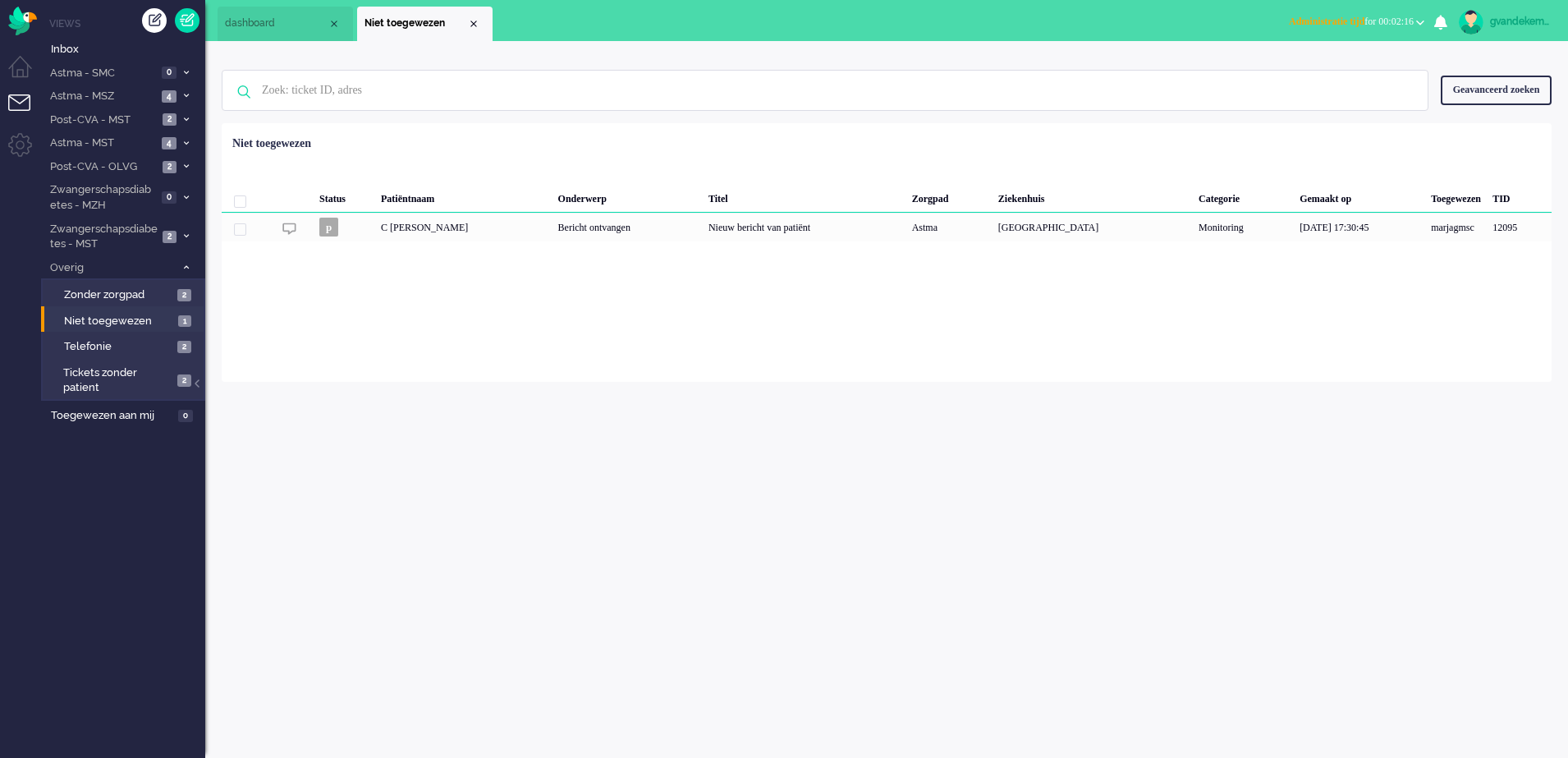
click at [1417, 18] on button "Administratie tijd for 00:02:16" at bounding box center [1356, 22] width 155 height 24
click at [1306, 70] on label "Online" at bounding box center [1356, 74] width 130 height 14
click at [167, 116] on span "2" at bounding box center [170, 119] width 14 height 12
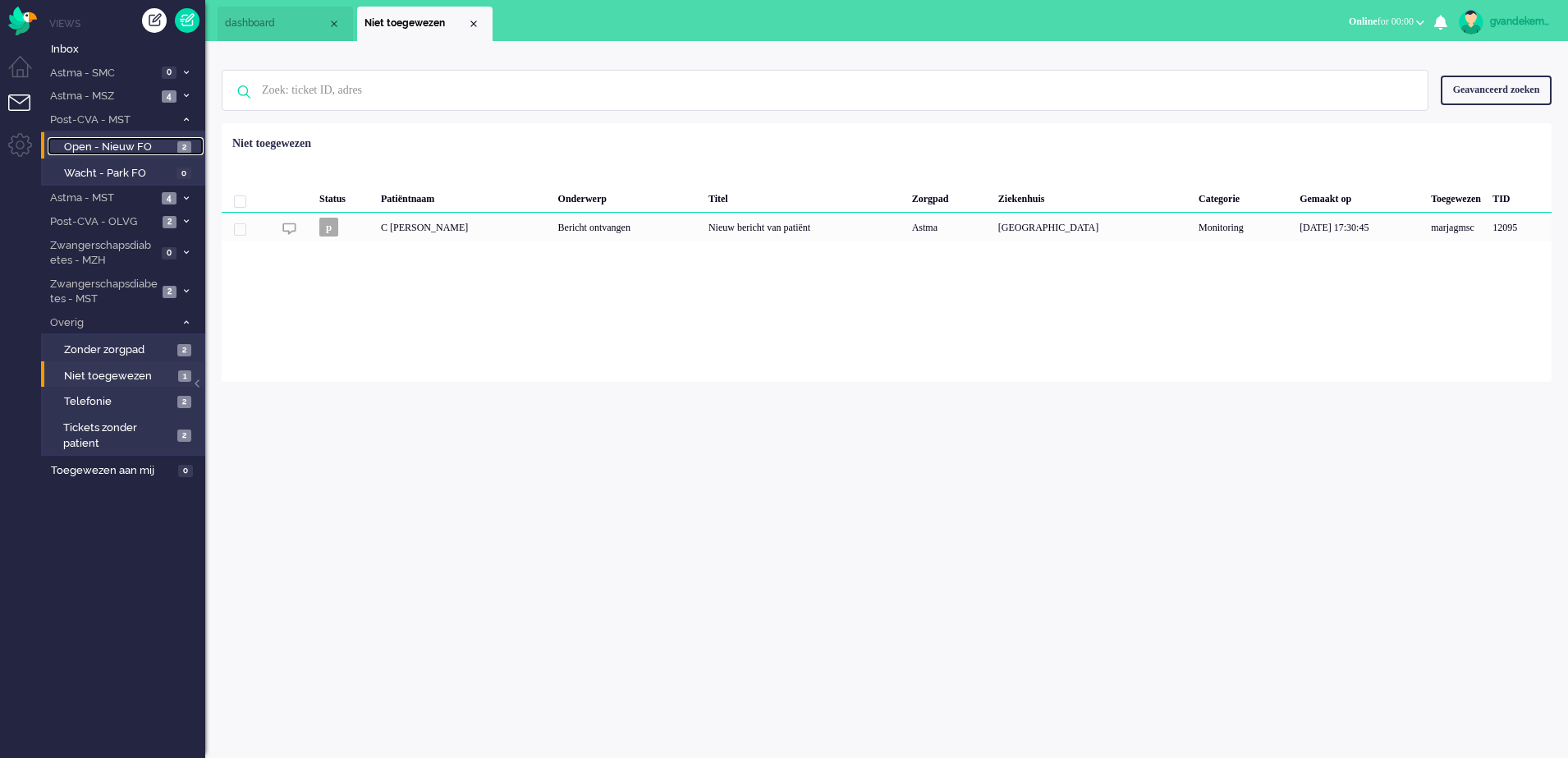
click at [161, 141] on span "Open - Nieuw FO" at bounding box center [118, 147] width 109 height 16
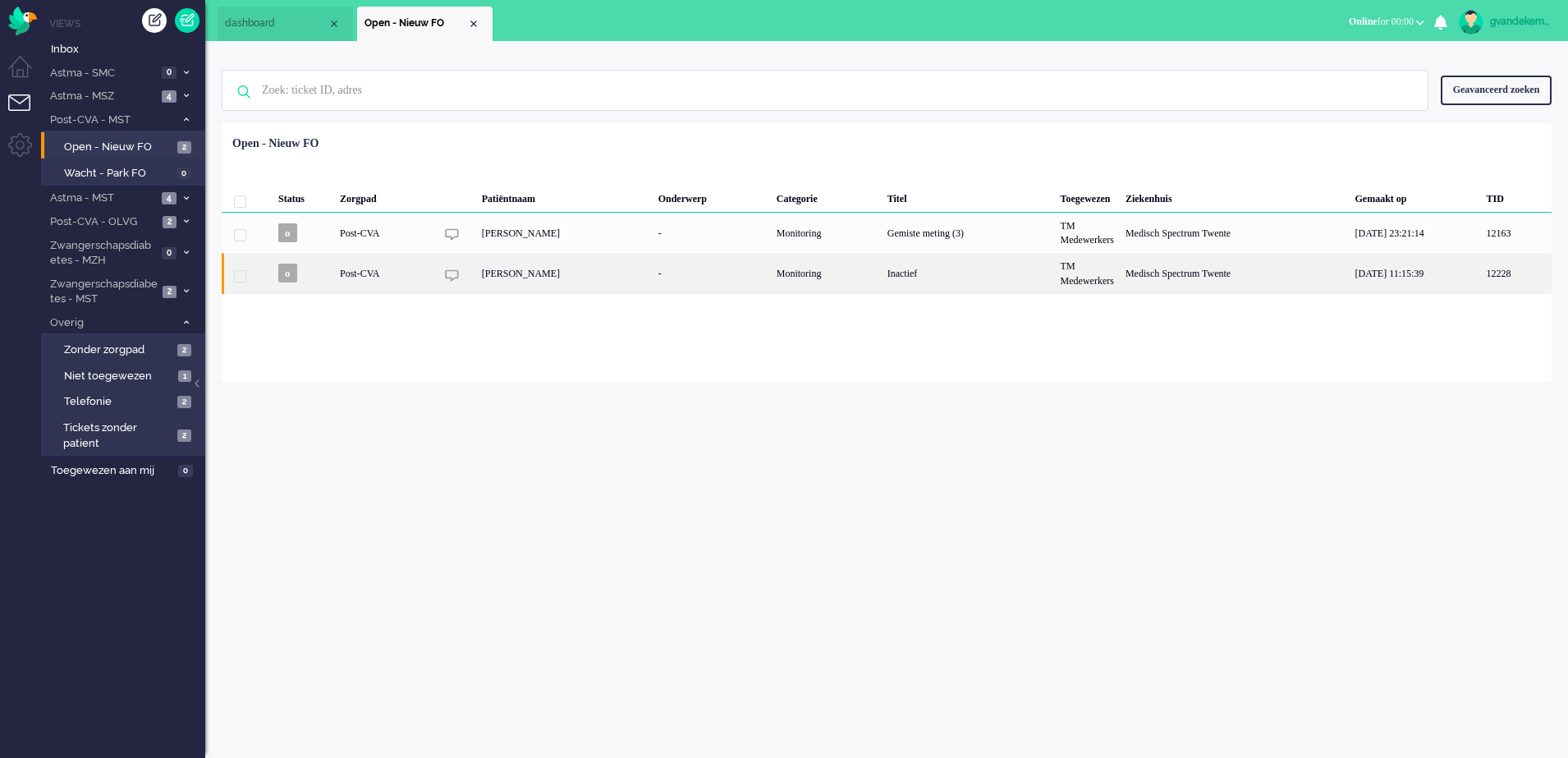
click at [653, 280] on div "-" at bounding box center [711, 273] width 118 height 40
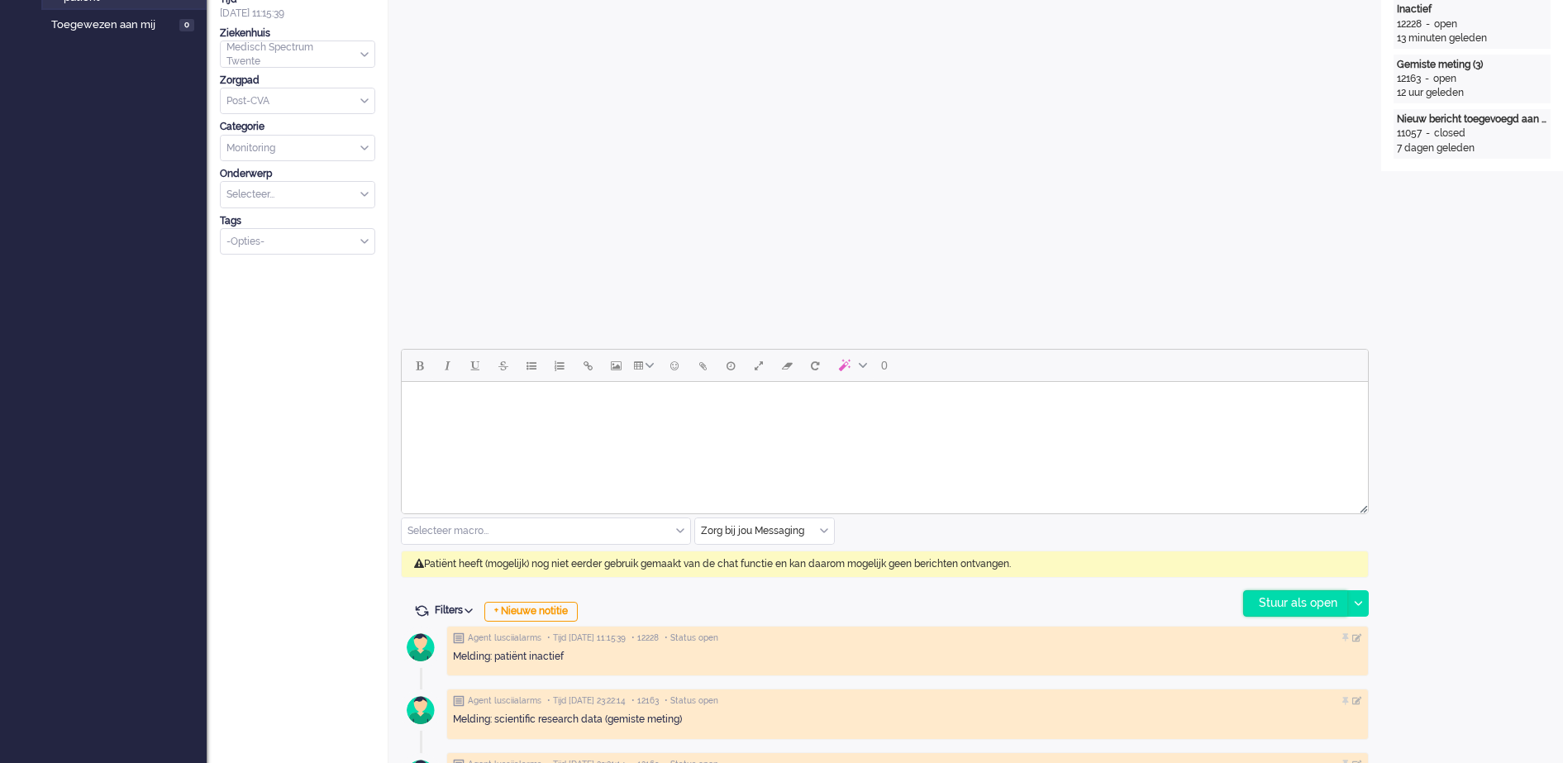
scroll to position [566, 0]
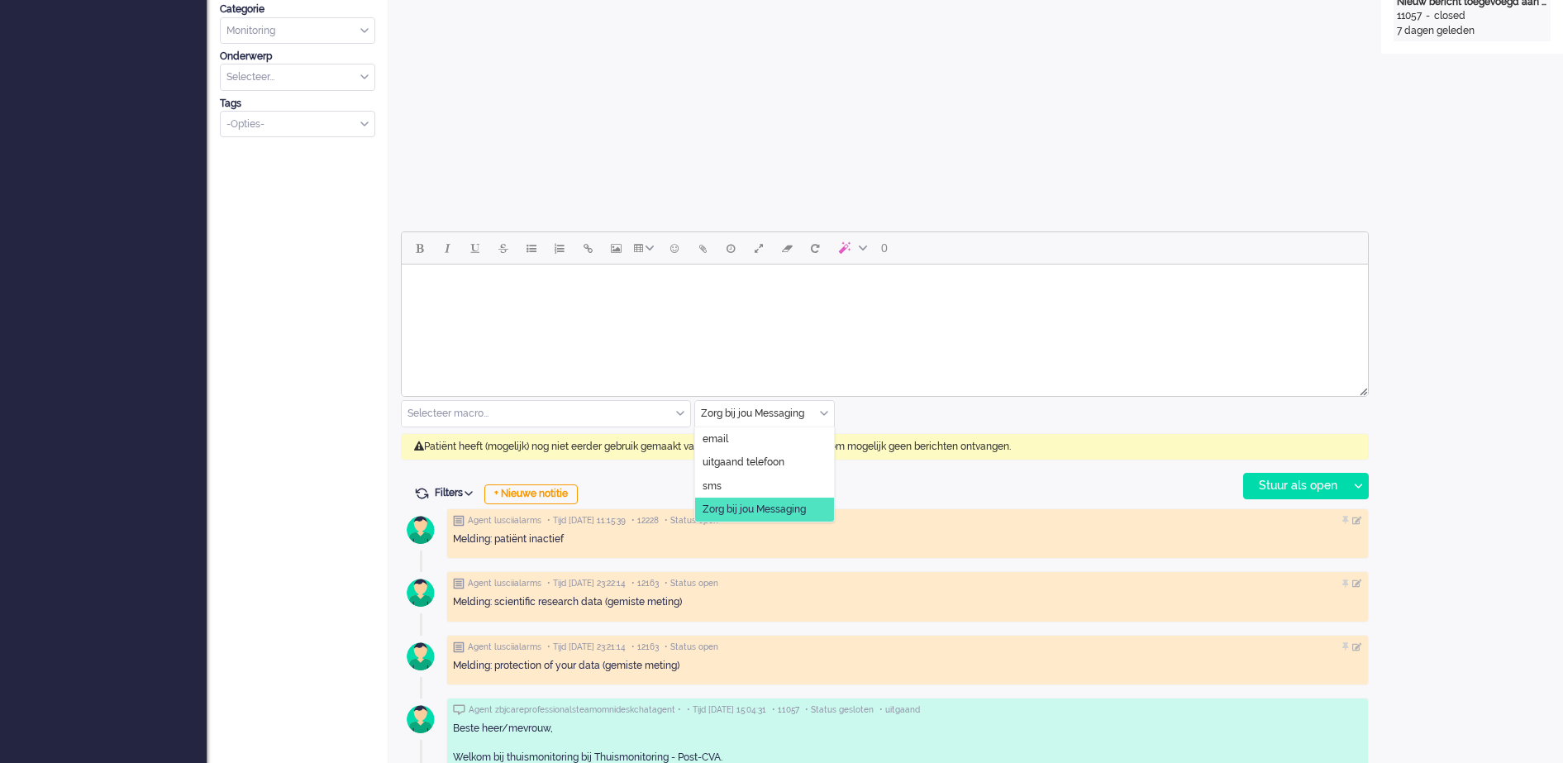
click at [820, 409] on div "Zorg bij jou Messaging" at bounding box center [764, 414] width 139 height 26
click at [760, 455] on span "uitgaand telefoon" at bounding box center [743, 462] width 82 height 14
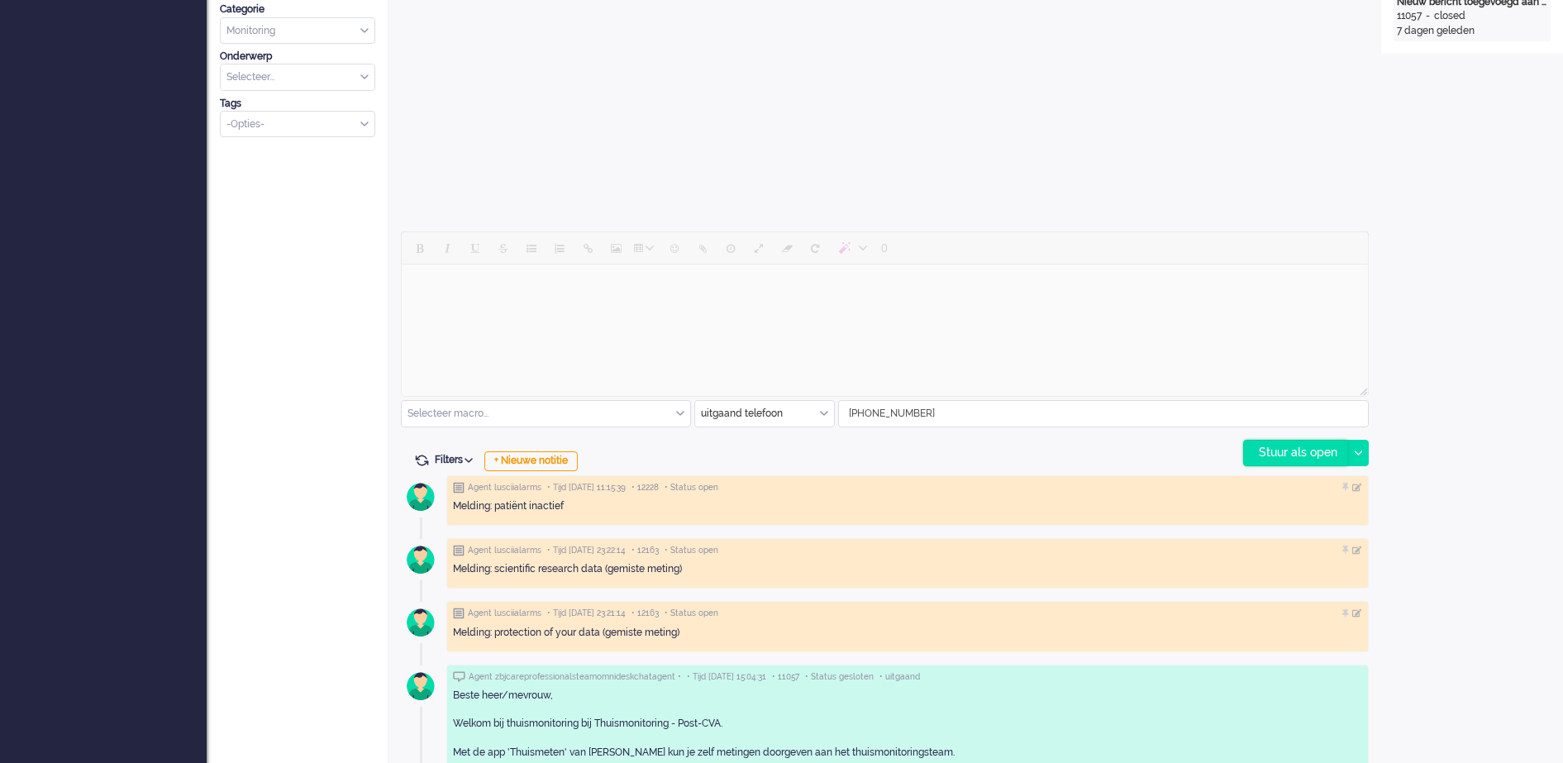
click at [1319, 455] on div "Stuur als open" at bounding box center [1295, 452] width 103 height 25
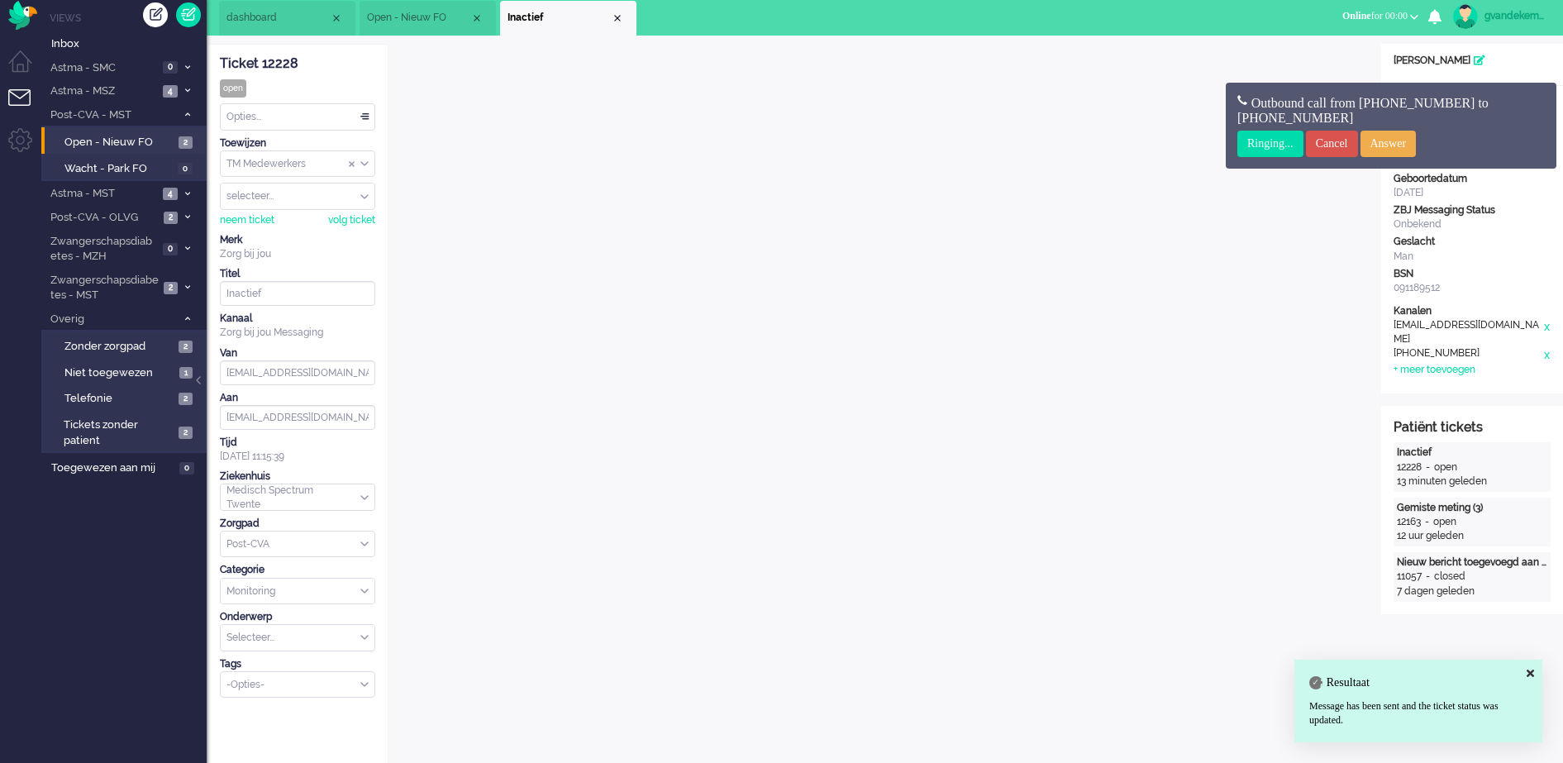
scroll to position [0, 0]
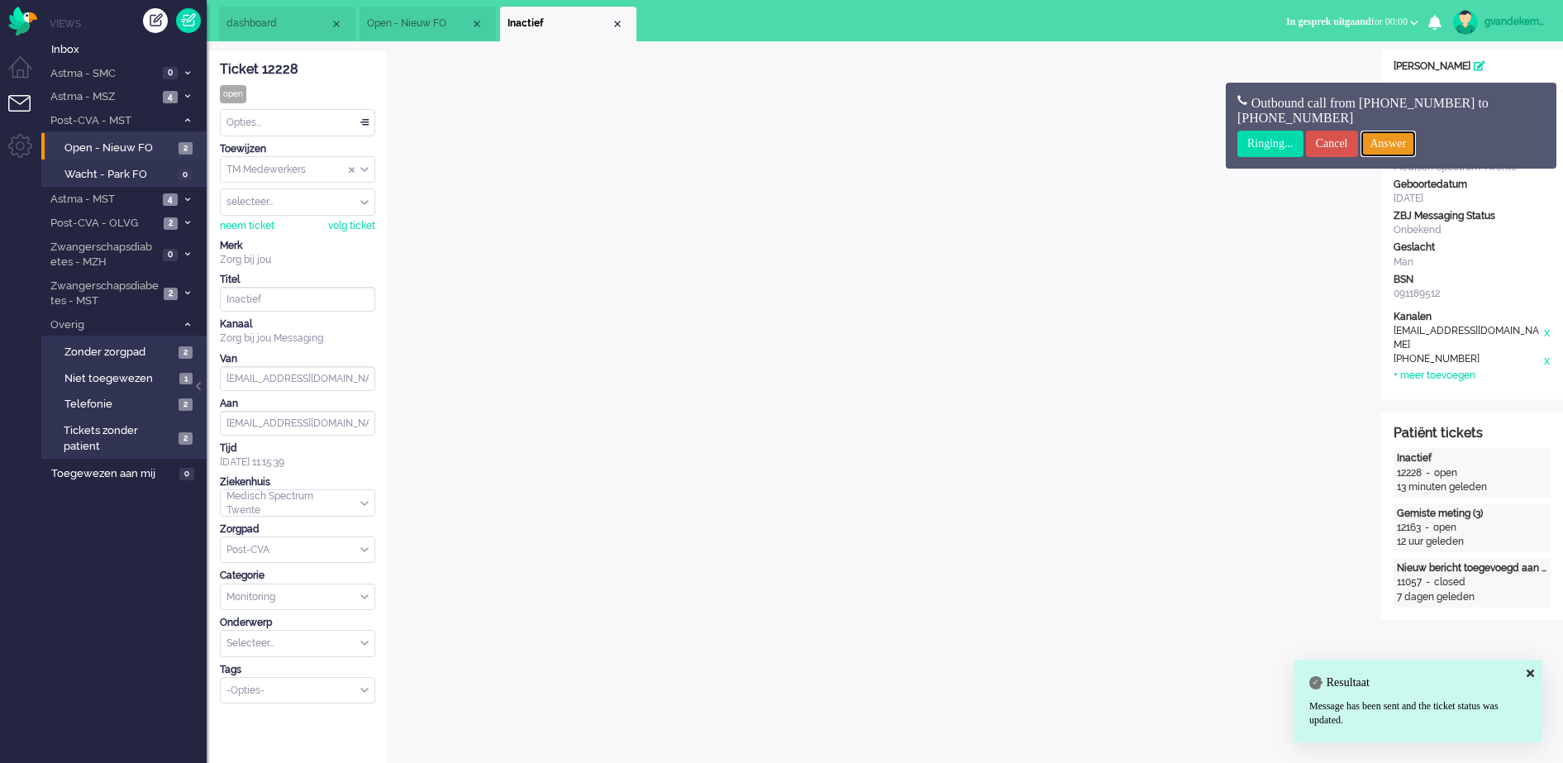
click at [1403, 142] on input "Answer" at bounding box center [1388, 144] width 56 height 26
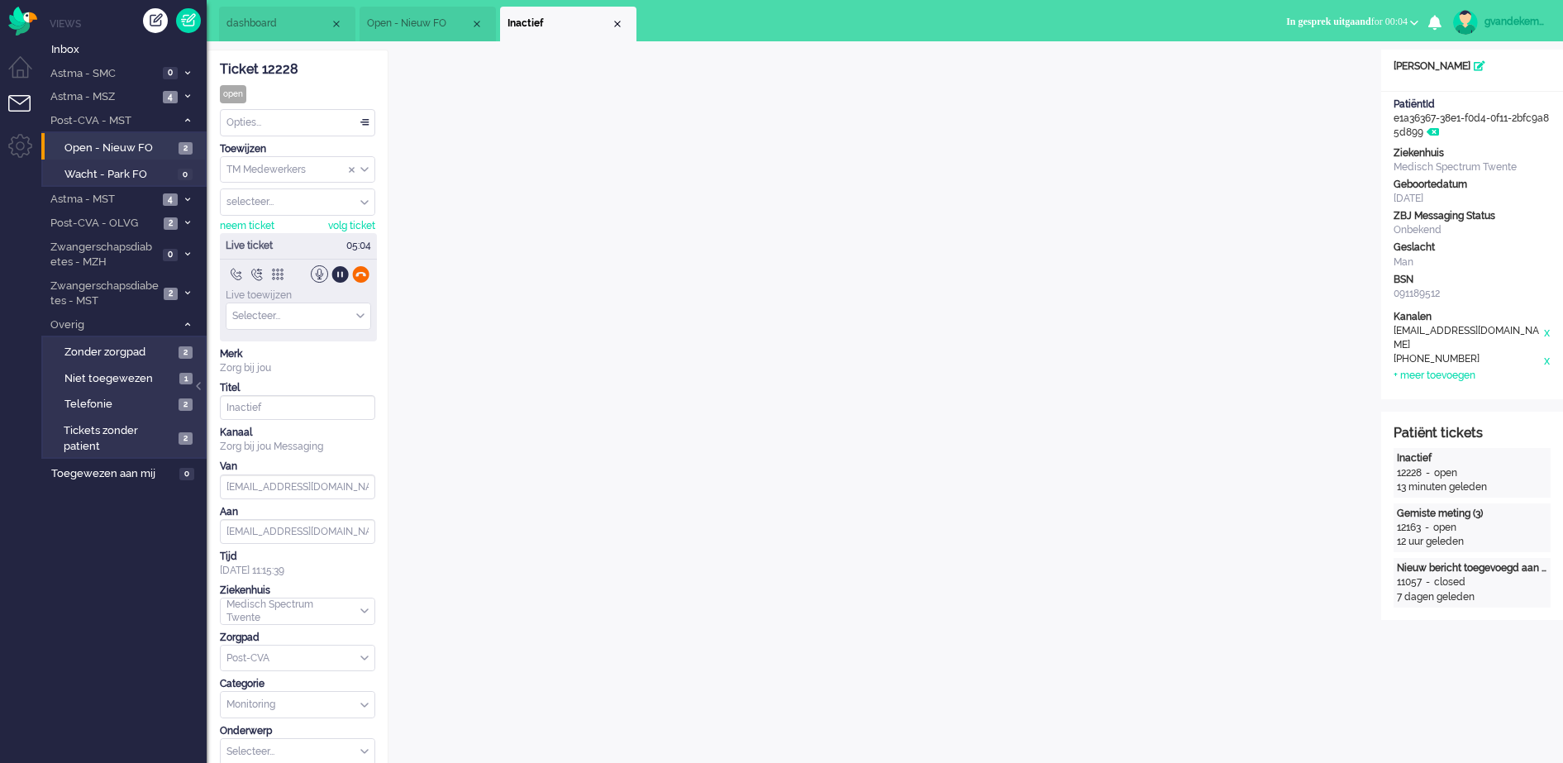
click at [362, 274] on div at bounding box center [360, 273] width 17 height 17
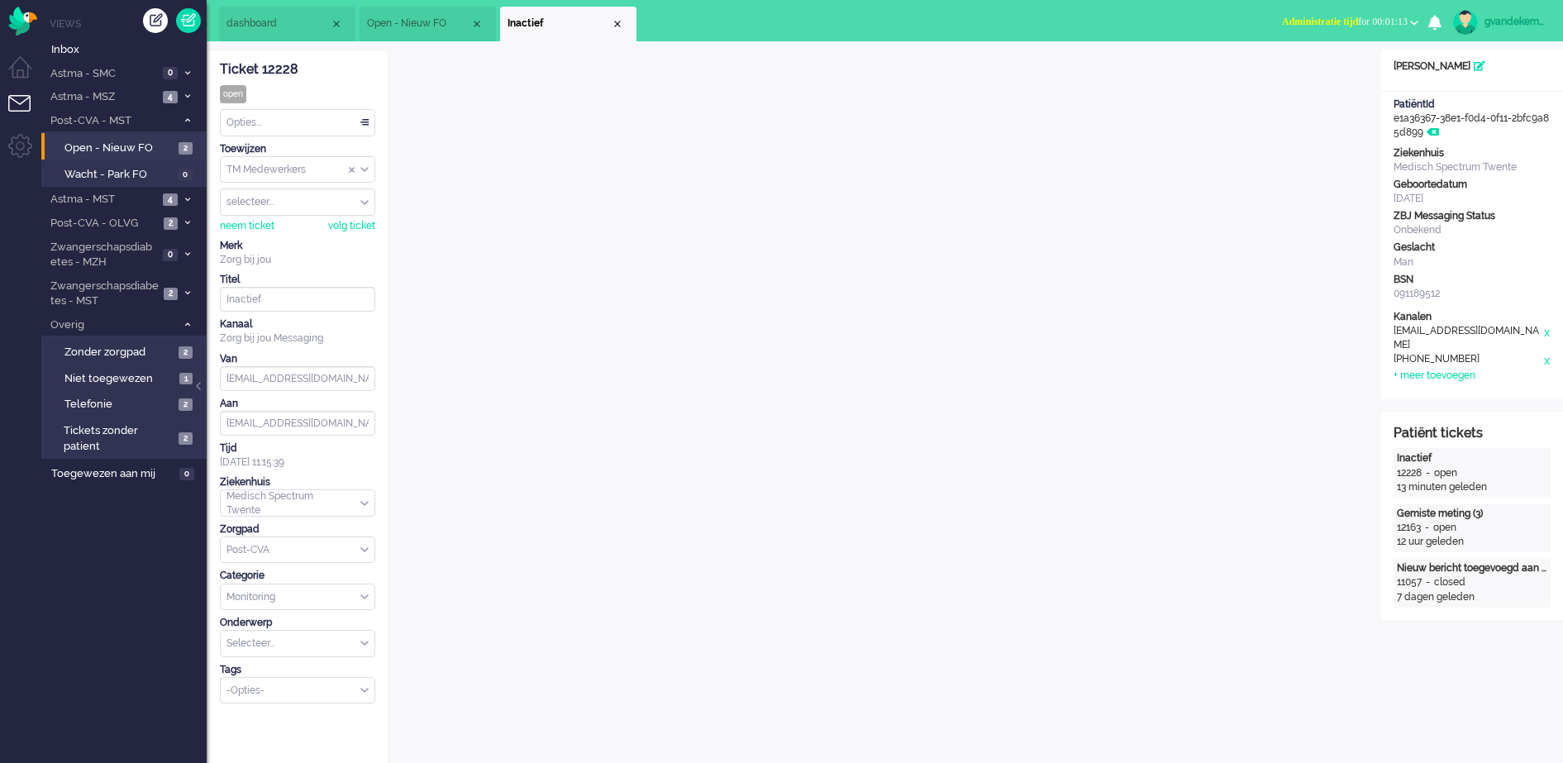
click at [1416, 21] on b "button" at bounding box center [1414, 23] width 8 height 6
click at [1294, 73] on label "Online" at bounding box center [1349, 74] width 131 height 14
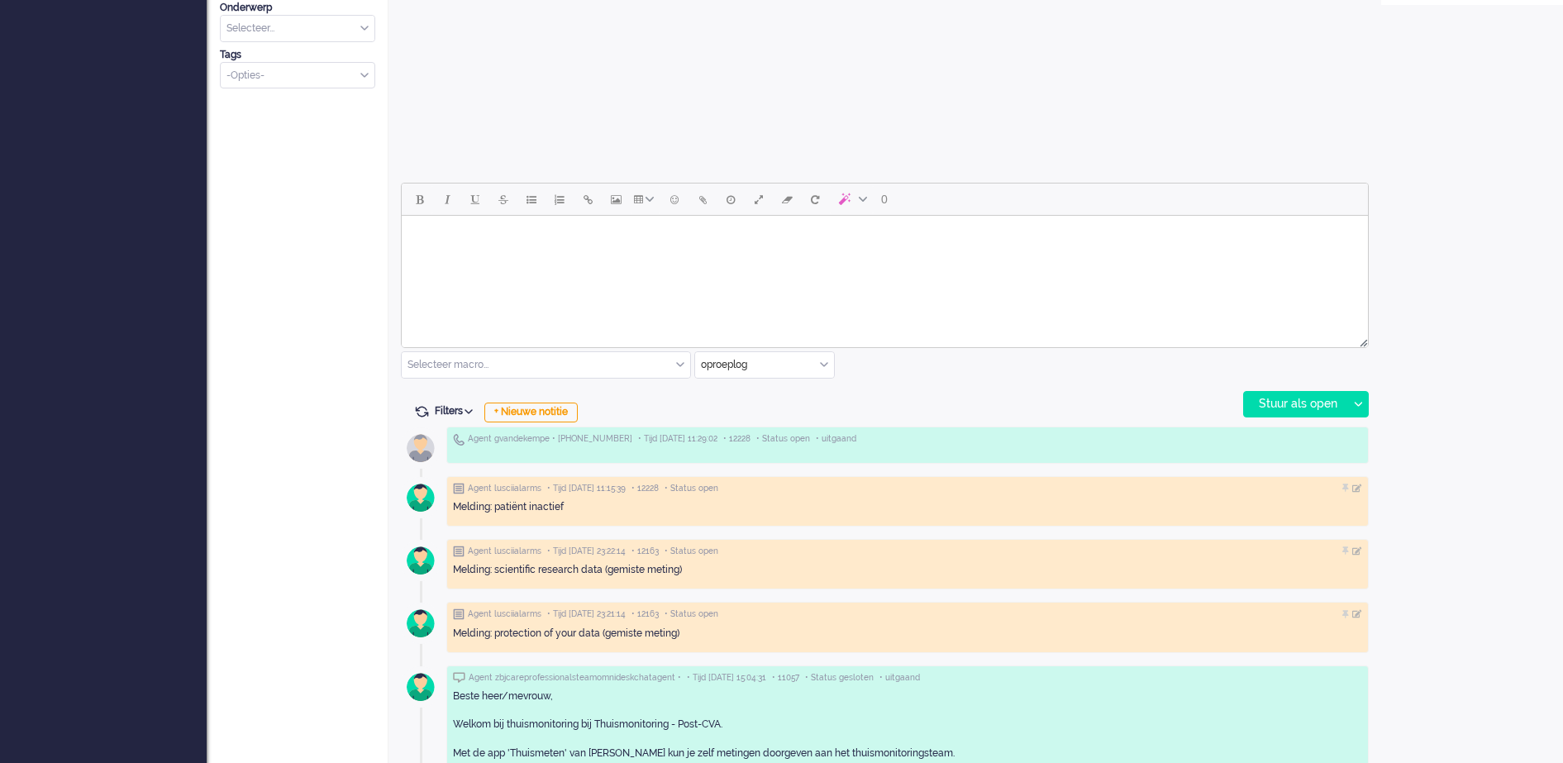
scroll to position [620, 0]
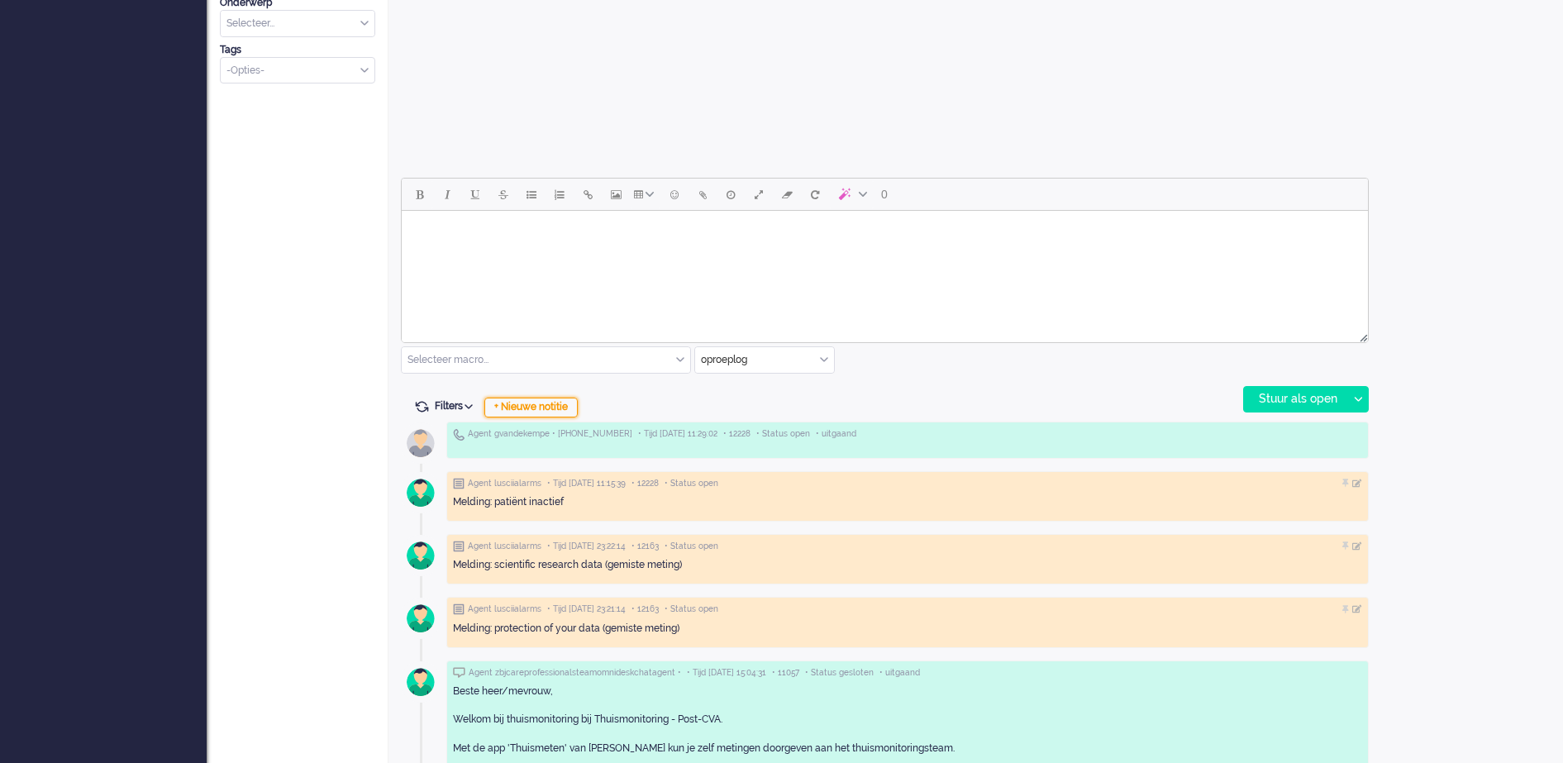
click at [550, 407] on div "+ Nieuwe notitie" at bounding box center [530, 407] width 93 height 20
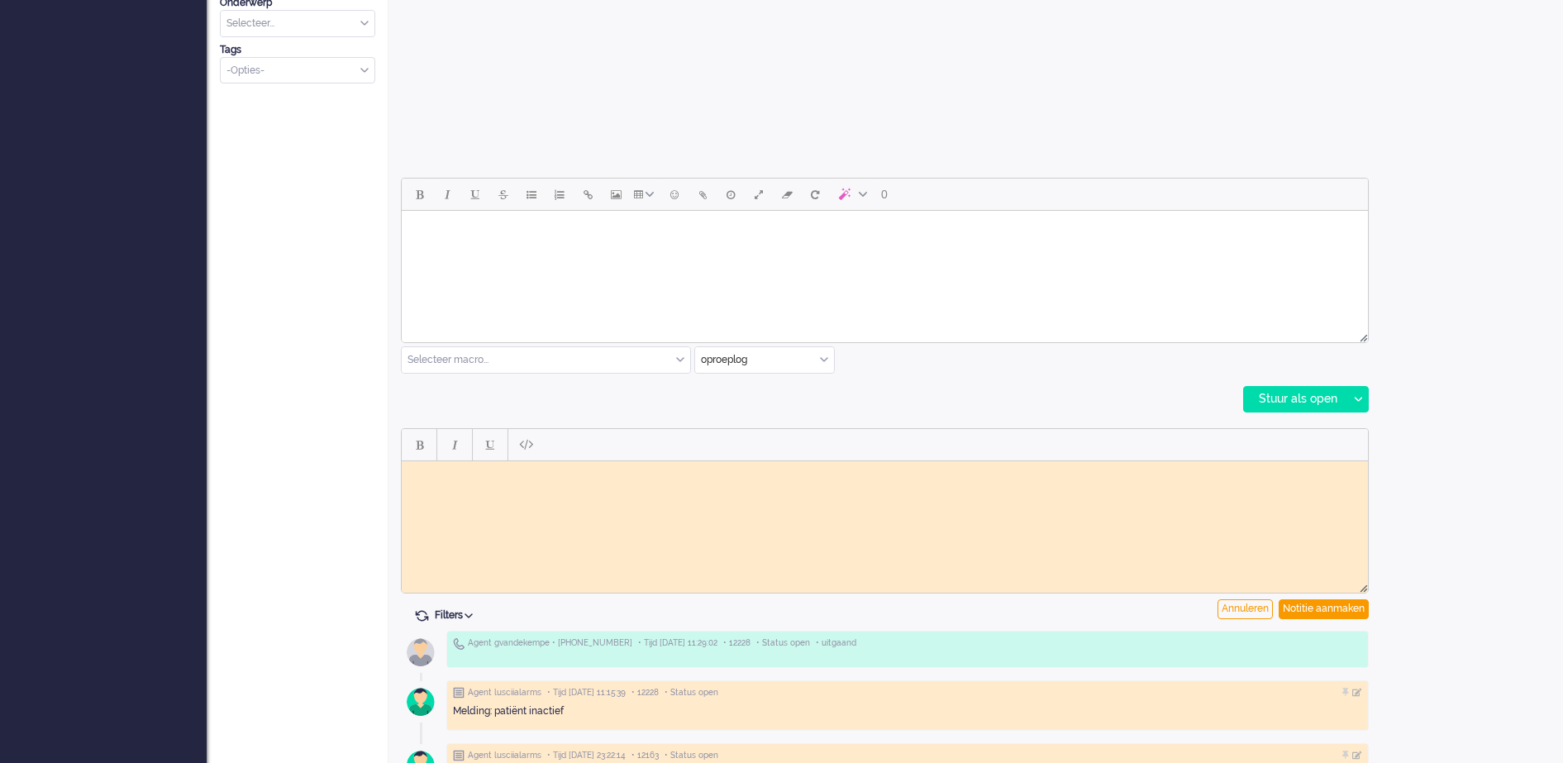
scroll to position [0, 0]
click at [456, 479] on html at bounding box center [885, 473] width 966 height 26
paste body "Rich Text Area. Press ALT-0 for help."
click at [1327, 608] on div "Notitie aanmaken" at bounding box center [1323, 609] width 90 height 20
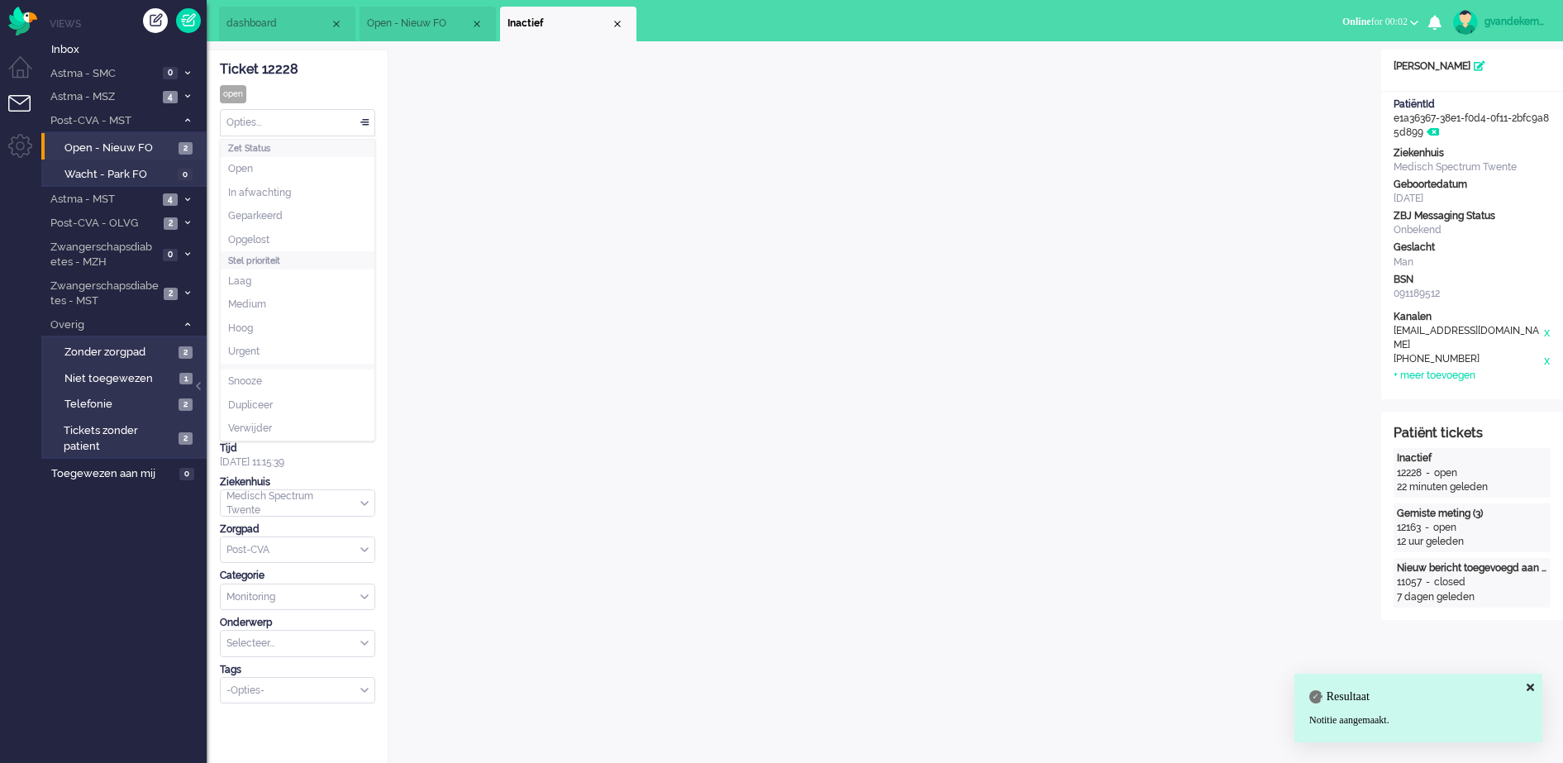
click at [365, 121] on div "Opties..." at bounding box center [298, 123] width 154 height 26
click at [283, 236] on li "Opgelost" at bounding box center [298, 240] width 154 height 24
click at [621, 26] on div "Close tab" at bounding box center [617, 23] width 13 height 13
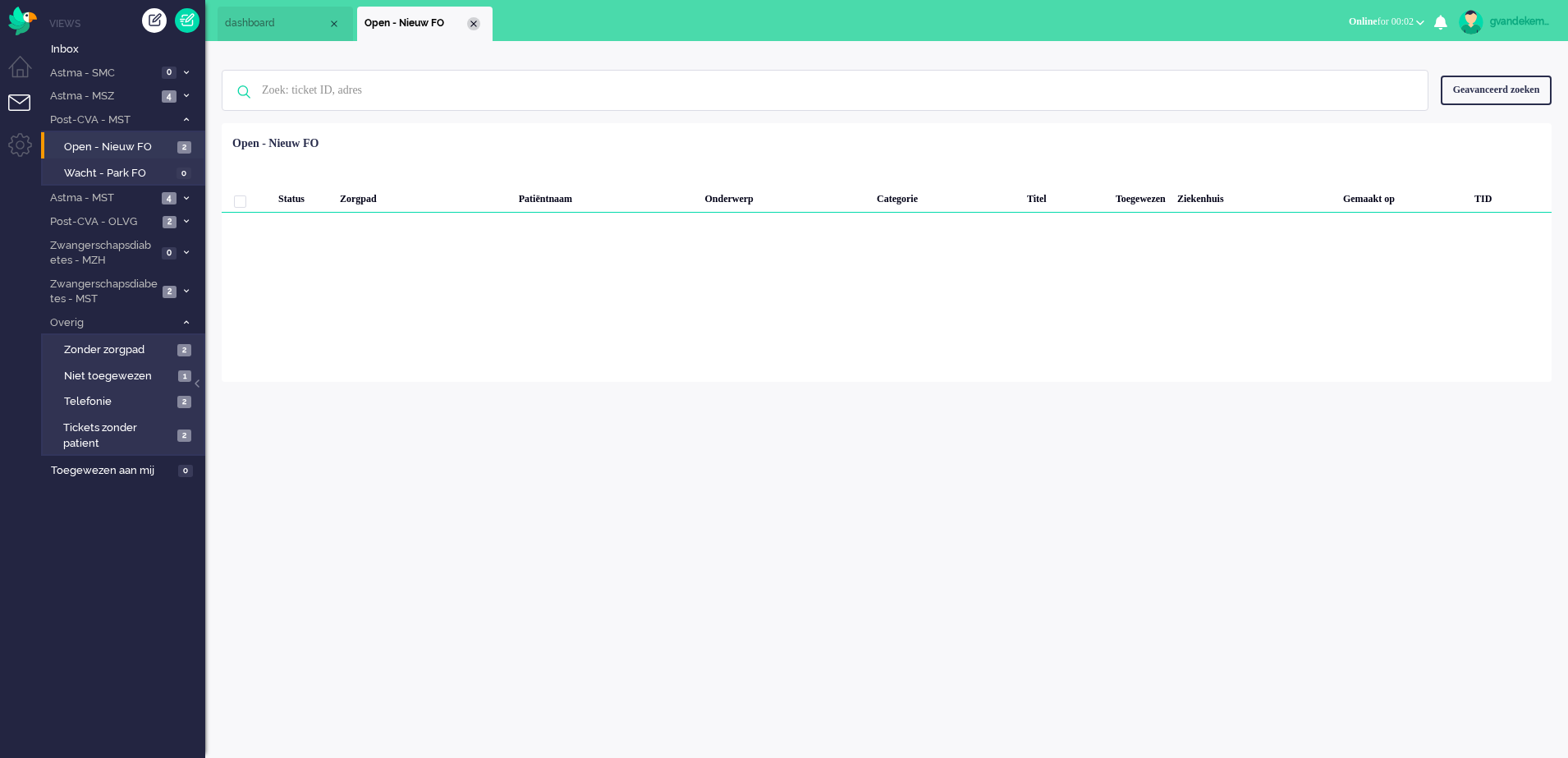
click at [472, 24] on div "Close tab" at bounding box center [473, 23] width 13 height 13
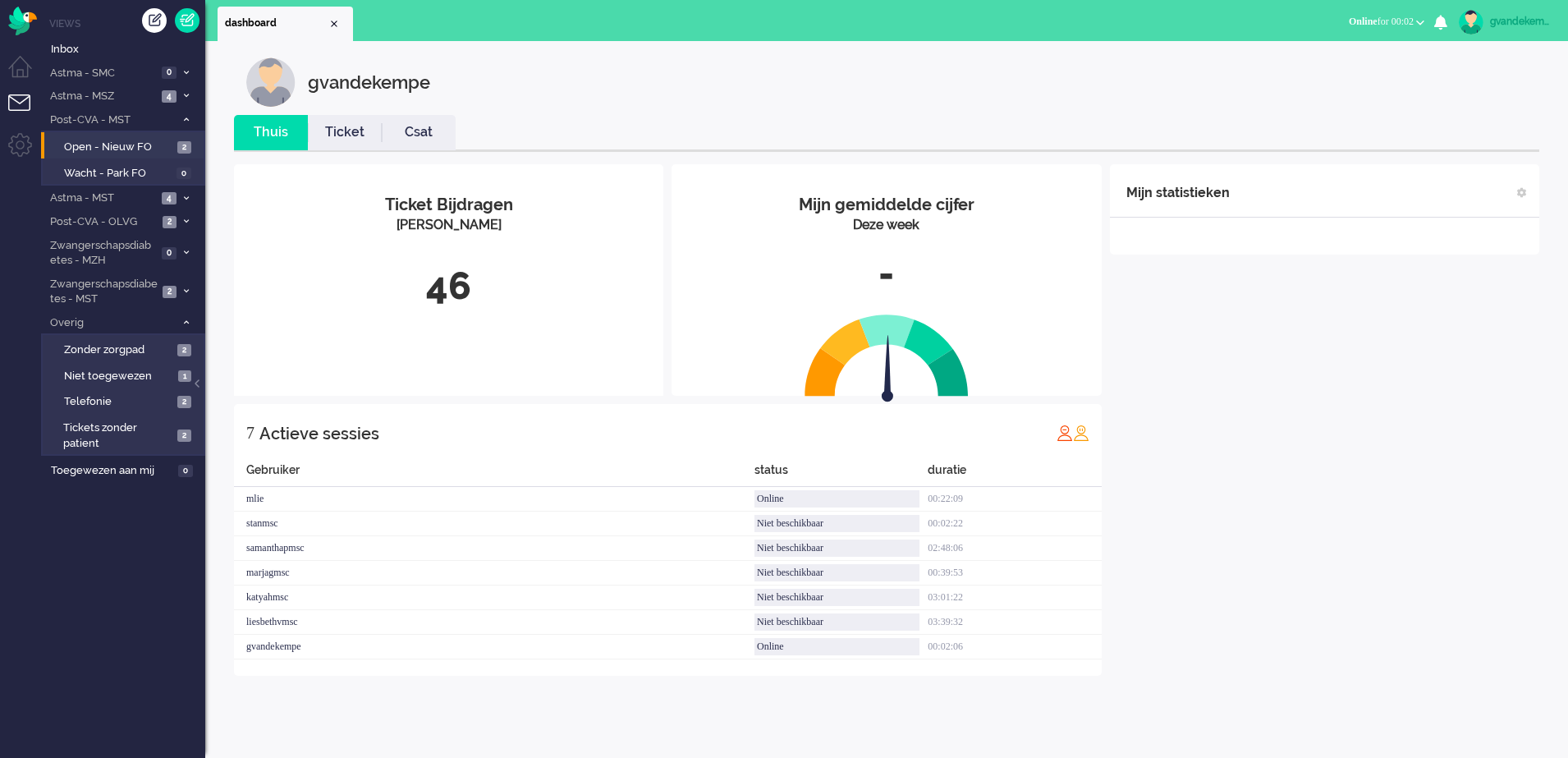
click at [1315, 389] on div "Mijn statistieken + Statistieken toevoegen Bel tijd (gemiddelde dag) Wrapup tij…" at bounding box center [1325, 419] width 429 height 512
click at [149, 148] on span "Open - Nieuw FO" at bounding box center [118, 147] width 109 height 16
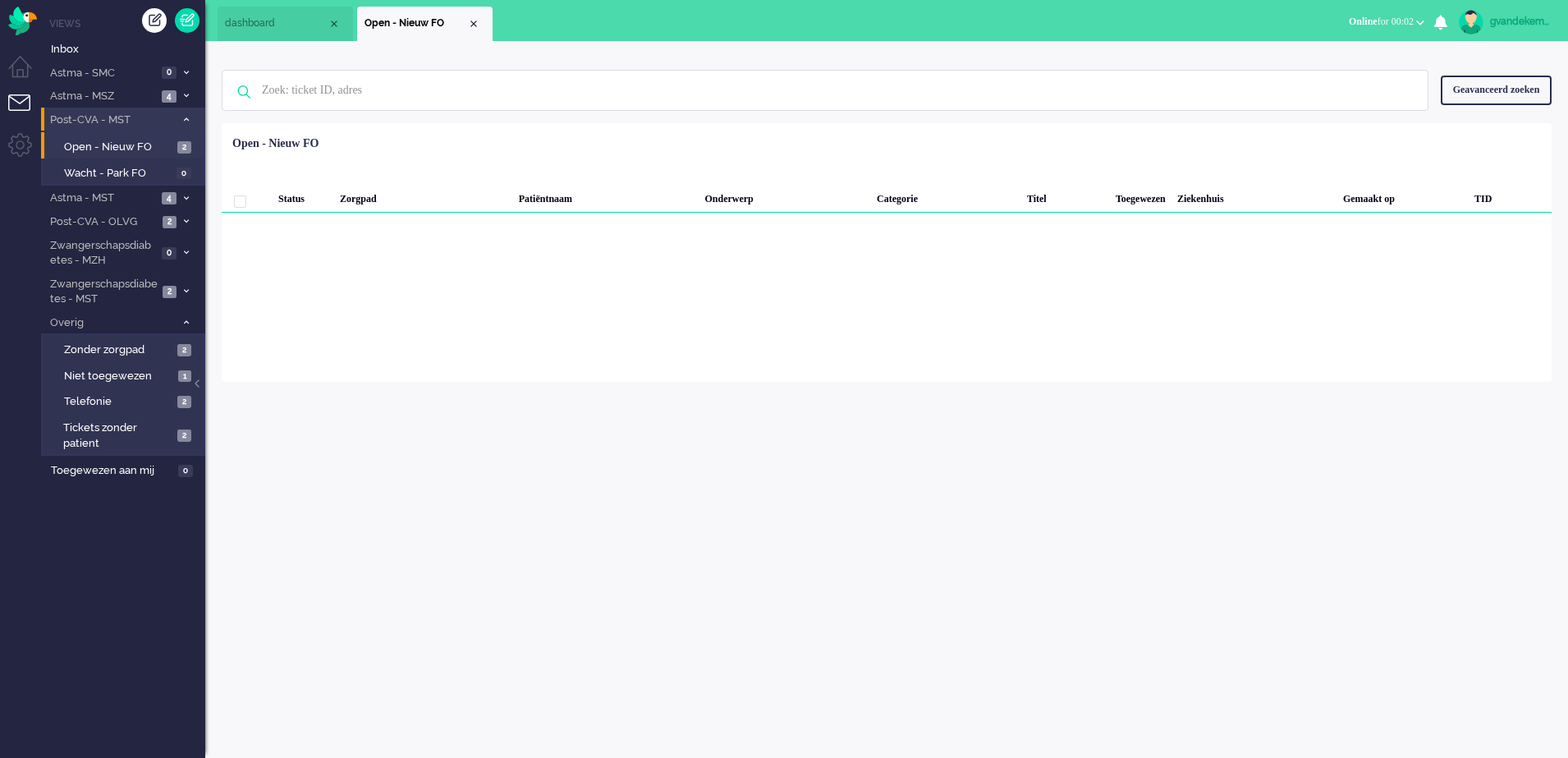
click at [185, 118] on icon at bounding box center [186, 119] width 5 height 6
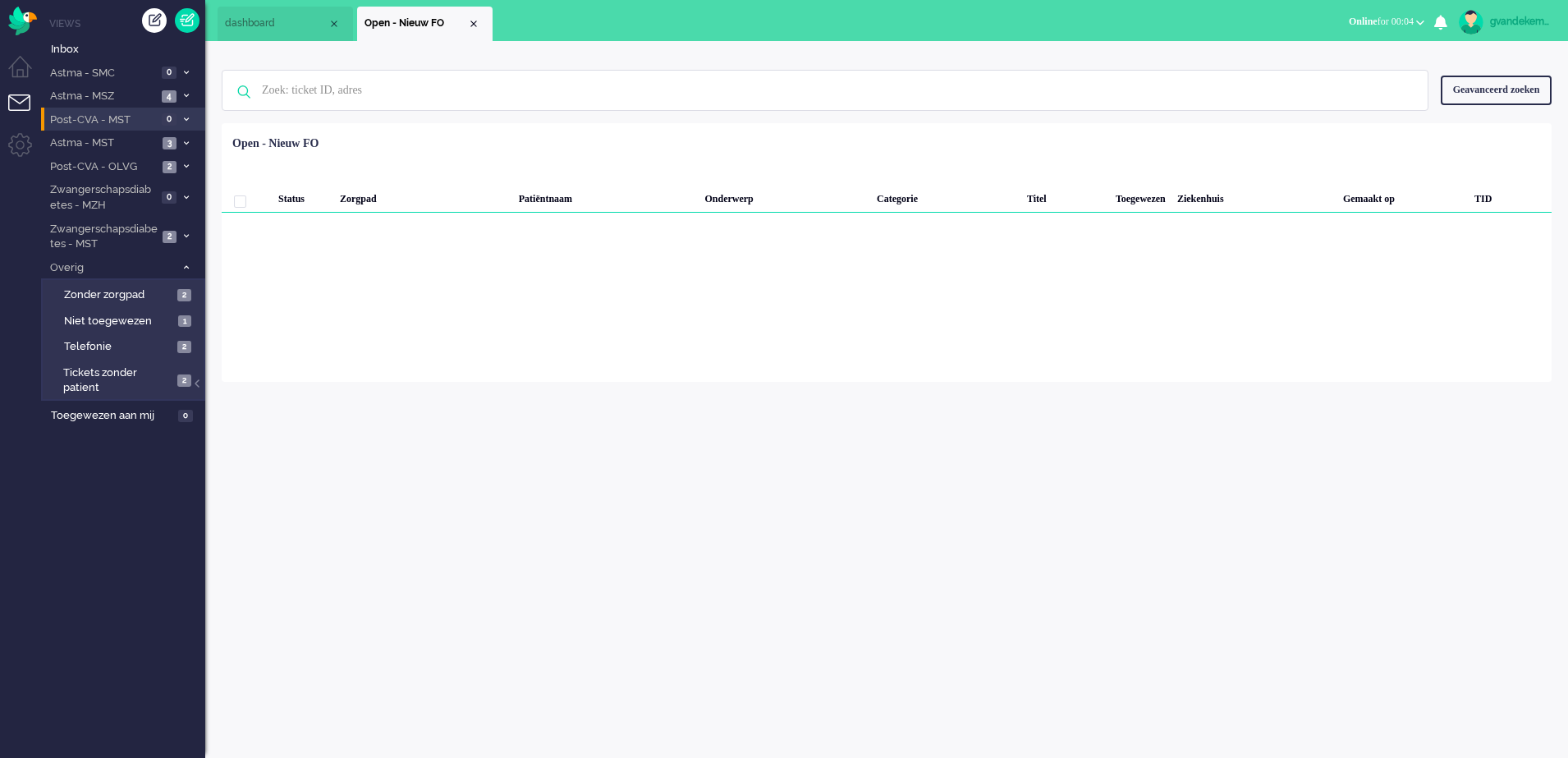
click at [1425, 463] on div "gvandekempe Thuis Ticket Csat Mijn gemiddelde cijfer Deze week - Ticket Bijdrag…" at bounding box center [887, 398] width 1363 height 716
click at [471, 23] on div "Close tab" at bounding box center [473, 23] width 13 height 13
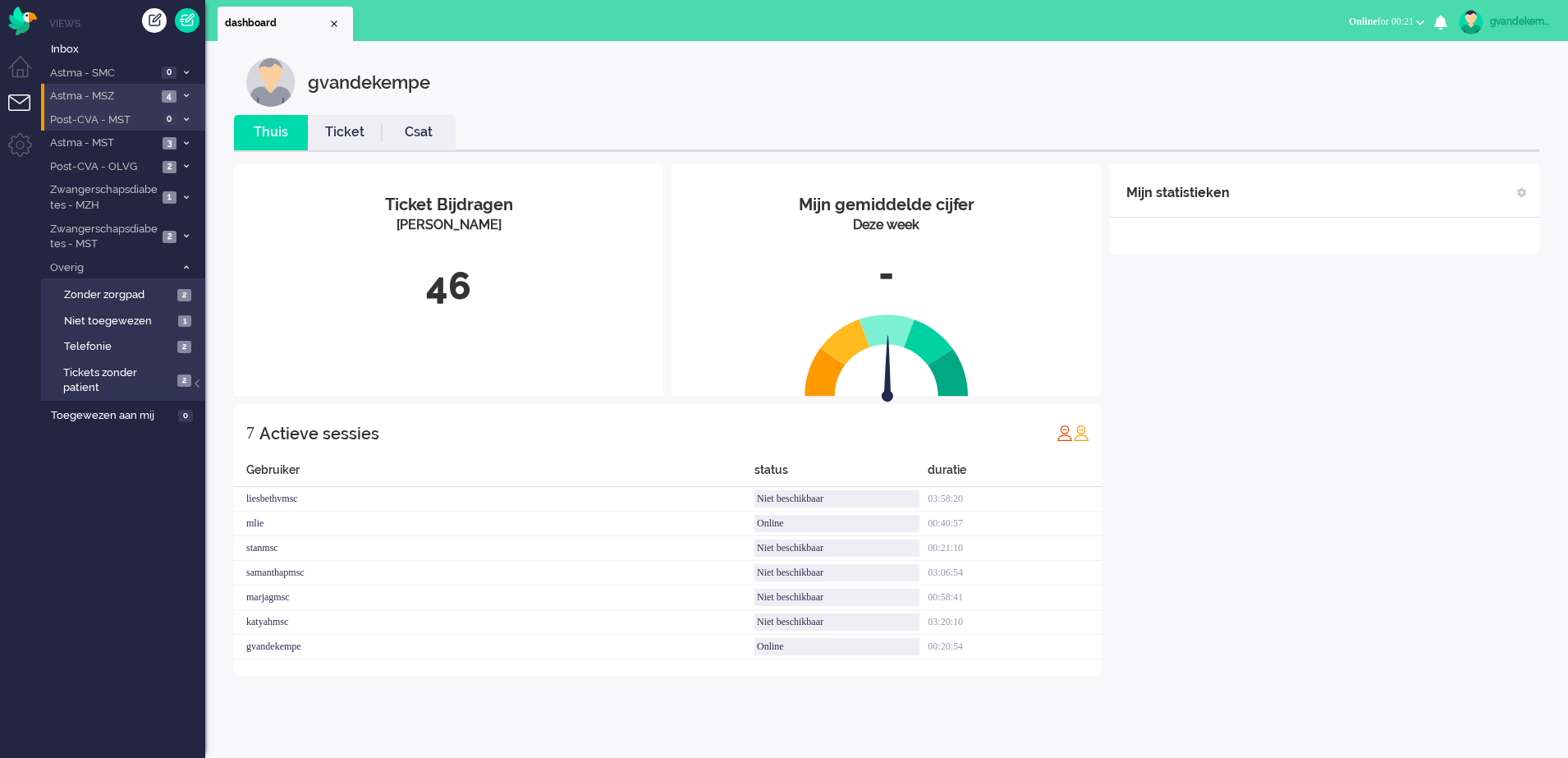
click at [177, 92] on li "Astma - MSZ 4" at bounding box center [122, 95] width 164 height 24
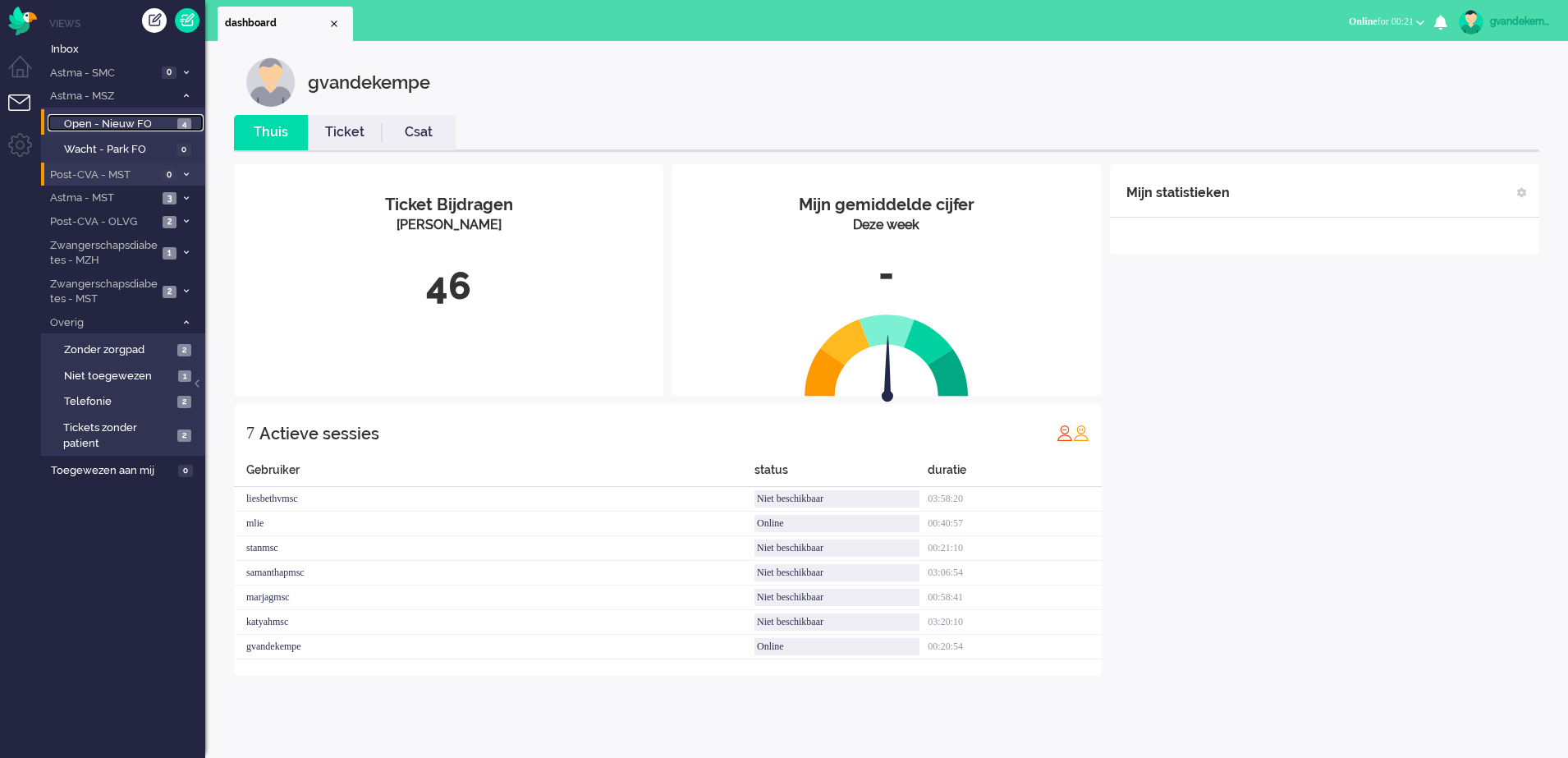
click at [146, 124] on span "Open - Nieuw FO" at bounding box center [118, 124] width 109 height 16
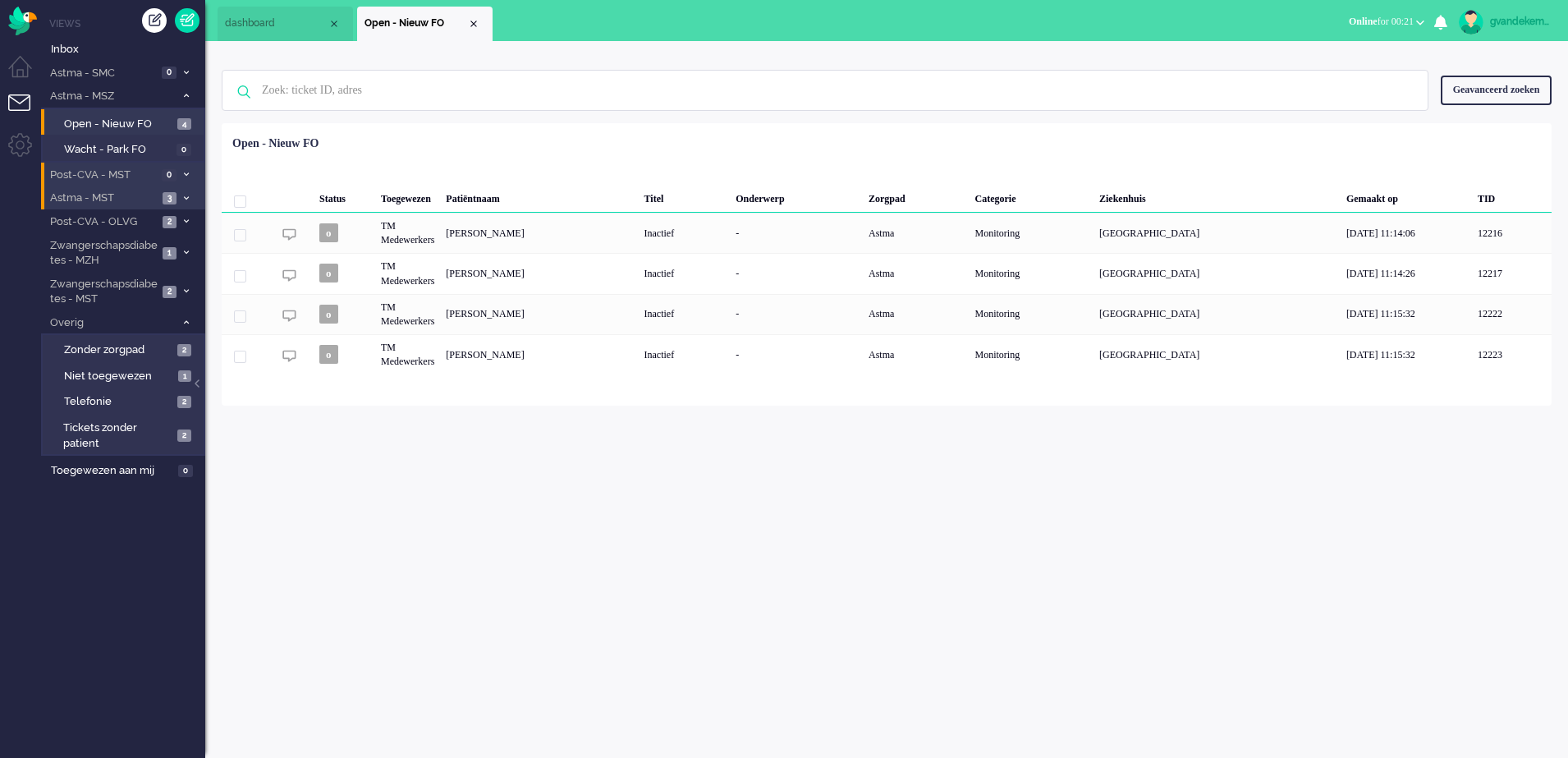
click at [187, 200] on icon at bounding box center [186, 199] width 5 height 6
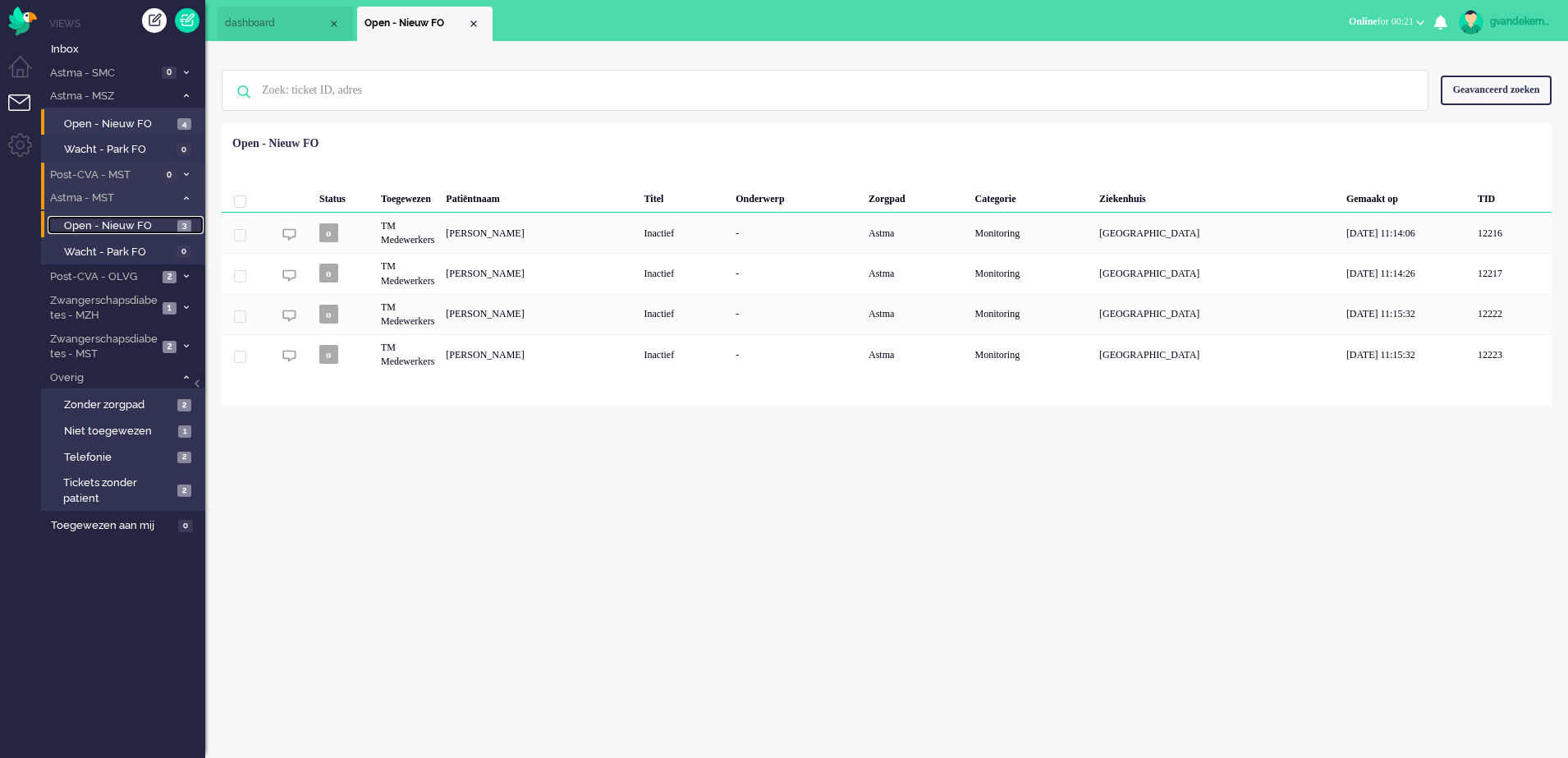
click at [148, 221] on span "Open - Nieuw FO" at bounding box center [118, 227] width 109 height 16
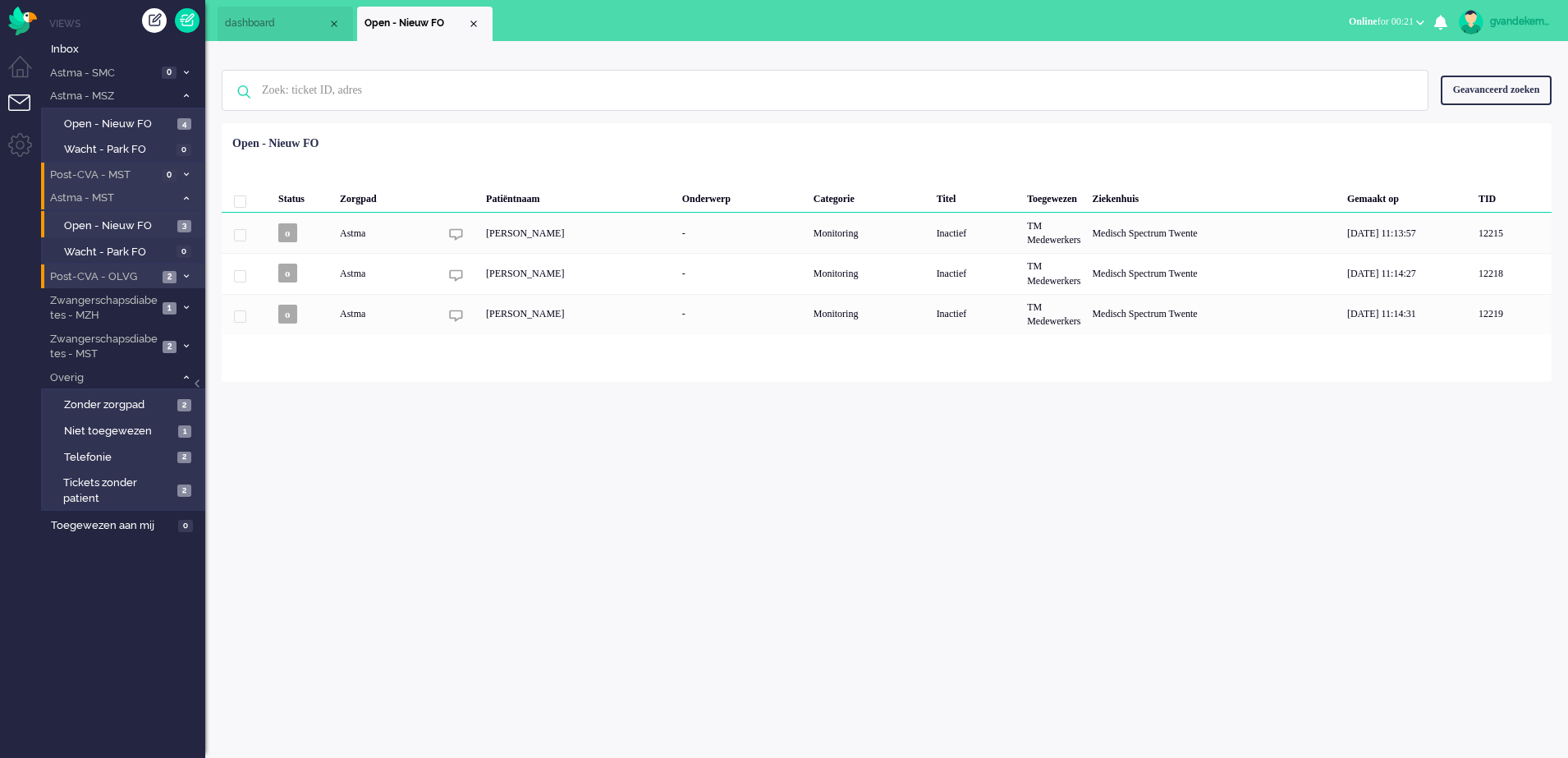
click at [182, 275] on span at bounding box center [186, 276] width 12 height 9
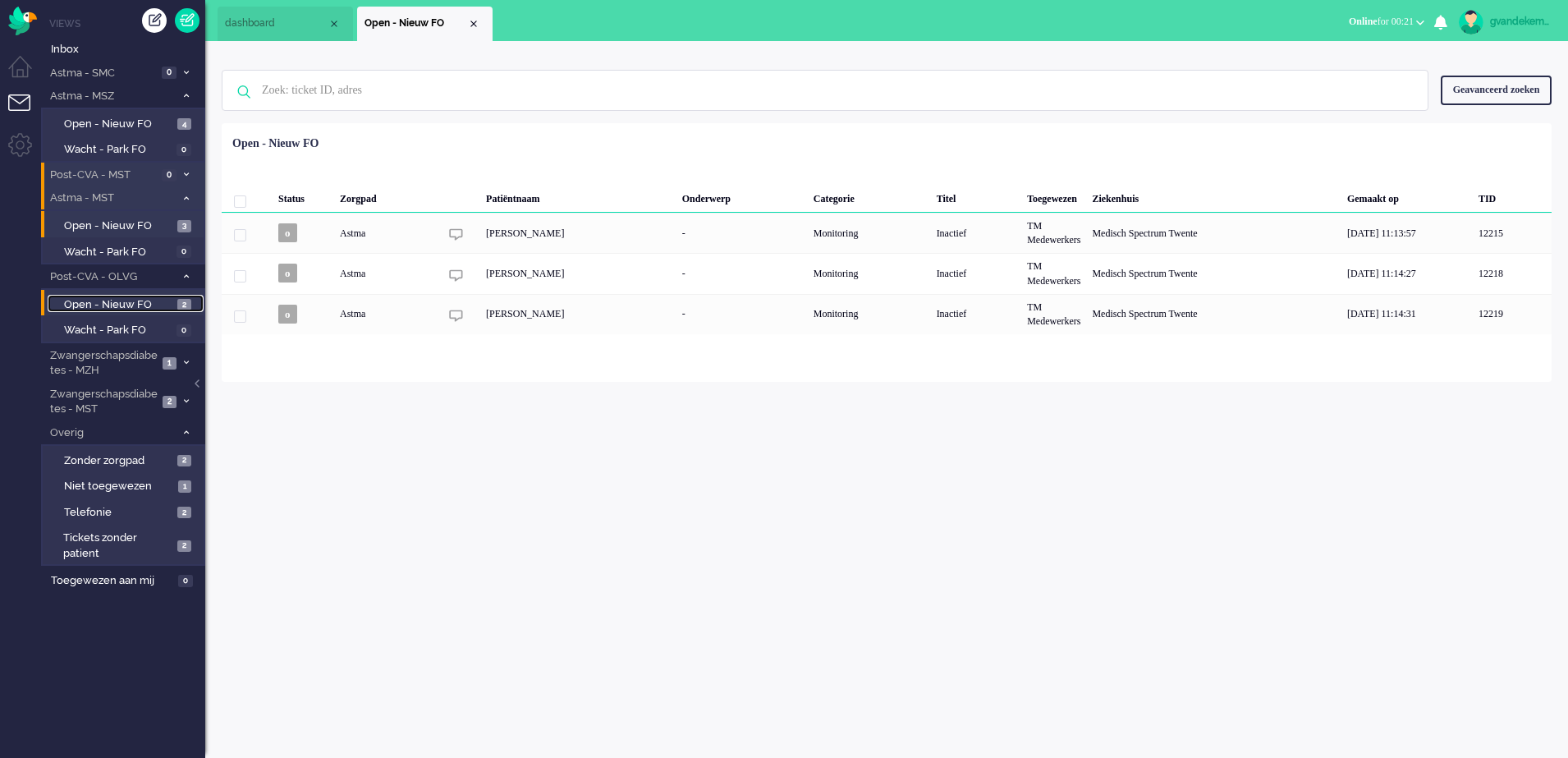
click at [135, 303] on span "Open - Nieuw FO" at bounding box center [118, 305] width 109 height 16
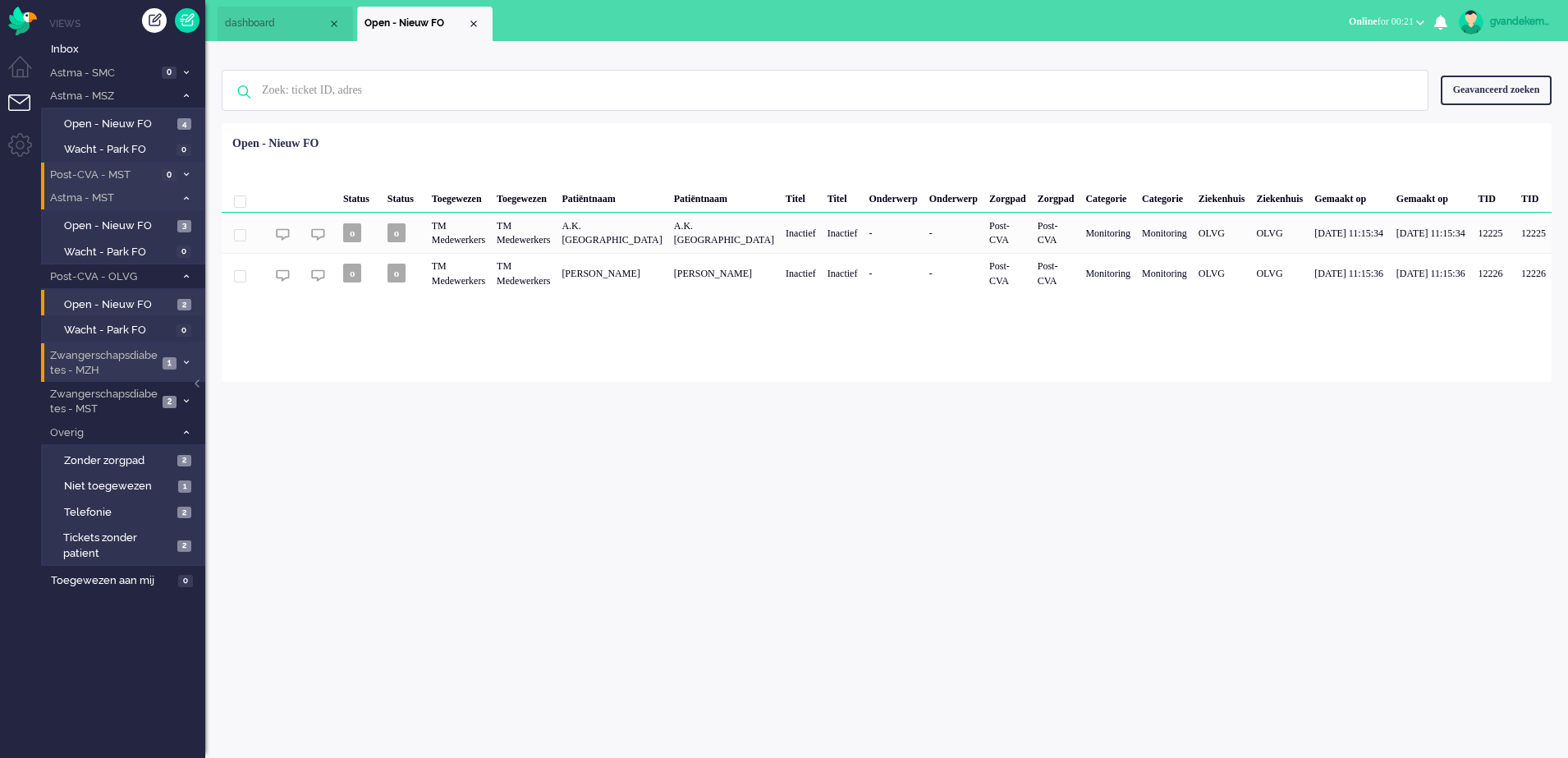
click at [182, 361] on span at bounding box center [186, 363] width 12 height 9
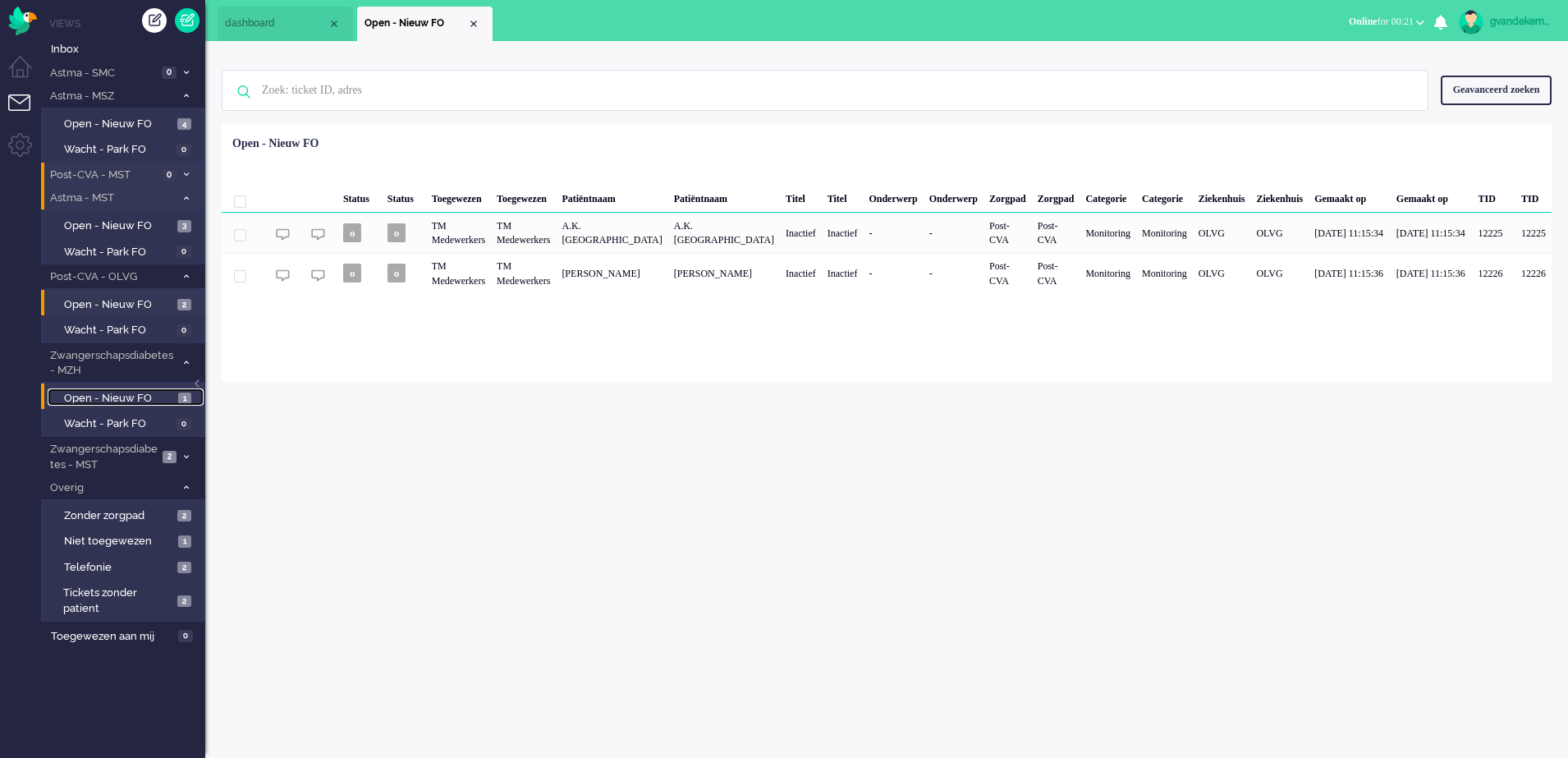
click at [137, 394] on span "Open - Nieuw FO" at bounding box center [118, 398] width 110 height 16
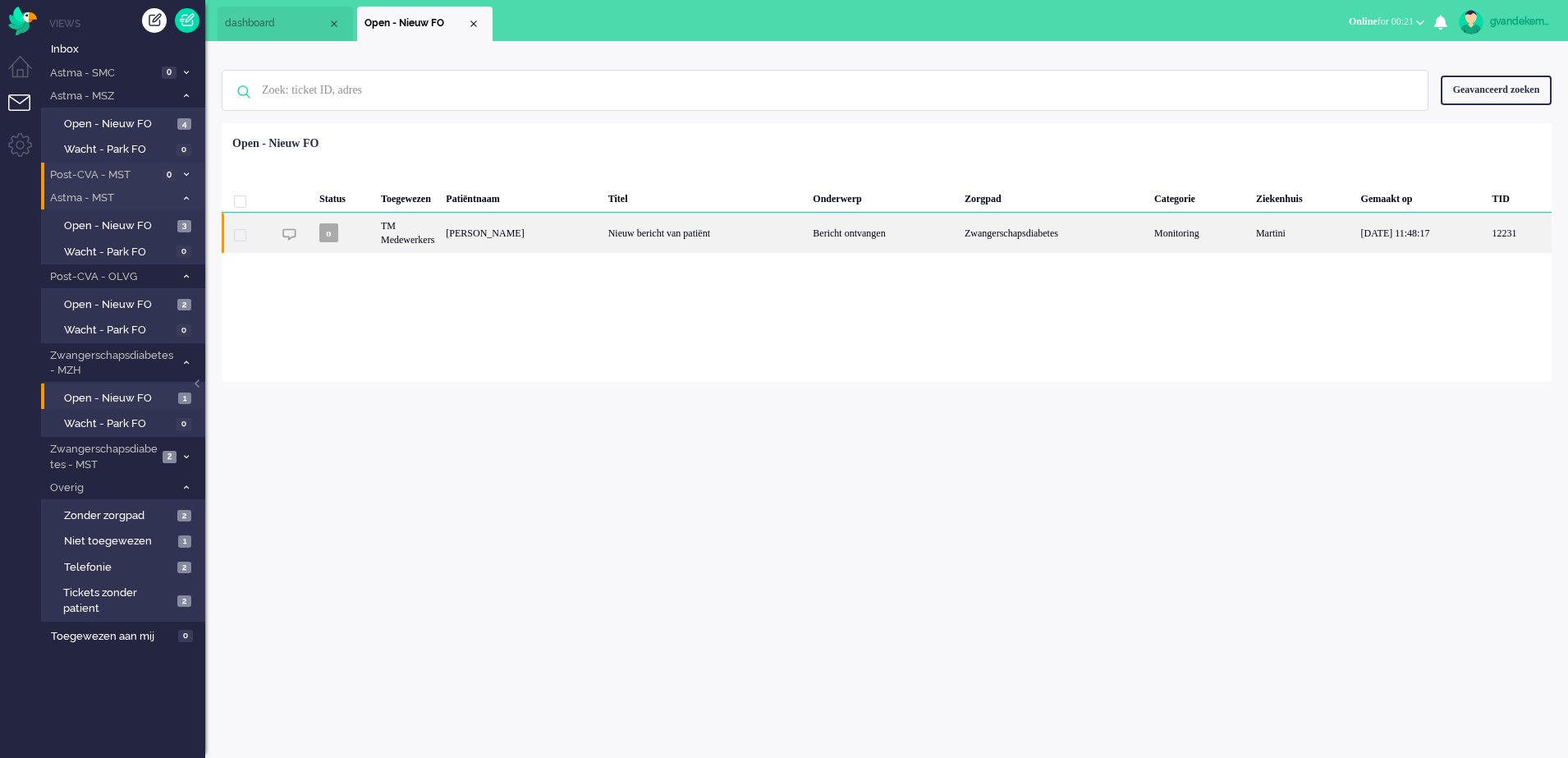
click at [706, 238] on div "Nieuw bericht van patiënt" at bounding box center [706, 232] width 206 height 40
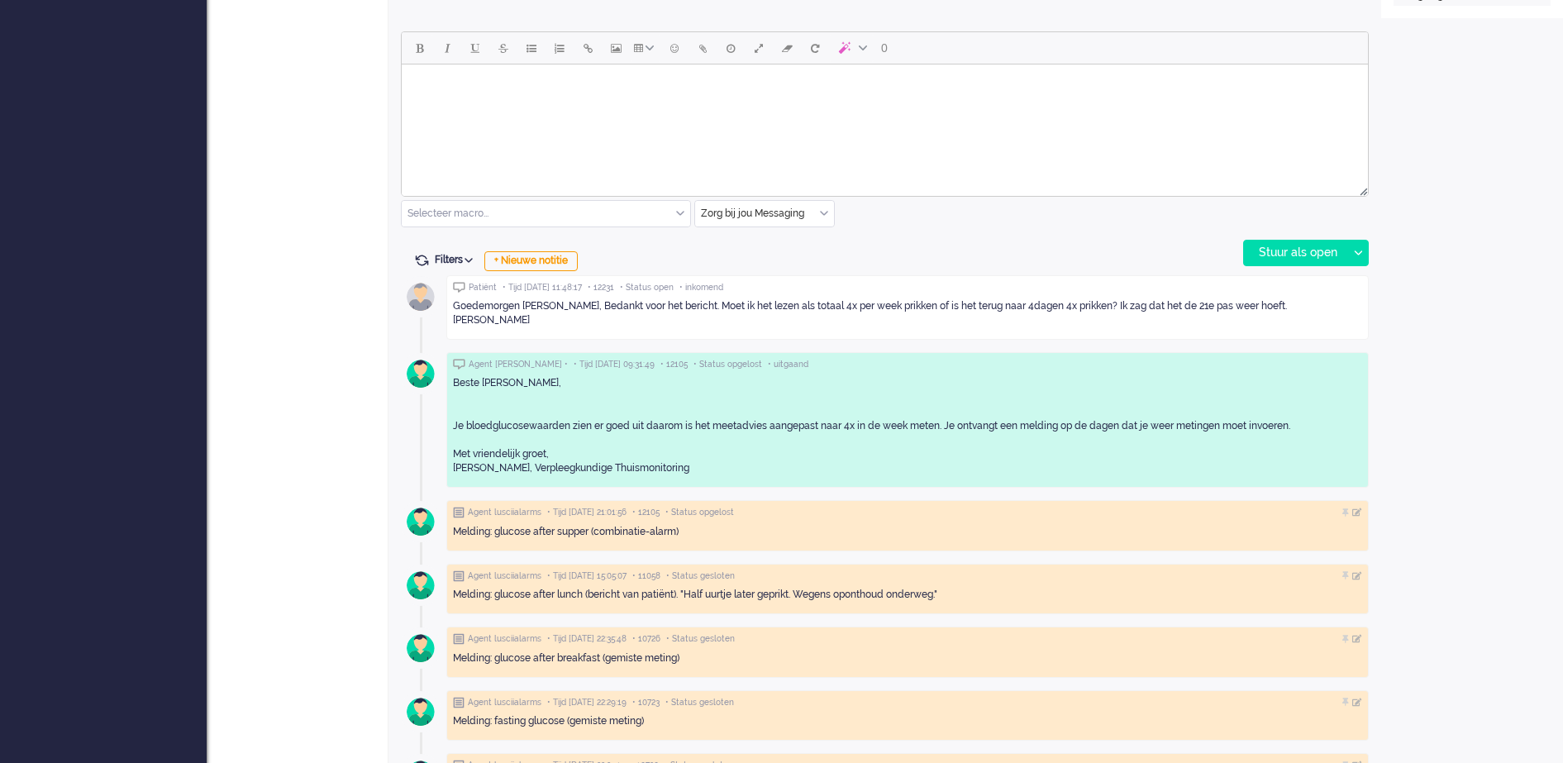
scroll to position [773, 0]
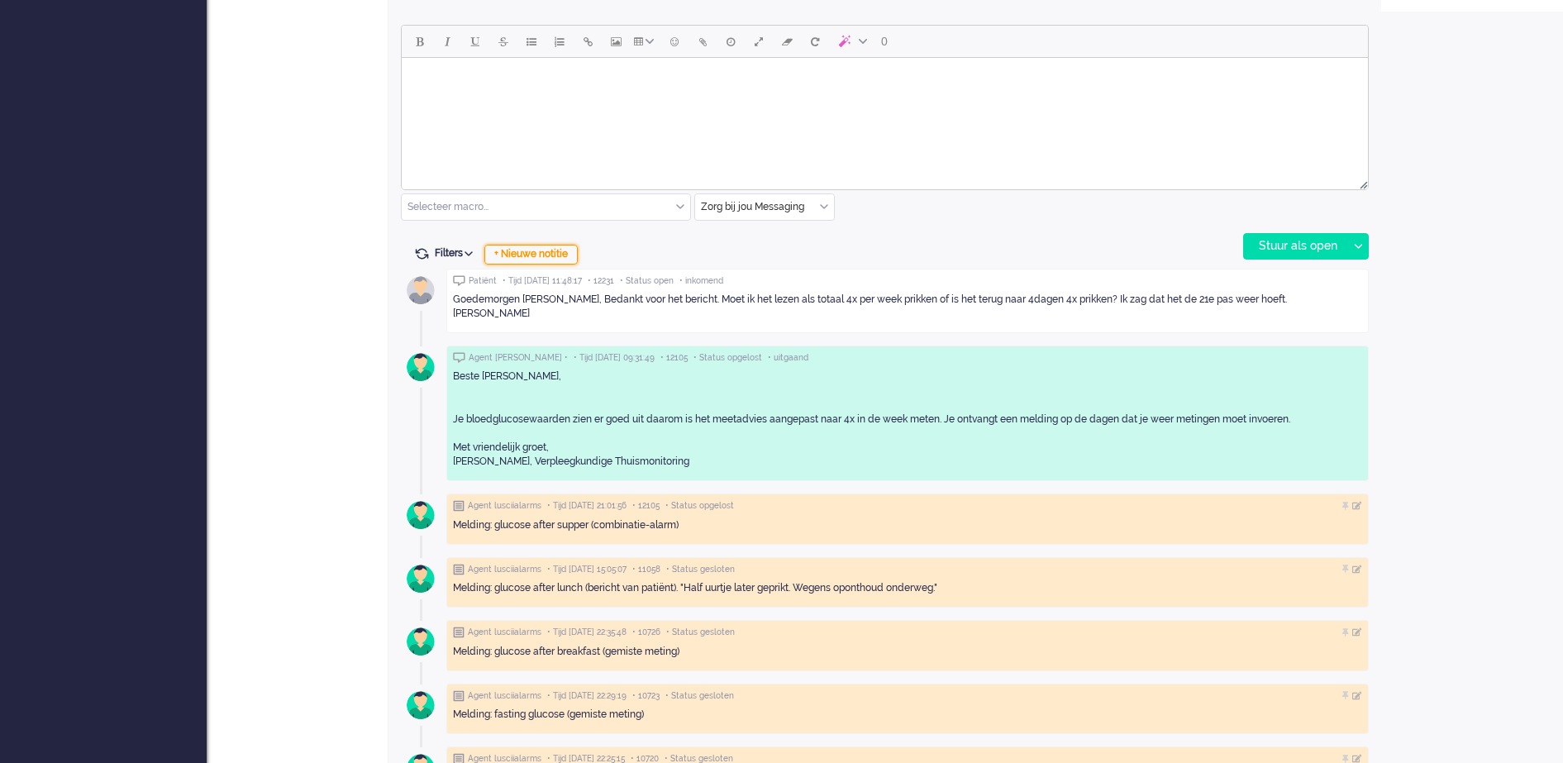
click at [527, 250] on div "+ Nieuwe notitie" at bounding box center [530, 255] width 93 height 20
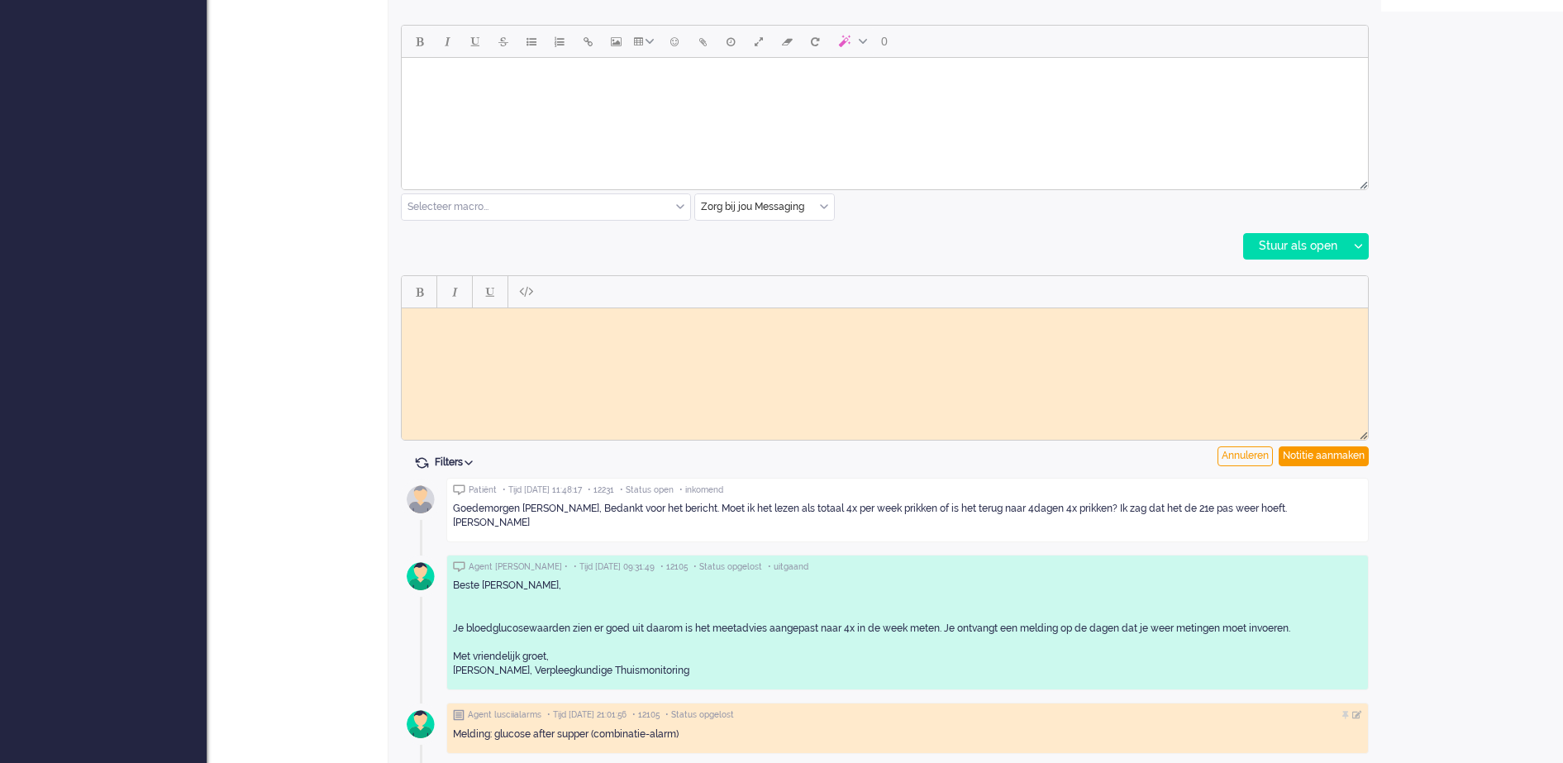
scroll to position [0, 0]
click at [442, 326] on body "Rich Text Area. Press ALT-0 for help." at bounding box center [884, 320] width 953 height 12
click at [1335, 453] on div "Notitie aanmaken" at bounding box center [1323, 456] width 90 height 20
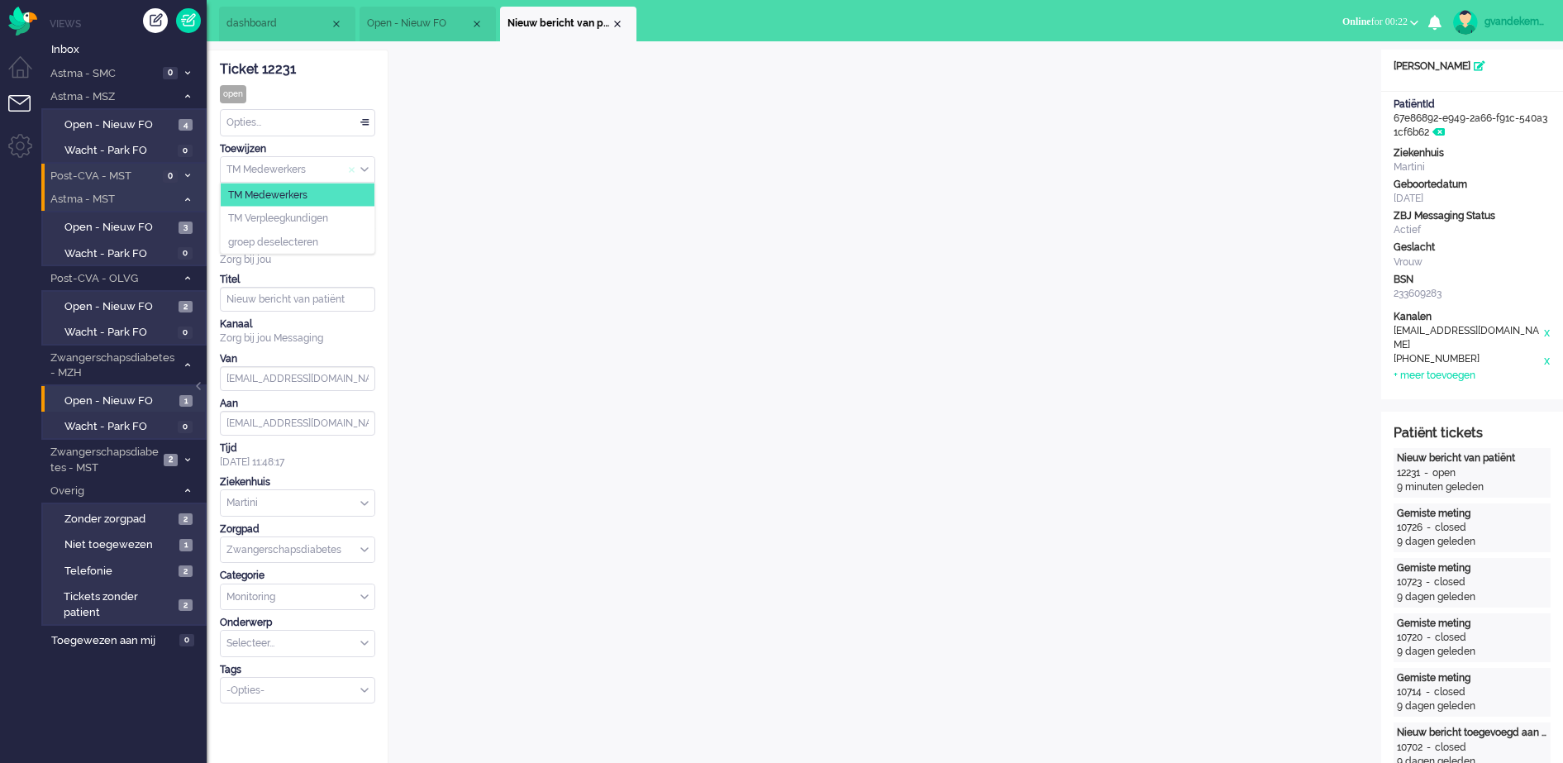
click at [359, 168] on div "TM Medewerkers" at bounding box center [298, 170] width 154 height 26
click at [337, 216] on li "TM Verpleegkundigen" at bounding box center [298, 219] width 154 height 24
click at [618, 20] on div "Close tab" at bounding box center [617, 23] width 13 height 13
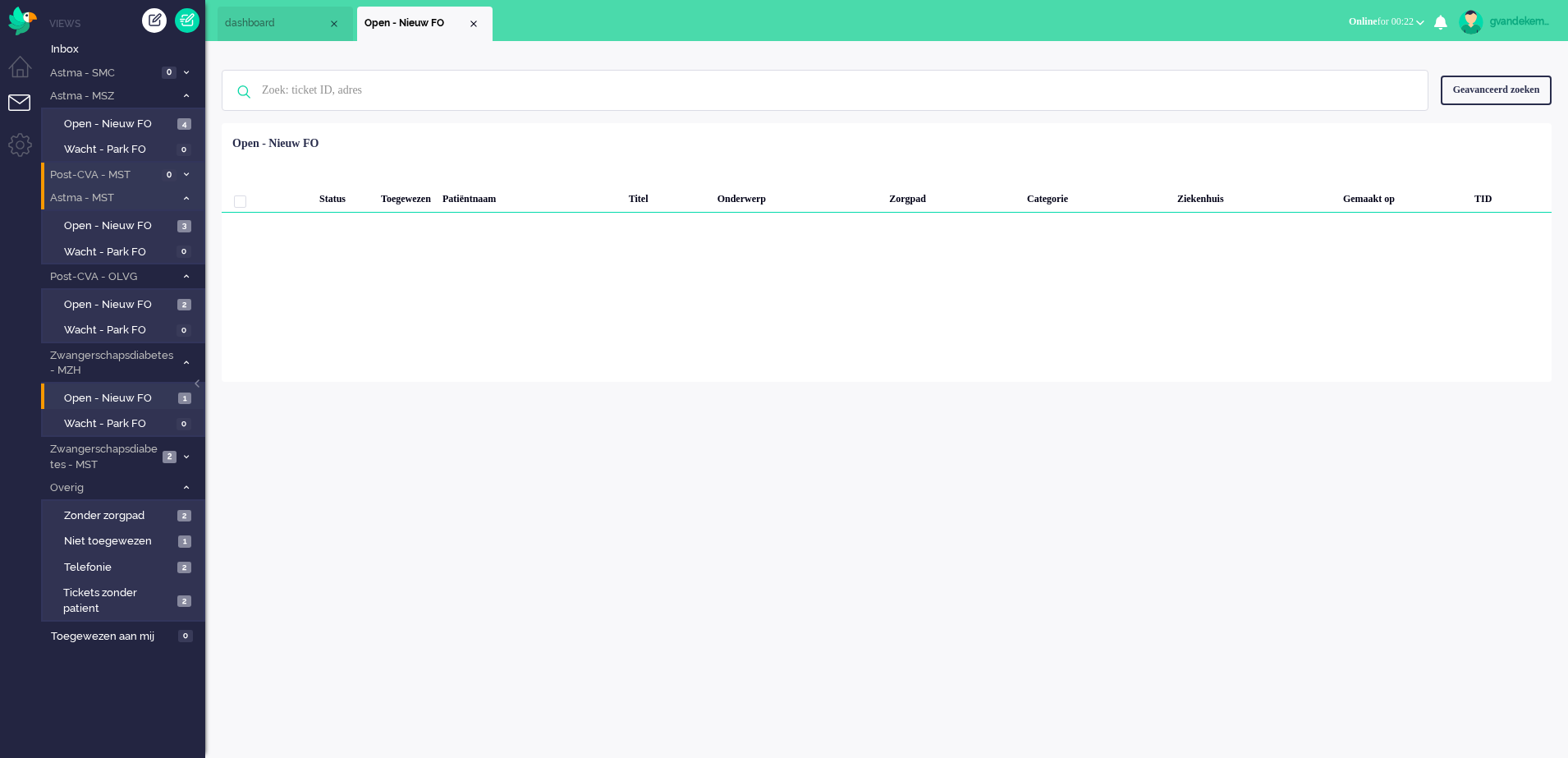
click at [471, 17] on li "Open - Nieuw FO" at bounding box center [424, 24] width 135 height 35
click at [179, 357] on li "Zwangerschapsdiabetes - MZH 1" at bounding box center [122, 362] width 164 height 39
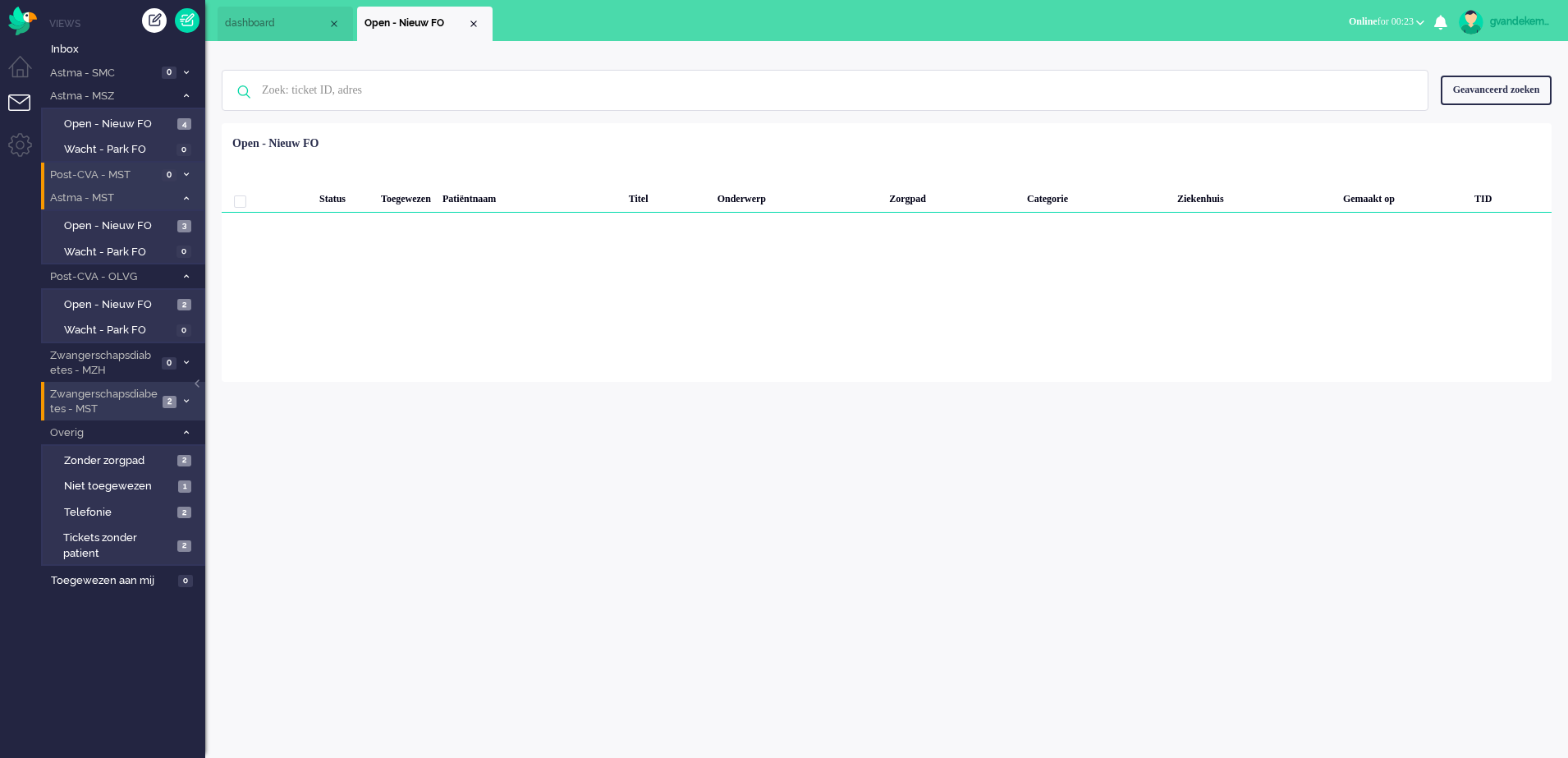
click at [184, 401] on icon at bounding box center [186, 401] width 5 height 6
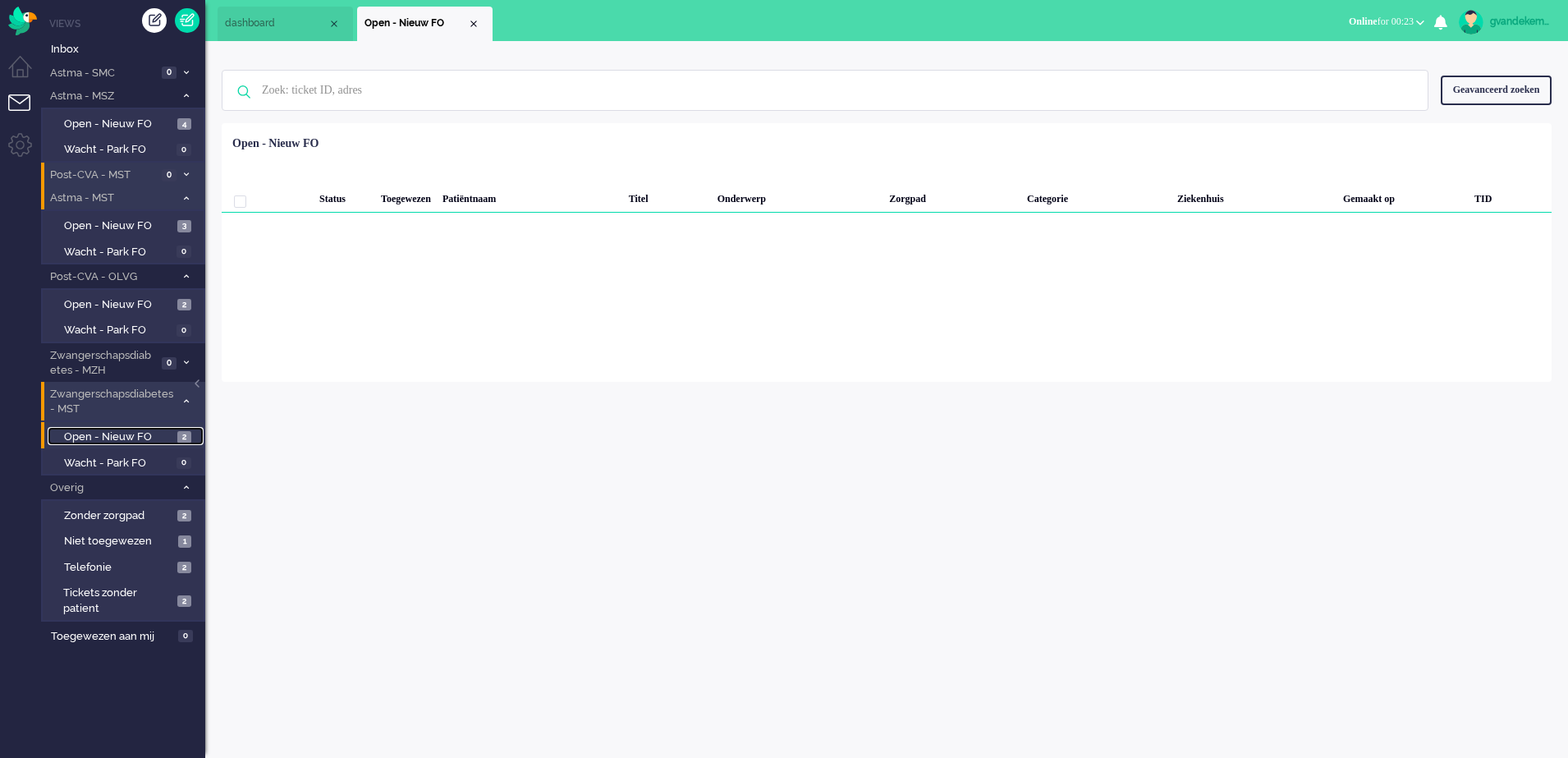
click at [139, 432] on span "Open - Nieuw FO" at bounding box center [118, 437] width 109 height 16
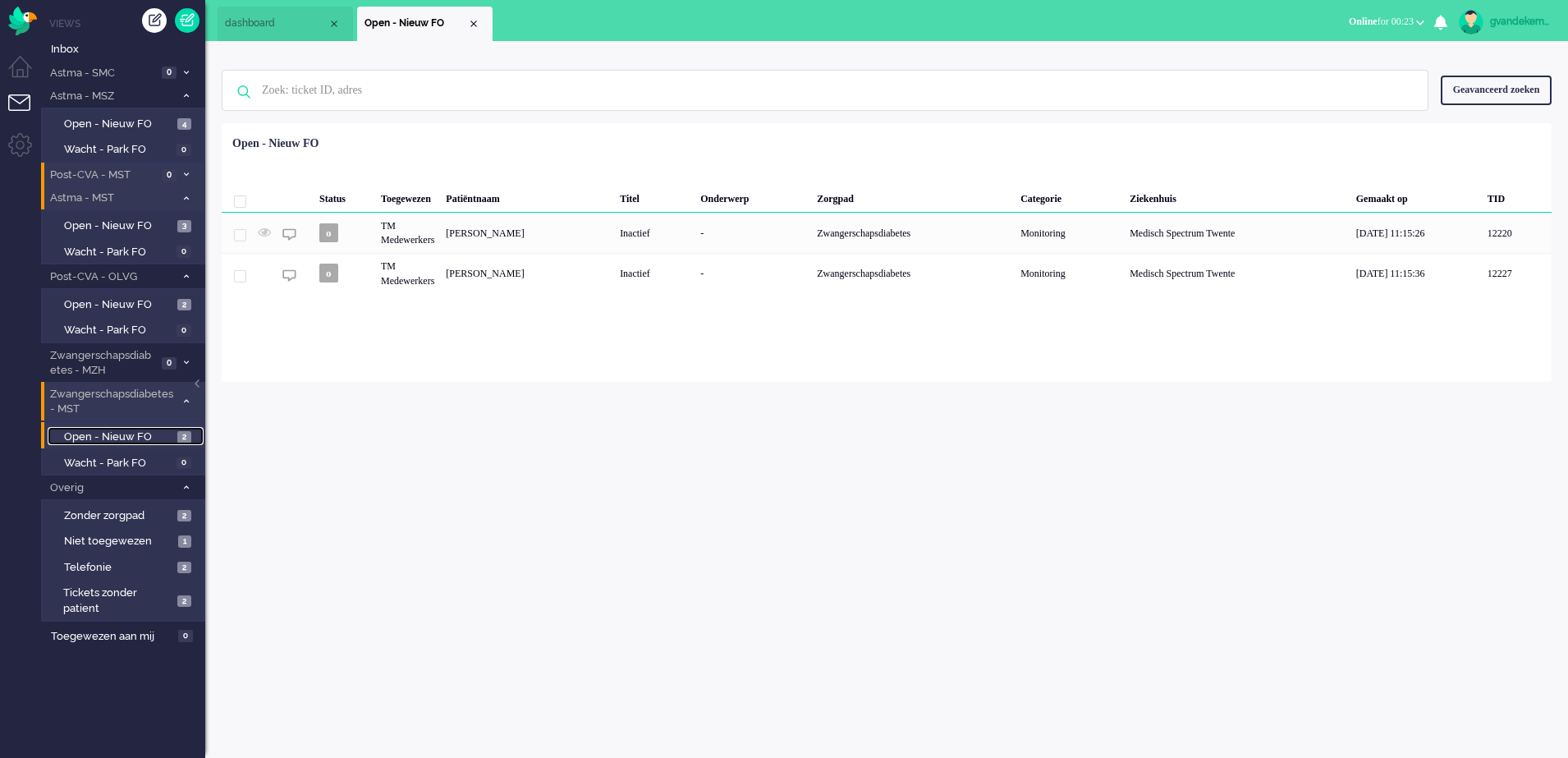
click at [167, 437] on span "Open - Nieuw FO" at bounding box center [118, 437] width 109 height 16
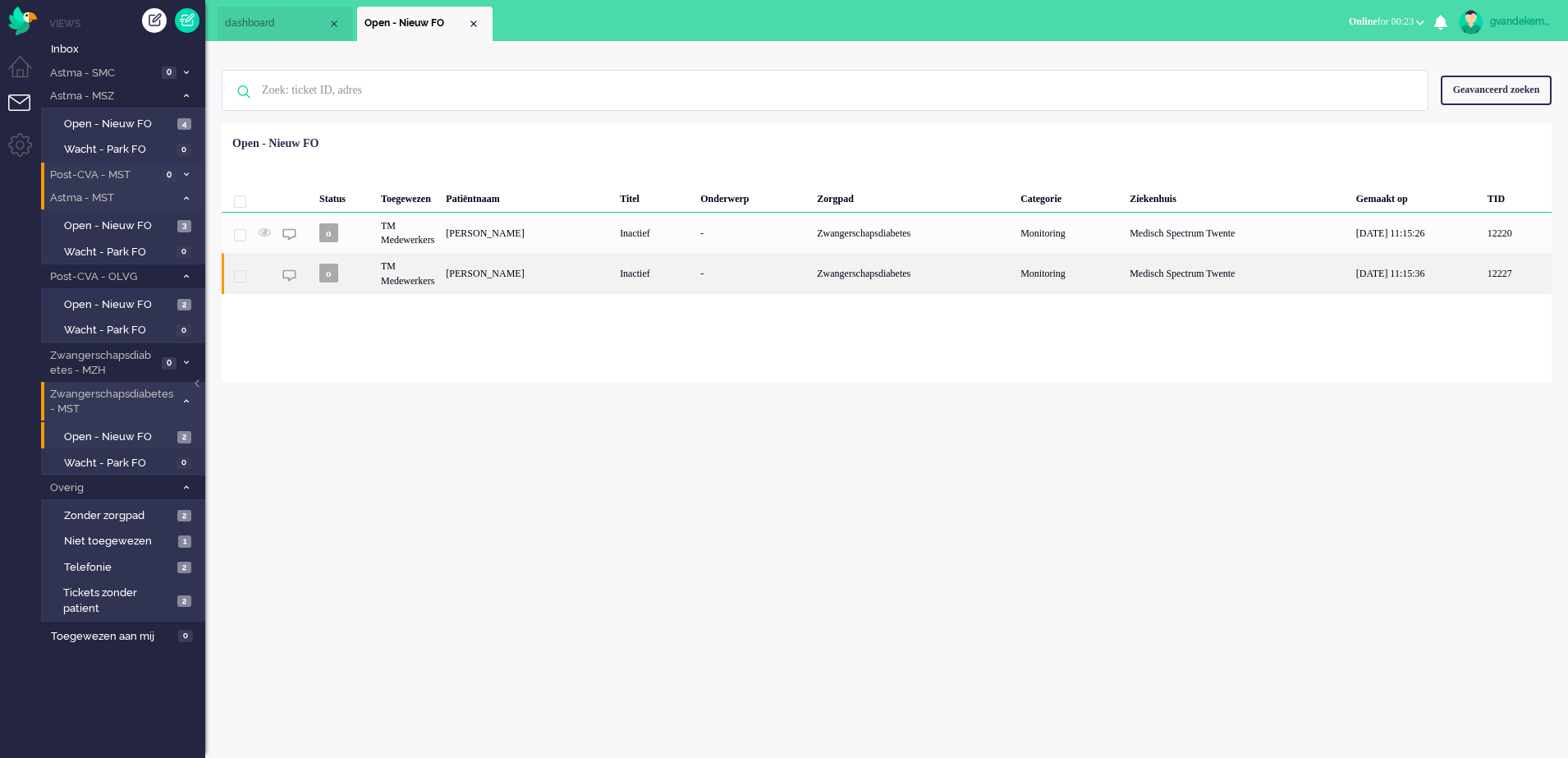
click at [750, 274] on div "-" at bounding box center [752, 273] width 116 height 40
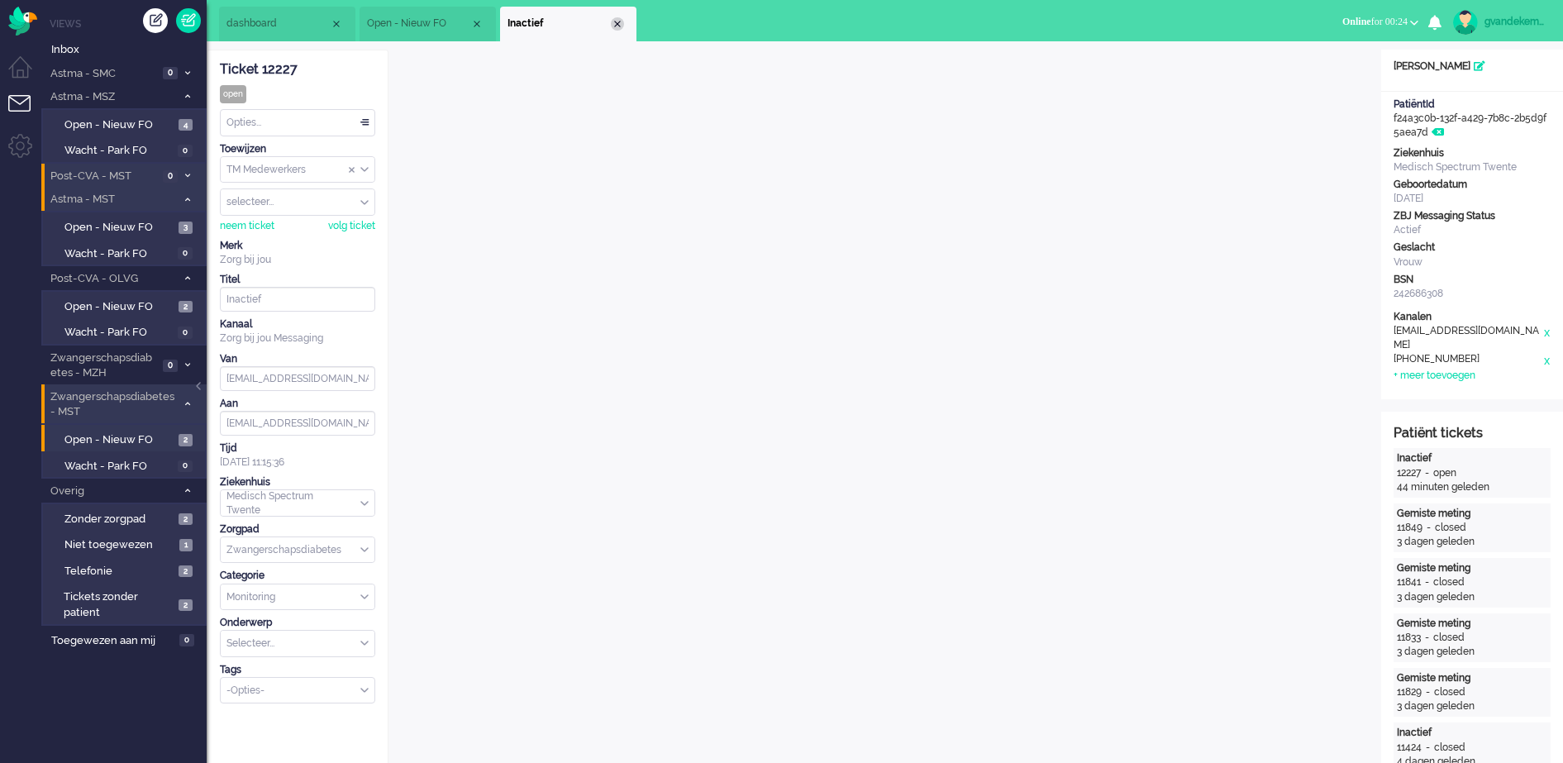
click at [616, 24] on div "Close tab" at bounding box center [617, 23] width 13 height 13
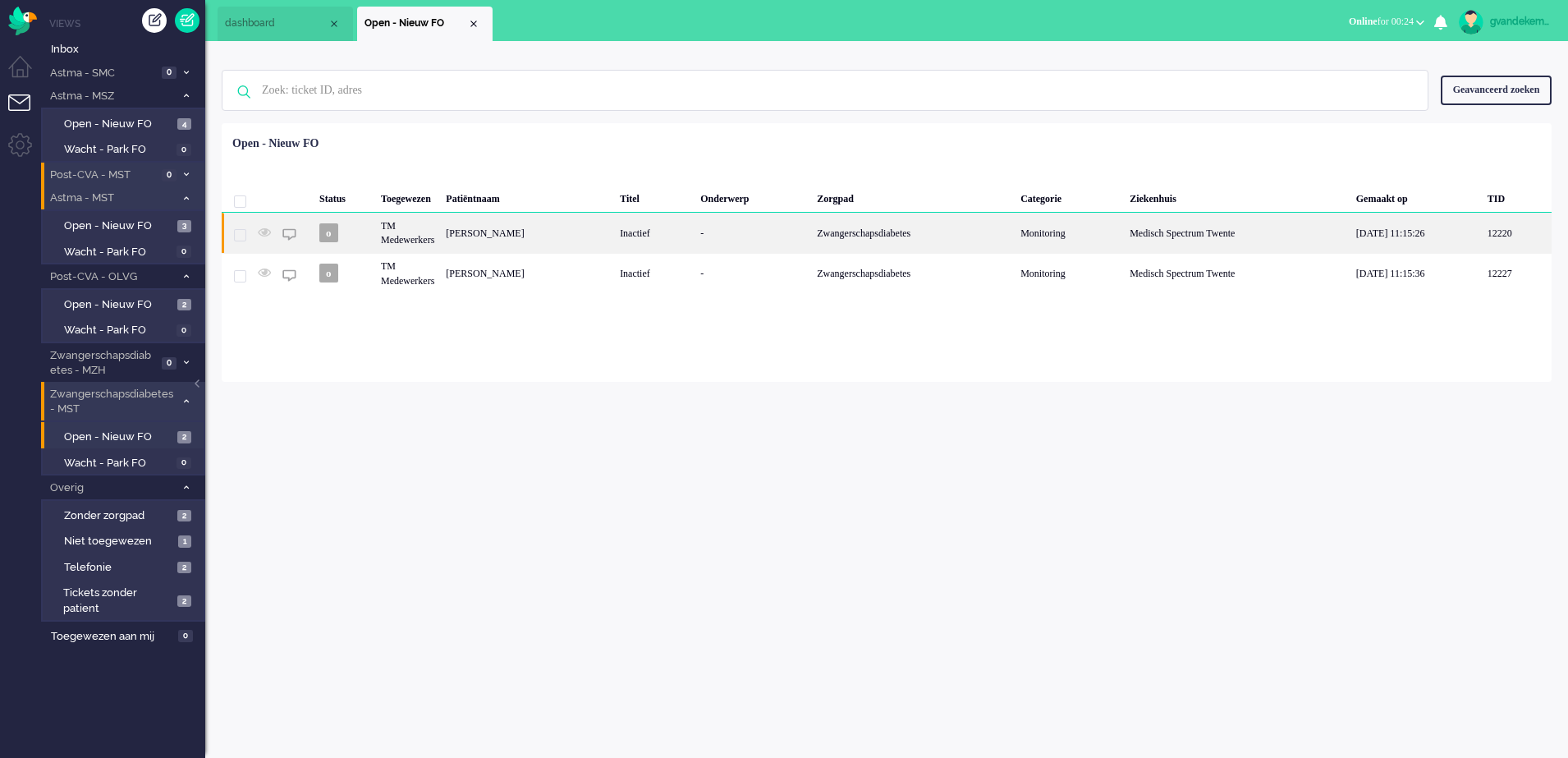
click at [536, 235] on div "Deborah Hoogeveen" at bounding box center [527, 232] width 174 height 40
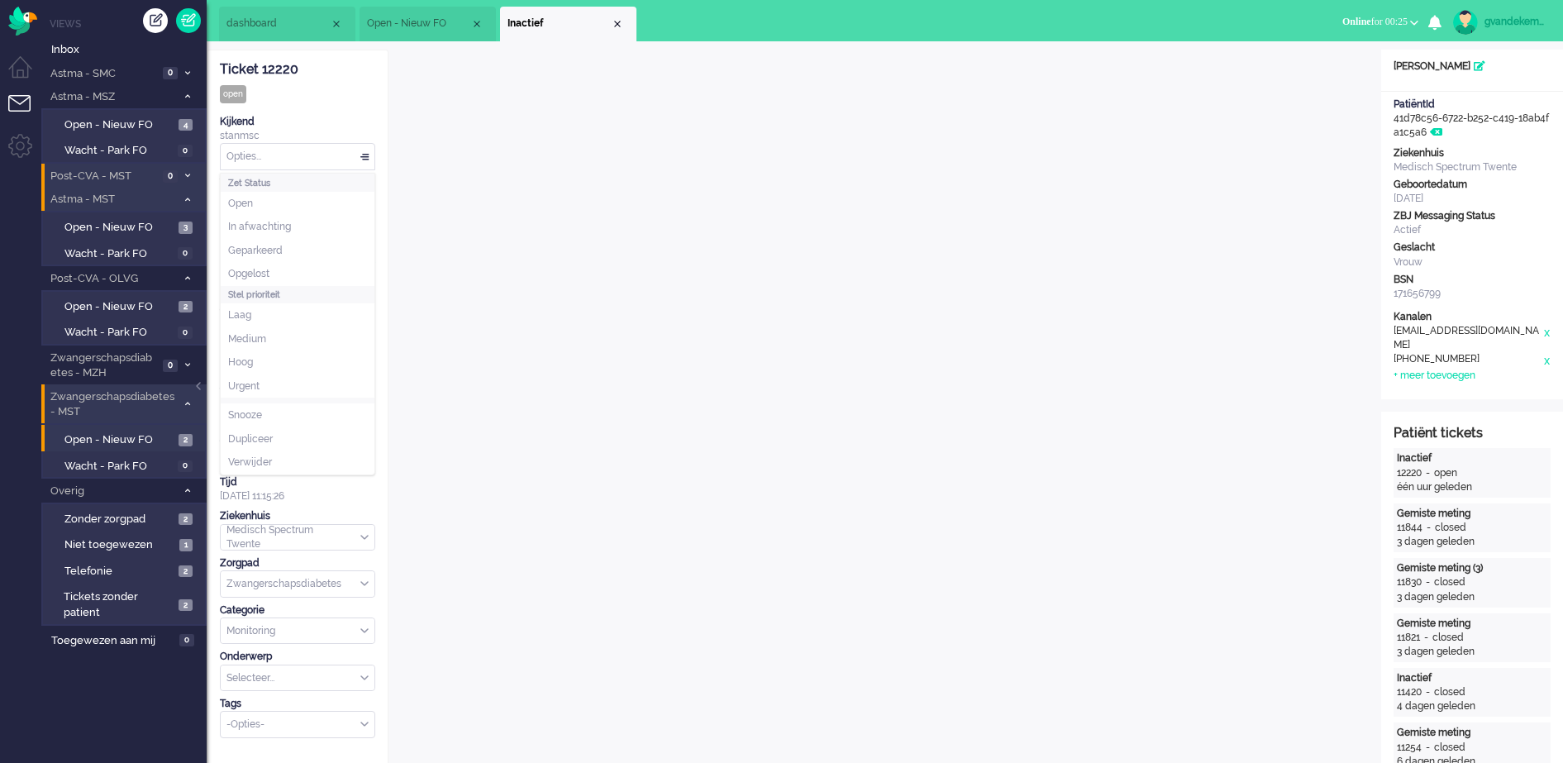
click at [367, 157] on div "Opties..." at bounding box center [298, 157] width 154 height 26
click at [279, 264] on li "Opgelost" at bounding box center [298, 274] width 154 height 24
click at [617, 21] on div "Close tab" at bounding box center [617, 23] width 13 height 13
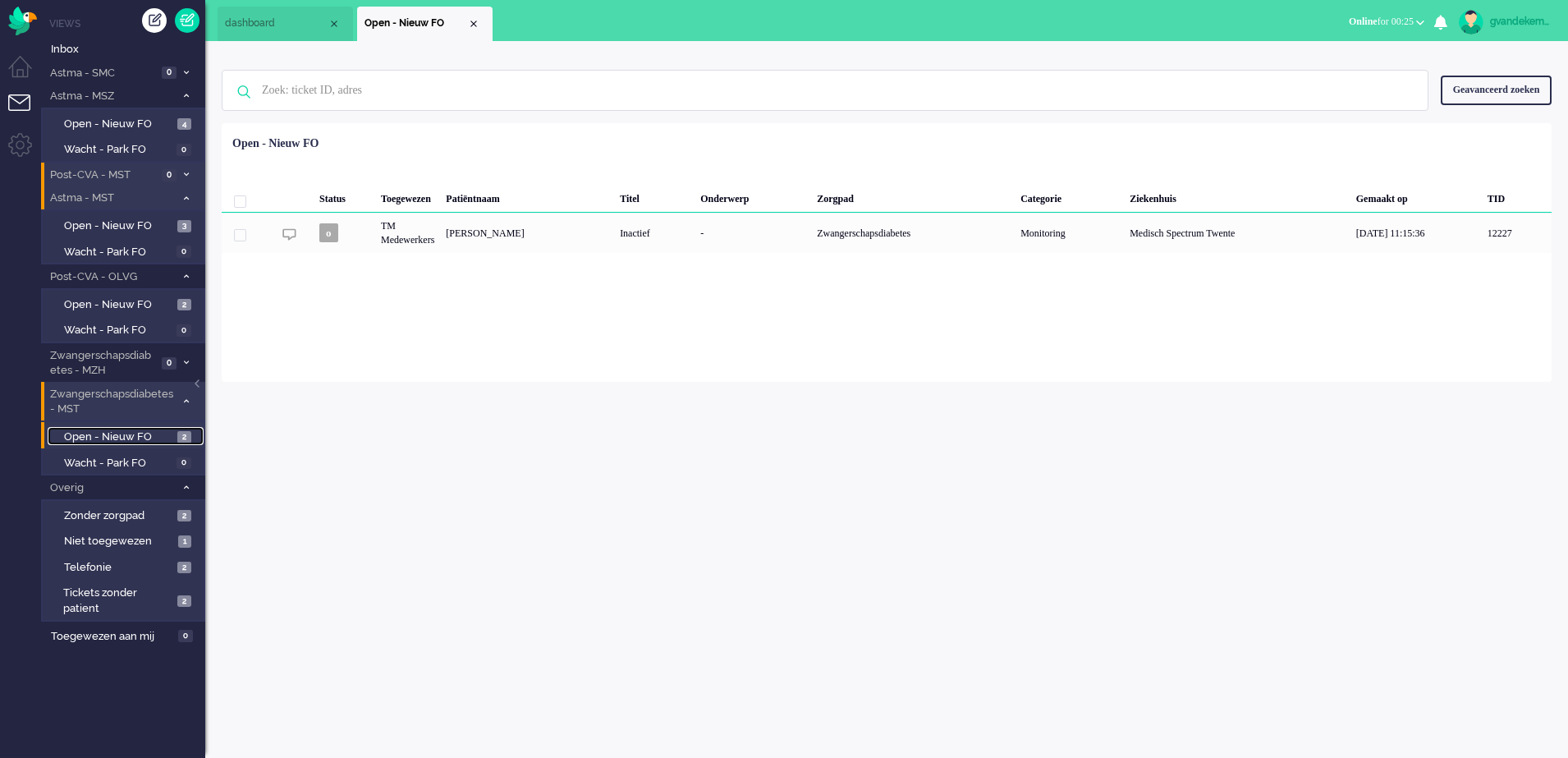
click at [157, 437] on span "Open - Nieuw FO" at bounding box center [118, 437] width 109 height 16
click at [116, 301] on span "Open - Nieuw FO" at bounding box center [118, 305] width 109 height 16
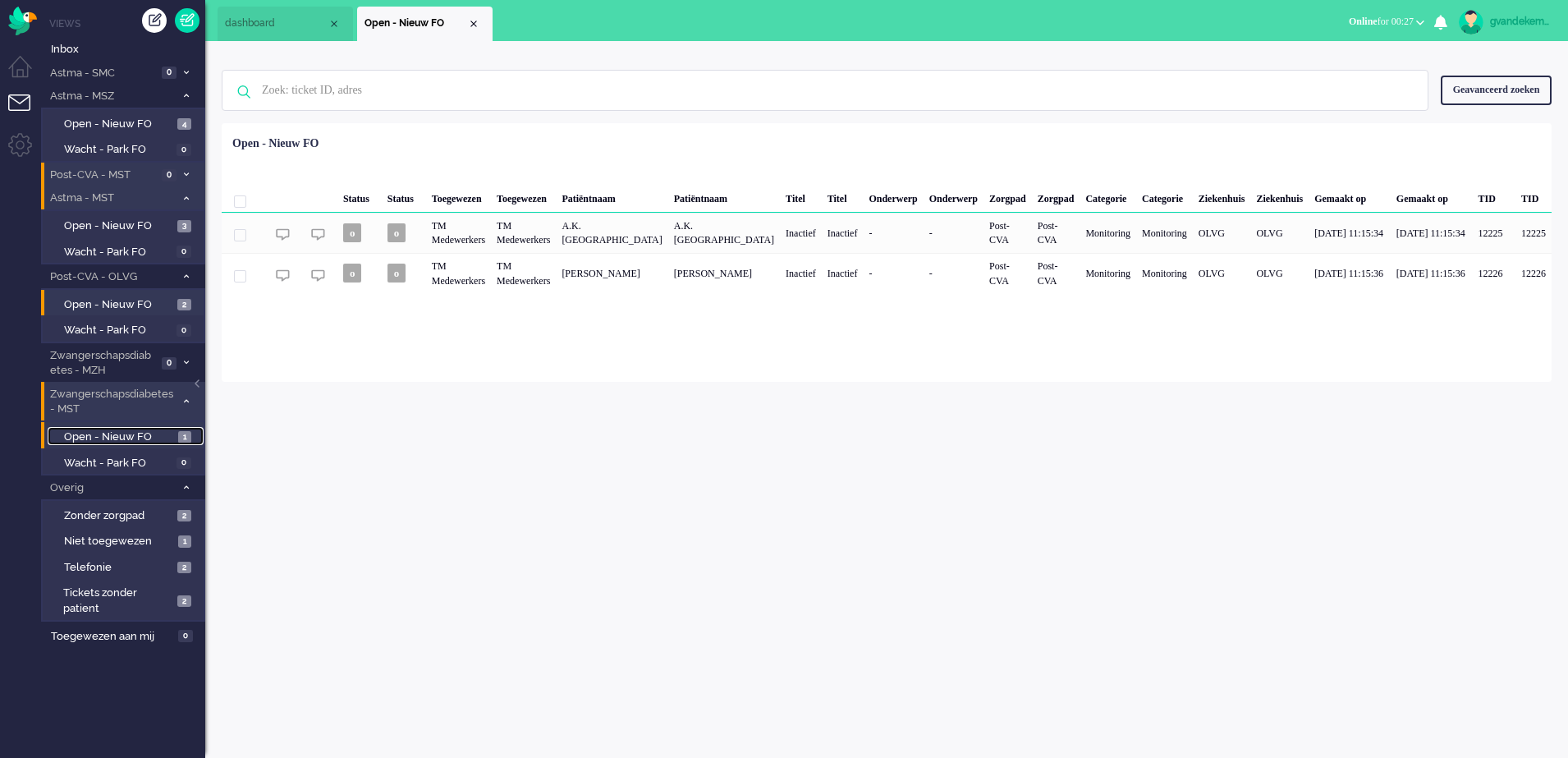
click at [153, 432] on span "Open - Nieuw FO" at bounding box center [118, 437] width 110 height 16
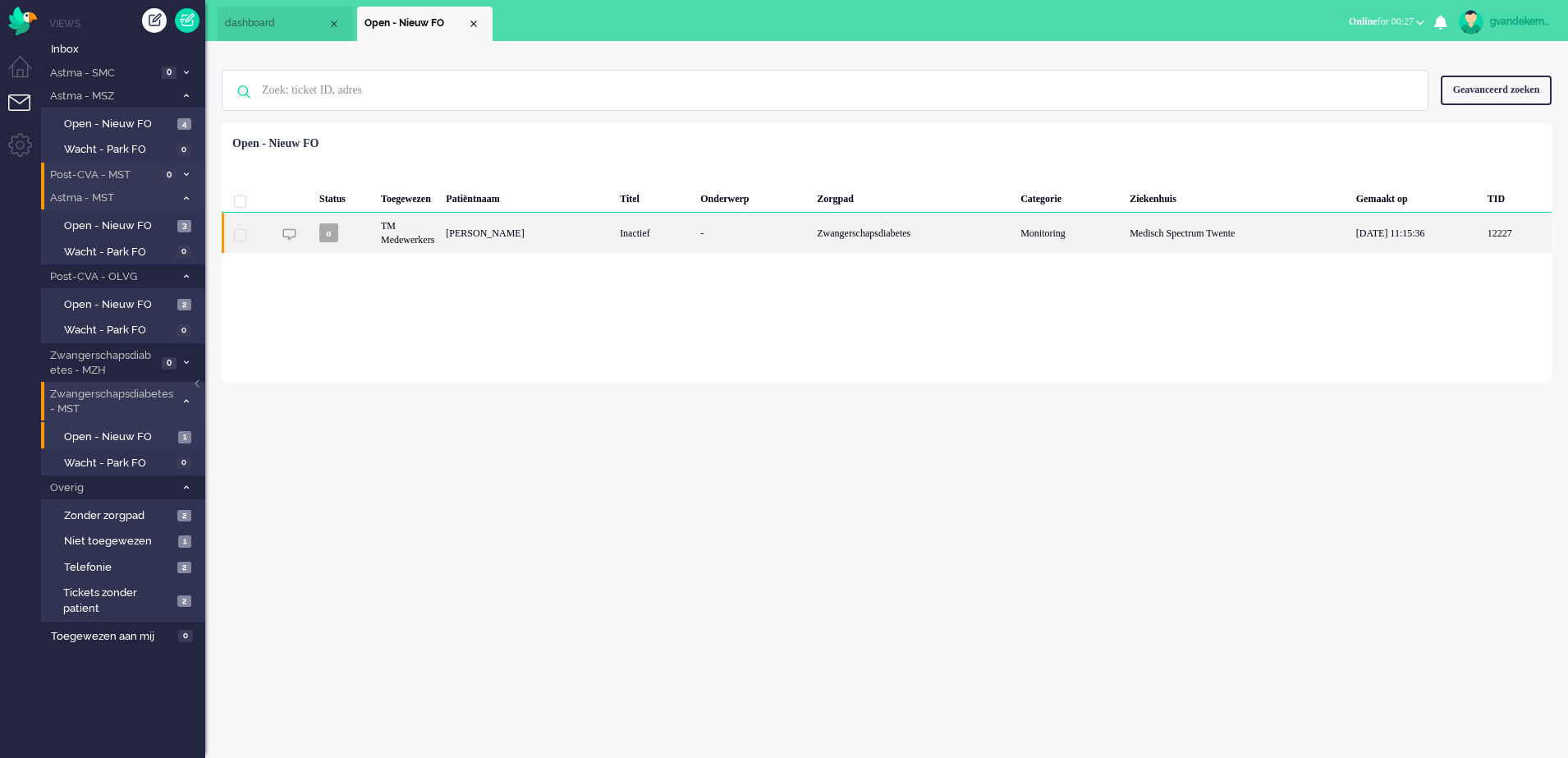
click at [992, 234] on div "Zwangerschapsdiabetes" at bounding box center [912, 232] width 204 height 40
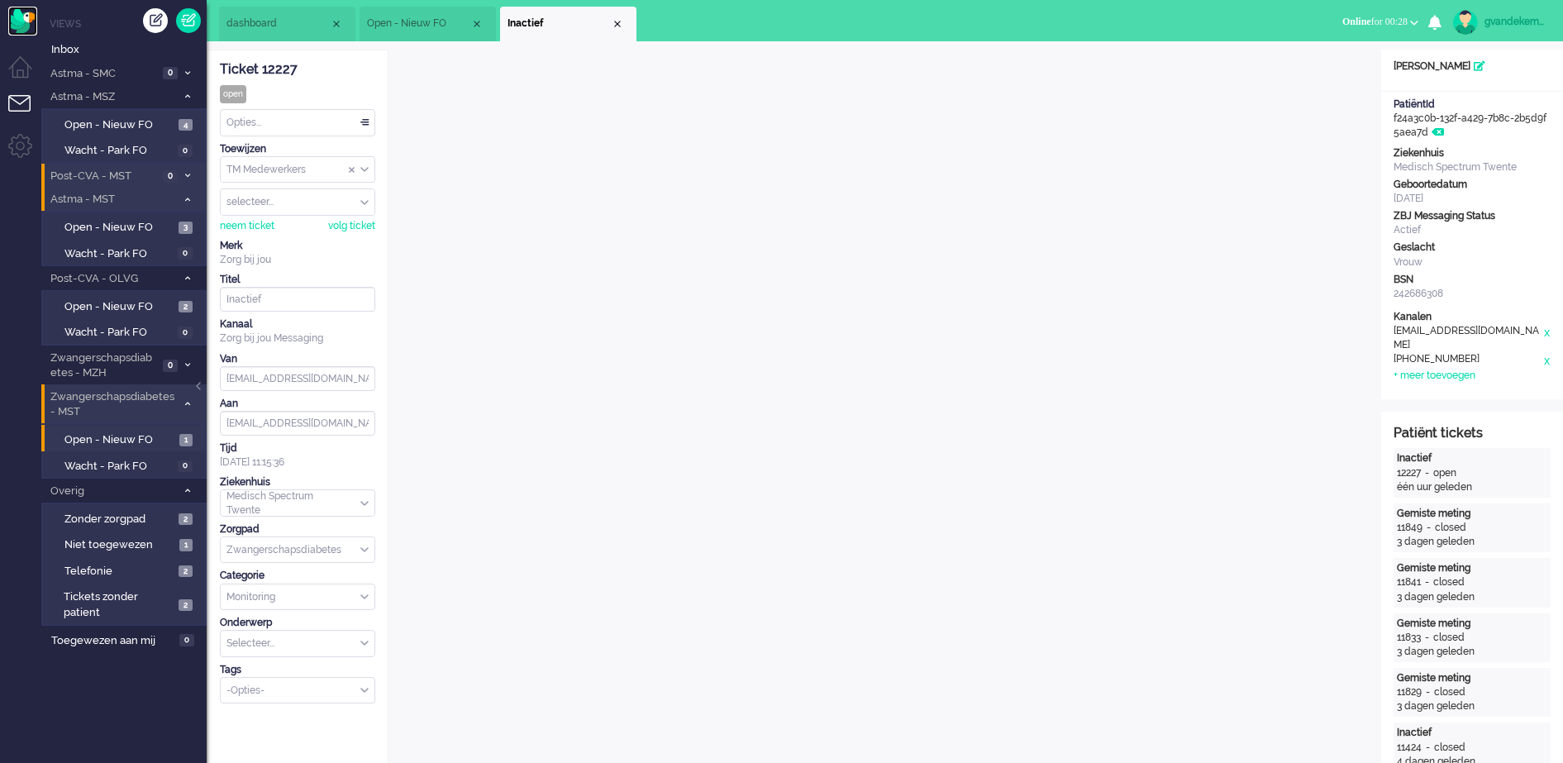
click at [21, 21] on img "Omnidesk" at bounding box center [22, 21] width 29 height 29
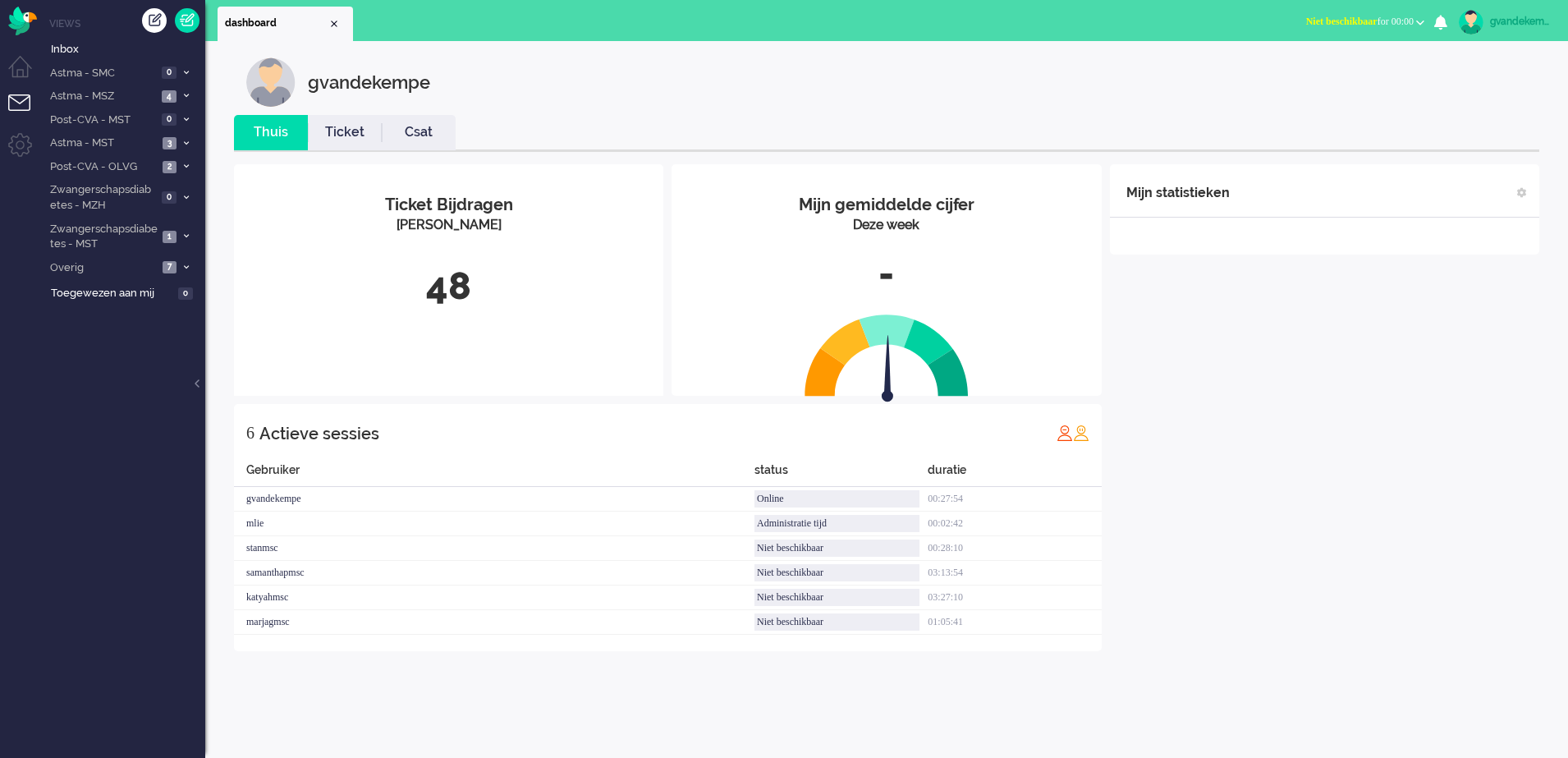
click at [1421, 21] on b "button" at bounding box center [1420, 23] width 8 height 6
click at [1291, 61] on ul "Niet beschikbaar Online Outbound pending" at bounding box center [1347, 73] width 156 height 64
click at [1416, 22] on b "button" at bounding box center [1420, 23] width 8 height 6
click at [1325, 69] on label "Online" at bounding box center [1356, 74] width 130 height 14
click at [184, 234] on icon at bounding box center [186, 236] width 5 height 6
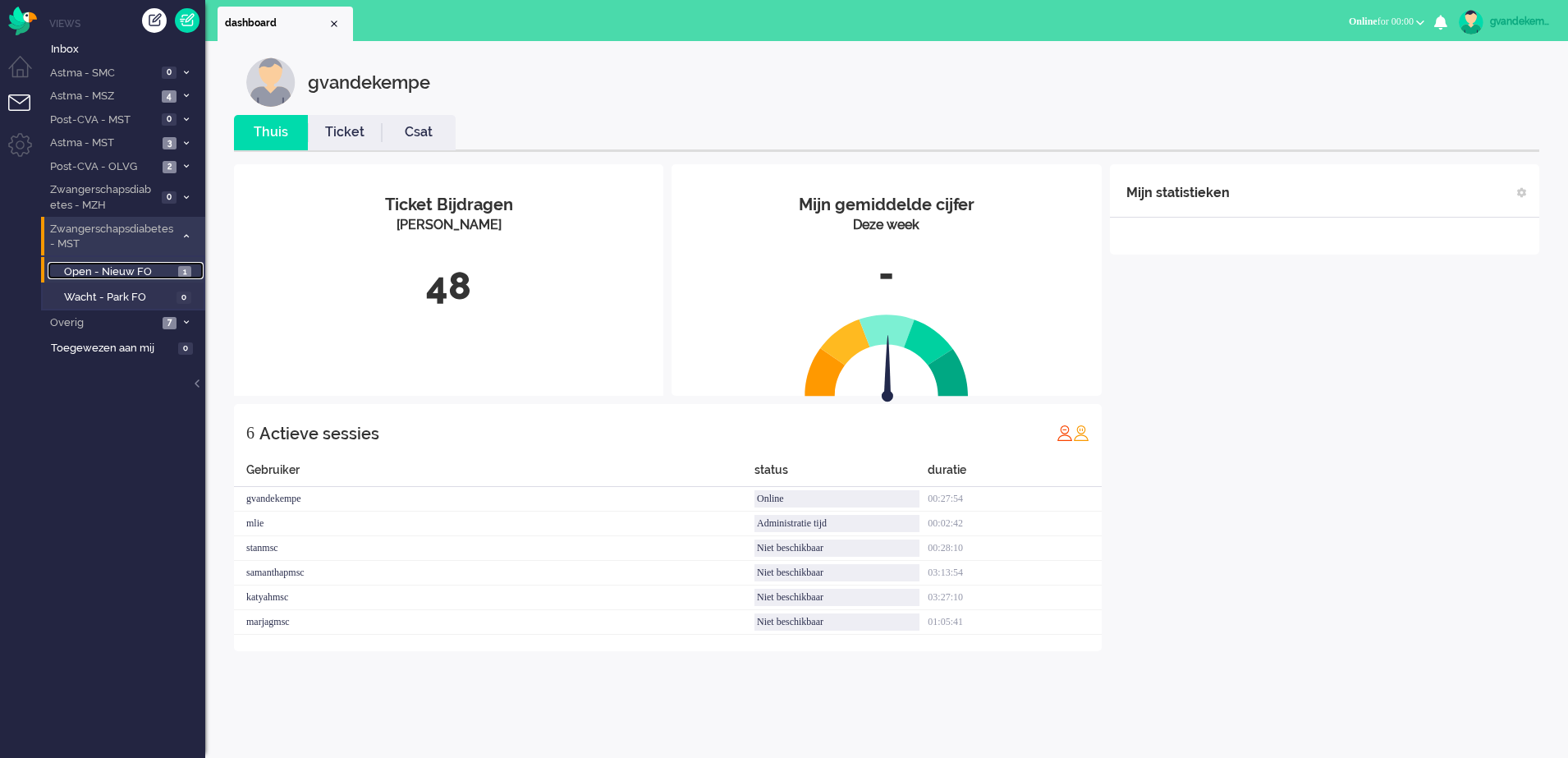
click at [139, 267] on span "Open - Nieuw FO" at bounding box center [118, 272] width 110 height 16
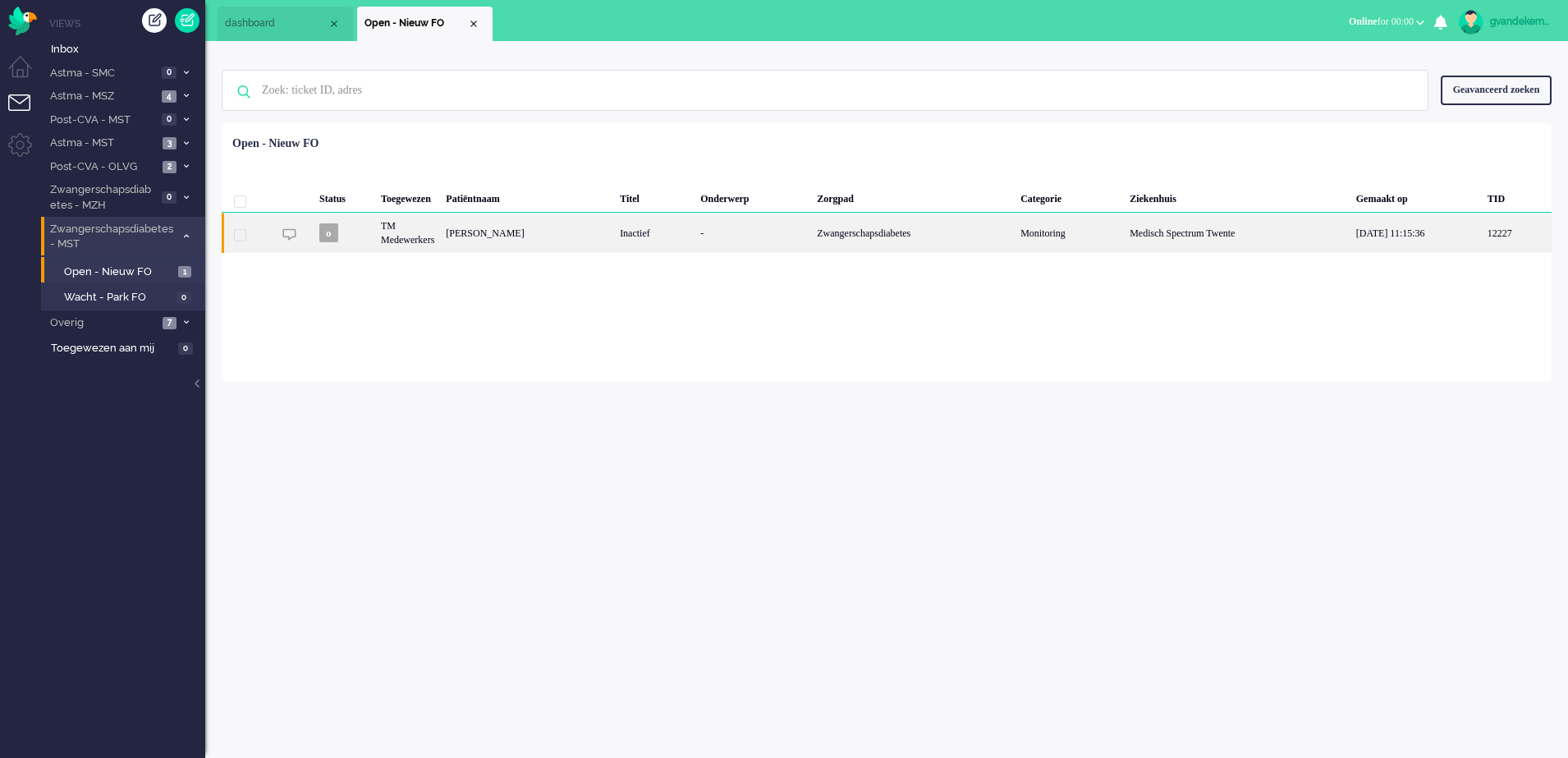
click at [708, 241] on div "-" at bounding box center [752, 232] width 116 height 40
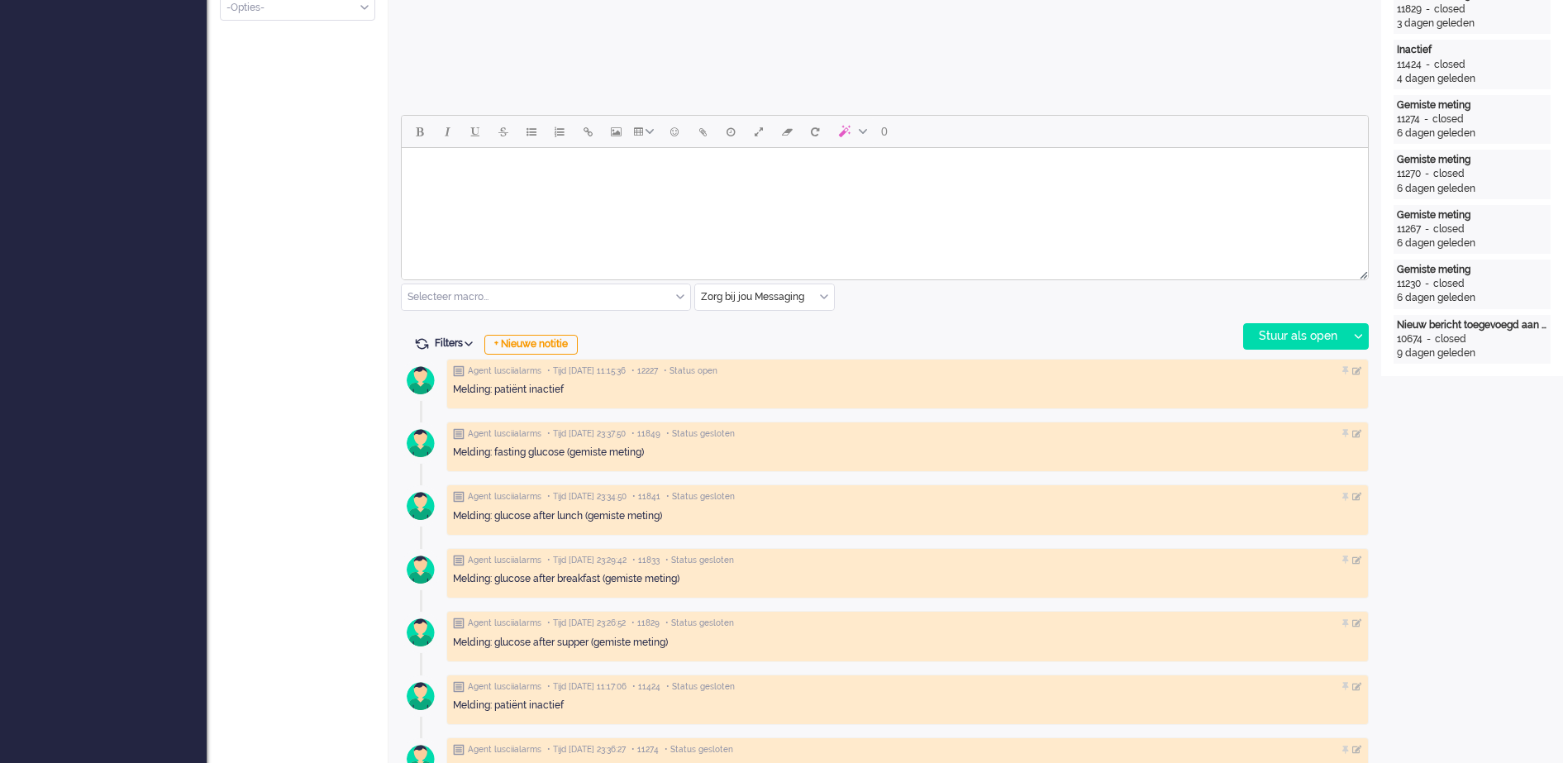
scroll to position [826, 0]
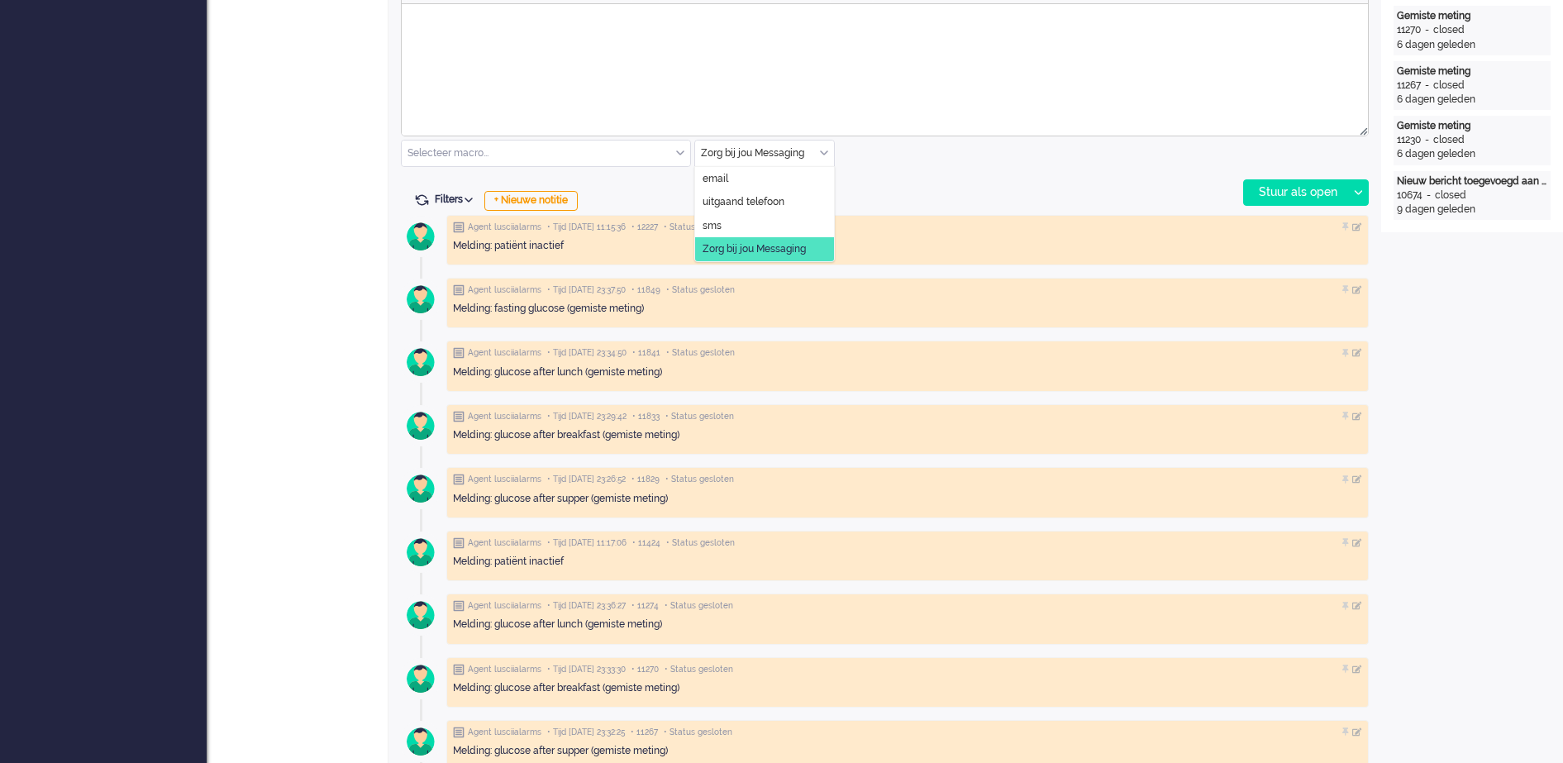
click at [823, 150] on div "Zorg bij jou Messaging" at bounding box center [764, 153] width 139 height 26
click at [757, 199] on span "uitgaand telefoon" at bounding box center [743, 202] width 82 height 14
click at [1271, 189] on div "Stuur als open" at bounding box center [1295, 192] width 103 height 25
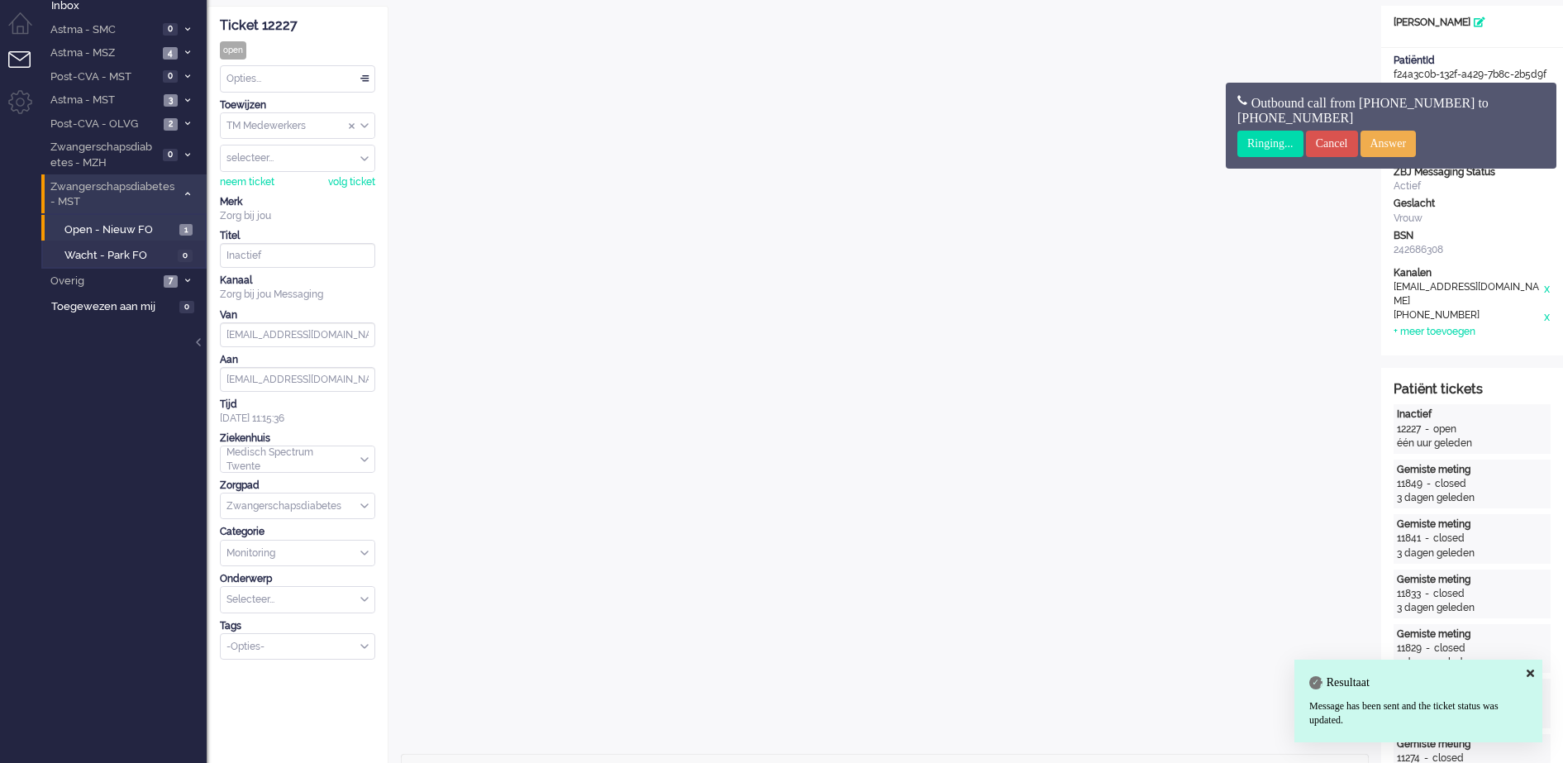
scroll to position [0, 0]
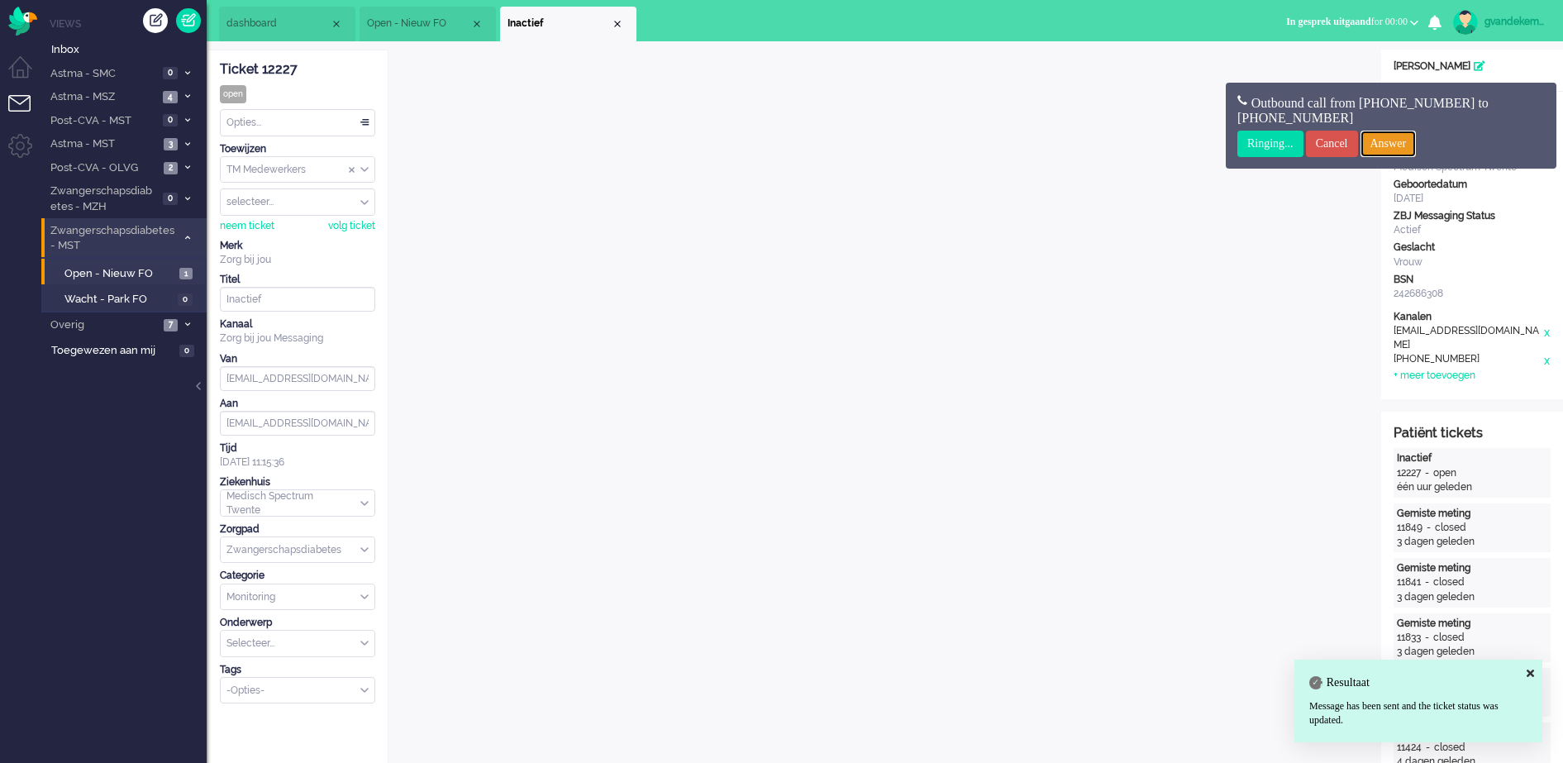
click at [1416, 143] on input "Answer" at bounding box center [1388, 144] width 56 height 26
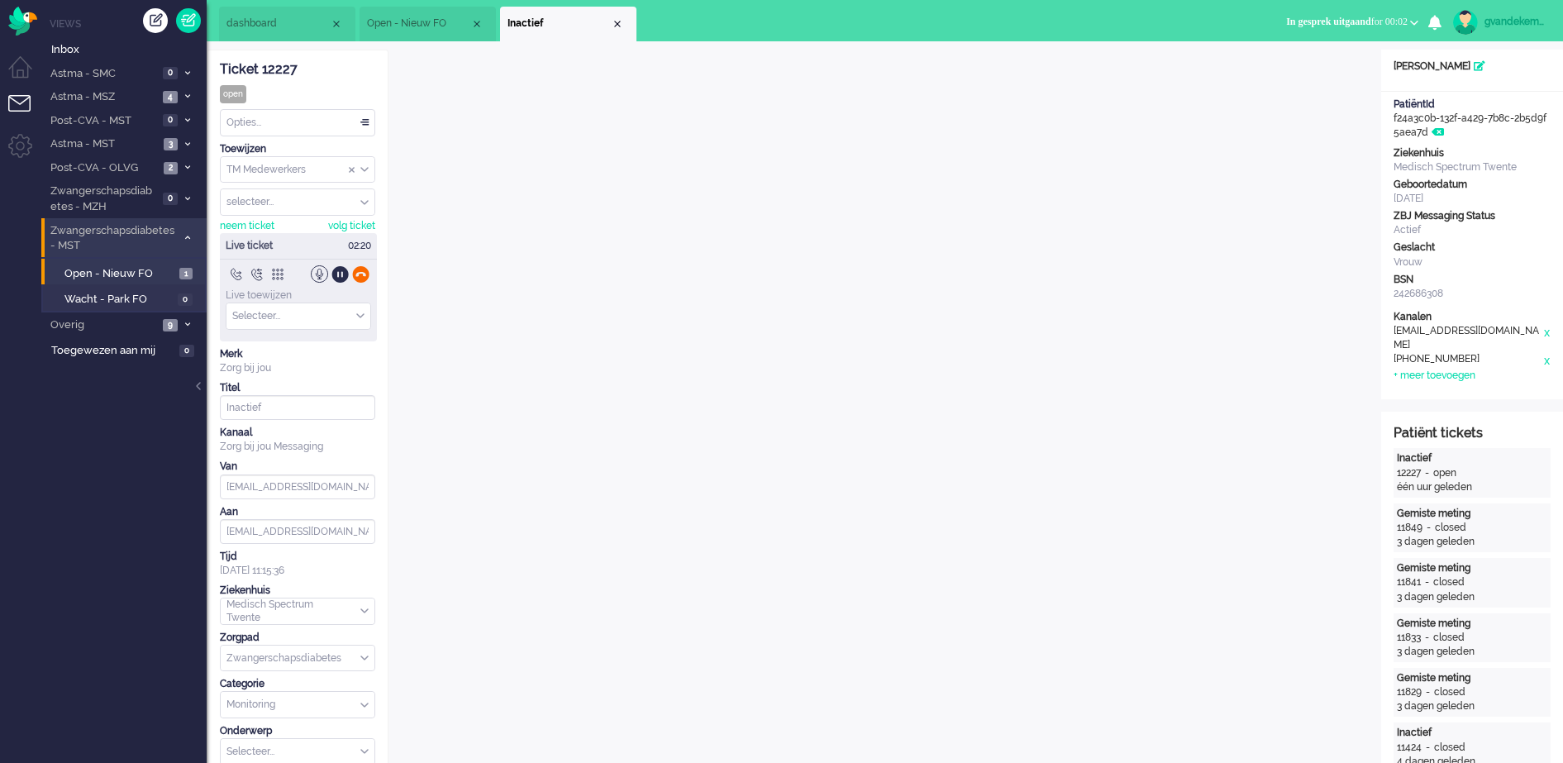
click at [360, 275] on div at bounding box center [360, 273] width 17 height 17
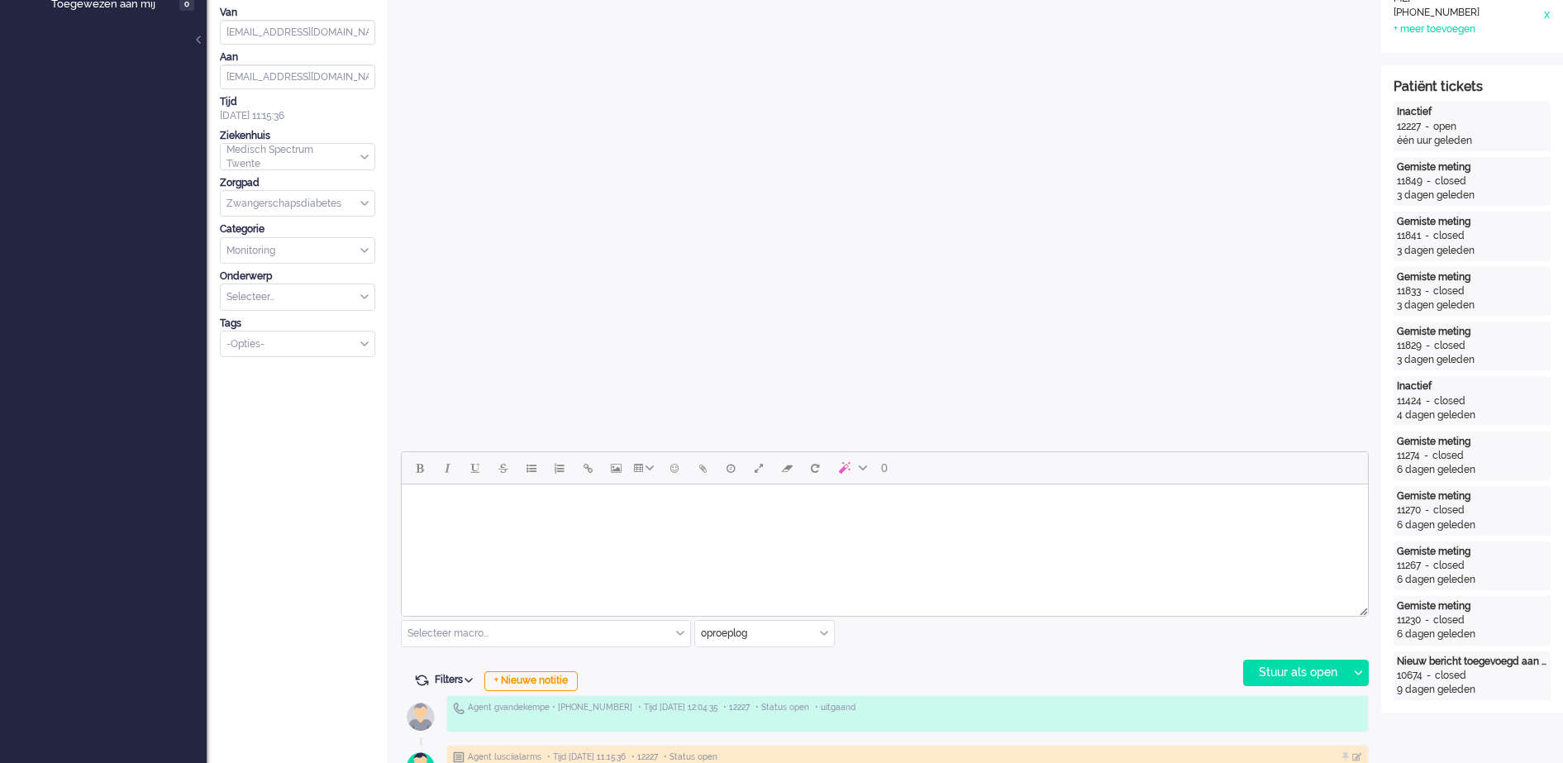
scroll to position [310, 0]
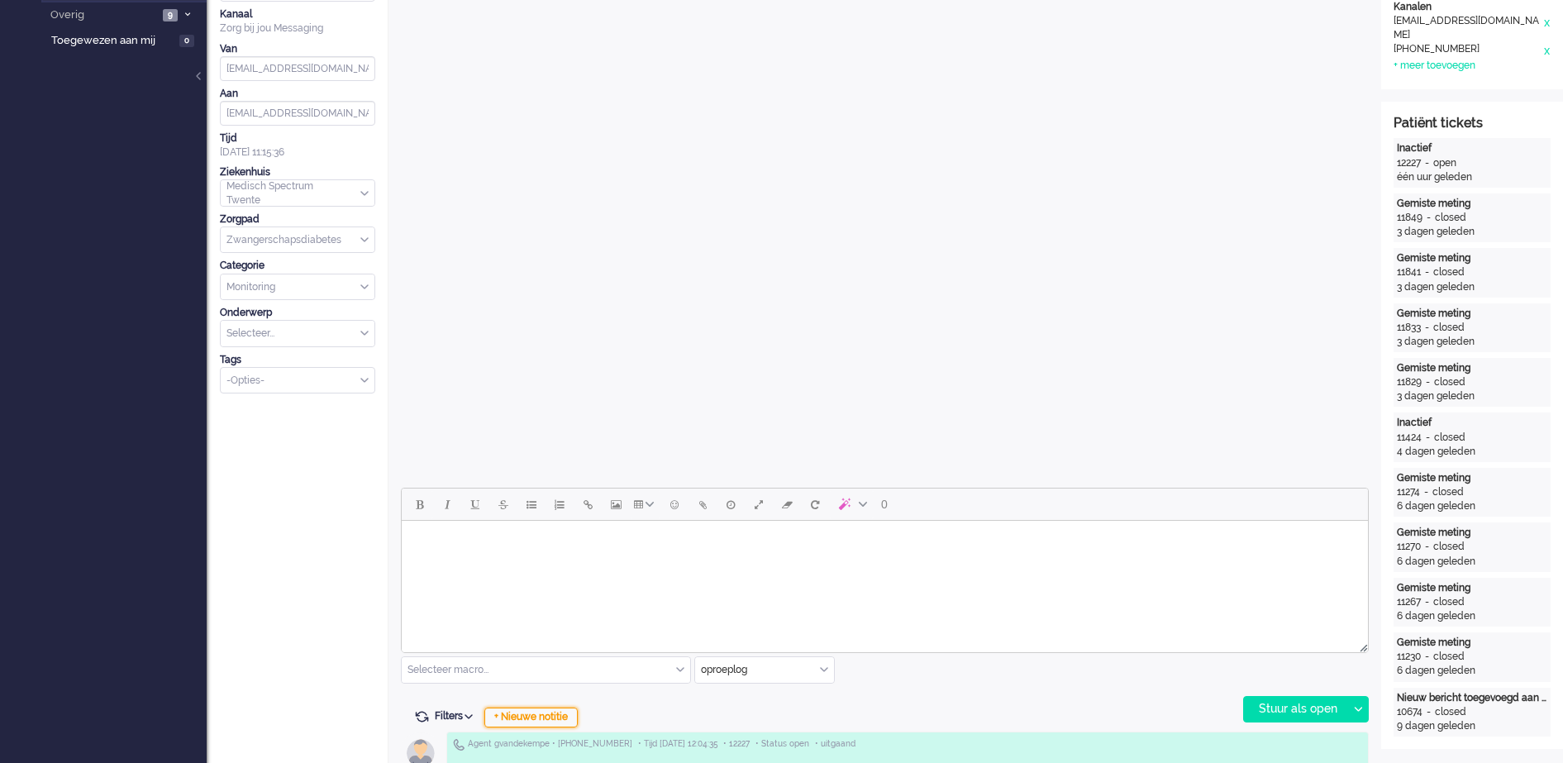
click at [560, 712] on div "+ Nieuwe notitie" at bounding box center [530, 717] width 93 height 20
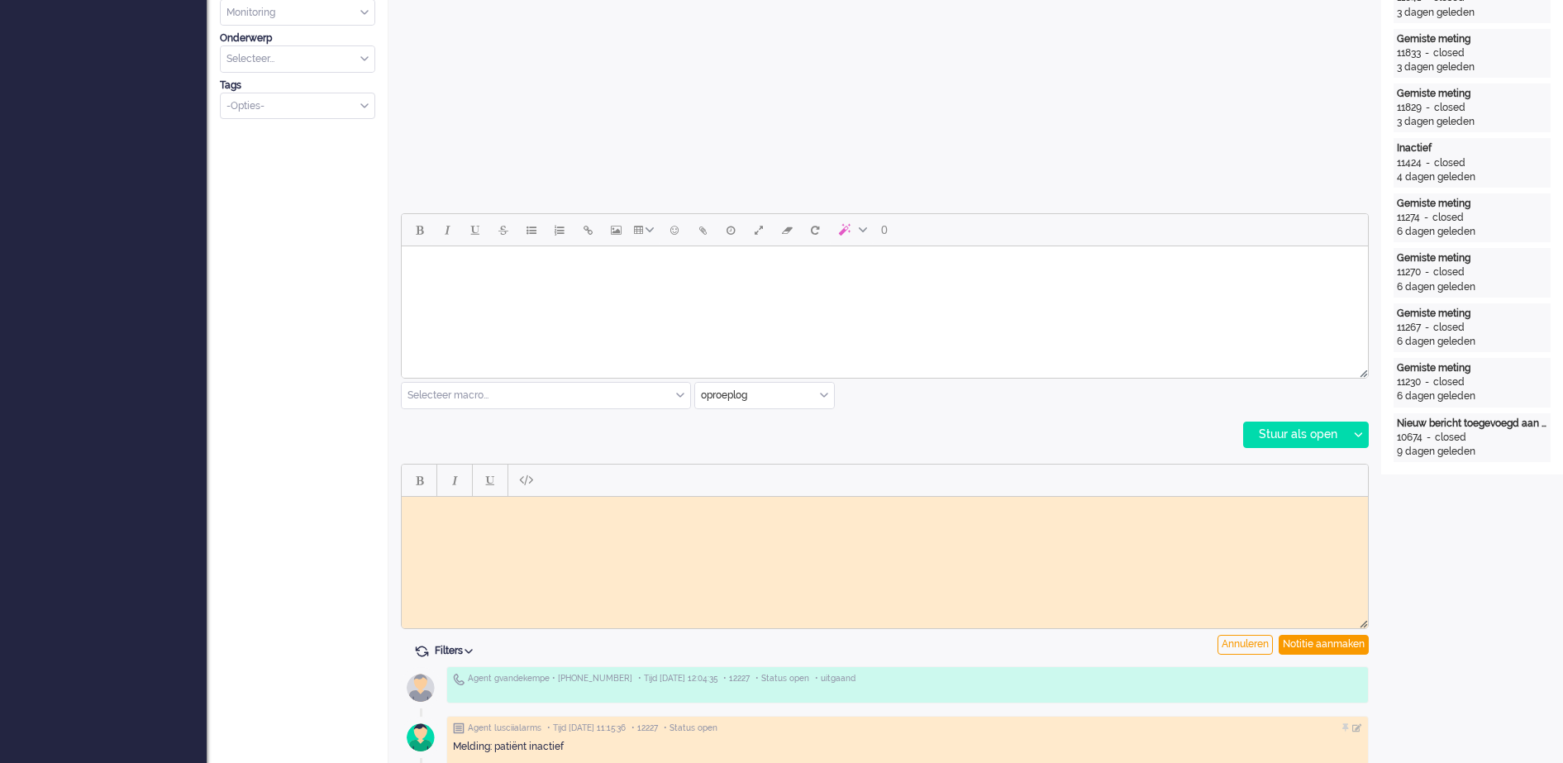
scroll to position [620, 0]
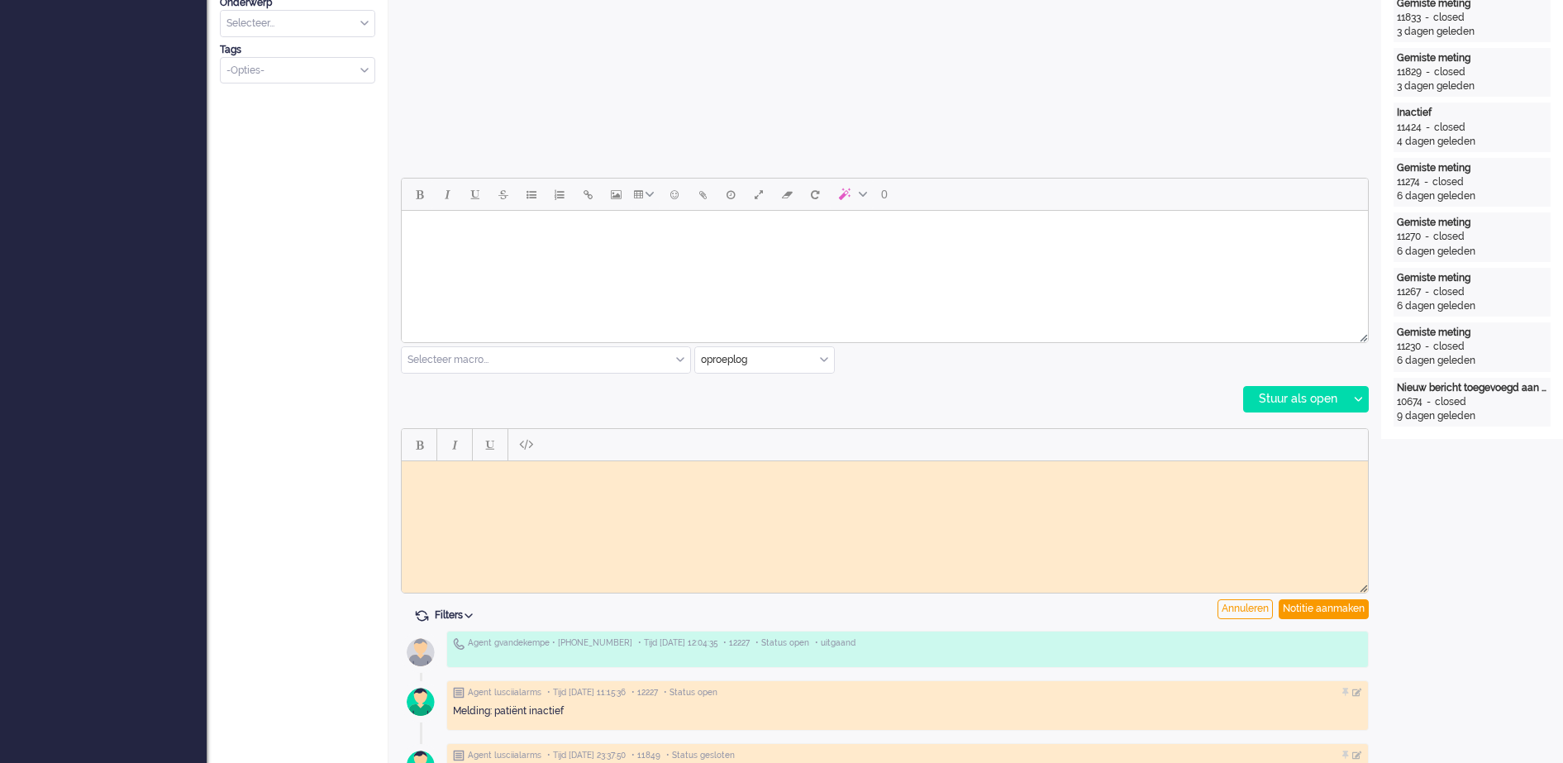
click at [568, 477] on body "Rich Text Area. Press ALT-0 for help." at bounding box center [884, 473] width 953 height 12
click at [469, 469] on body "Telefonscih contact gehad. Werking app uitgelegd, ze gaat vanaf morgen metingen…" at bounding box center [884, 479] width 953 height 25
click at [1319, 609] on div "Notitie aanmaken" at bounding box center [1323, 609] width 90 height 20
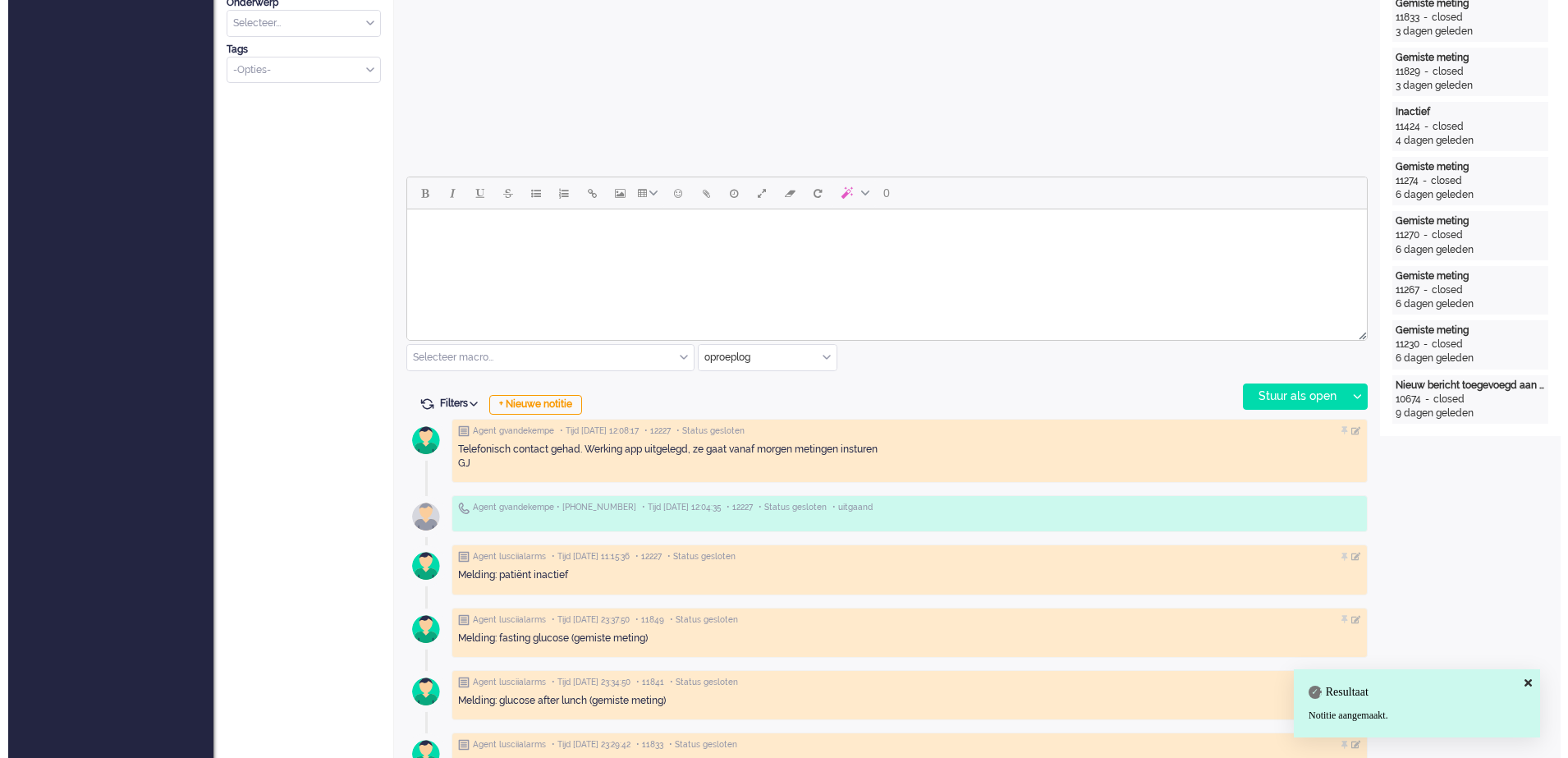
scroll to position [0, 0]
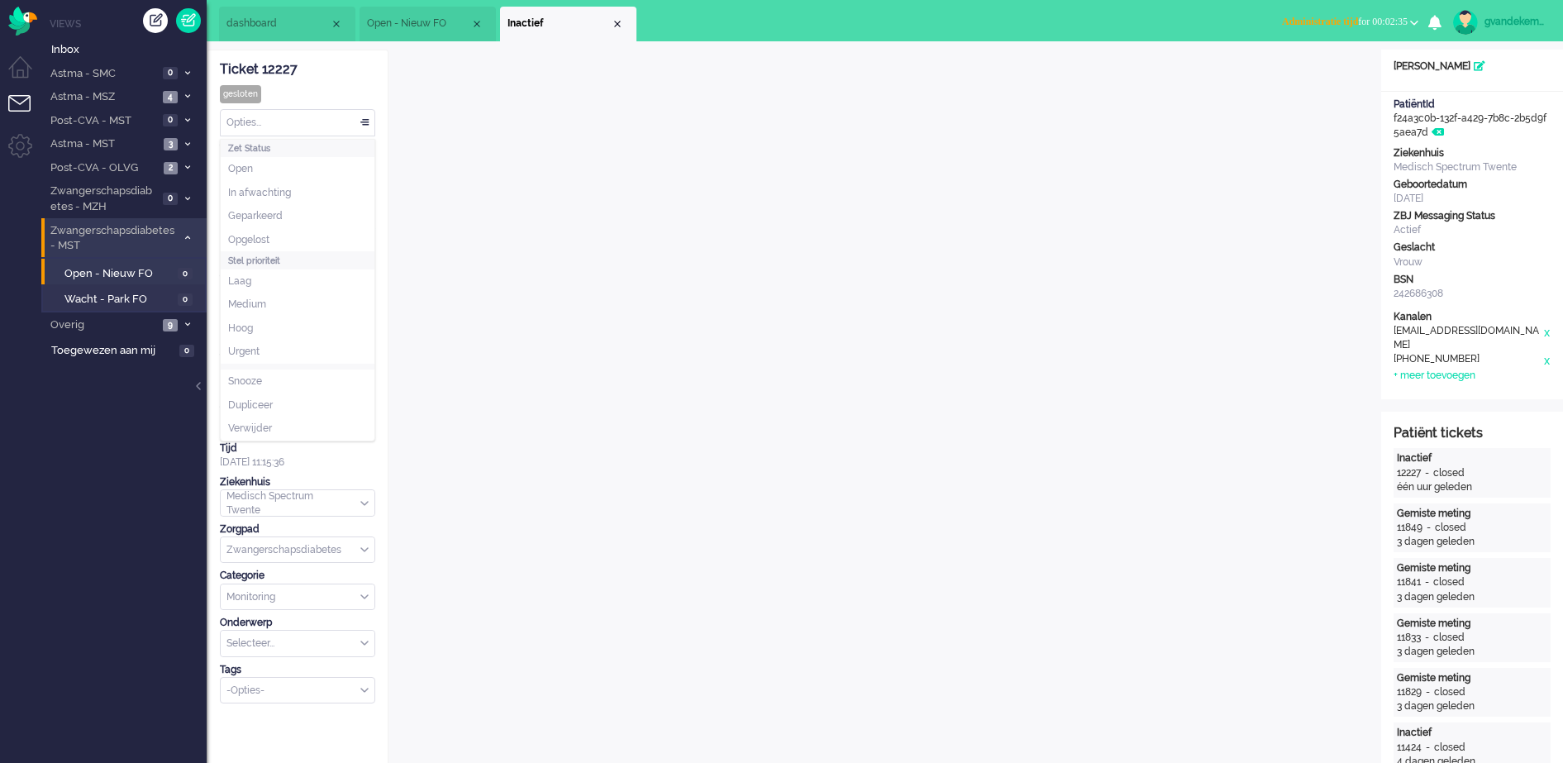
click at [366, 119] on div "Opties..." at bounding box center [298, 123] width 154 height 26
click at [301, 240] on li "Opgelost" at bounding box center [298, 240] width 154 height 24
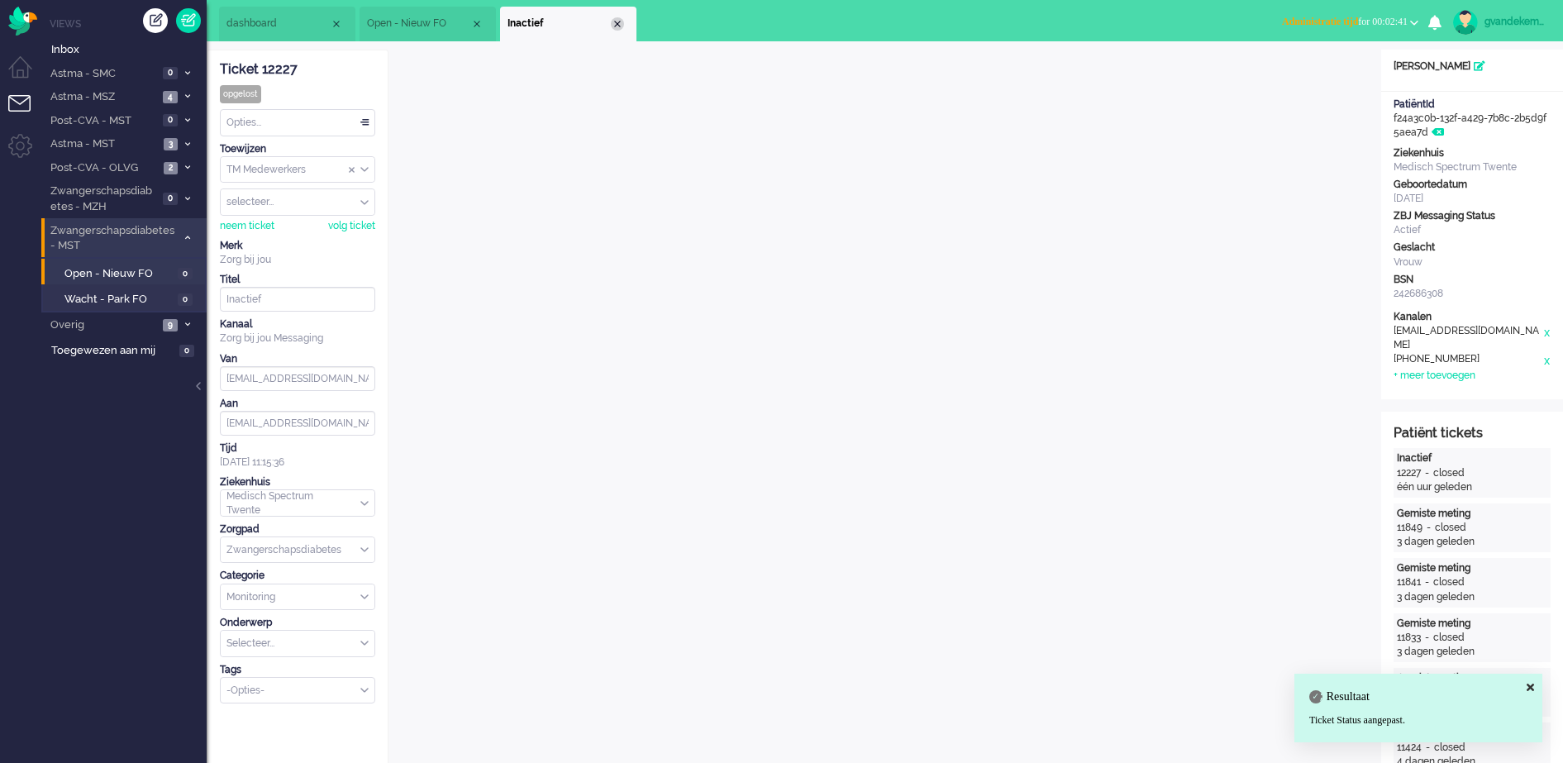
click at [617, 25] on div "Close tab" at bounding box center [617, 23] width 13 height 13
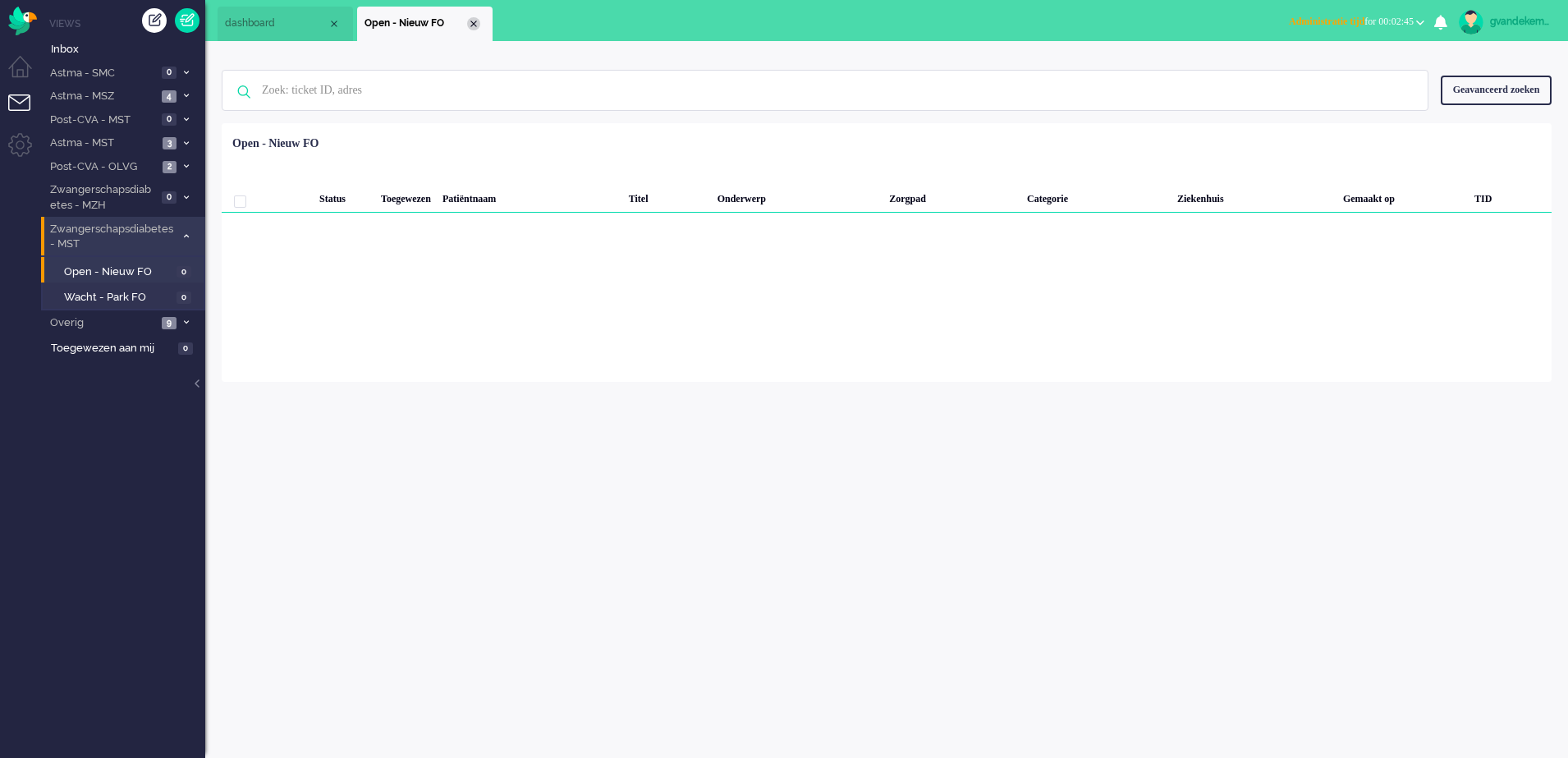
click at [472, 22] on div "Close tab" at bounding box center [473, 23] width 13 height 13
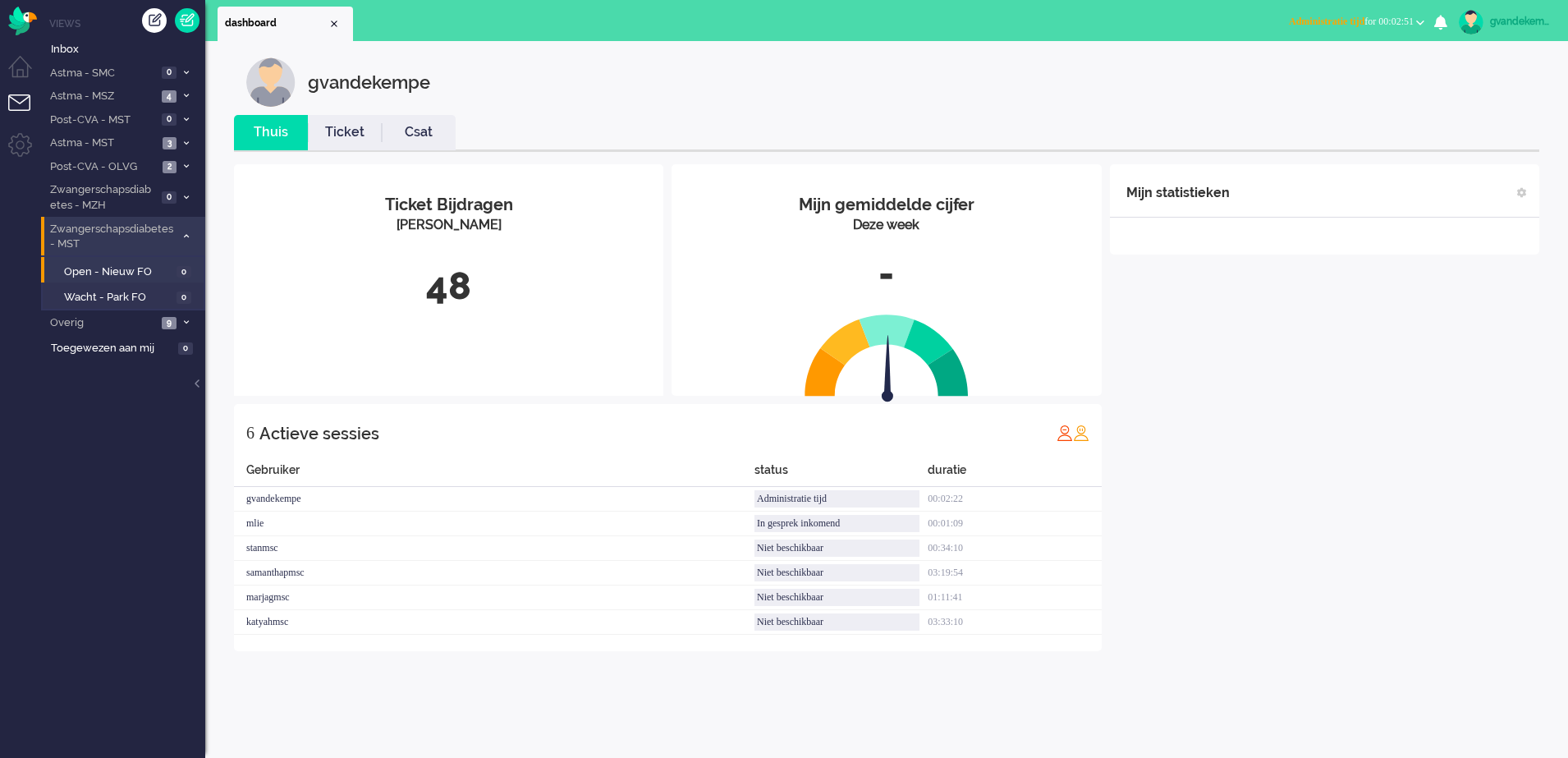
click at [1419, 20] on b "button" at bounding box center [1420, 23] width 8 height 6
click at [1317, 68] on label "Online" at bounding box center [1356, 74] width 130 height 14
click at [177, 139] on span "3" at bounding box center [170, 143] width 14 height 12
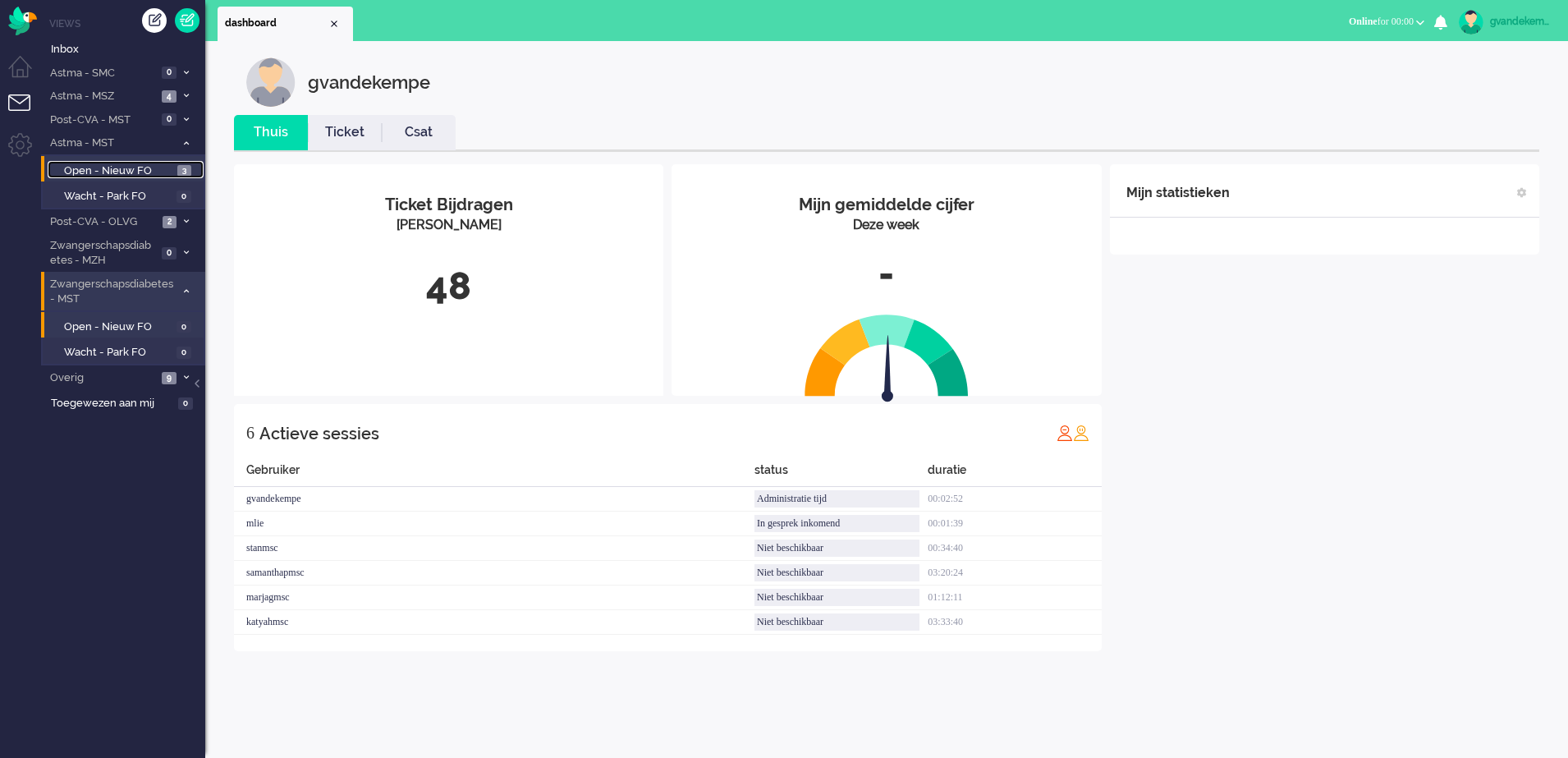
click at [168, 169] on span "Open - Nieuw FO" at bounding box center [118, 171] width 109 height 16
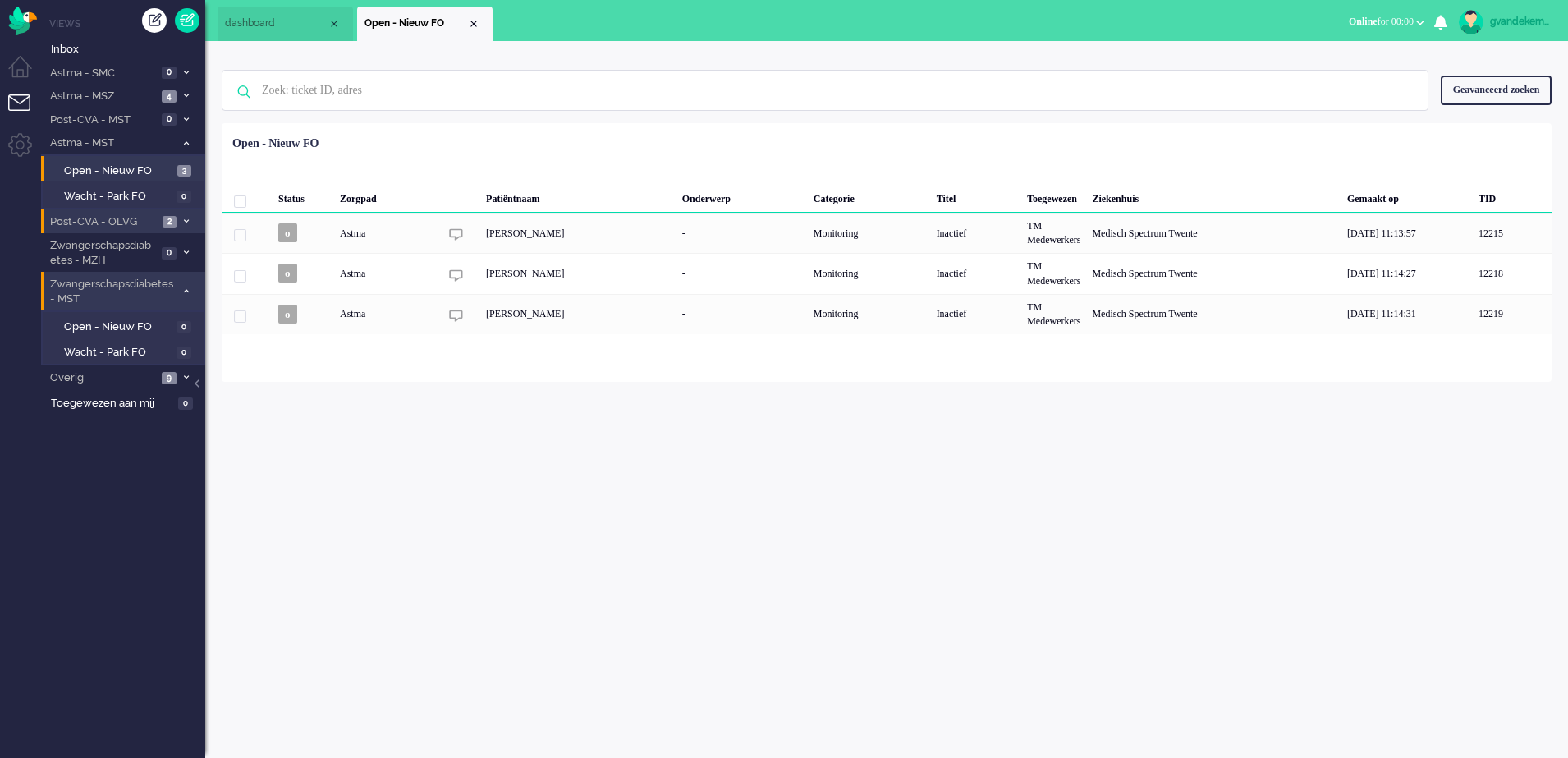
click at [177, 216] on li "Post-CVA - OLVG 2" at bounding box center [122, 222] width 164 height 24
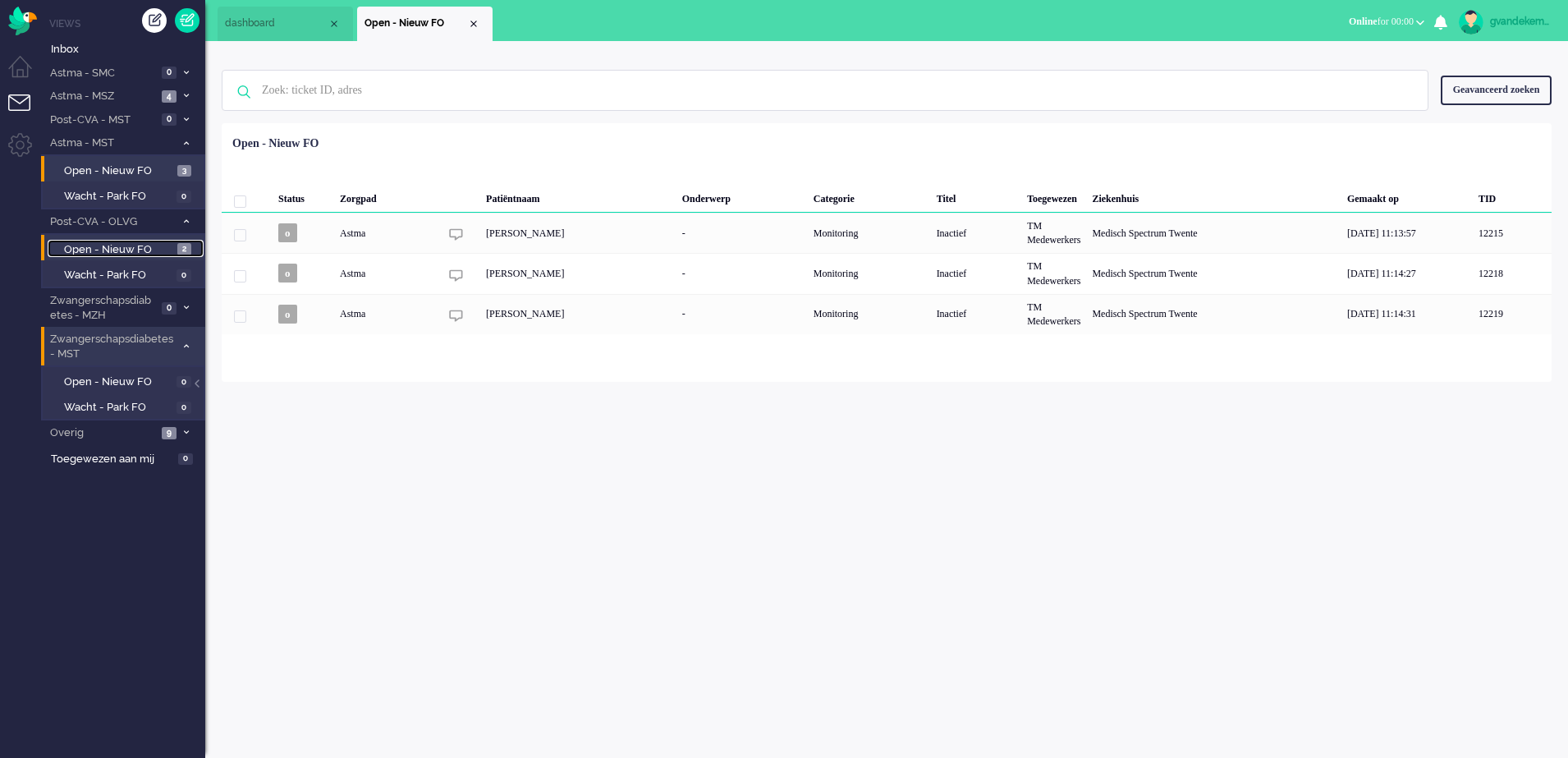
click at [166, 252] on span "Open - Nieuw FO" at bounding box center [118, 250] width 109 height 16
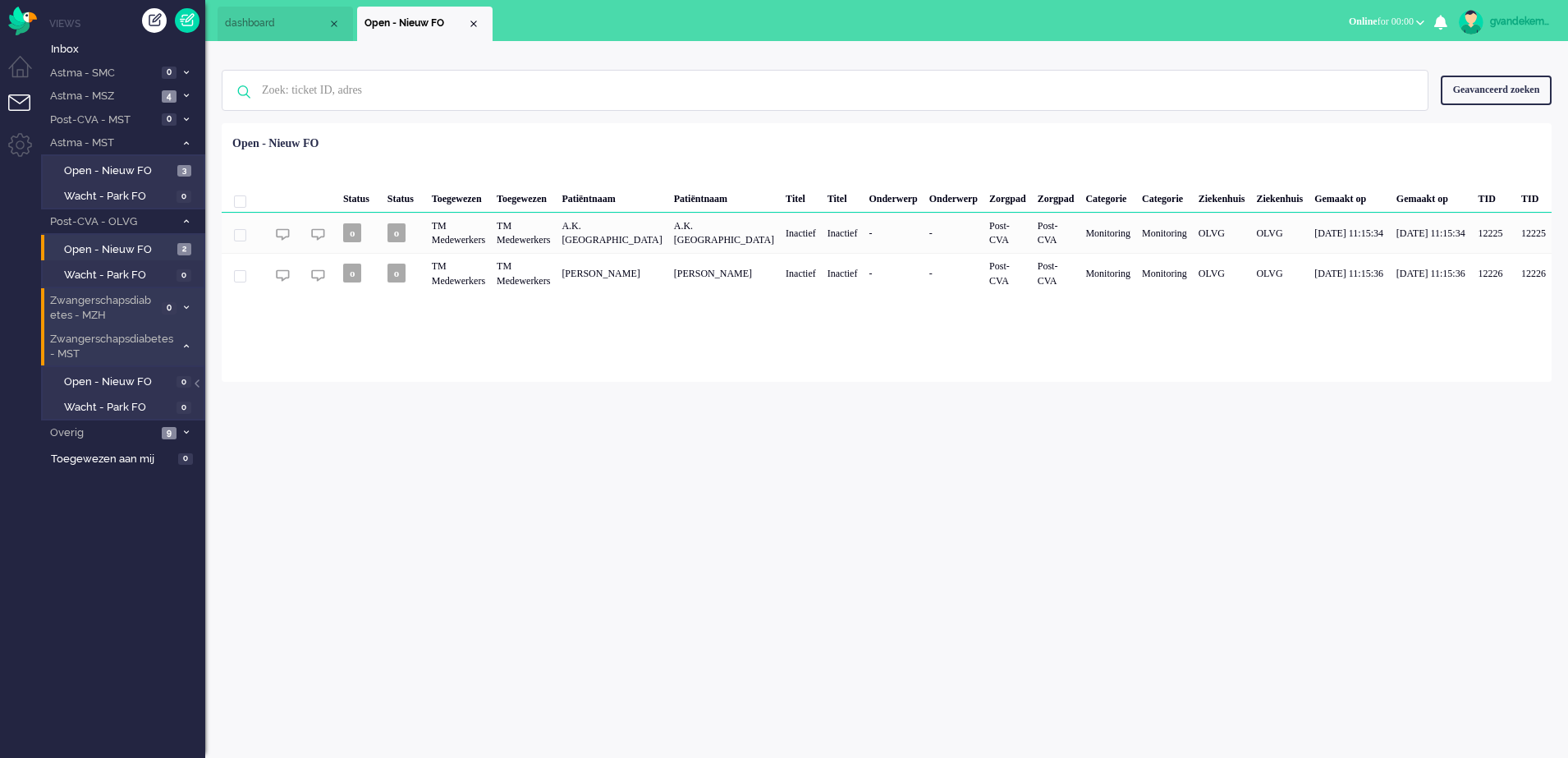
click at [187, 305] on icon at bounding box center [186, 308] width 5 height 6
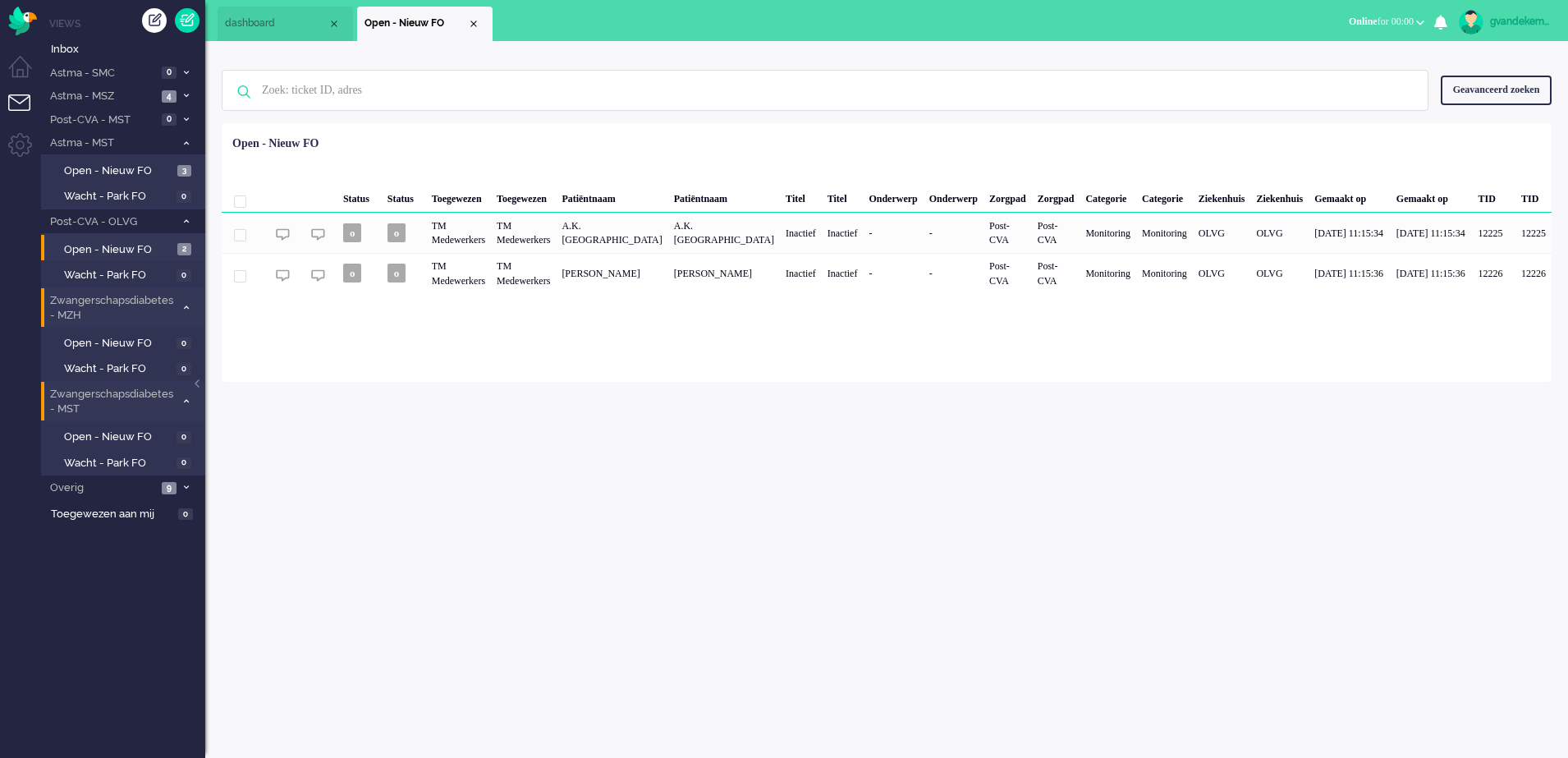
click at [186, 306] on icon at bounding box center [186, 308] width 5 height 6
click at [187, 434] on icon at bounding box center [186, 432] width 5 height 6
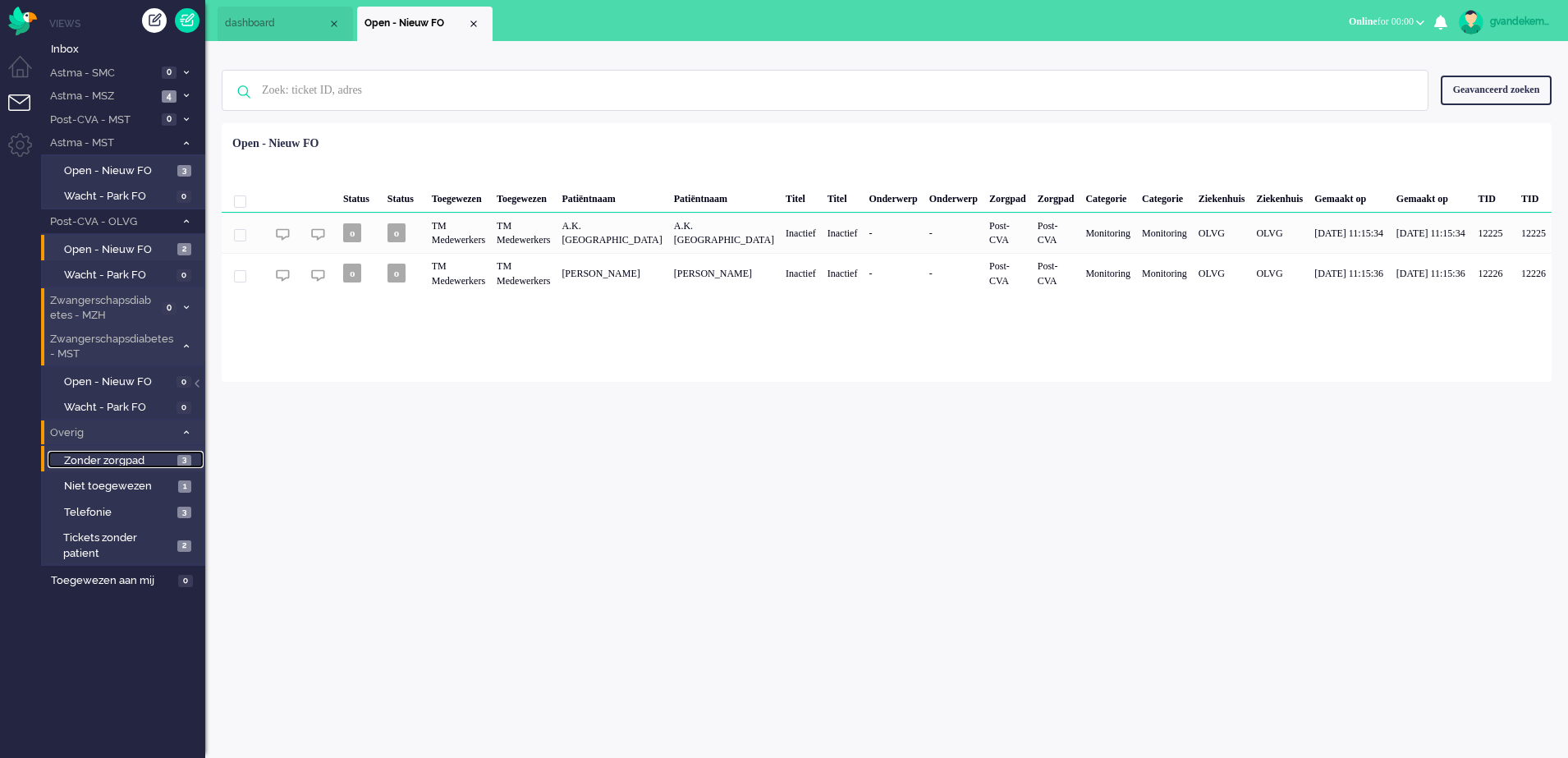
click at [144, 455] on span "Zonder zorgpad" at bounding box center [118, 461] width 109 height 16
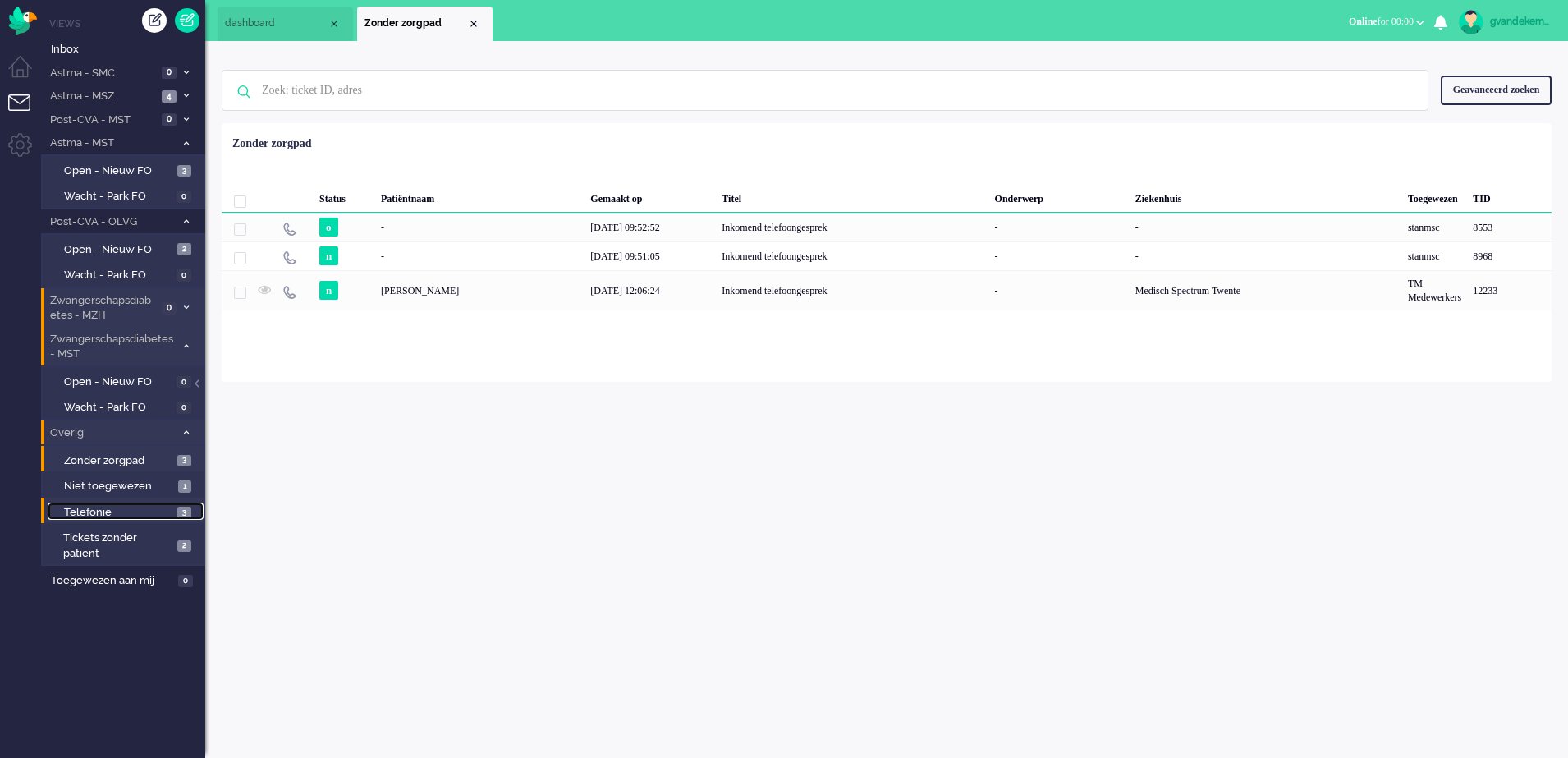
click at [167, 509] on span "Telefonie" at bounding box center [118, 513] width 109 height 16
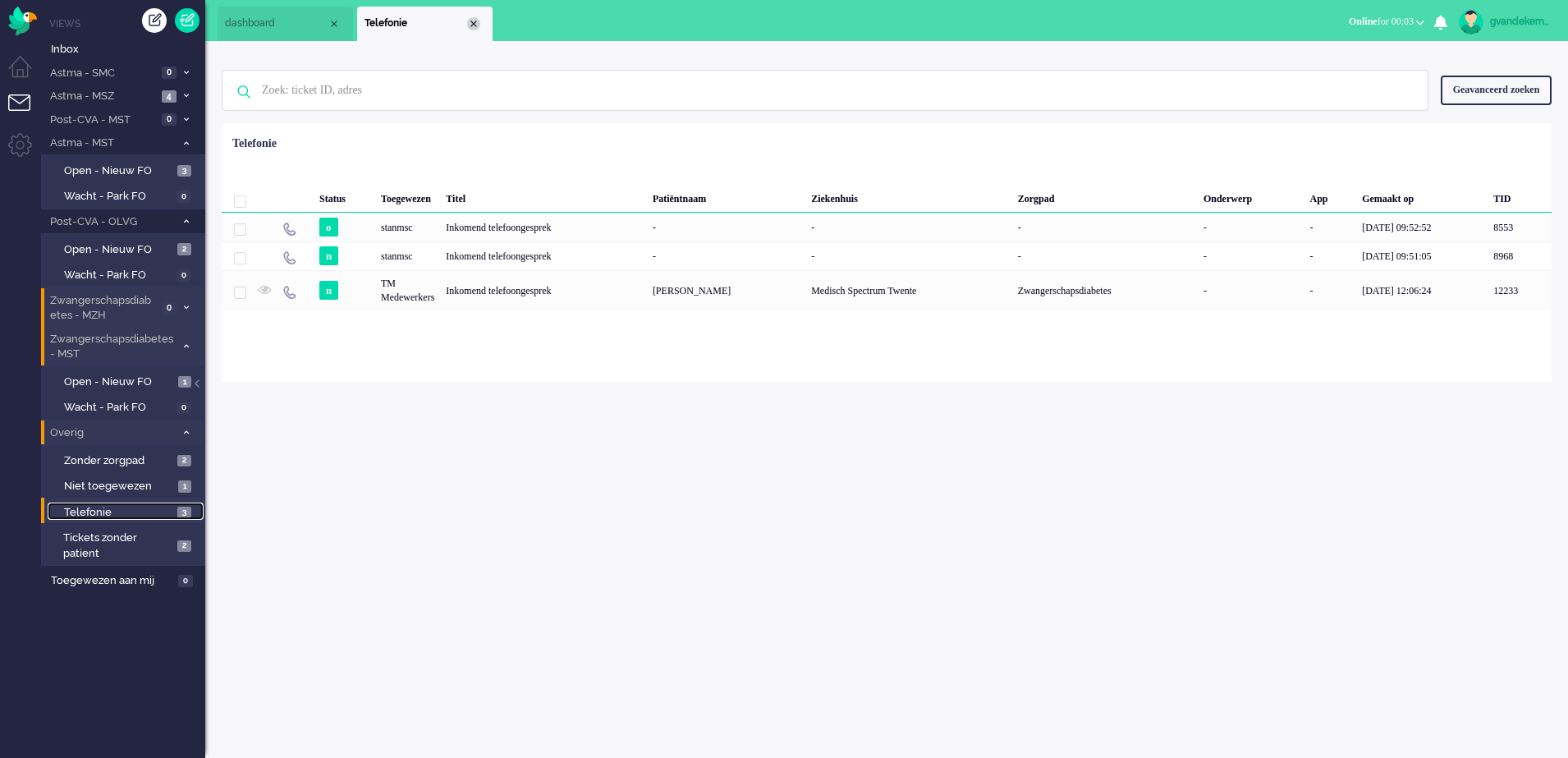
click at [475, 27] on div "Close tab" at bounding box center [473, 23] width 13 height 13
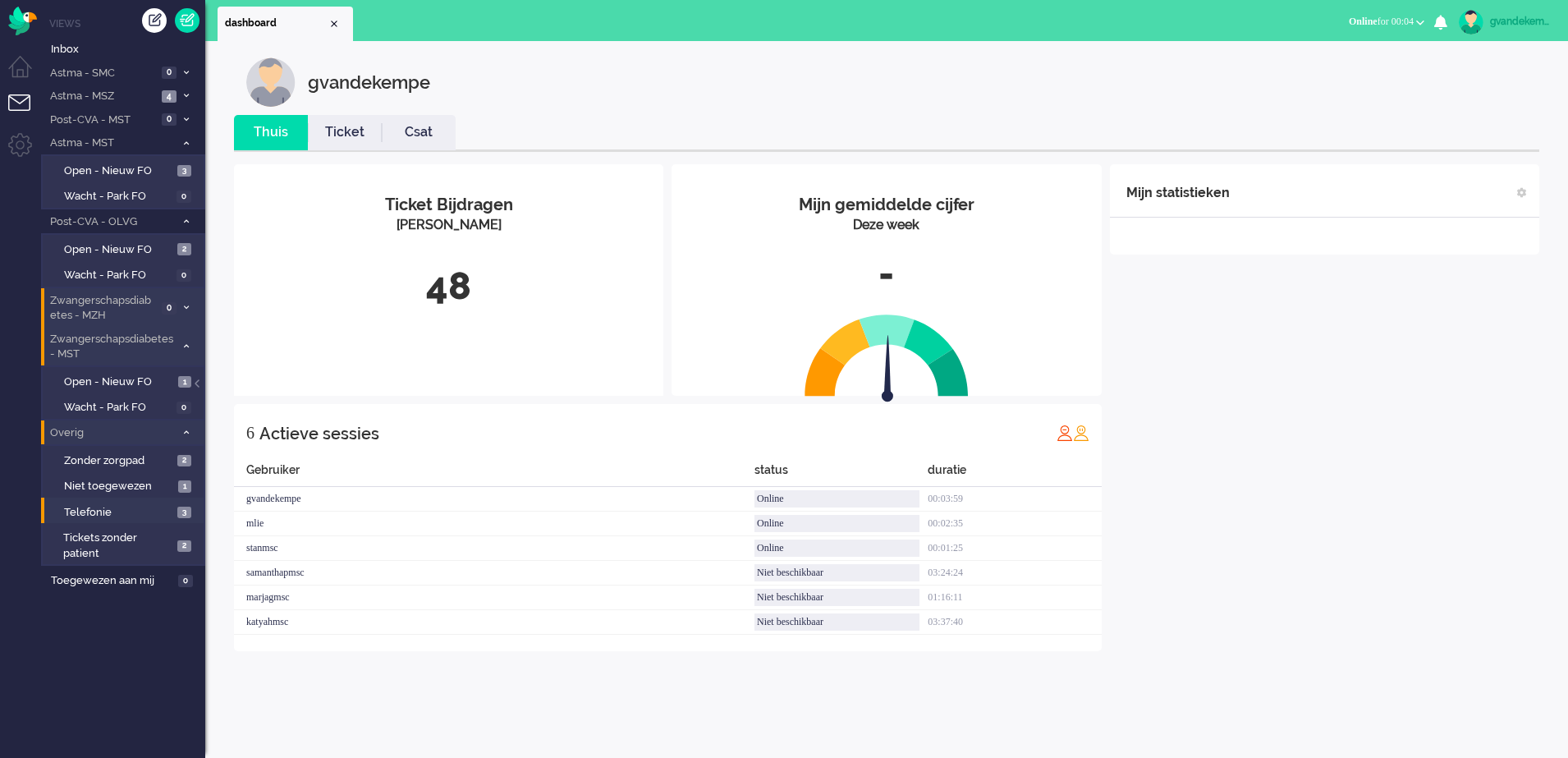
click at [1208, 338] on div "Mijn statistieken + Statistieken toevoegen Bel tijd (gemiddelde dag) Wrapup tij…" at bounding box center [1325, 407] width 429 height 487
click at [18, 21] on img "Omnidesk" at bounding box center [22, 21] width 29 height 29
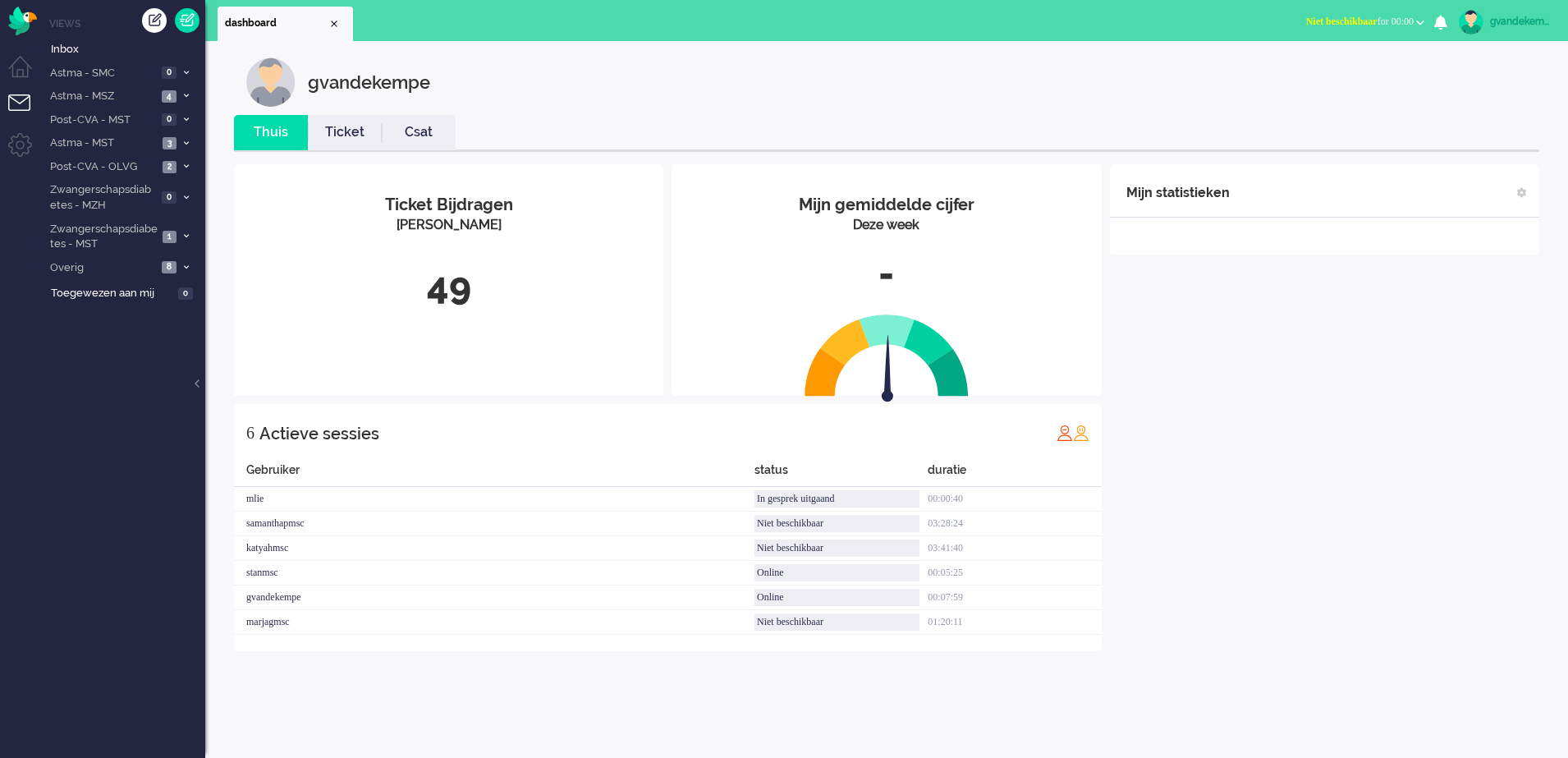
click at [1417, 20] on b "button" at bounding box center [1420, 23] width 8 height 6
click at [1332, 71] on label "Online" at bounding box center [1356, 74] width 130 height 14
click at [184, 265] on icon at bounding box center [186, 267] width 5 height 6
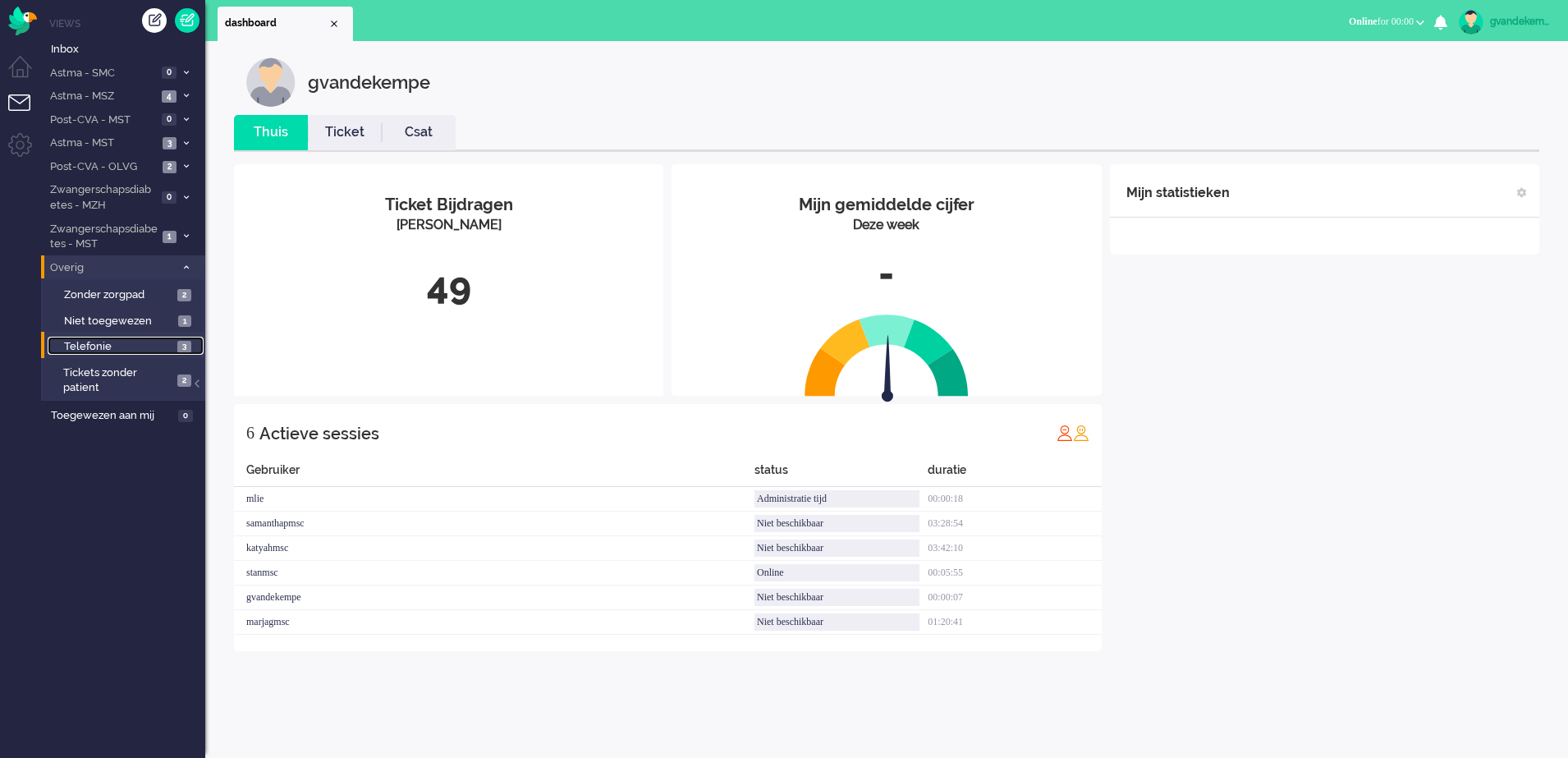
click at [186, 347] on span "3" at bounding box center [184, 347] width 14 height 12
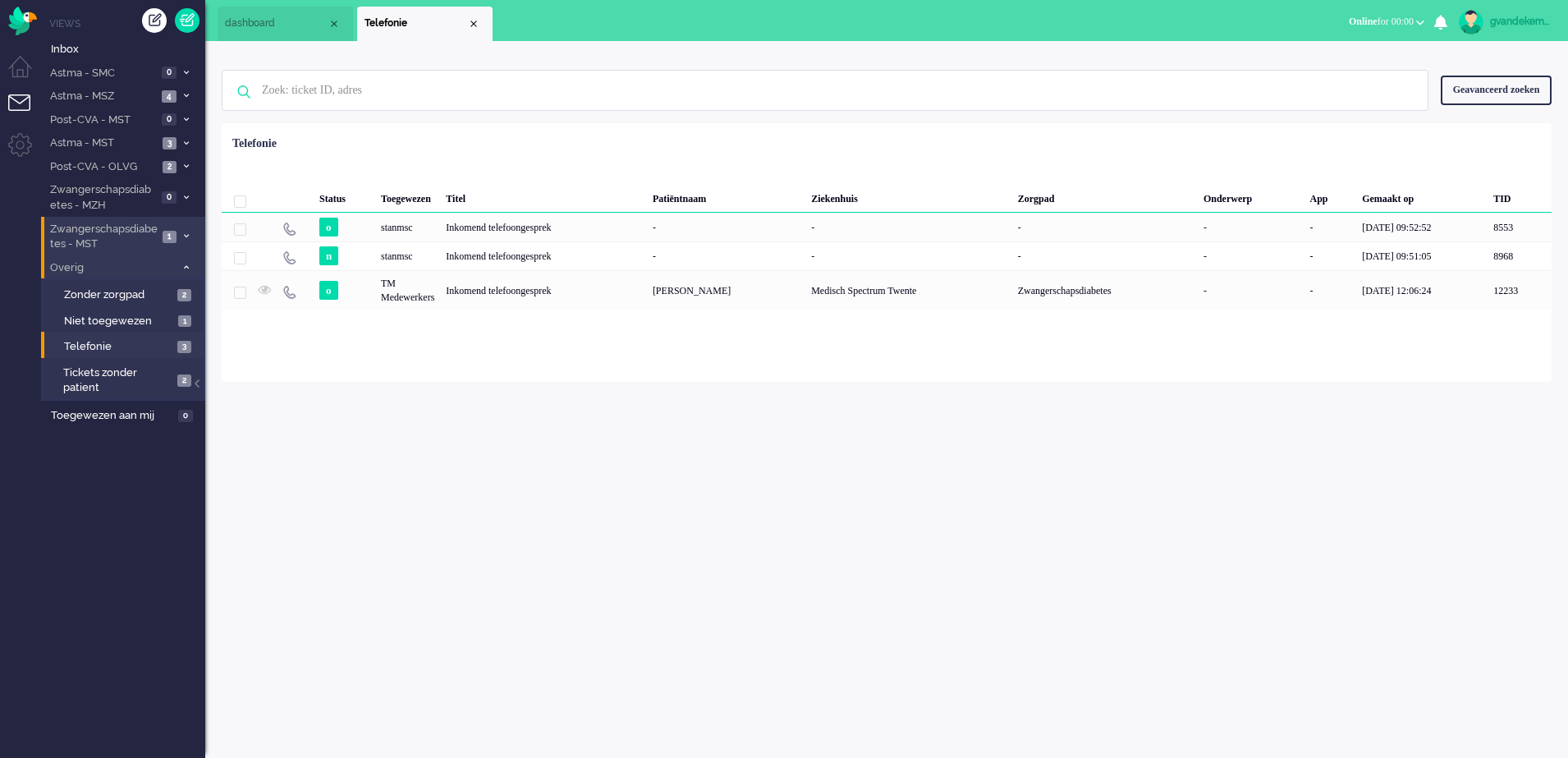
click at [184, 237] on icon at bounding box center [186, 236] width 5 height 6
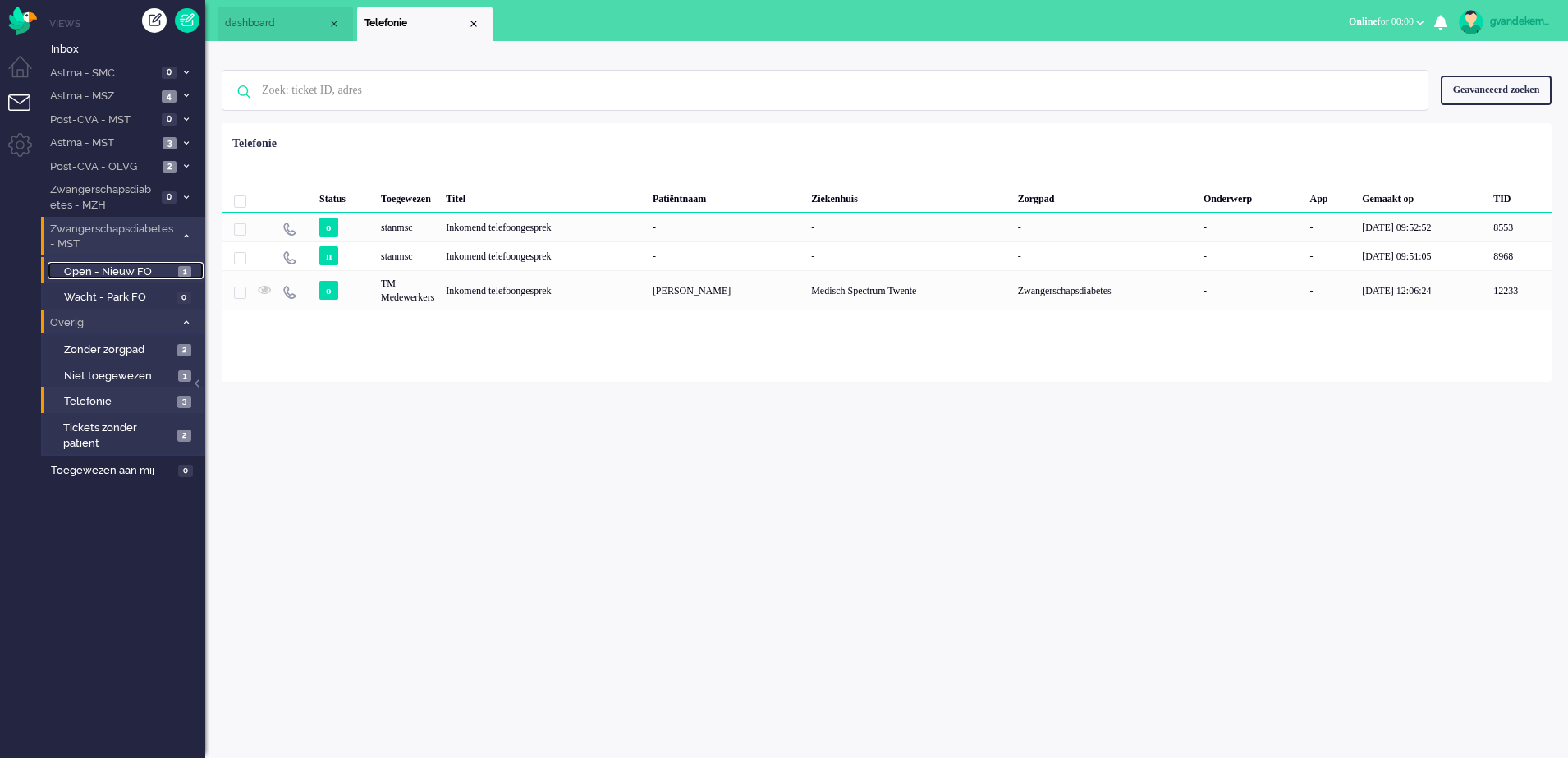
click at [161, 270] on span "Open - Nieuw FO" at bounding box center [118, 272] width 110 height 16
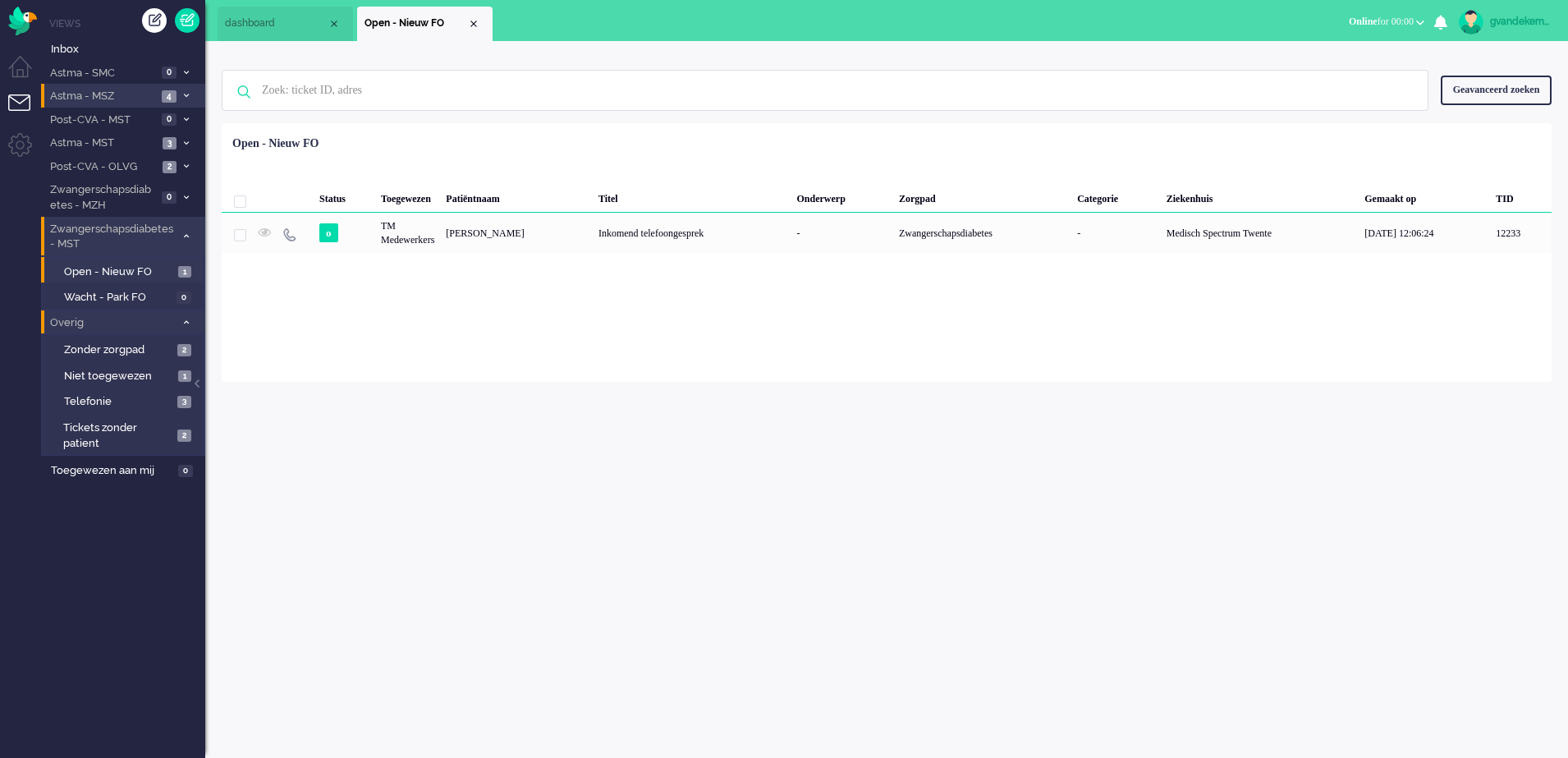
click at [186, 92] on icon at bounding box center [186, 95] width 5 height 6
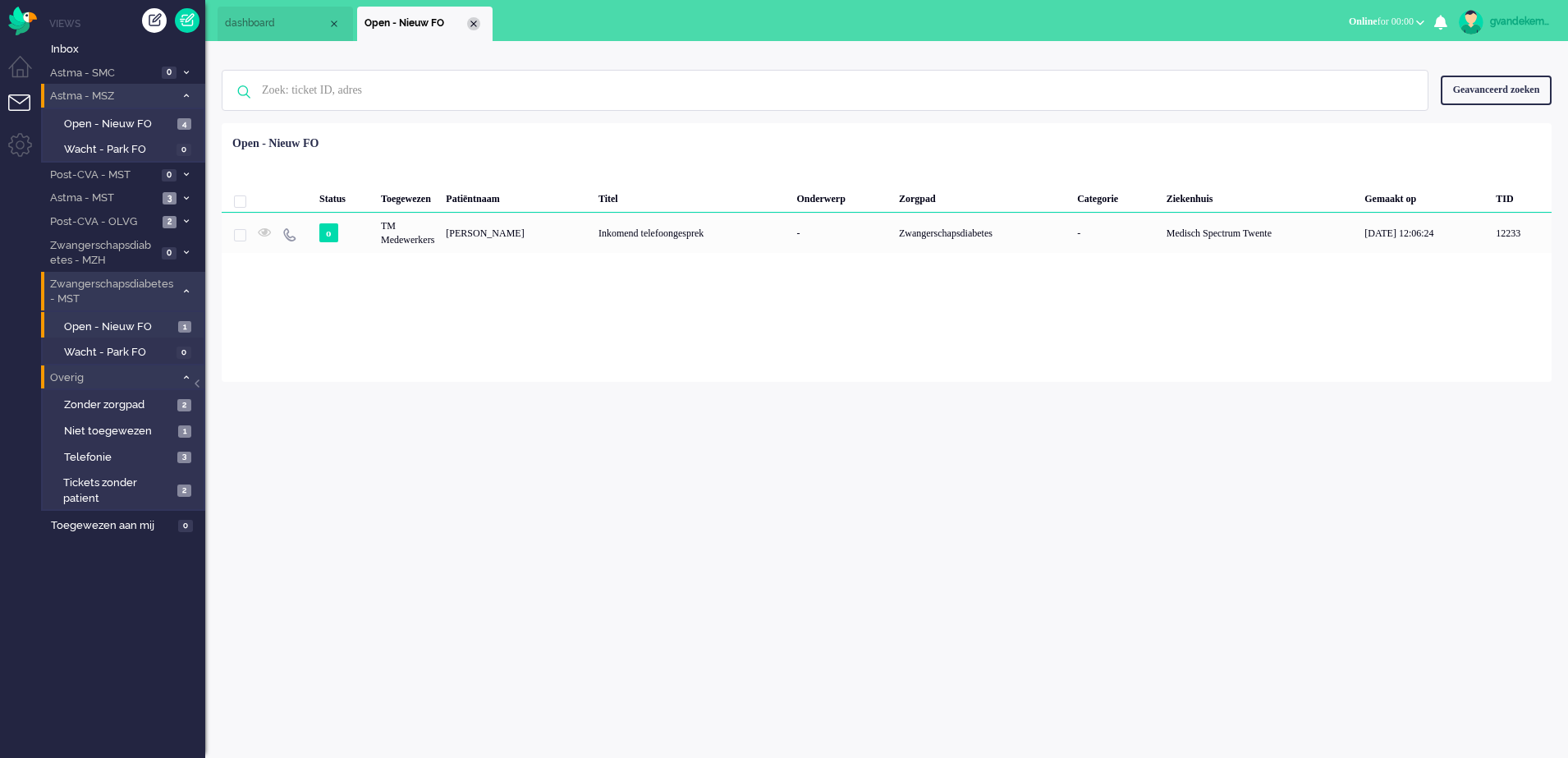
click at [473, 22] on div "Close tab" at bounding box center [473, 23] width 13 height 13
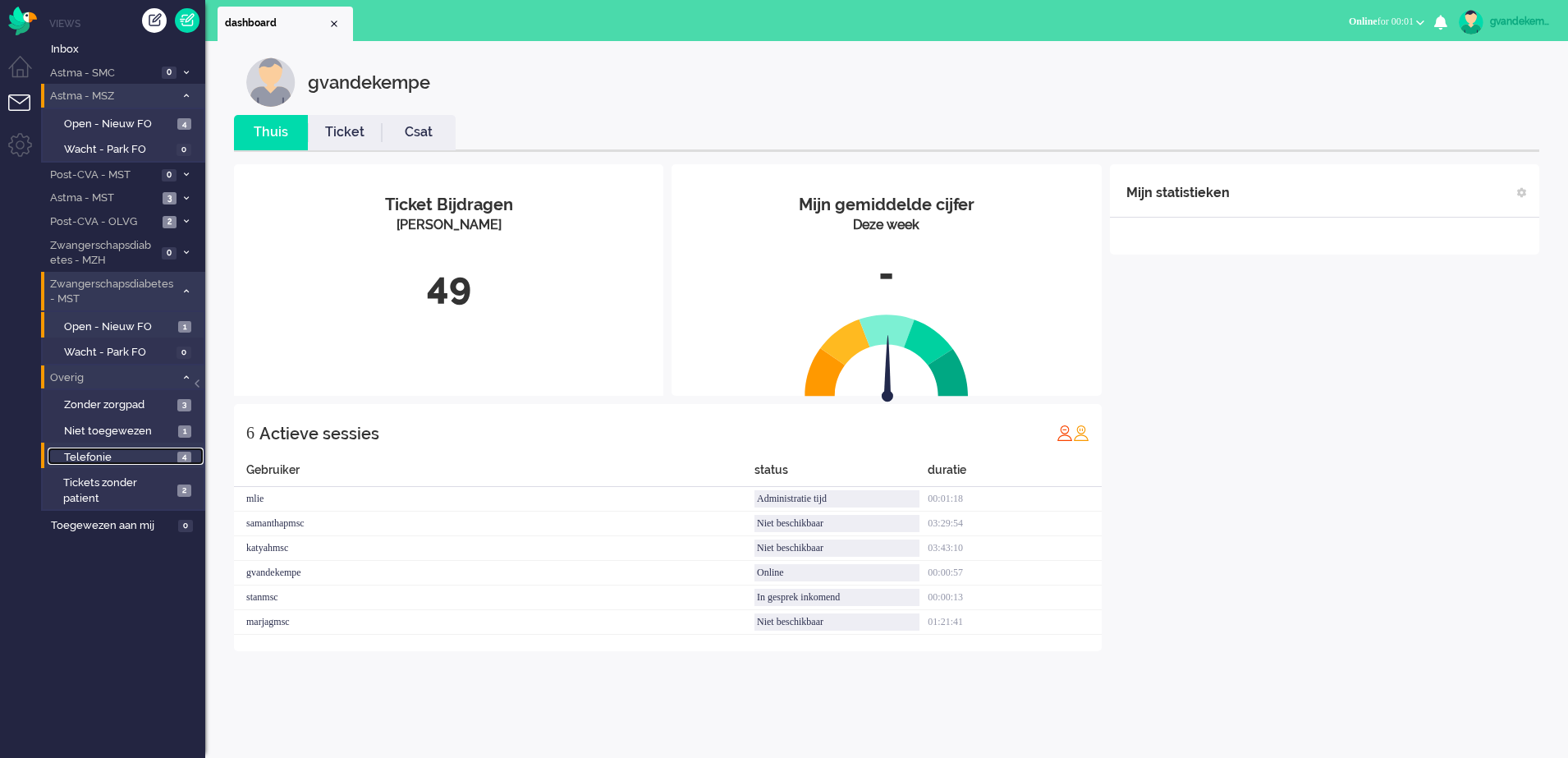
click at [151, 457] on span "Telefonie" at bounding box center [118, 458] width 109 height 16
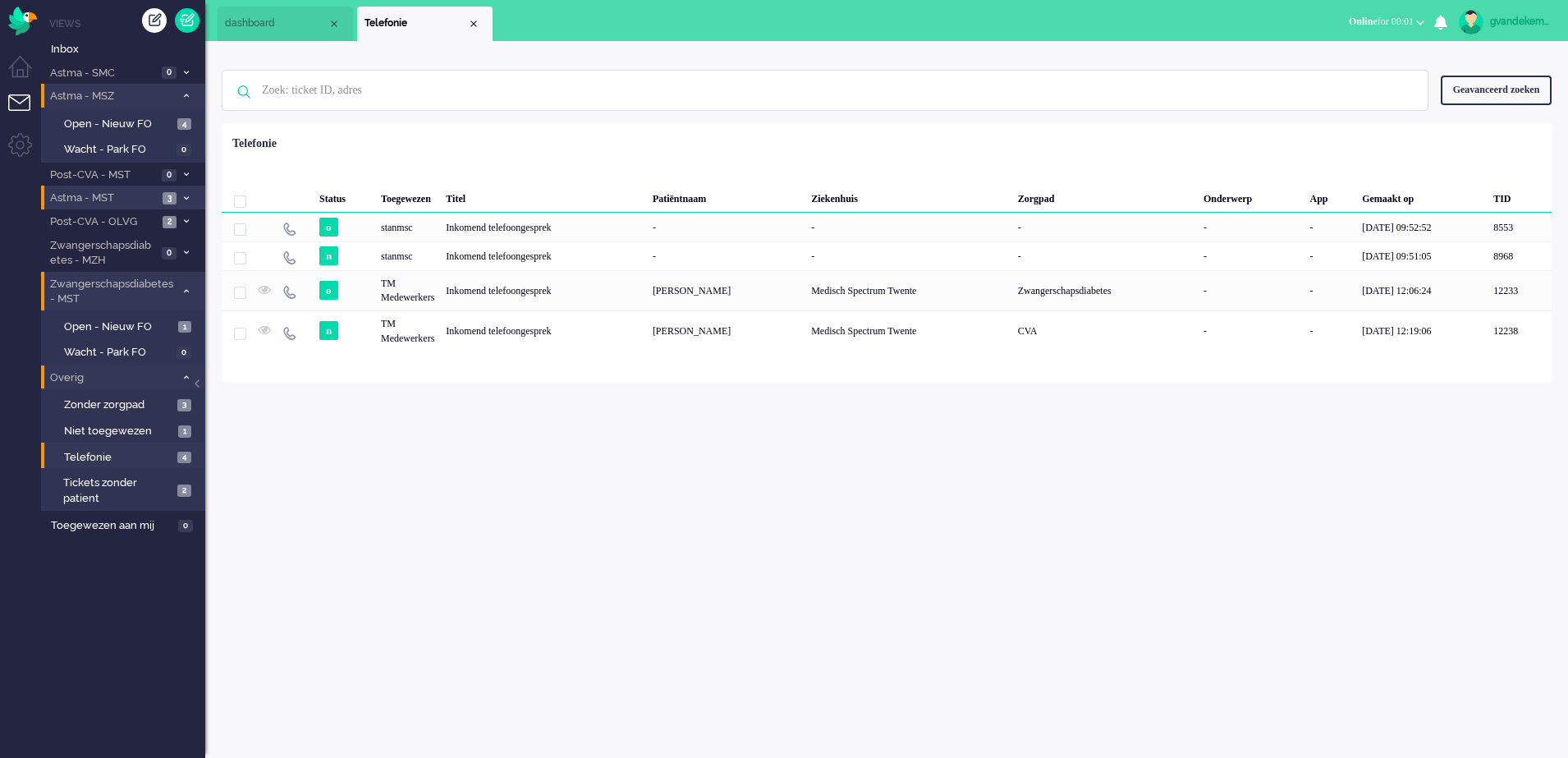
click at [174, 195] on span "3" at bounding box center [170, 198] width 14 height 12
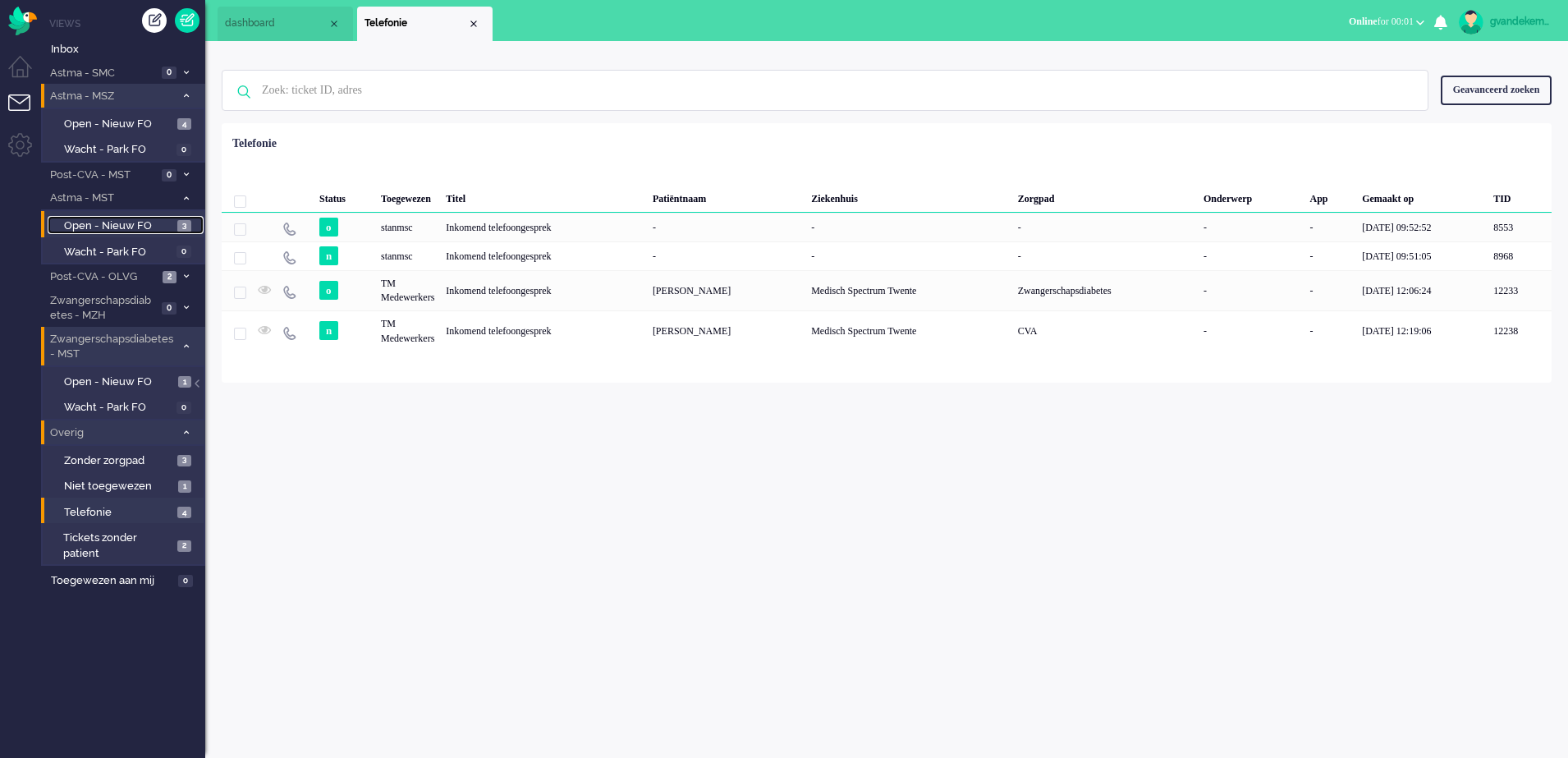
click at [152, 223] on span "Open - Nieuw FO" at bounding box center [118, 227] width 109 height 16
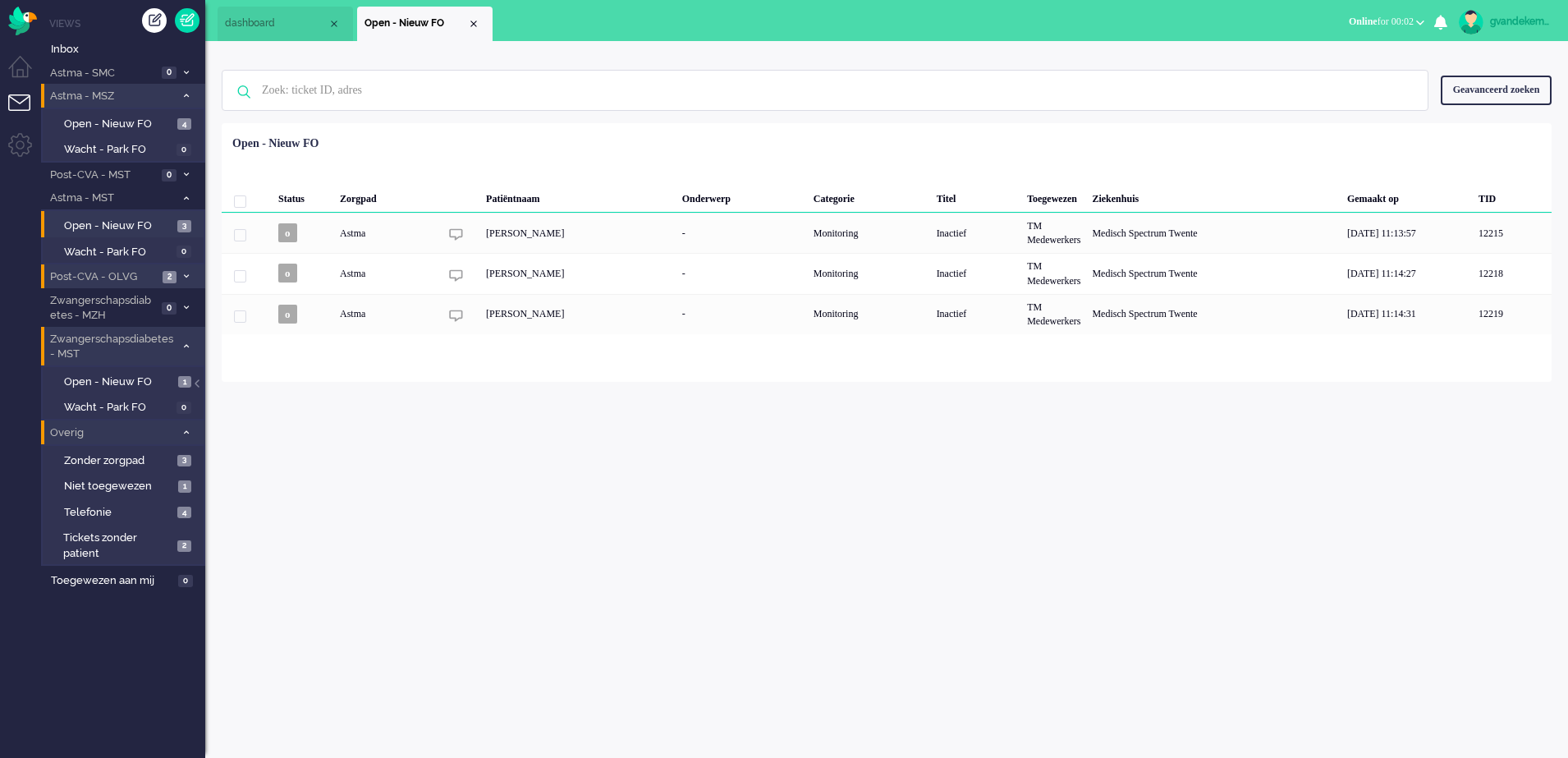
click at [181, 274] on span at bounding box center [186, 276] width 12 height 9
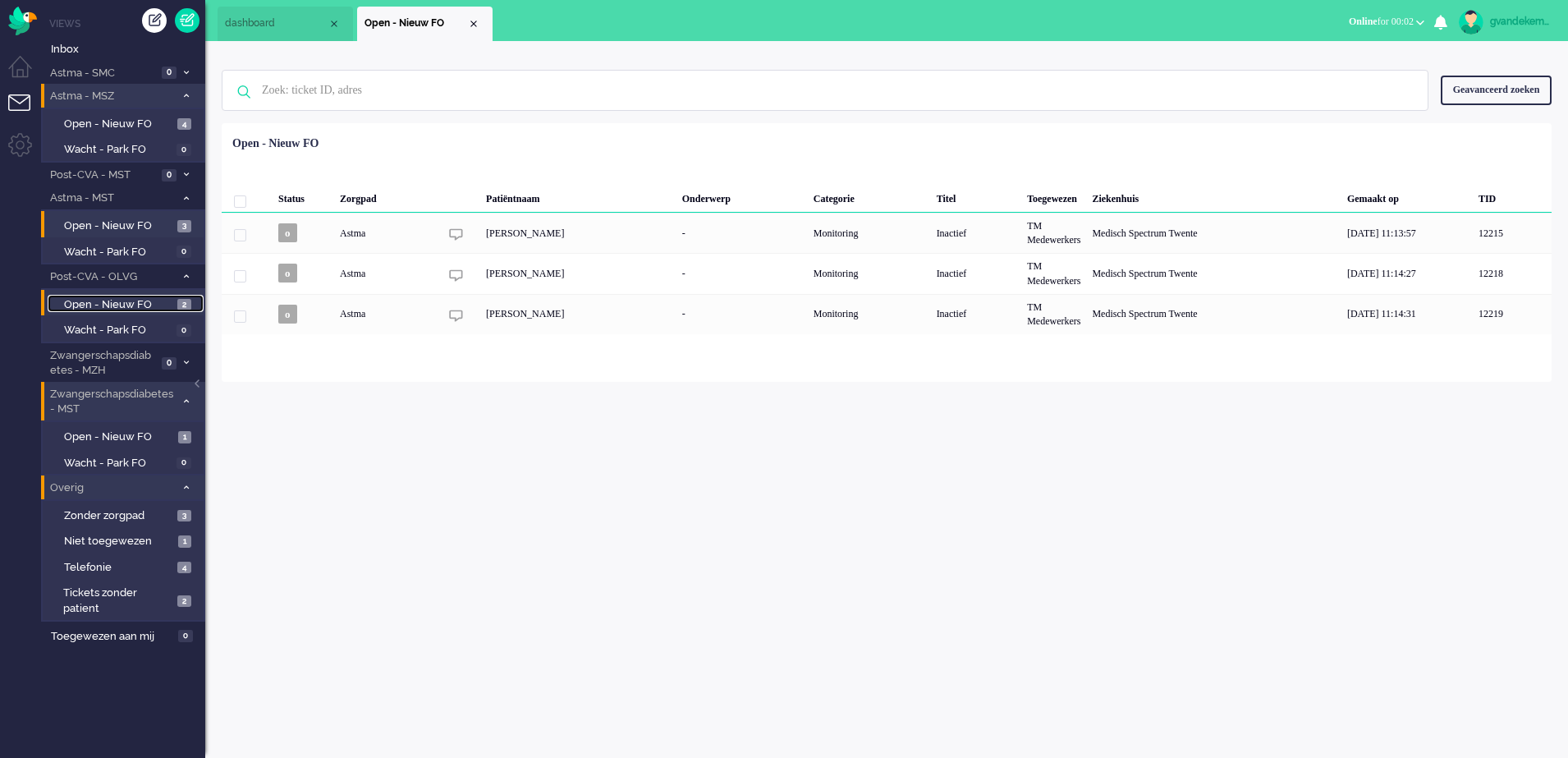
click at [149, 307] on span "Open - Nieuw FO" at bounding box center [118, 305] width 109 height 16
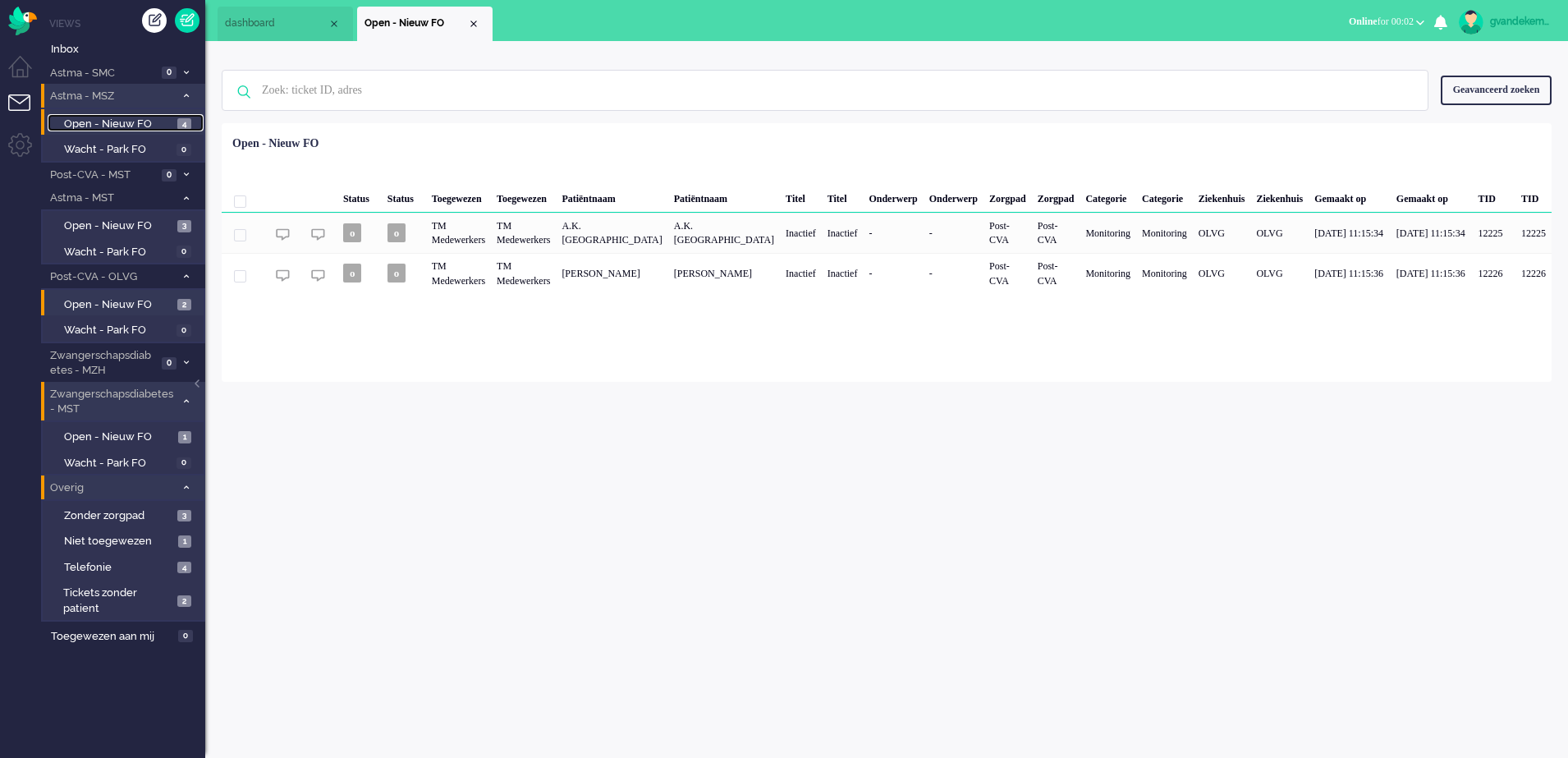
click at [173, 124] on link "Open - Nieuw FO 4" at bounding box center [125, 123] width 156 height 18
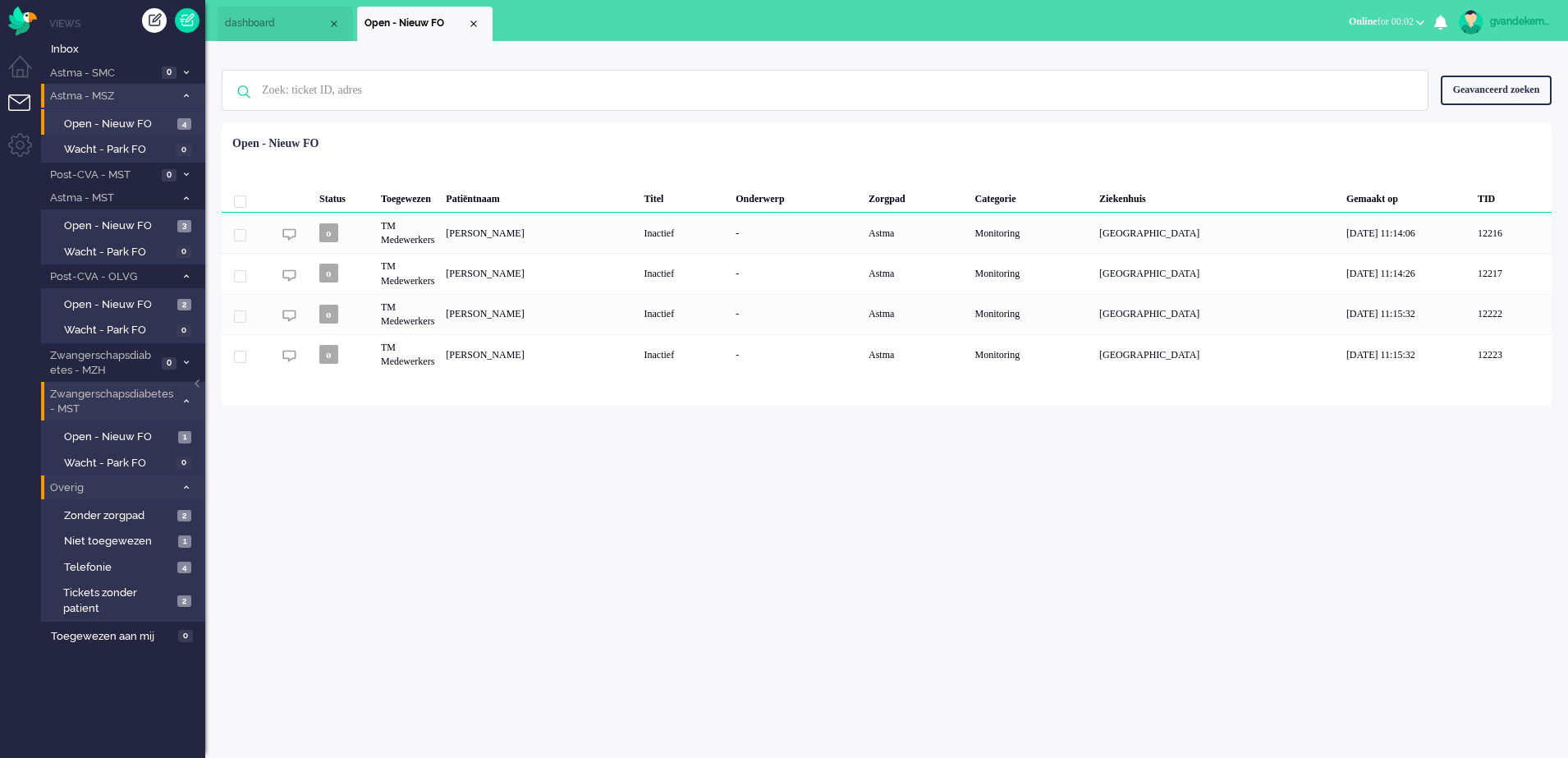
click at [795, 565] on div "gvandekempe Thuis Ticket Csat Mijn gemiddelde cijfer Deze week - Ticket Bijdrag…" at bounding box center [887, 398] width 1363 height 716
click at [754, 528] on div "gvandekempe Thuis Ticket Csat Mijn gemiddelde cijfer Deze week - Ticket Bijdrag…" at bounding box center [887, 398] width 1363 height 716
click at [19, 18] on img "Omnidesk" at bounding box center [22, 21] width 29 height 29
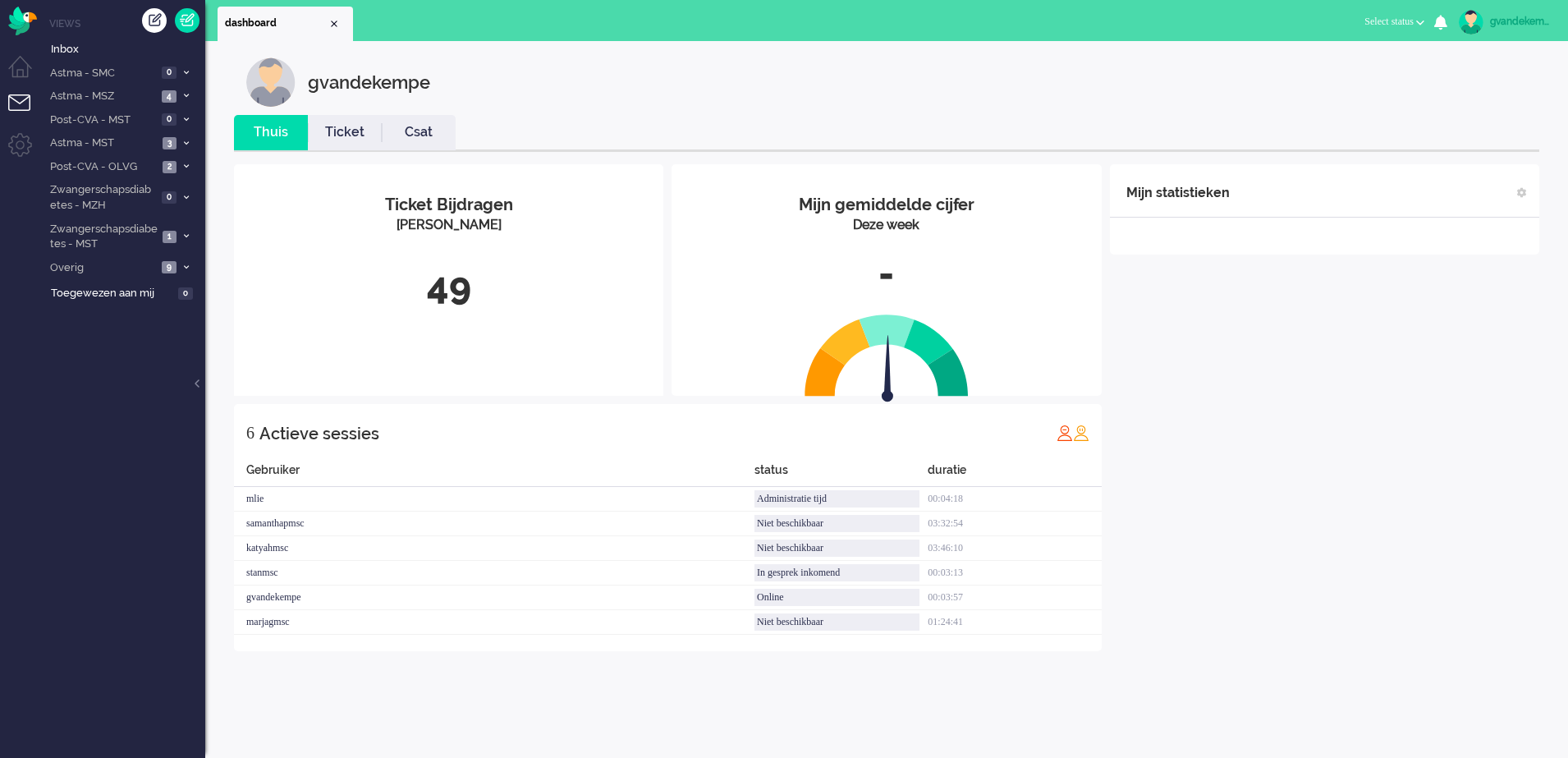
click at [1416, 21] on button "Select status" at bounding box center [1395, 22] width 79 height 24
click at [1308, 71] on label "Online" at bounding box center [1356, 74] width 130 height 14
click at [174, 168] on span "2" at bounding box center [170, 167] width 14 height 12
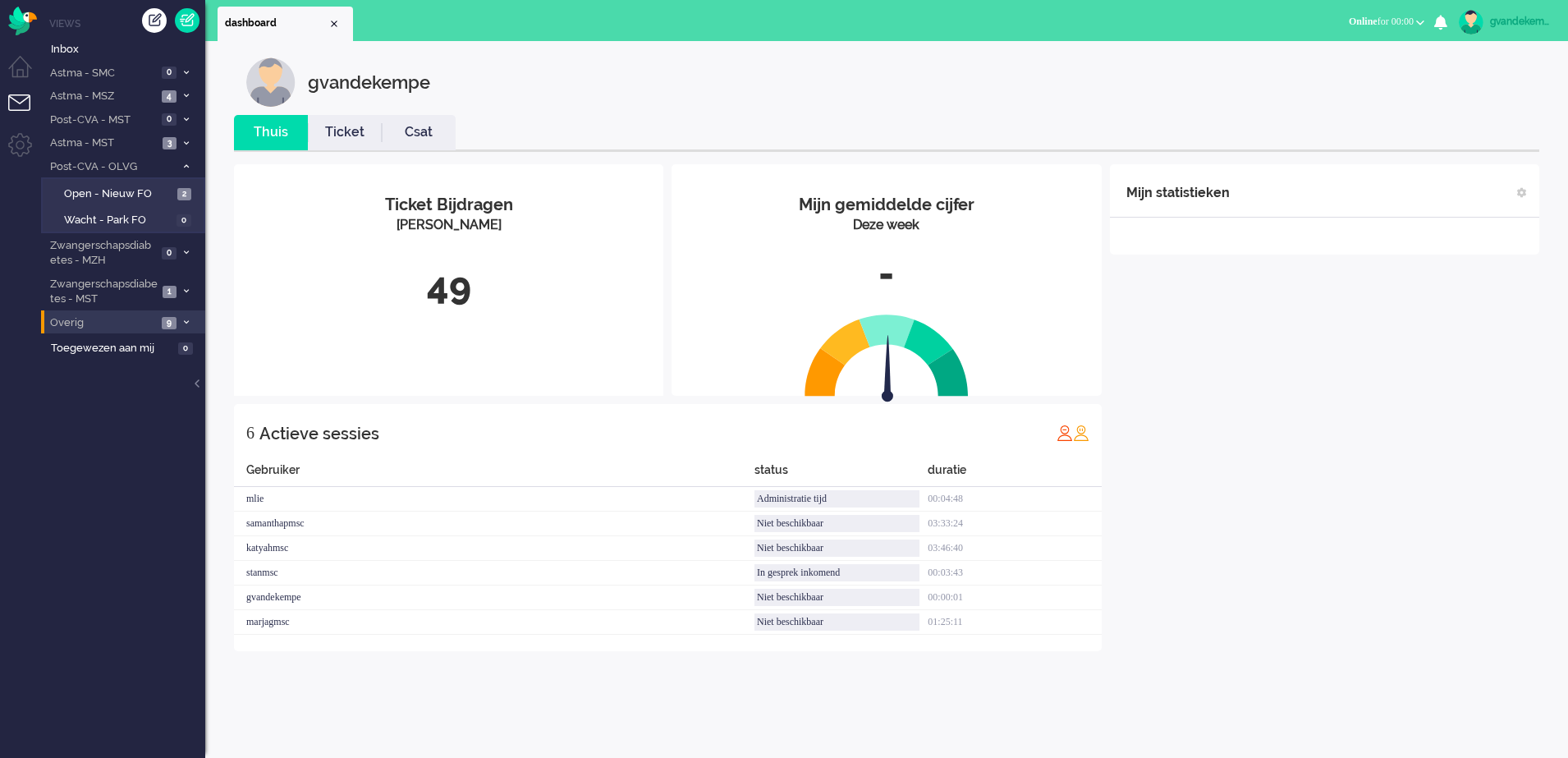
click at [158, 317] on li "Overig 9" at bounding box center [122, 322] width 164 height 24
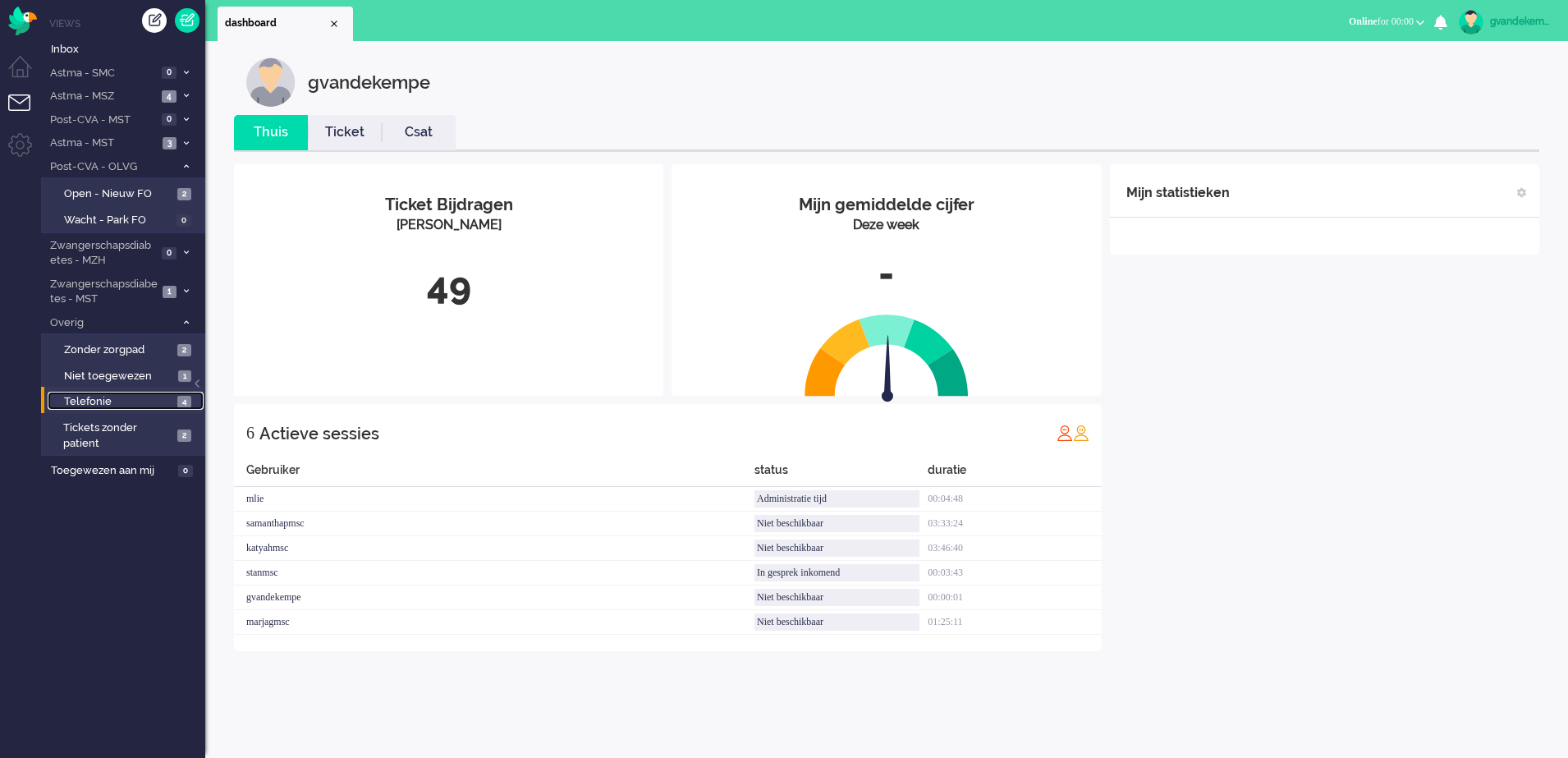
click at [185, 403] on span "4" at bounding box center [184, 401] width 14 height 12
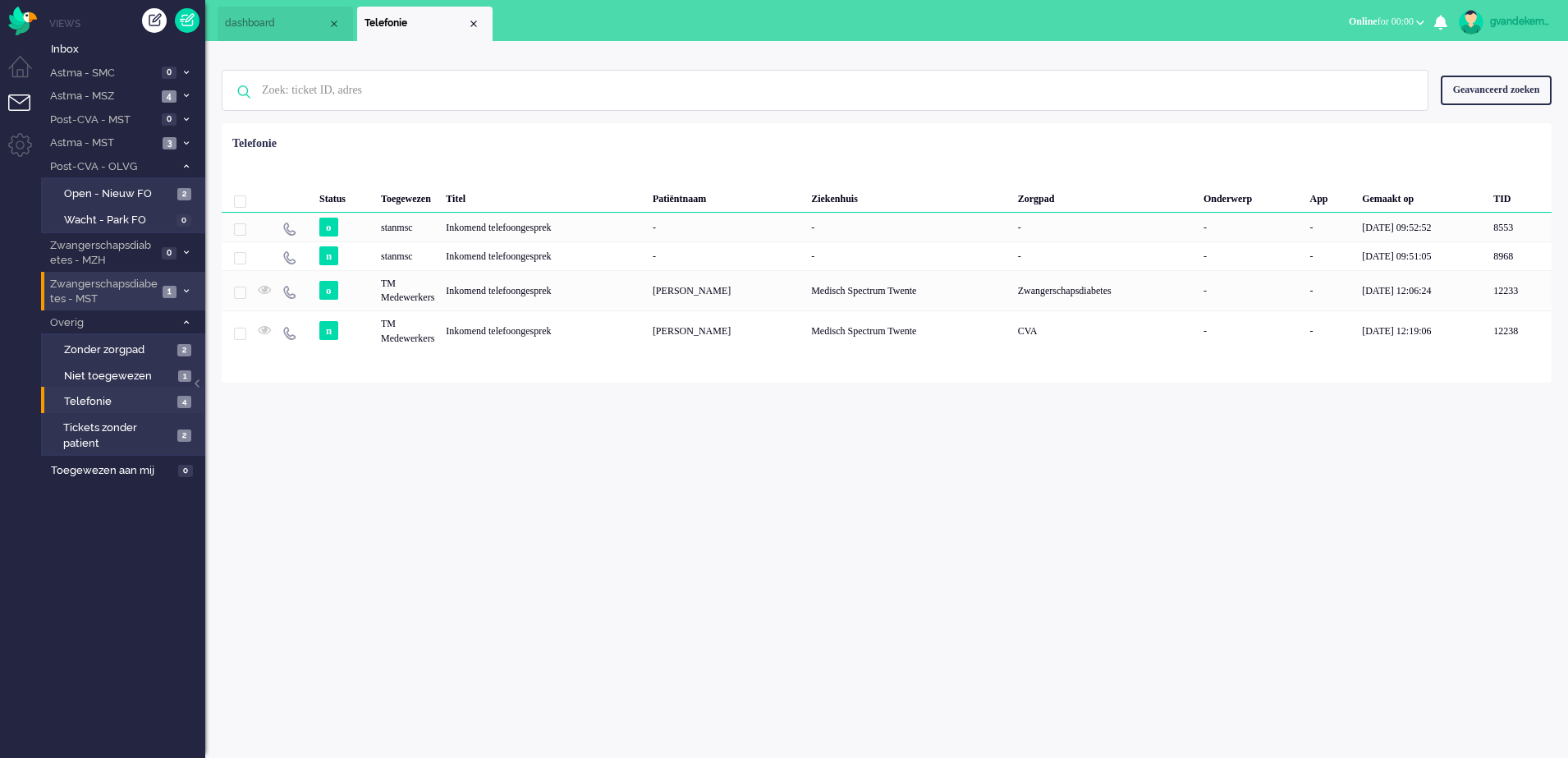
click at [185, 291] on icon at bounding box center [186, 291] width 5 height 6
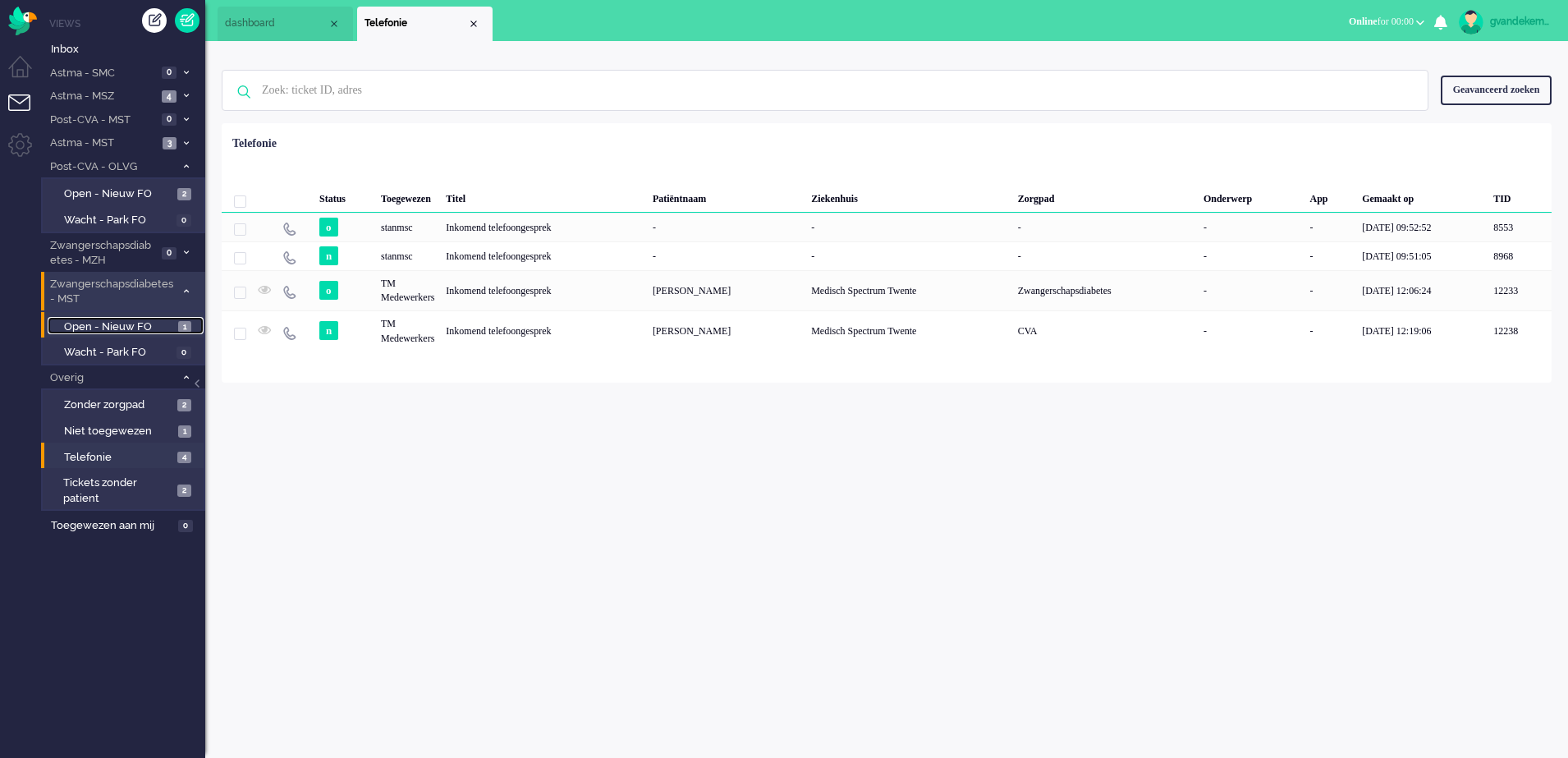
click at [139, 325] on span "Open - Nieuw FO" at bounding box center [118, 327] width 110 height 16
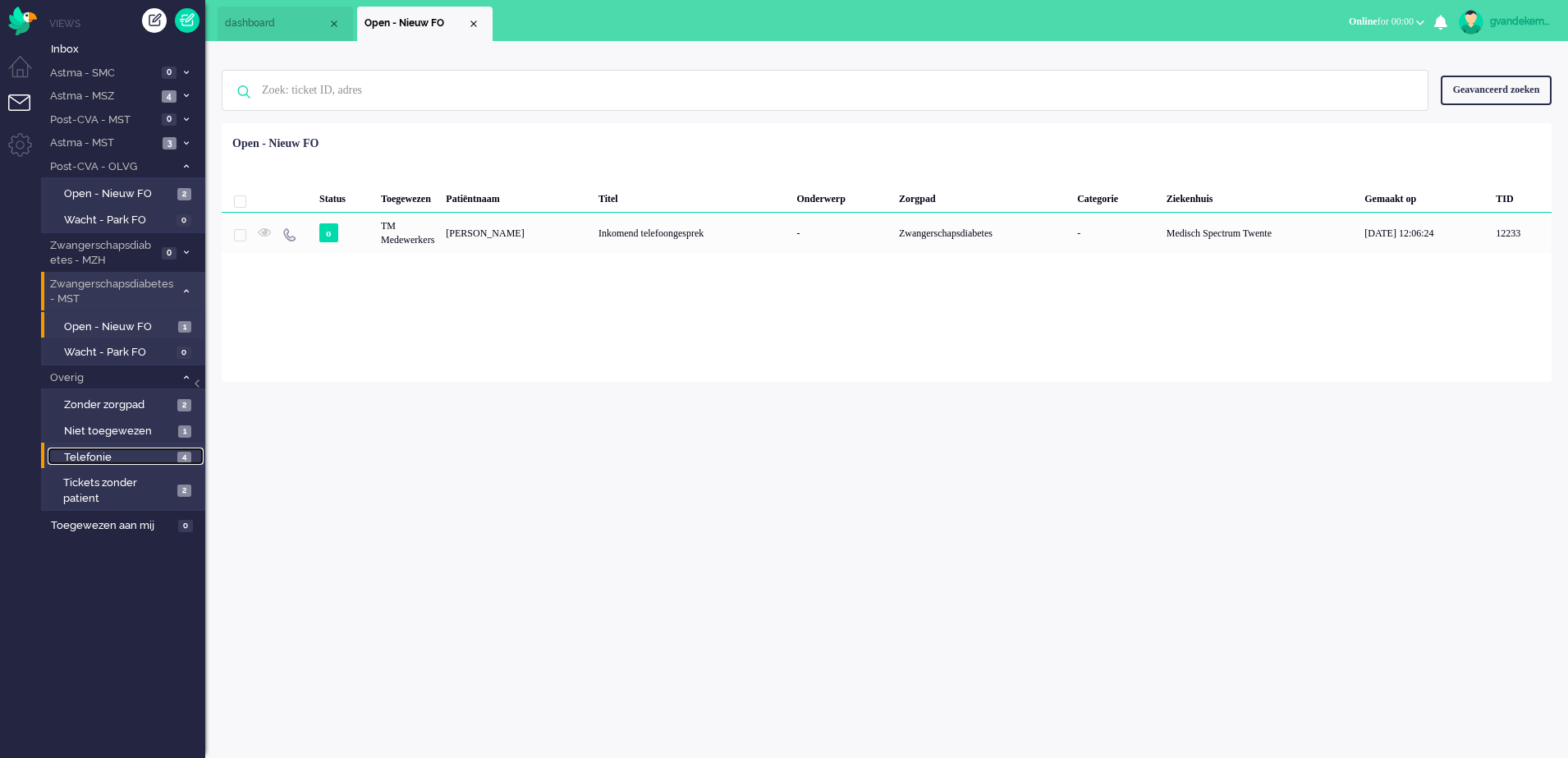
click at [149, 455] on span "Telefonie" at bounding box center [118, 458] width 109 height 16
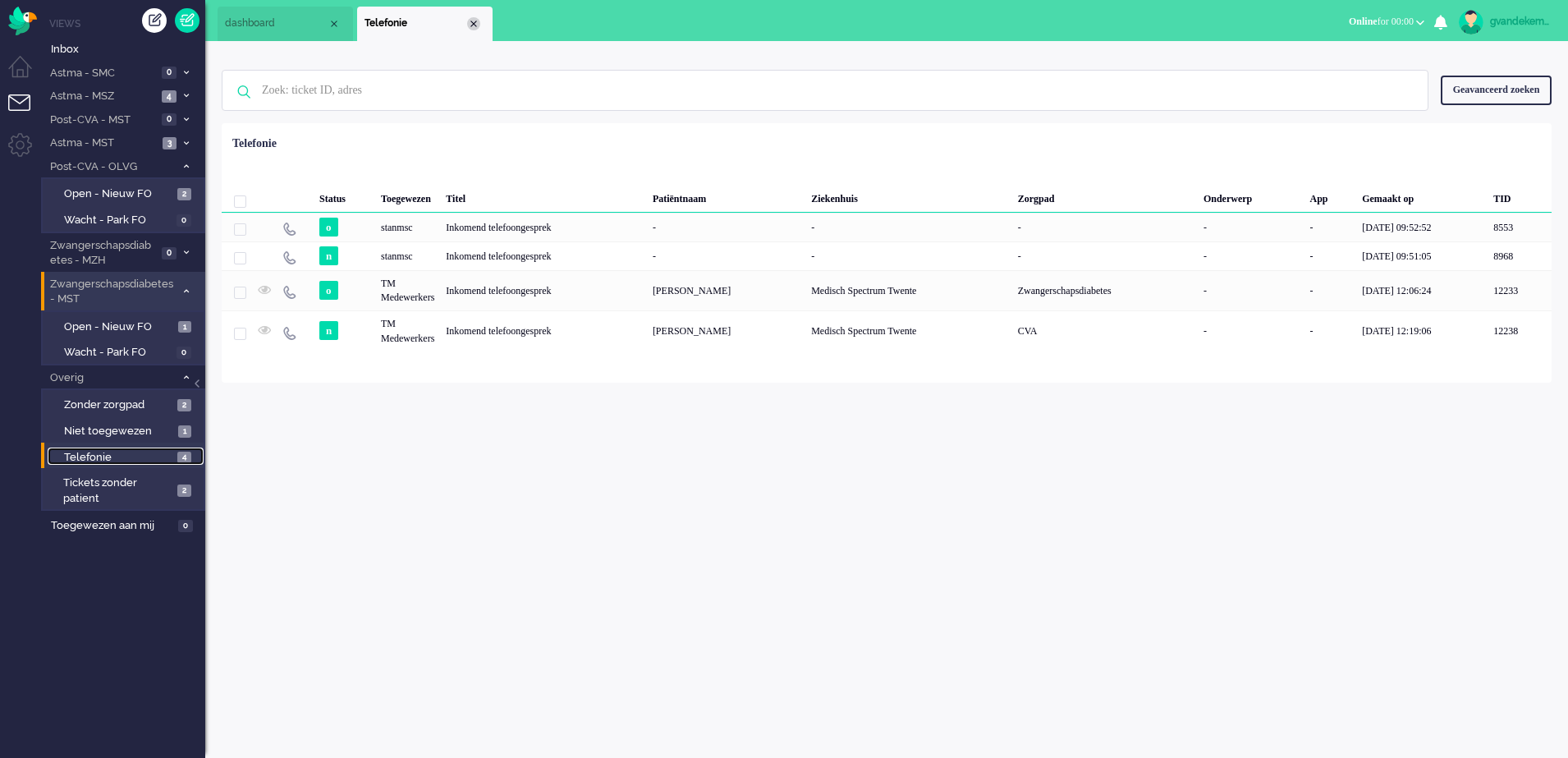
click at [477, 26] on div "Close tab" at bounding box center [473, 23] width 13 height 13
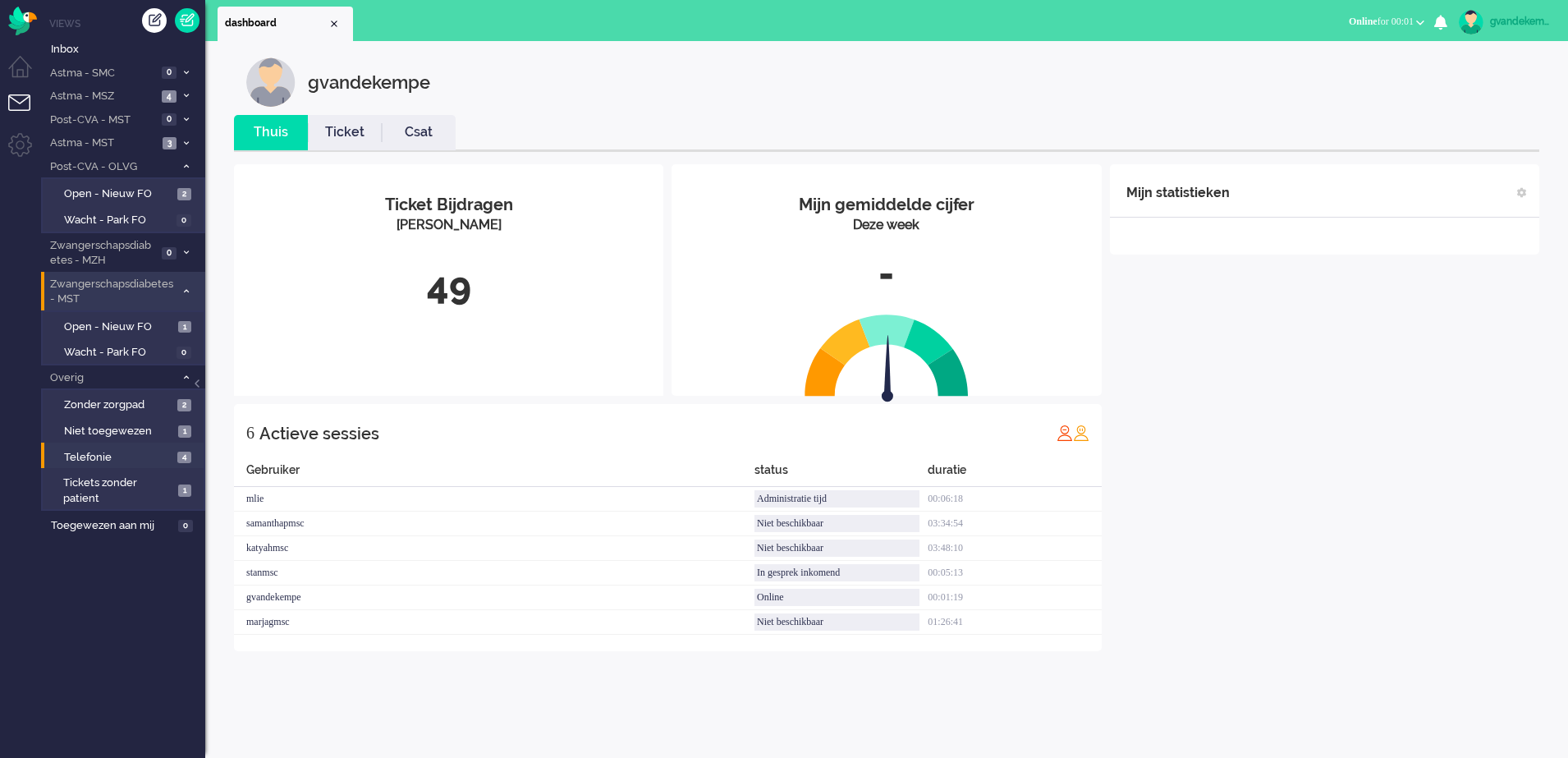
click at [1262, 387] on div "Mijn statistieken + Statistieken toevoegen Bel tijd (gemiddelde dag) Wrapup tij…" at bounding box center [1325, 407] width 429 height 487
click at [1276, 529] on div "Mijn statistieken + Statistieken toevoegen Bel tijd (gemiddelde dag) Wrapup tij…" at bounding box center [1325, 407] width 429 height 487
click at [136, 459] on span "Telefonie" at bounding box center [118, 458] width 109 height 16
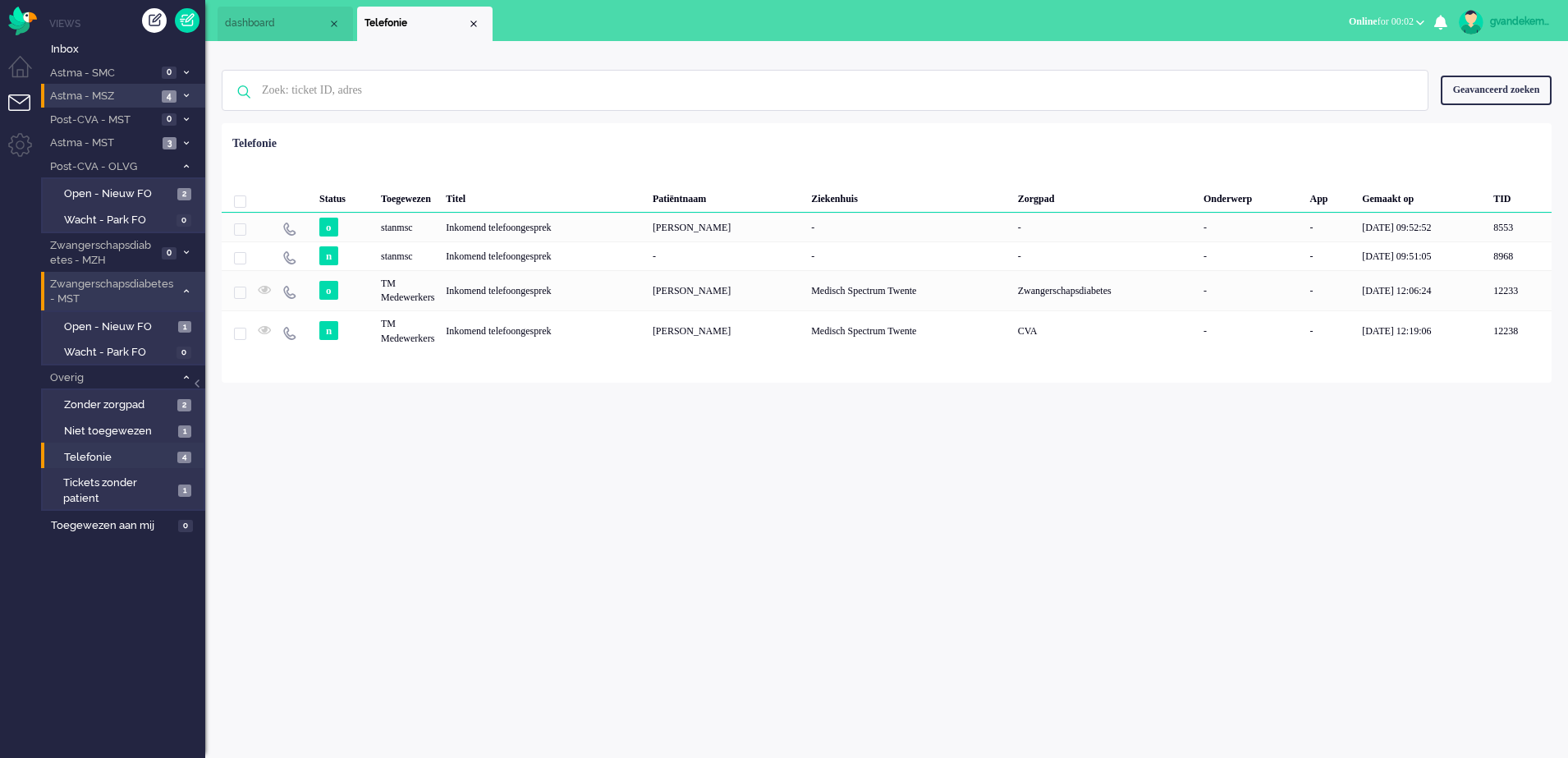
click at [164, 90] on span "4" at bounding box center [169, 96] width 15 height 12
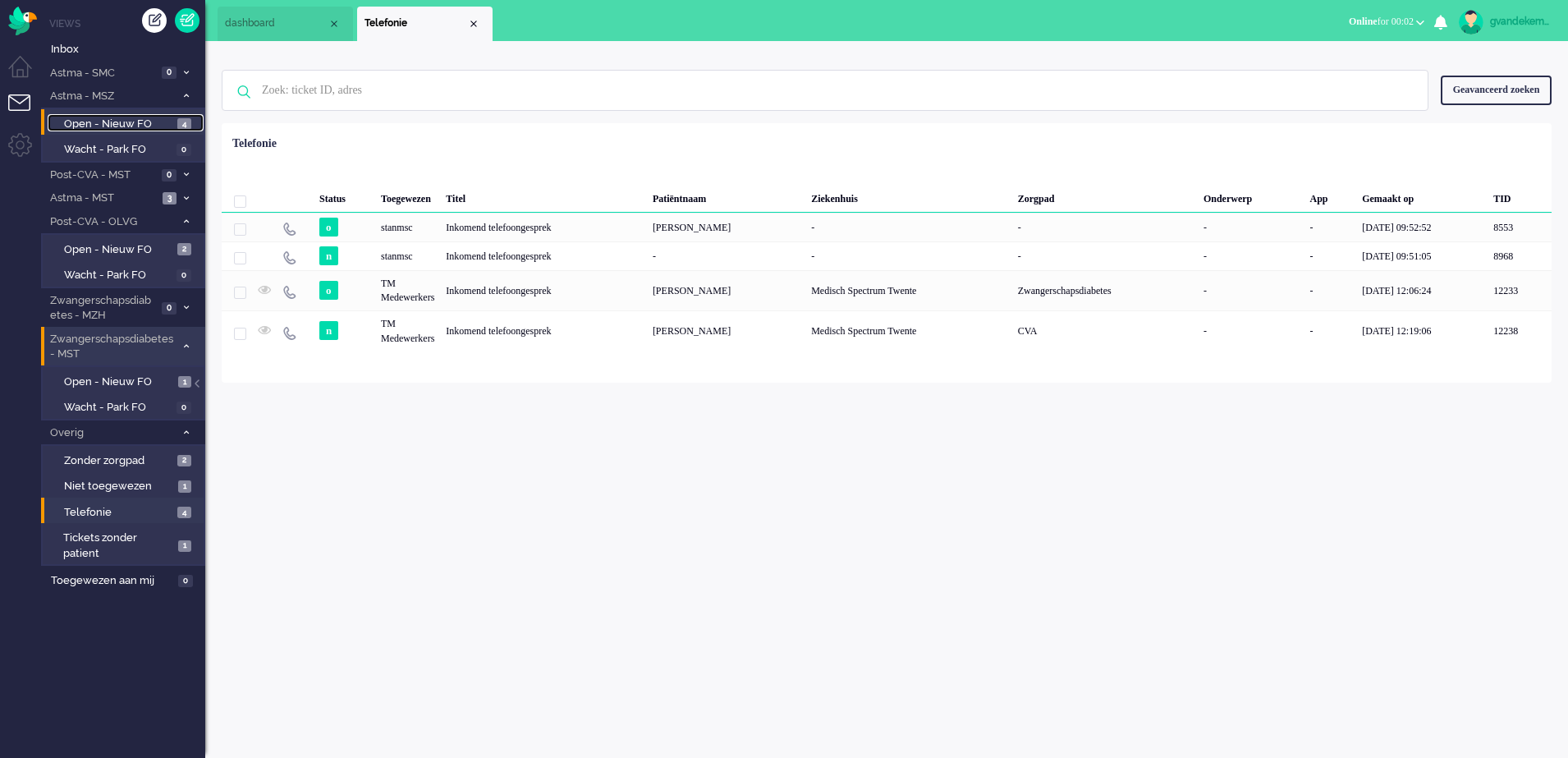
click at [167, 120] on span "Open - Nieuw FO" at bounding box center [118, 124] width 109 height 16
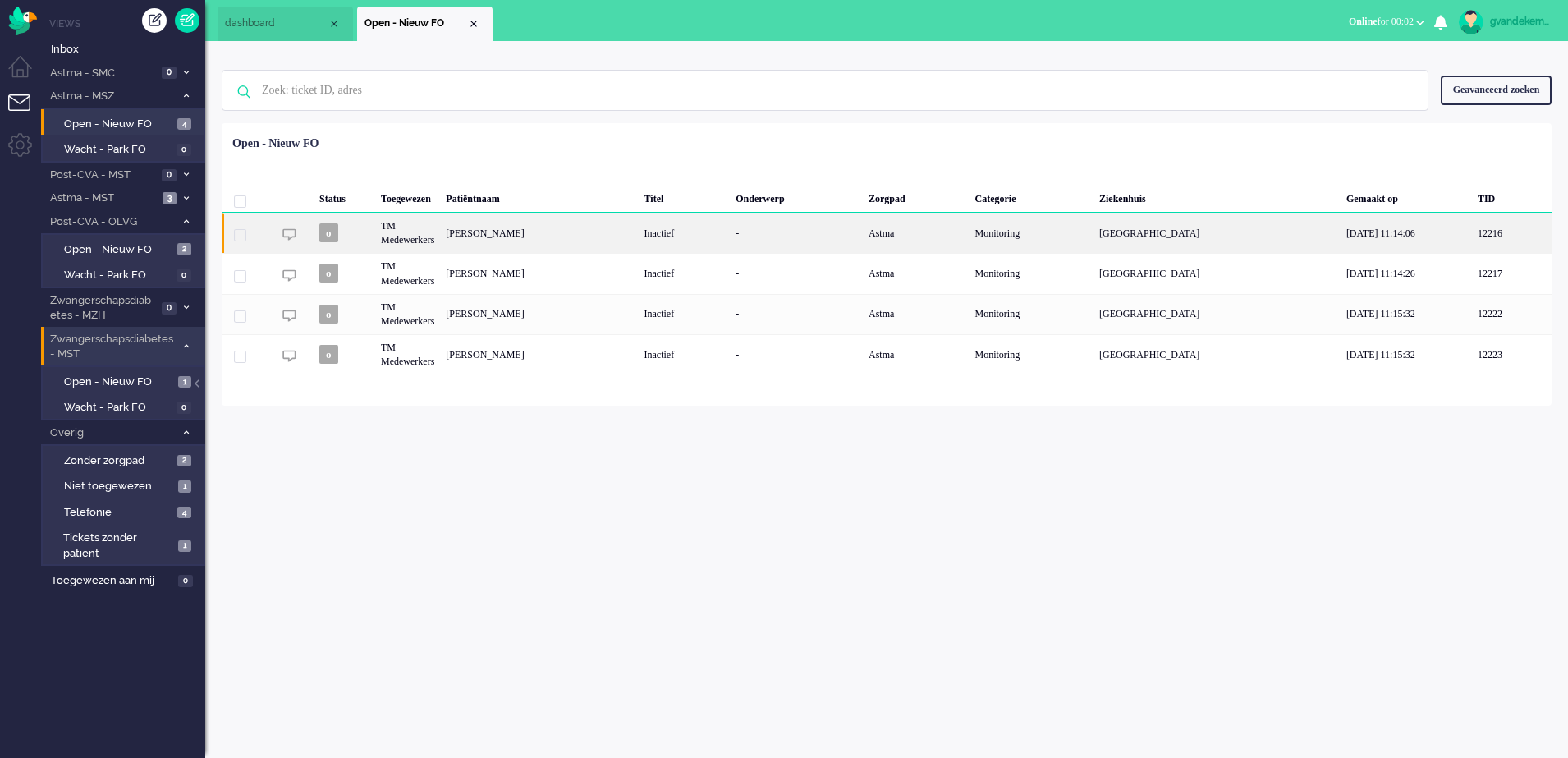
click at [585, 230] on div "[PERSON_NAME]" at bounding box center [539, 232] width 198 height 40
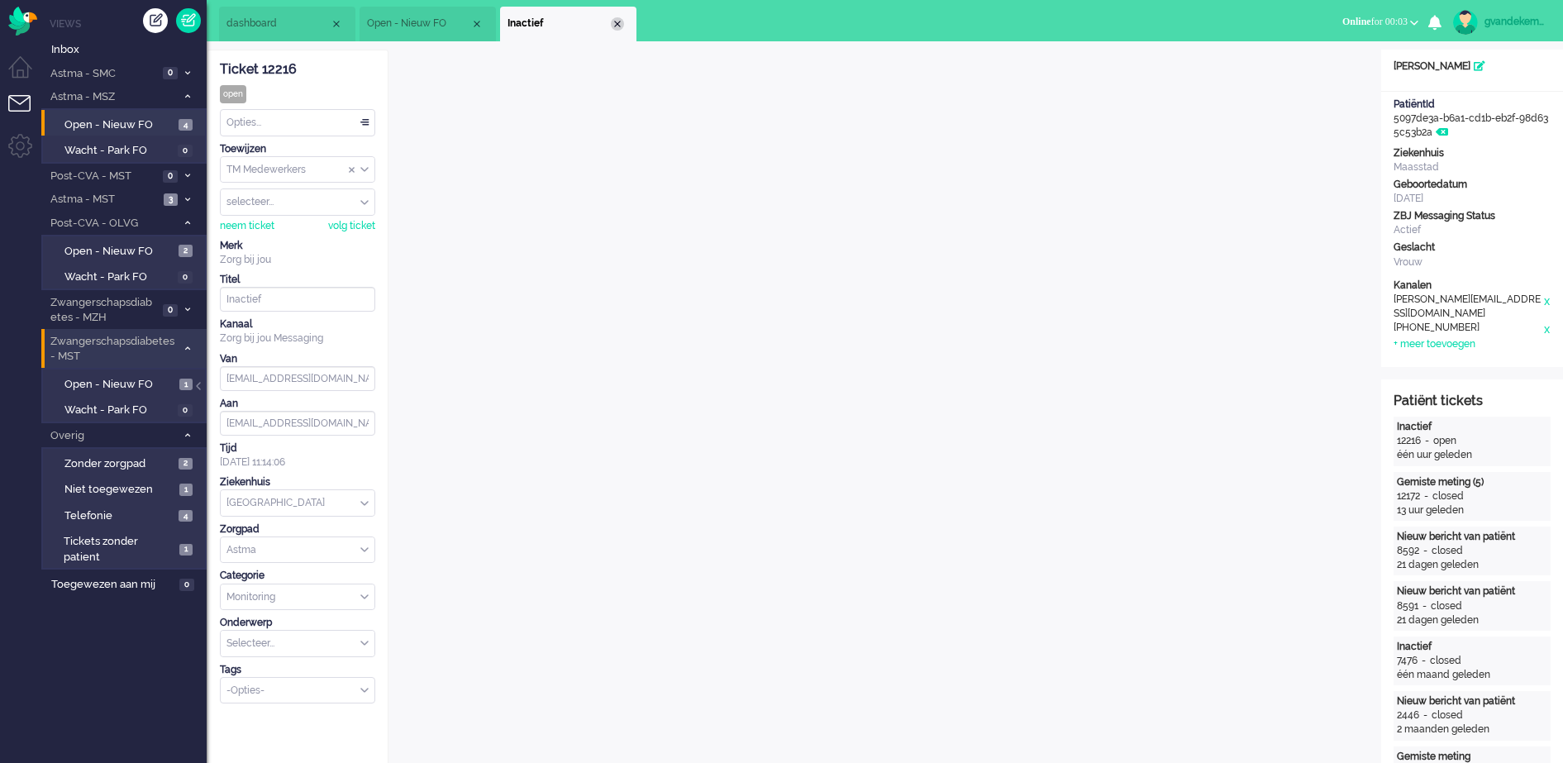
click at [616, 23] on div "Close tab" at bounding box center [617, 23] width 13 height 13
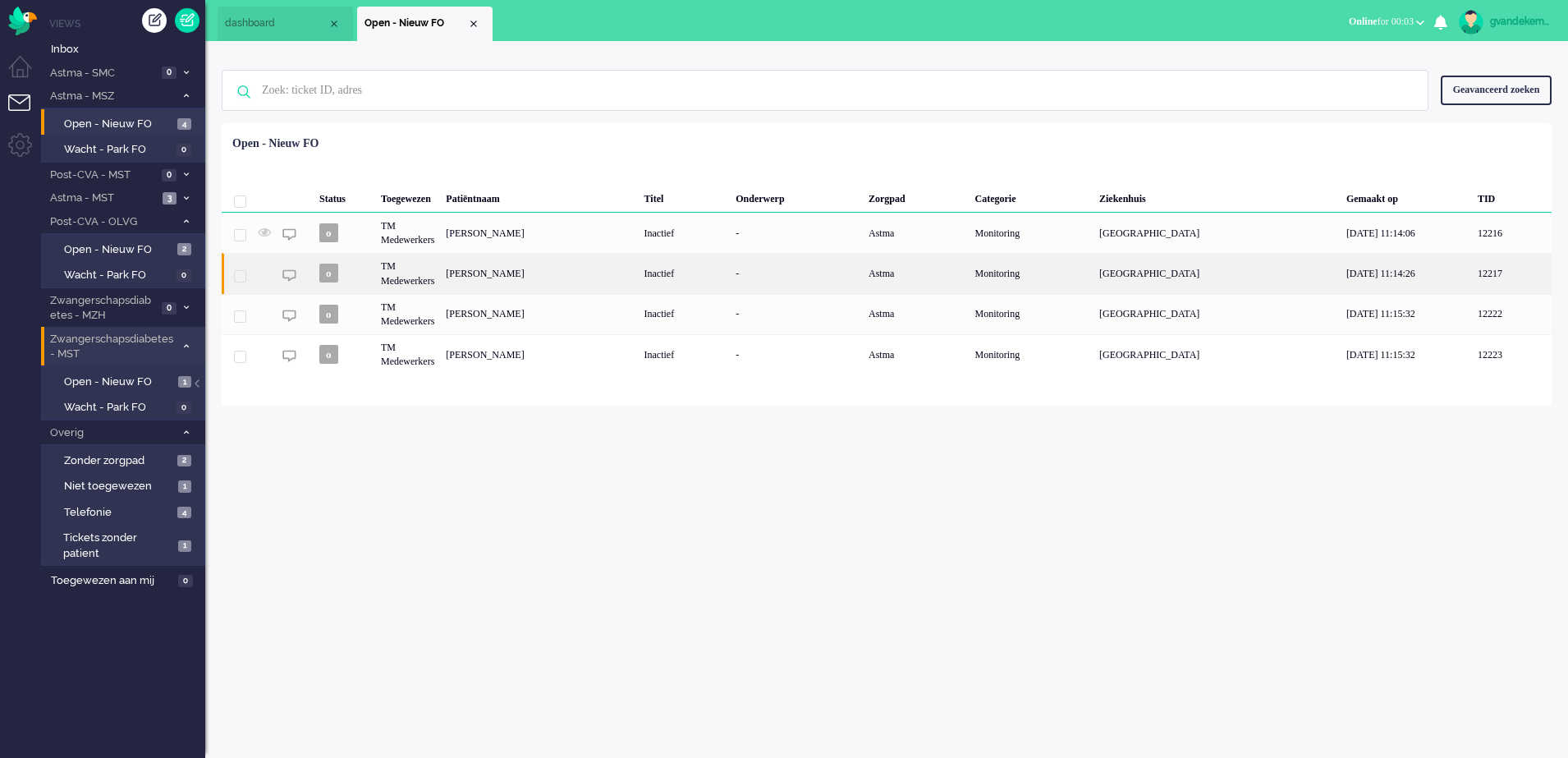
click at [593, 269] on div "[PERSON_NAME]" at bounding box center [539, 273] width 198 height 40
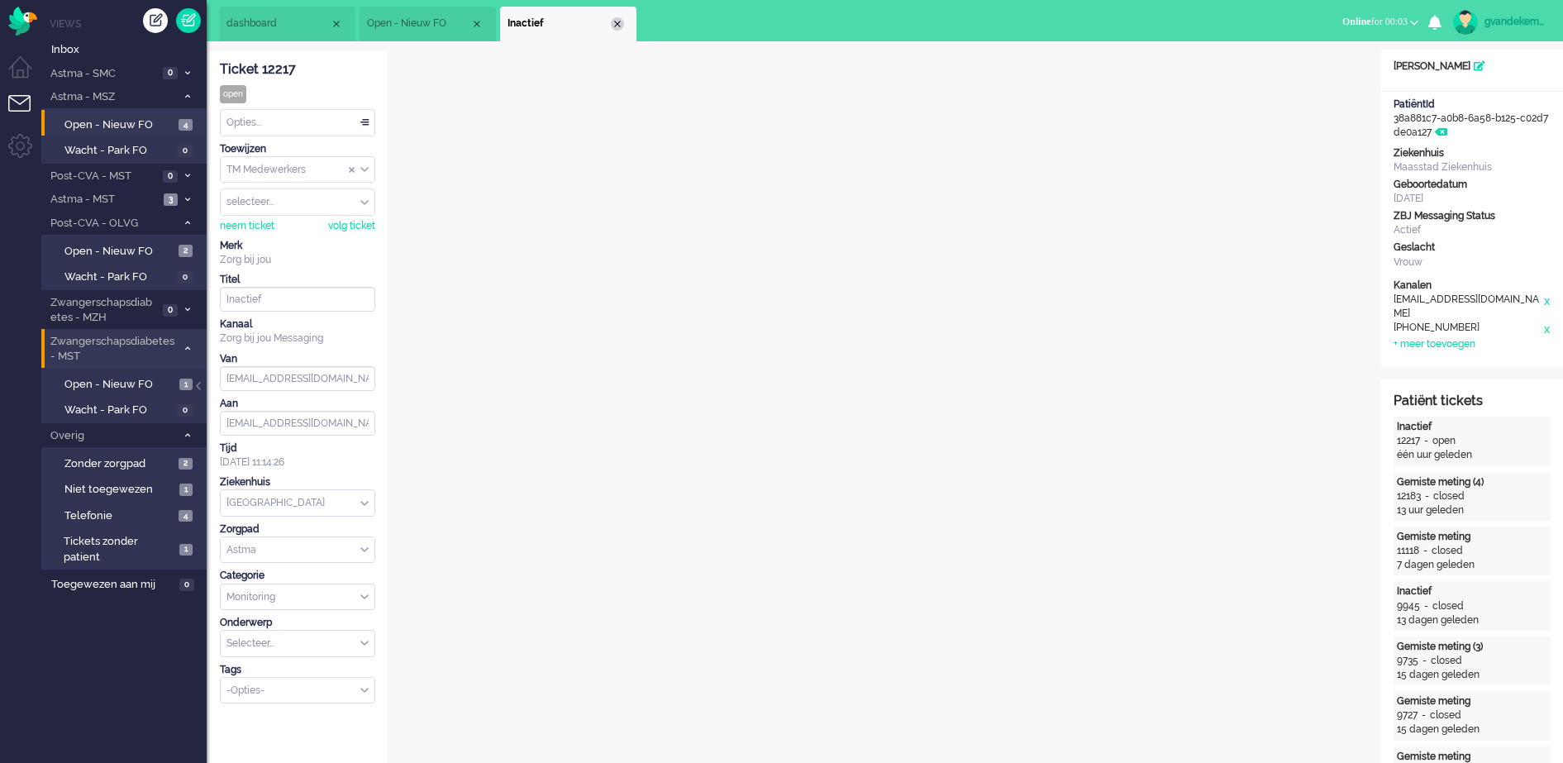
click at [619, 24] on div "Close tab" at bounding box center [617, 23] width 13 height 13
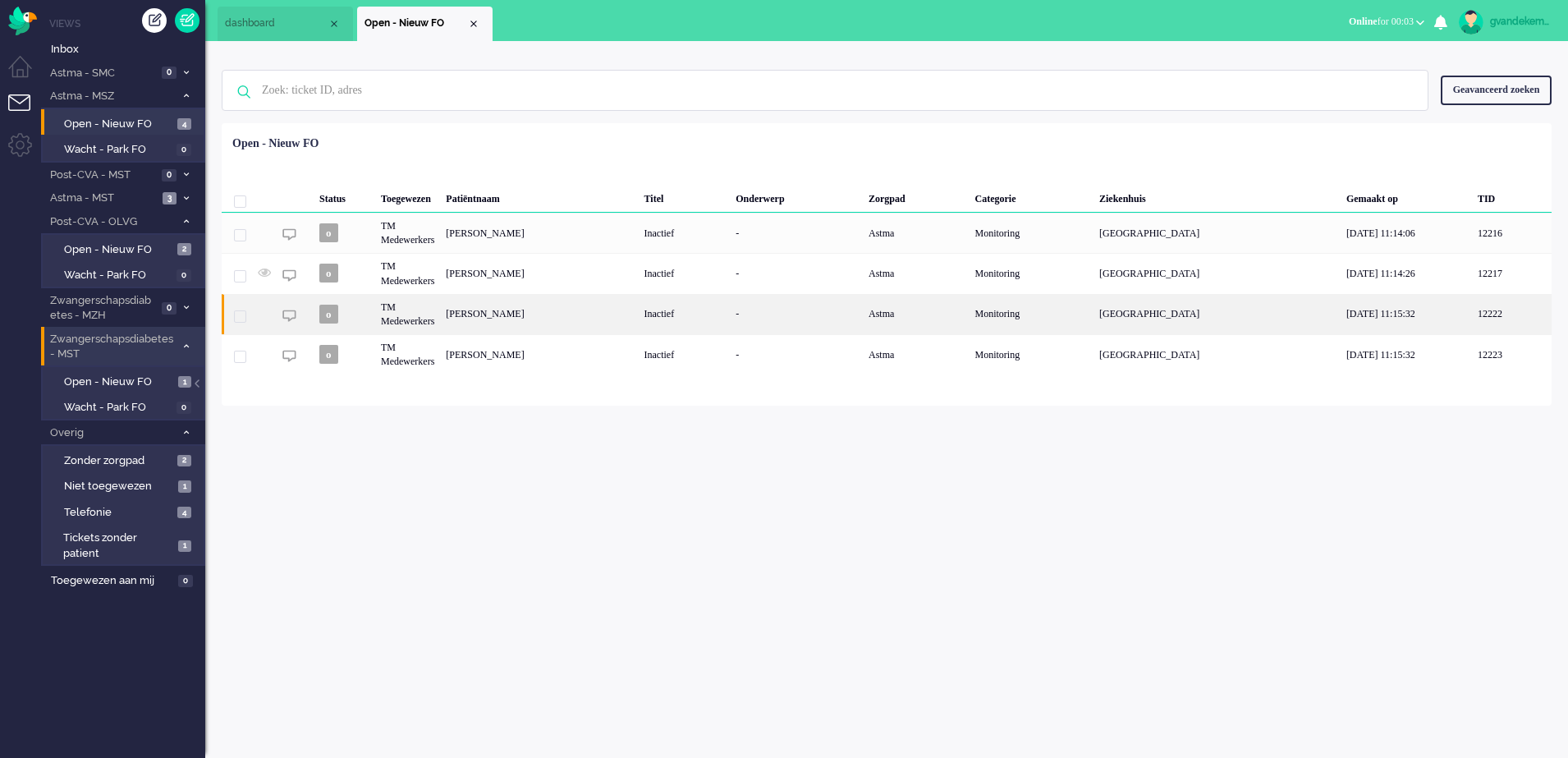
click at [523, 310] on div "[PERSON_NAME]" at bounding box center [539, 314] width 198 height 40
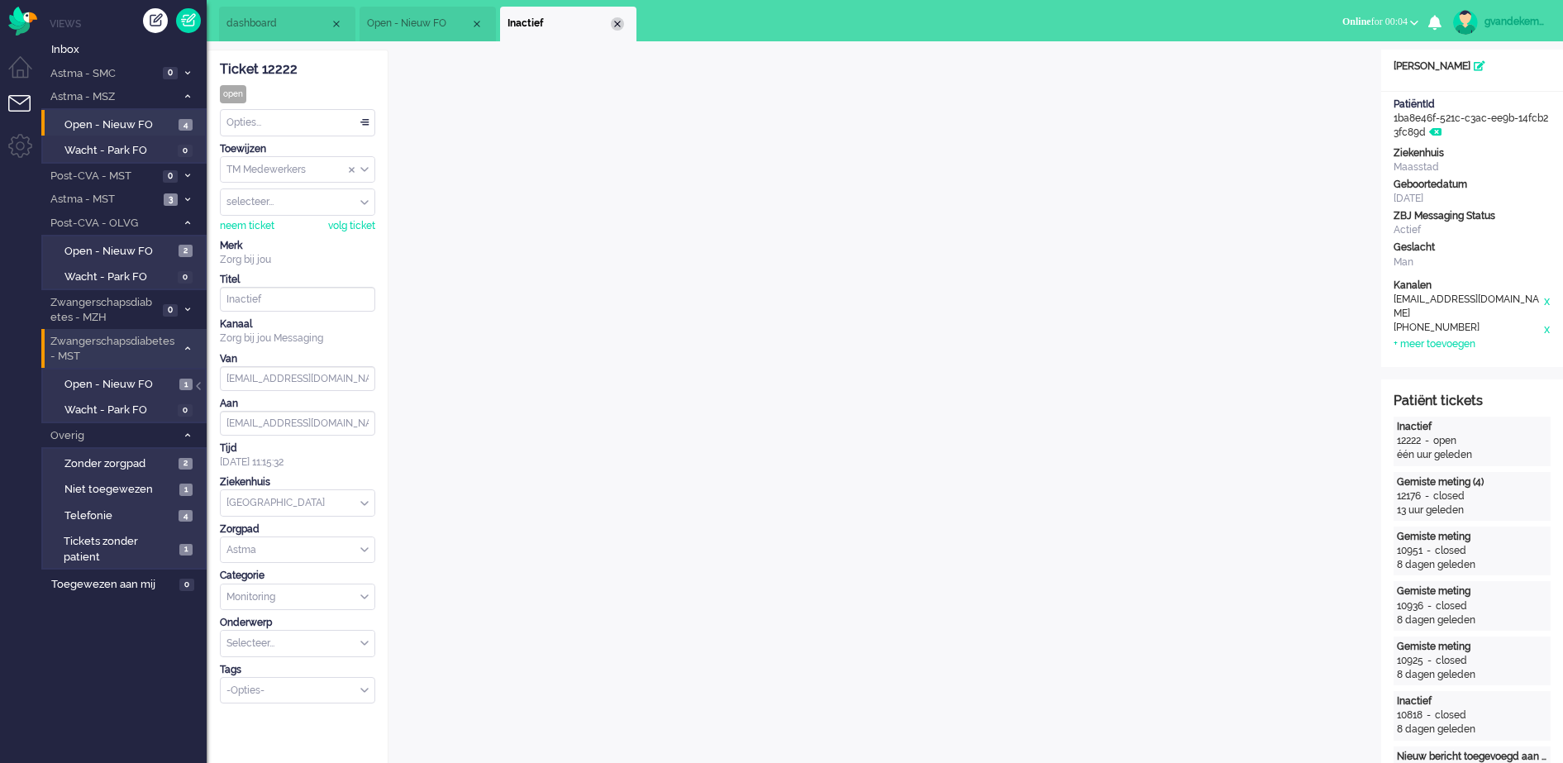
click at [612, 24] on div "Close tab" at bounding box center [617, 23] width 13 height 13
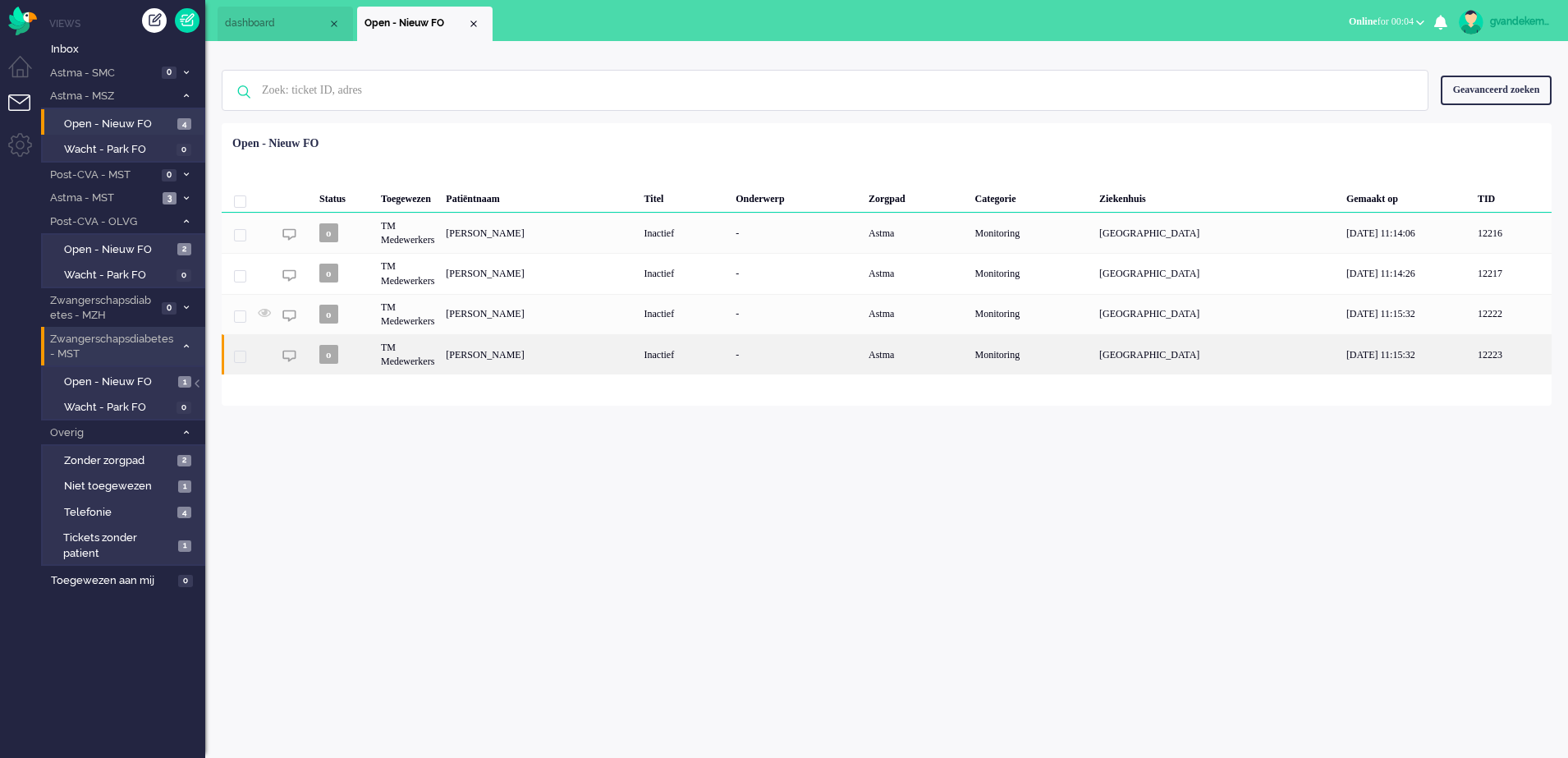
click at [538, 355] on div "[PERSON_NAME]" at bounding box center [539, 354] width 198 height 40
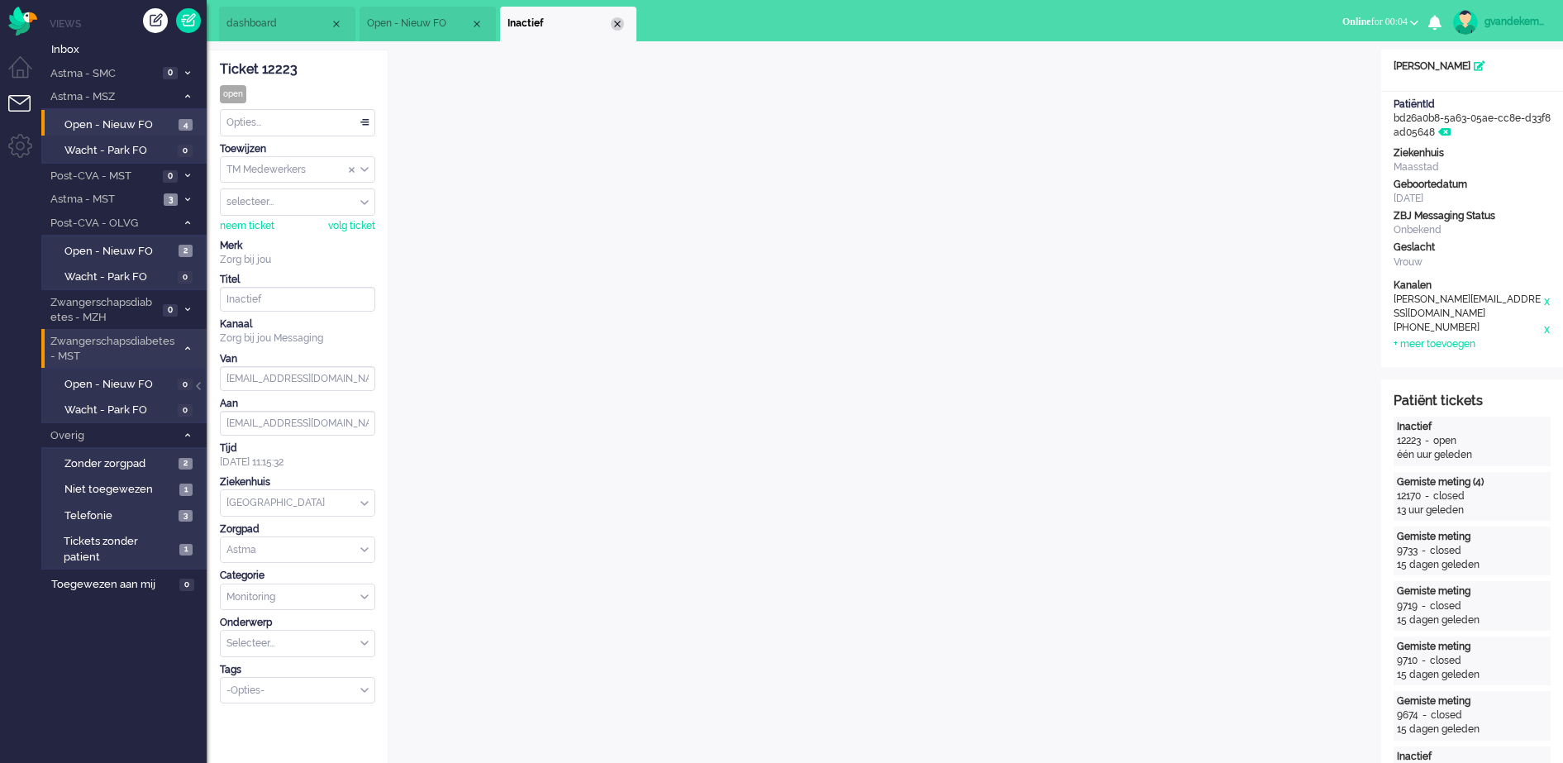
click at [621, 26] on div "Close tab" at bounding box center [617, 23] width 13 height 13
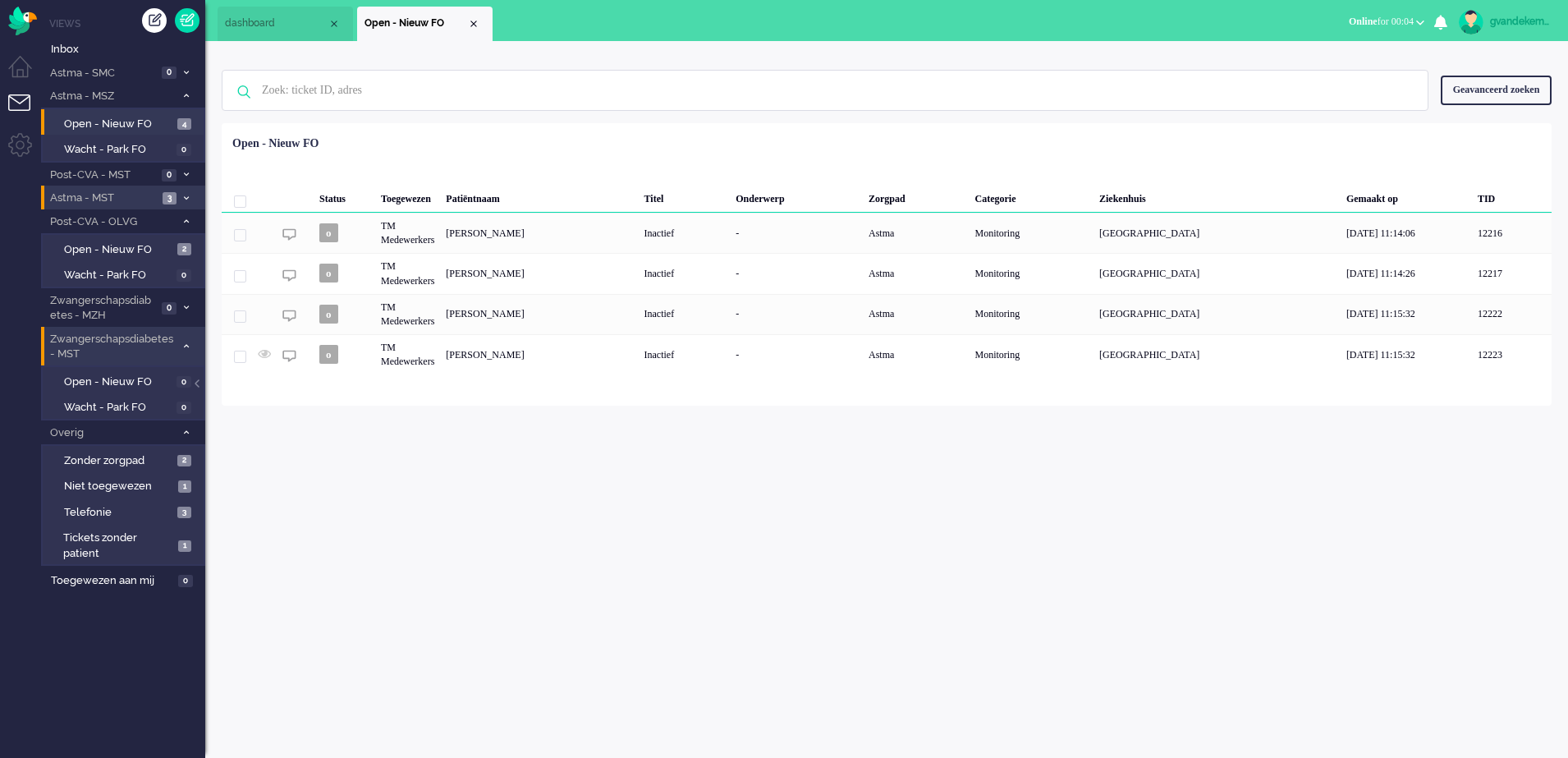
click at [186, 196] on icon at bounding box center [186, 199] width 5 height 6
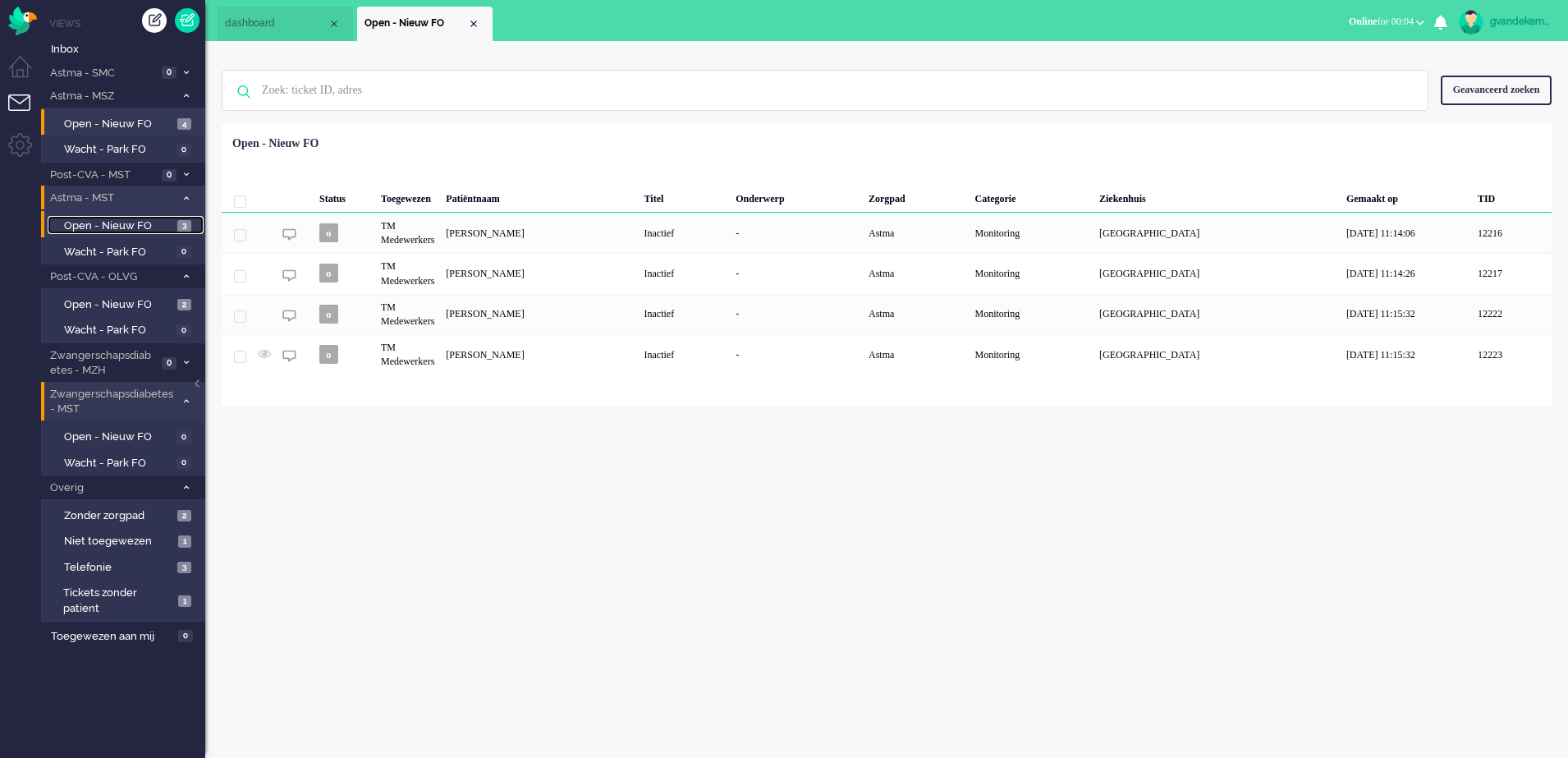
click at [131, 221] on span "Open - Nieuw FO" at bounding box center [118, 227] width 109 height 16
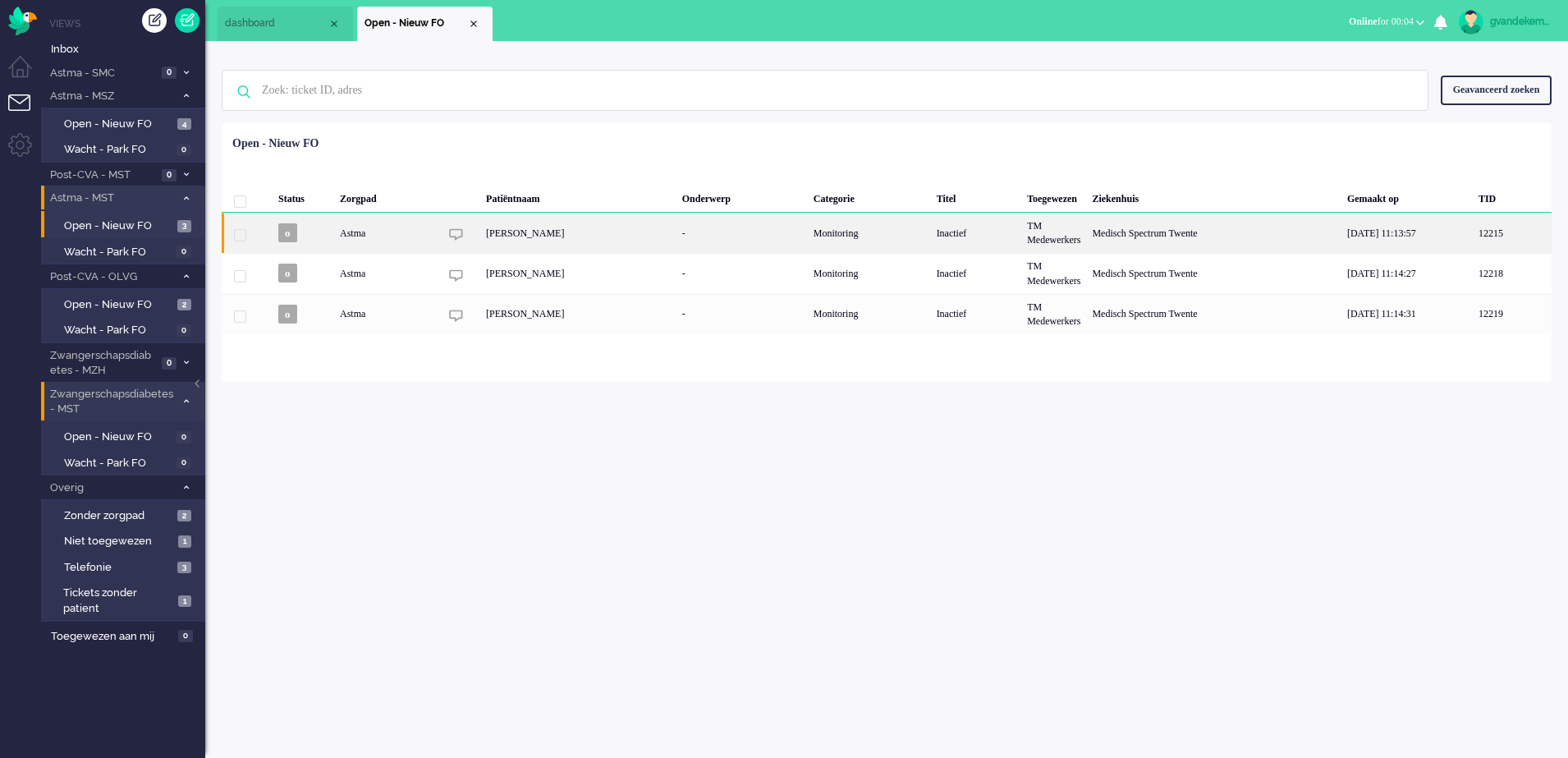
click at [677, 227] on div "[PERSON_NAME]" at bounding box center [578, 232] width 197 height 40
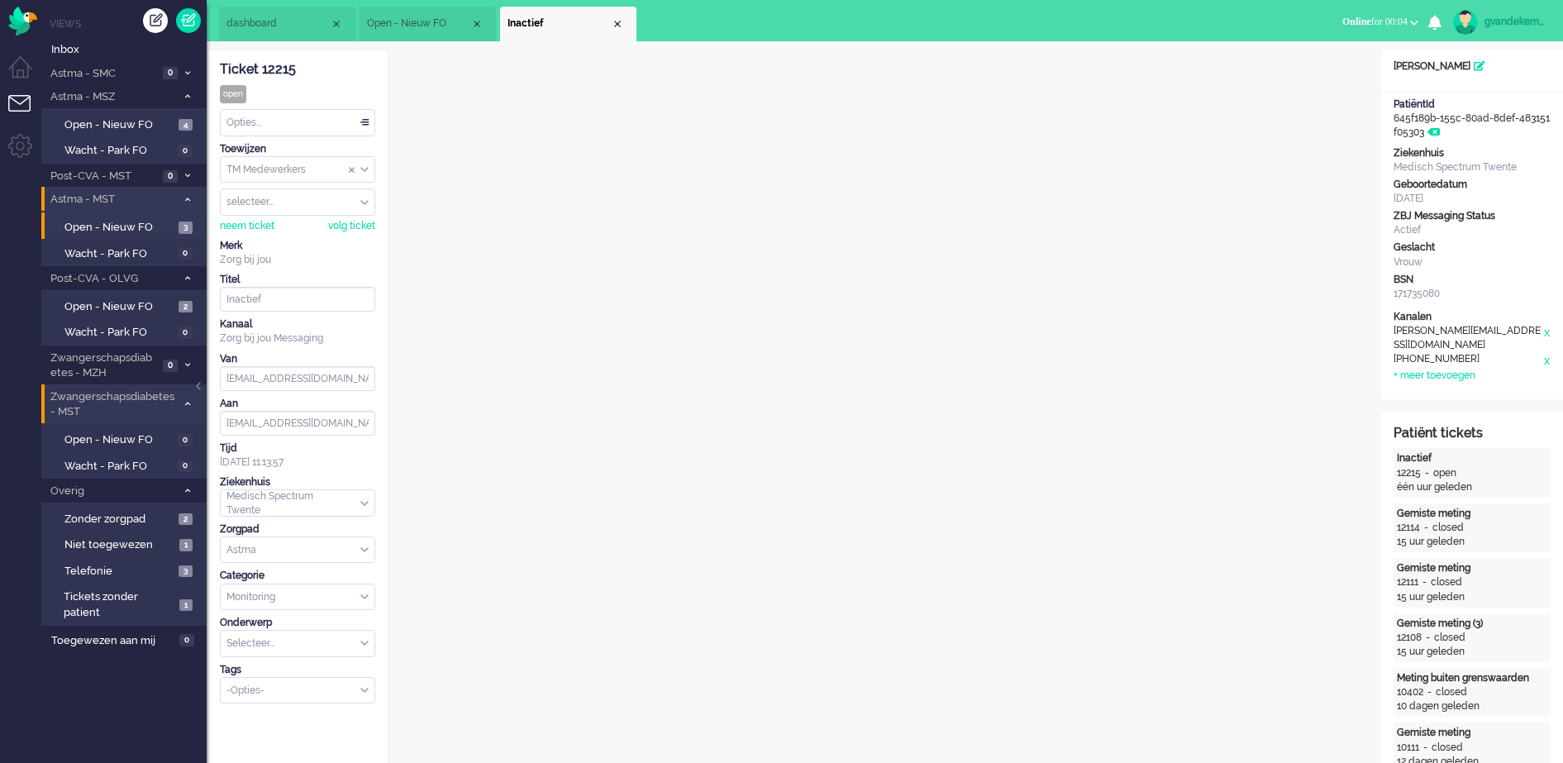
click at [617, 24] on div "Close tab" at bounding box center [617, 23] width 13 height 13
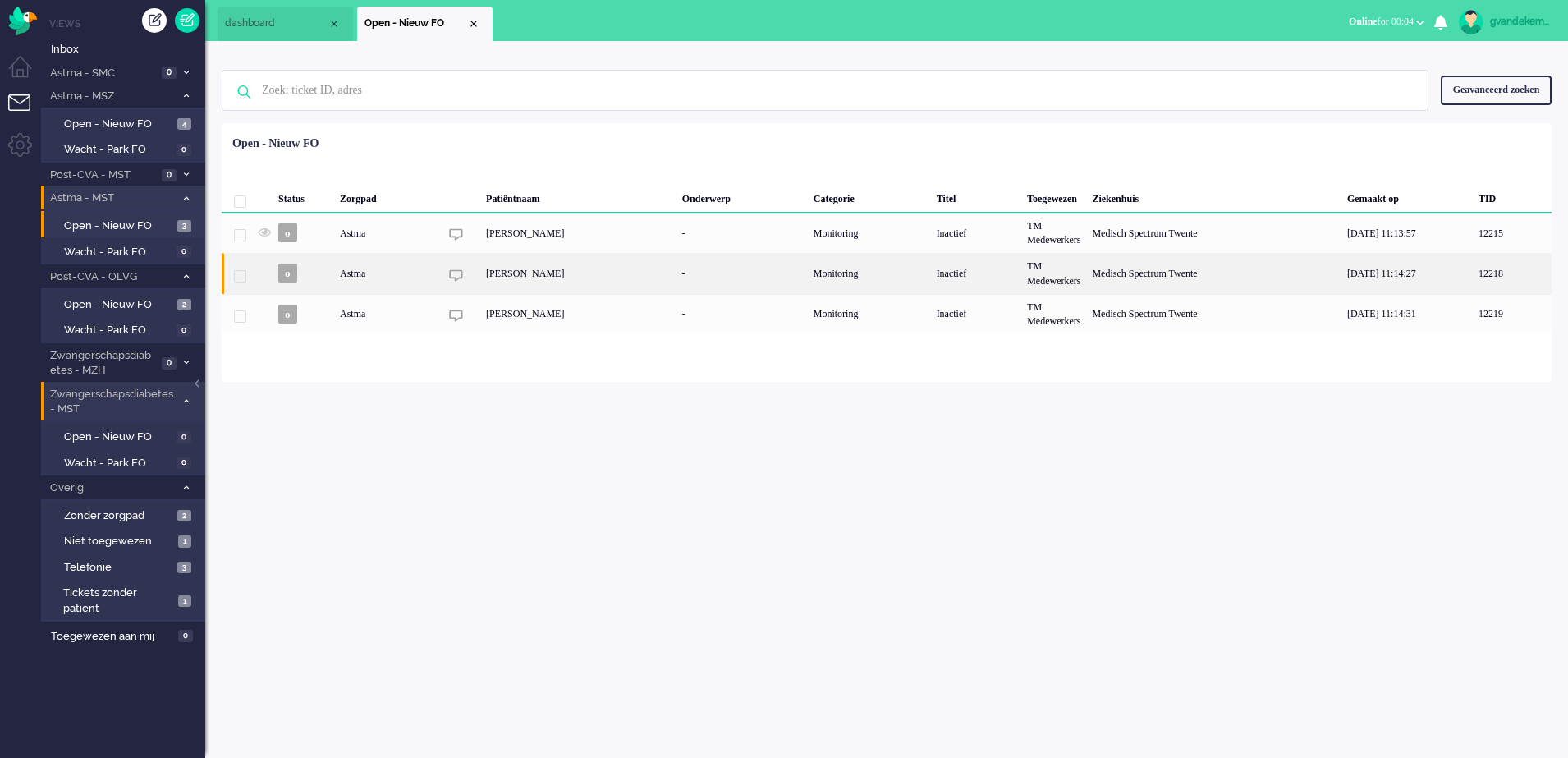
click at [559, 280] on div "[PERSON_NAME]" at bounding box center [578, 273] width 197 height 40
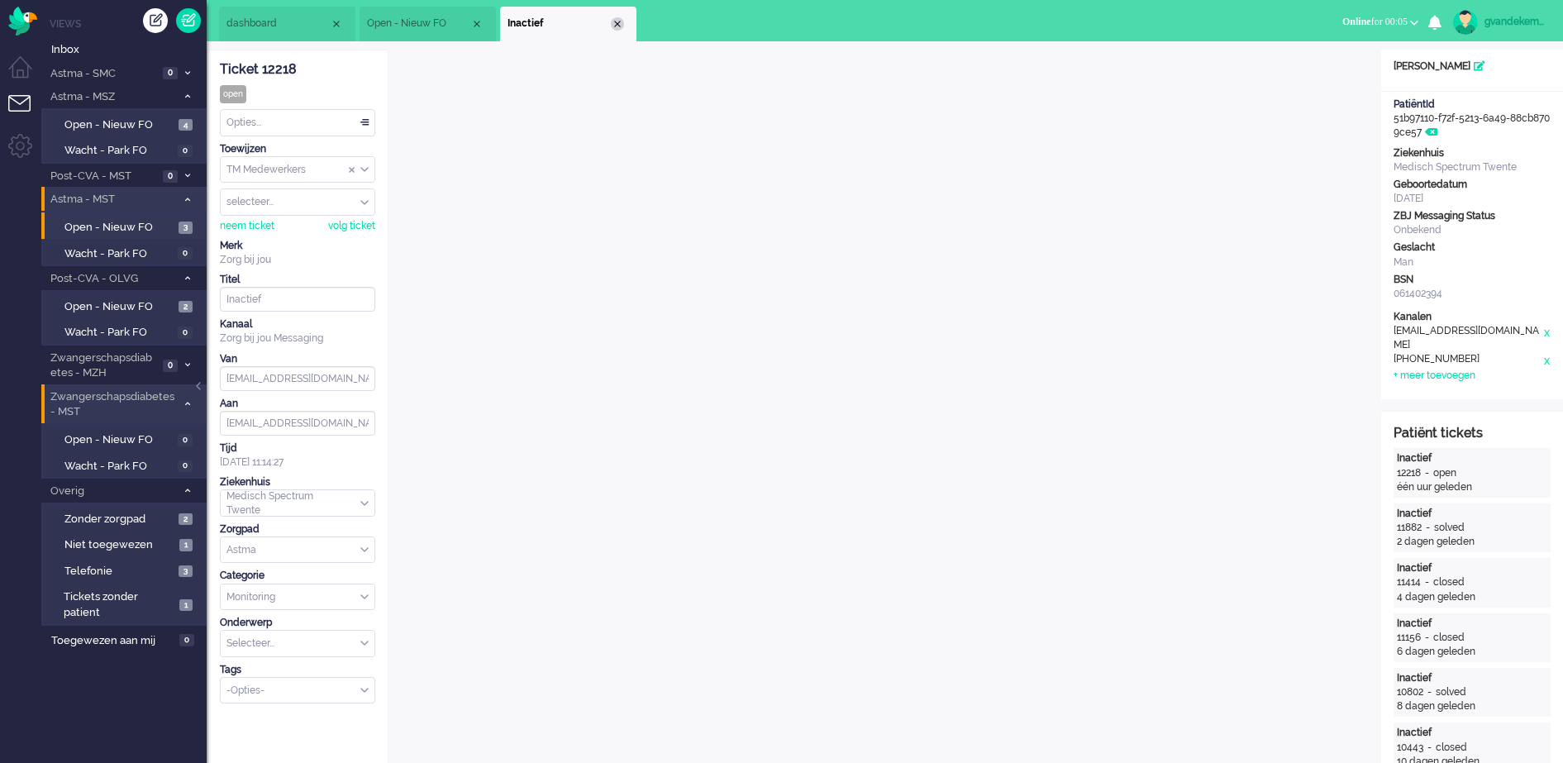
click at [618, 23] on div "Close tab" at bounding box center [617, 23] width 13 height 13
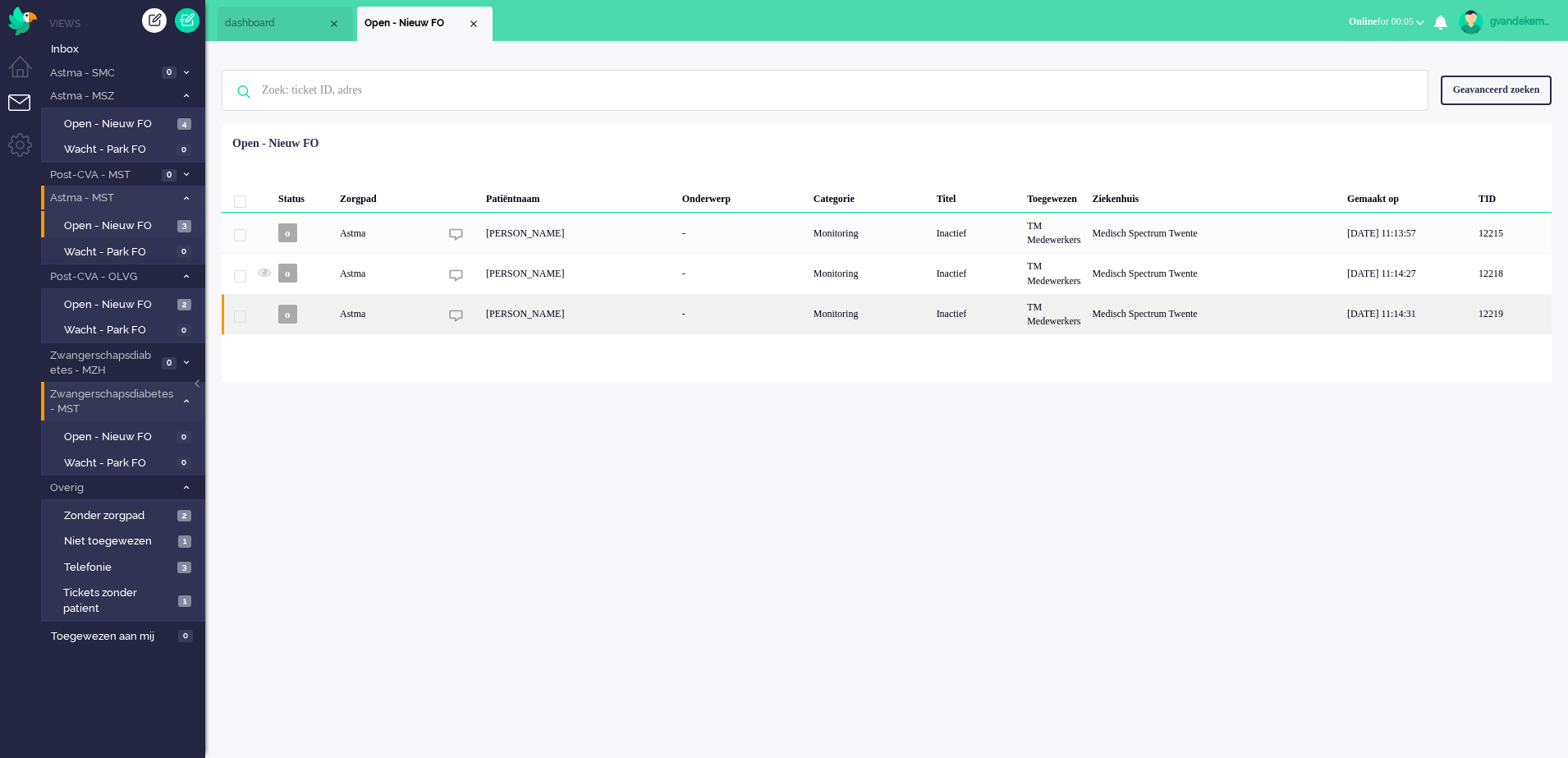
click at [633, 314] on div "[PERSON_NAME]" at bounding box center [578, 314] width 197 height 40
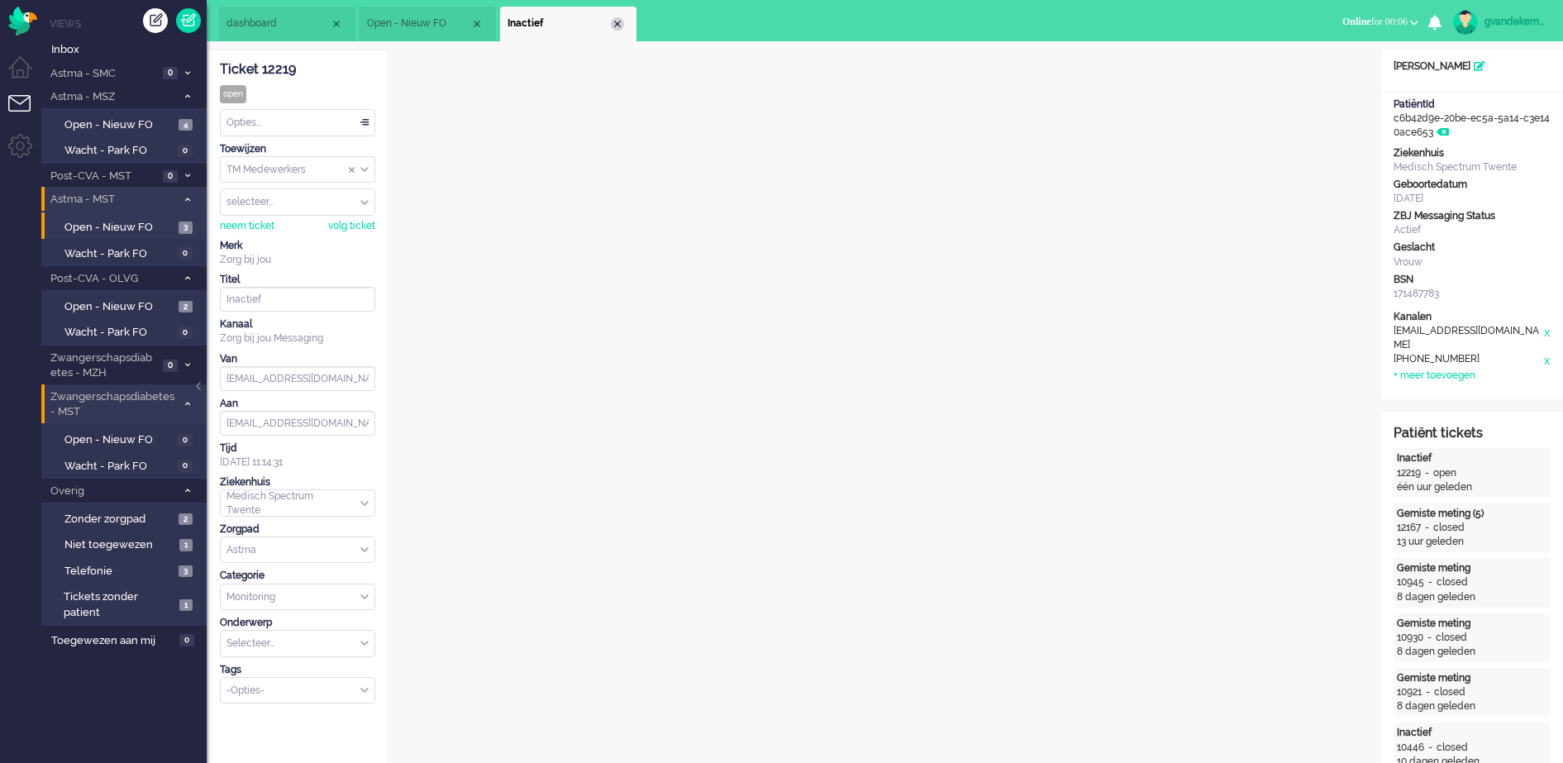
click at [616, 23] on div "Close tab" at bounding box center [617, 23] width 13 height 13
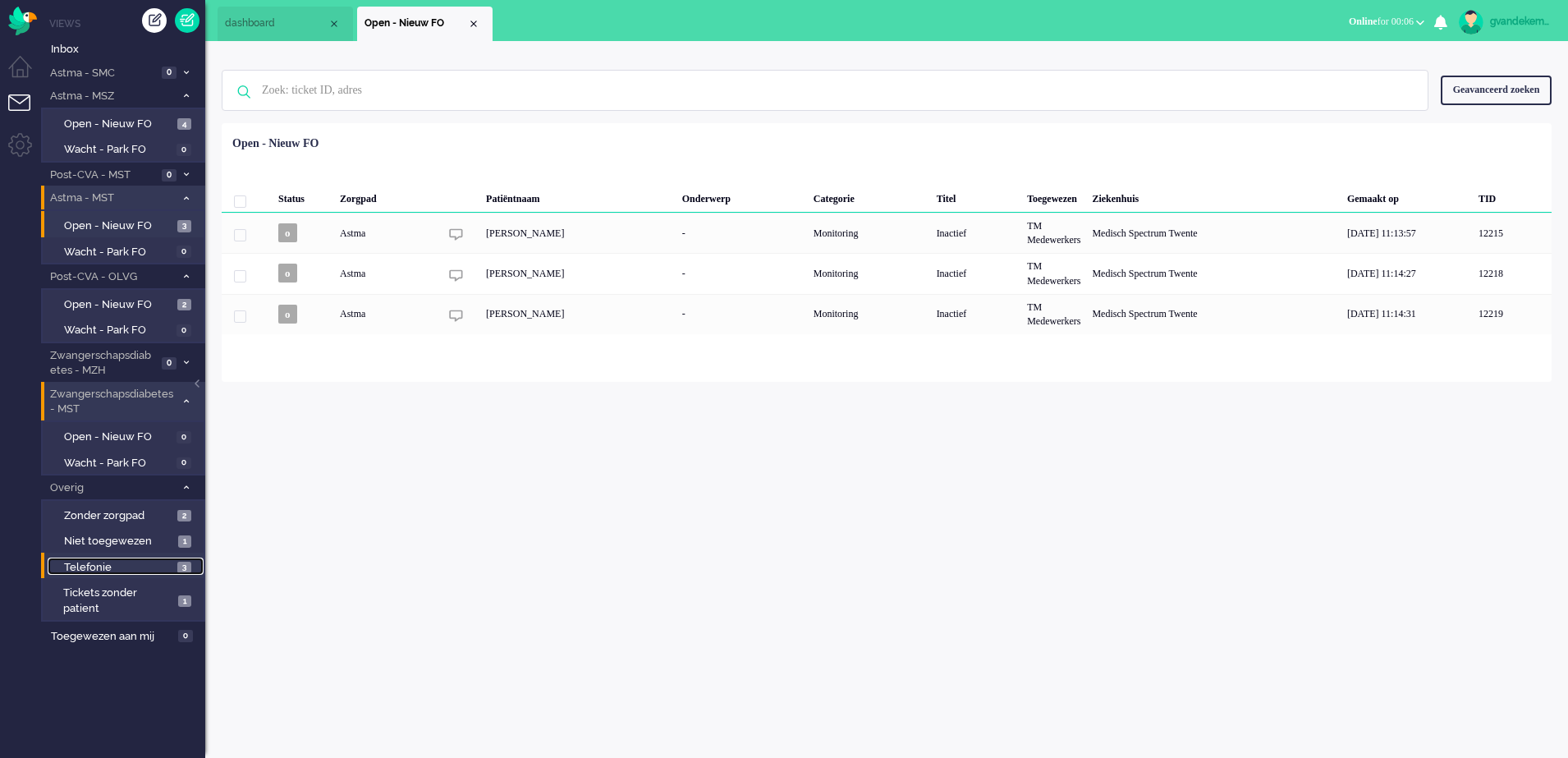
click at [179, 566] on span "3" at bounding box center [184, 567] width 14 height 12
